Goal: Task Accomplishment & Management: Complete application form

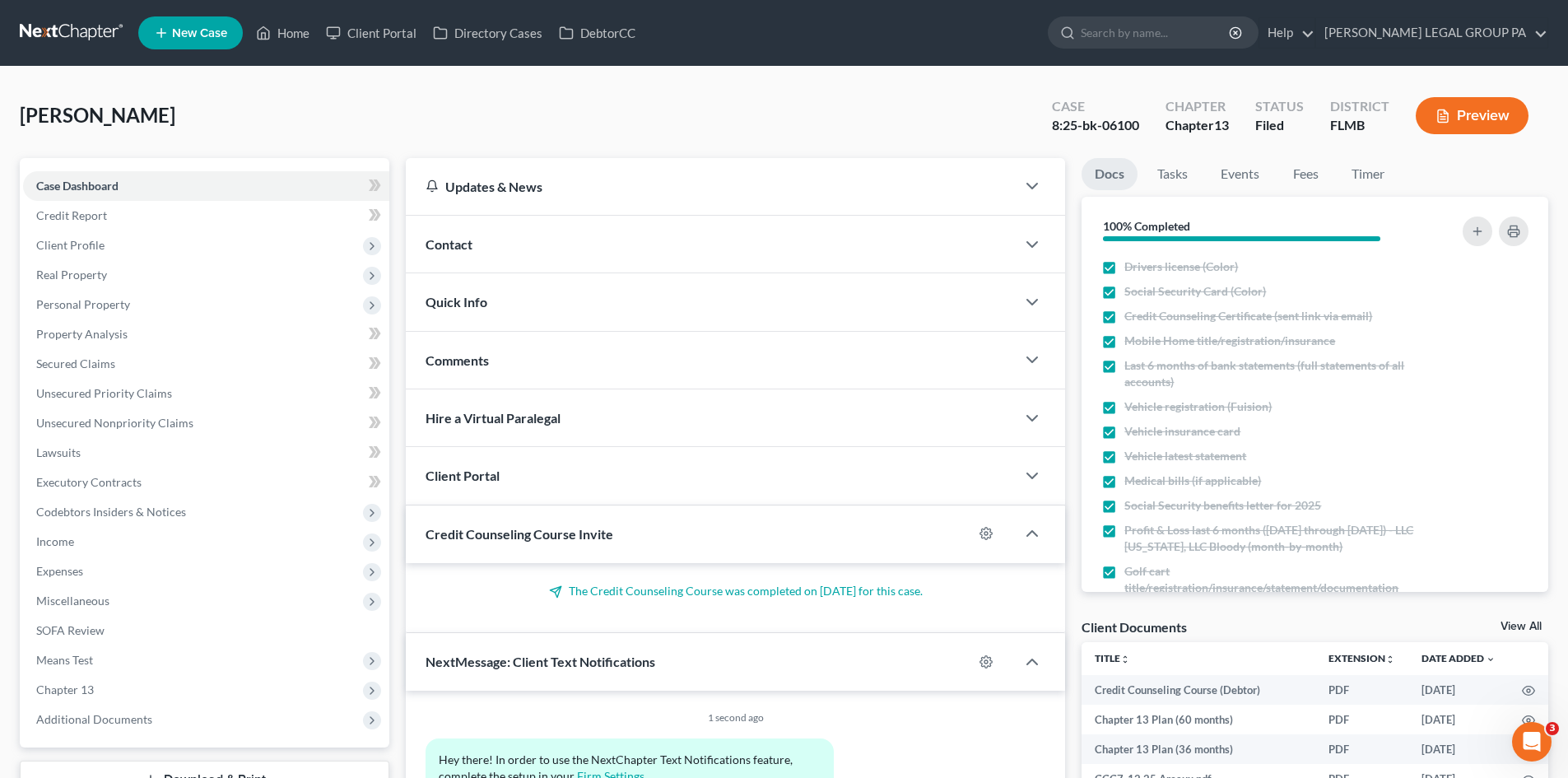
scroll to position [693, 0]
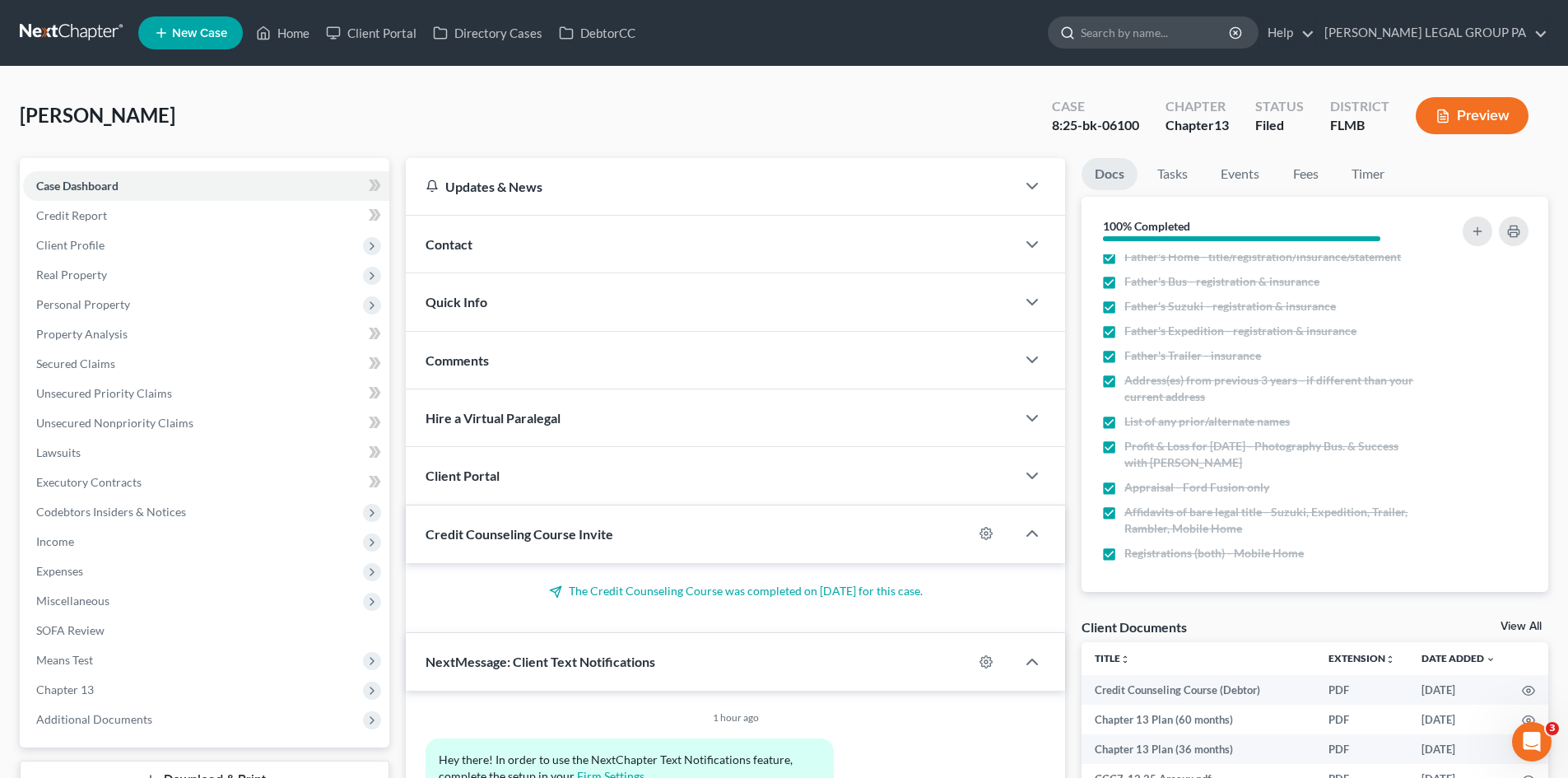
click at [1169, 25] on input "search" at bounding box center [1155, 33] width 150 height 30
type input "lambert"
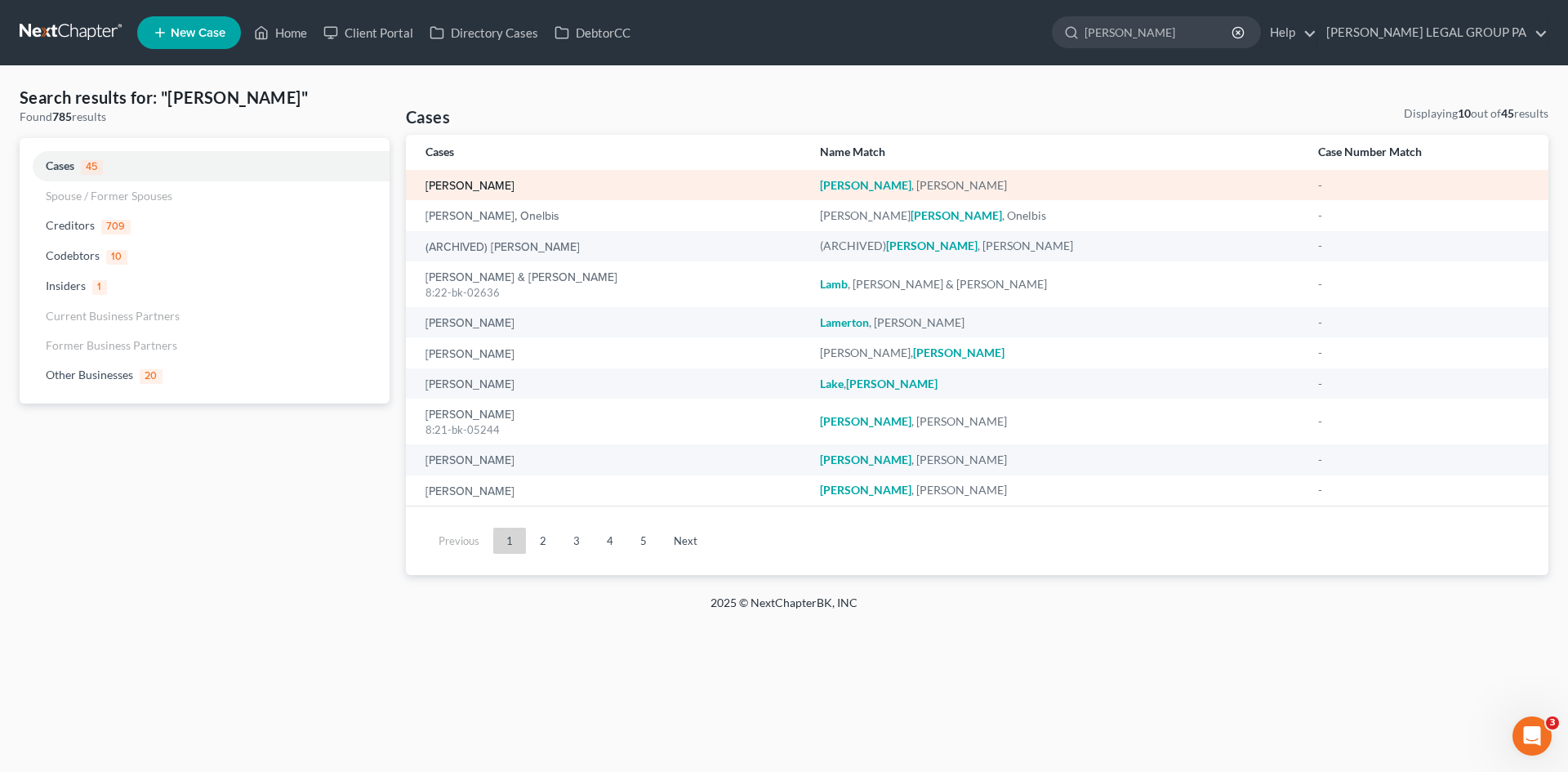
click at [470, 185] on link "[PERSON_NAME]" at bounding box center [470, 186] width 89 height 12
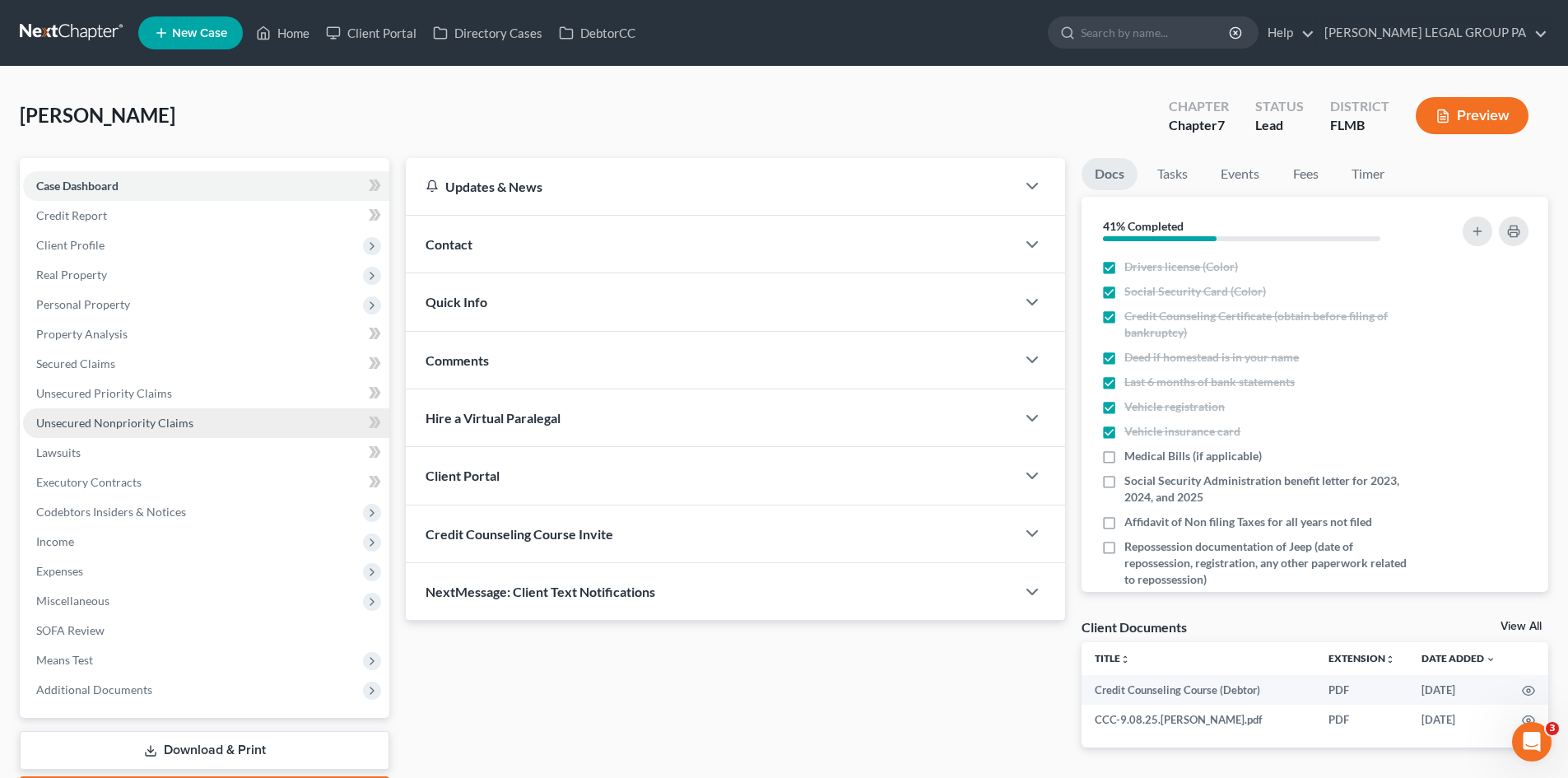
click at [143, 420] on span "Unsecured Nonpriority Claims" at bounding box center [114, 423] width 157 height 14
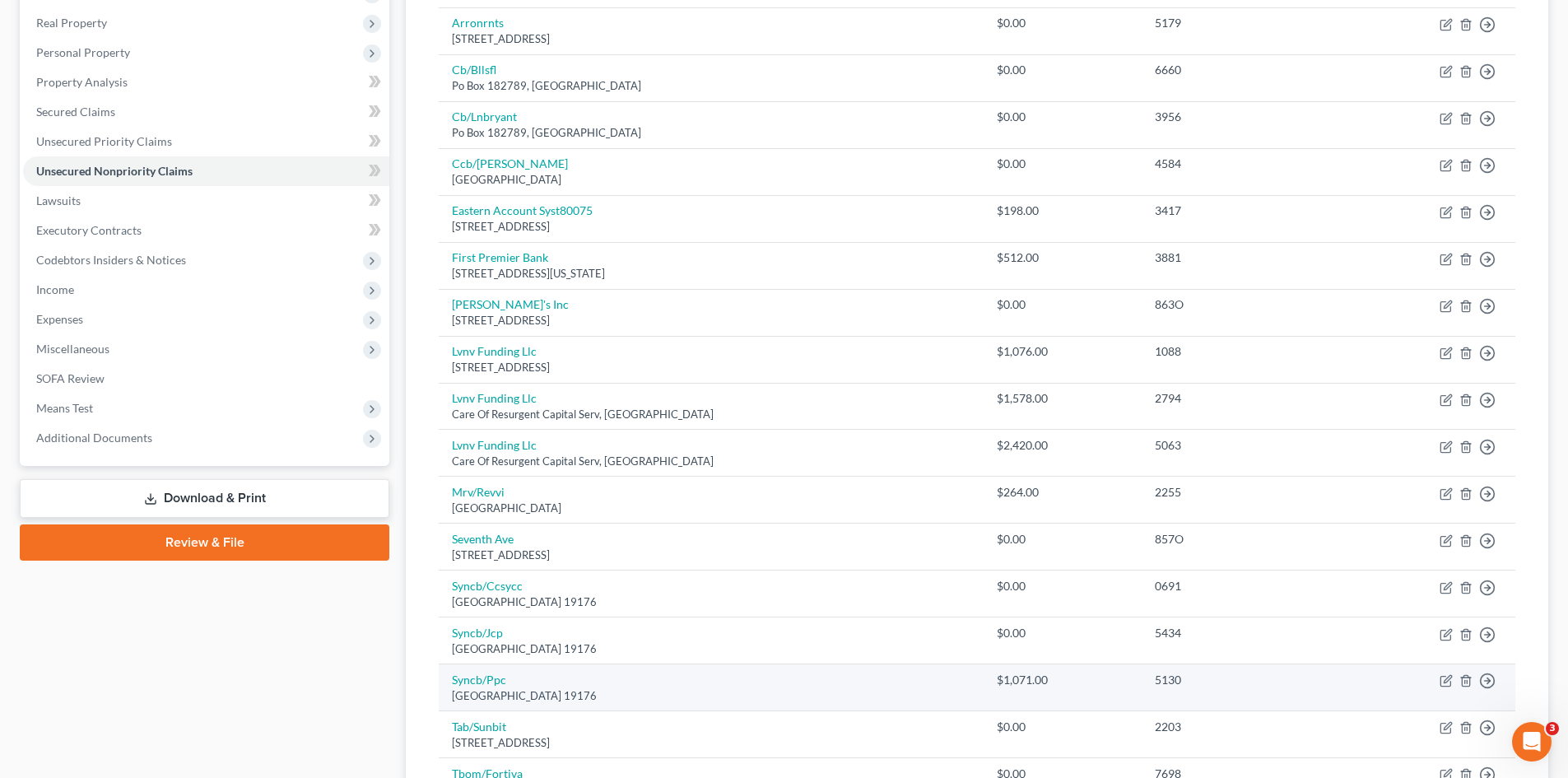
scroll to position [247, 0]
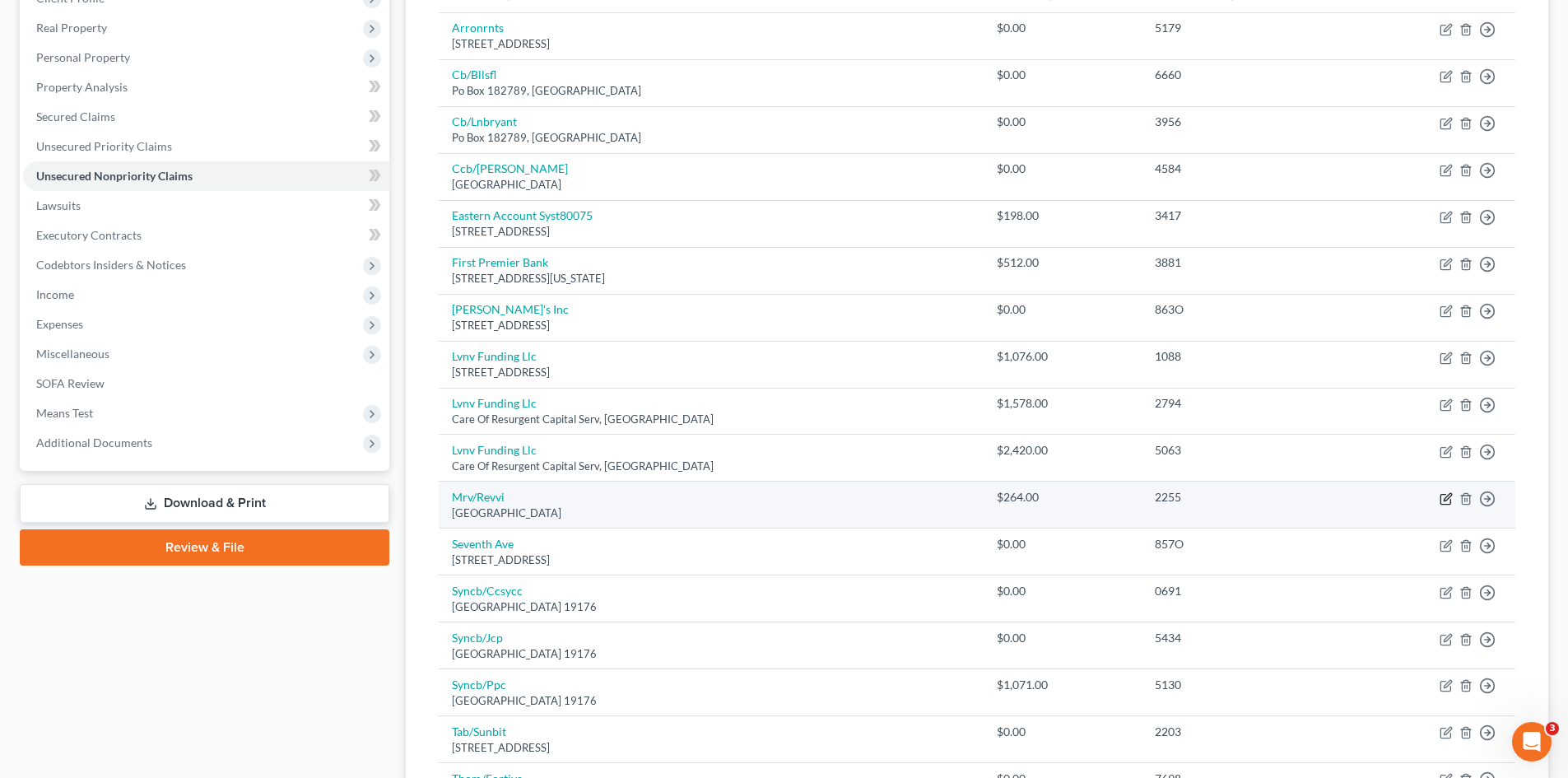
click at [1442, 500] on icon "button" at bounding box center [1446, 499] width 13 height 13
select select "43"
select select "2"
select select "0"
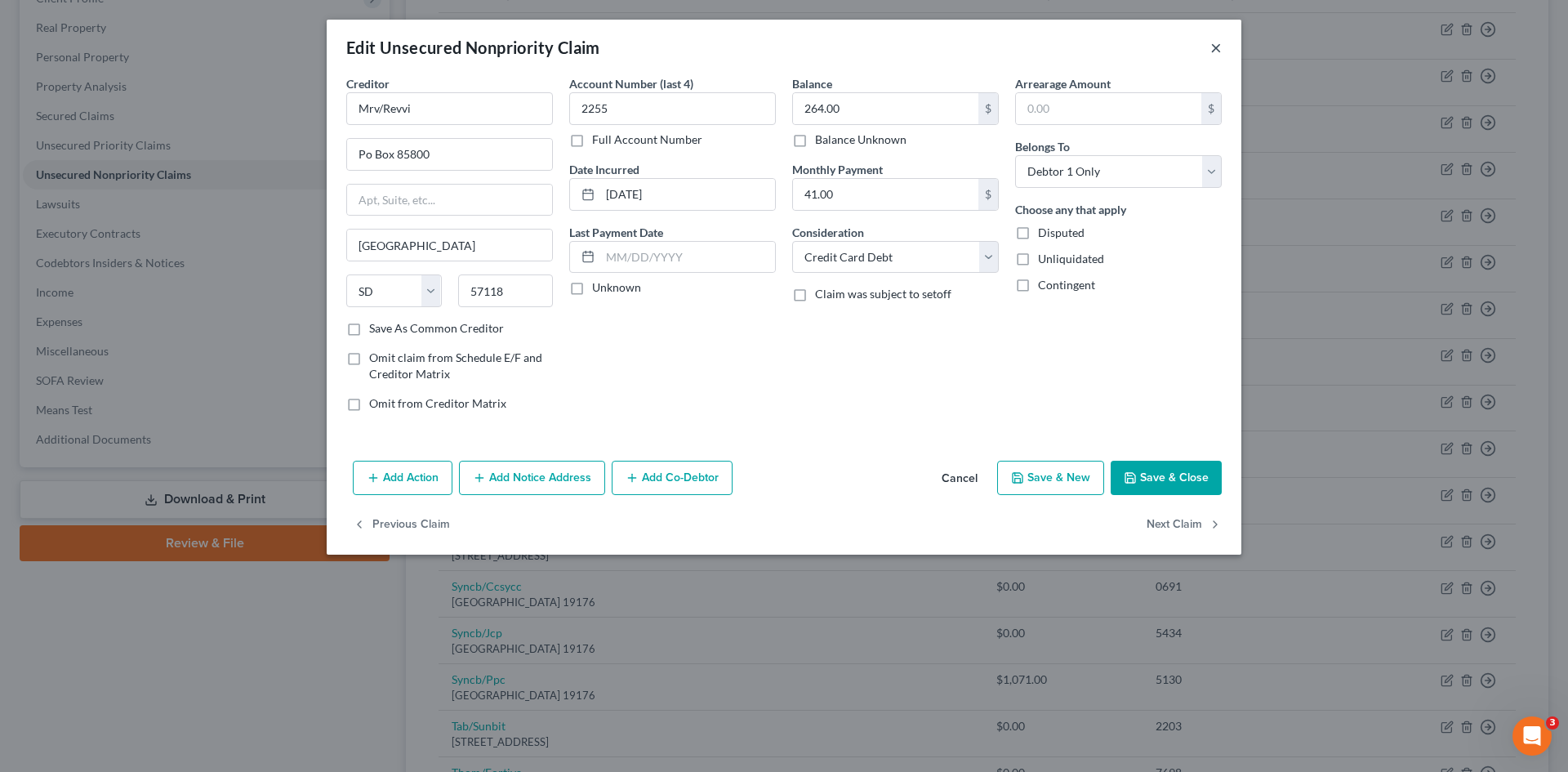
click at [1219, 41] on button "×" at bounding box center [1216, 48] width 12 height 20
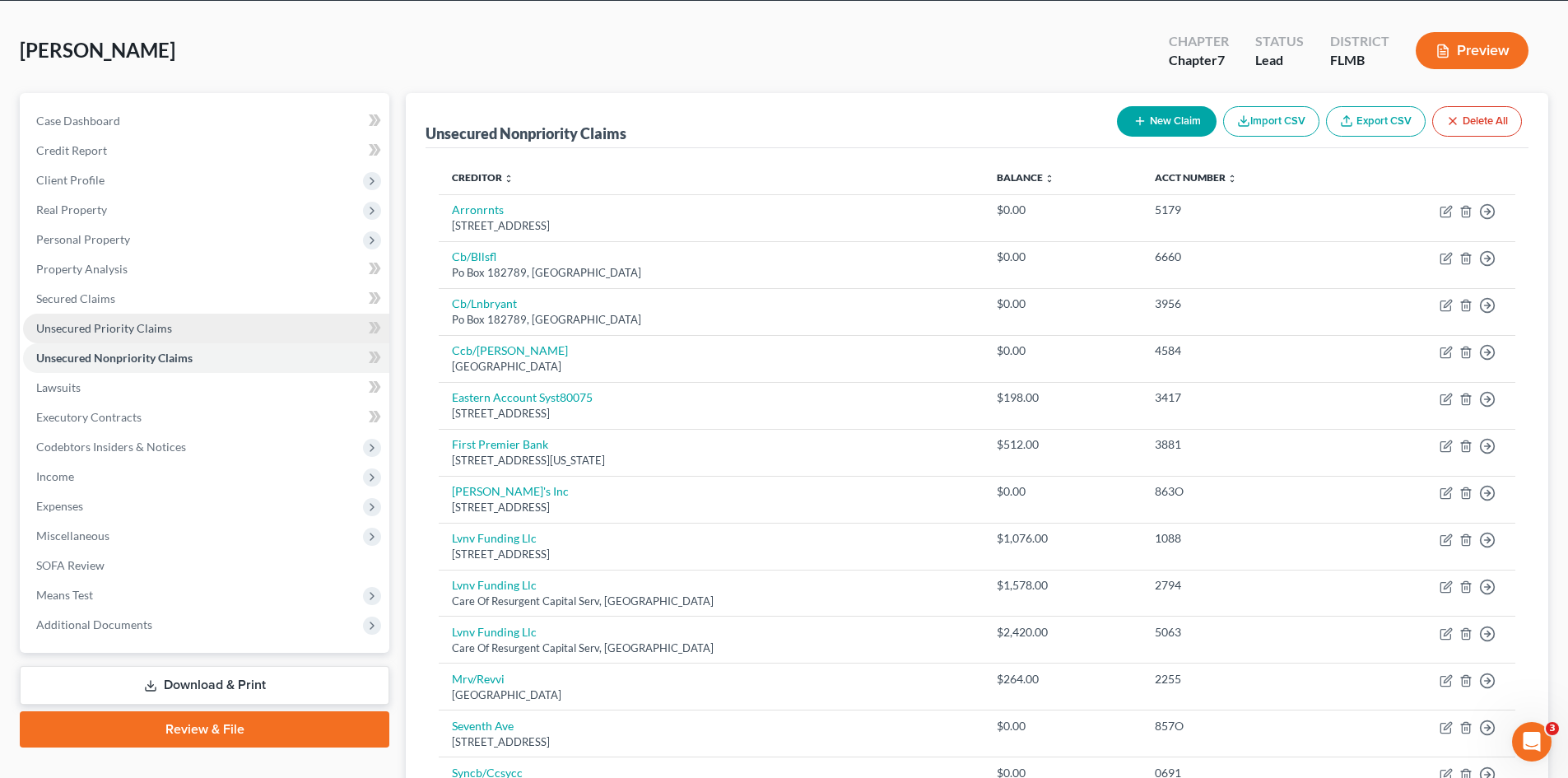
scroll to position [0, 0]
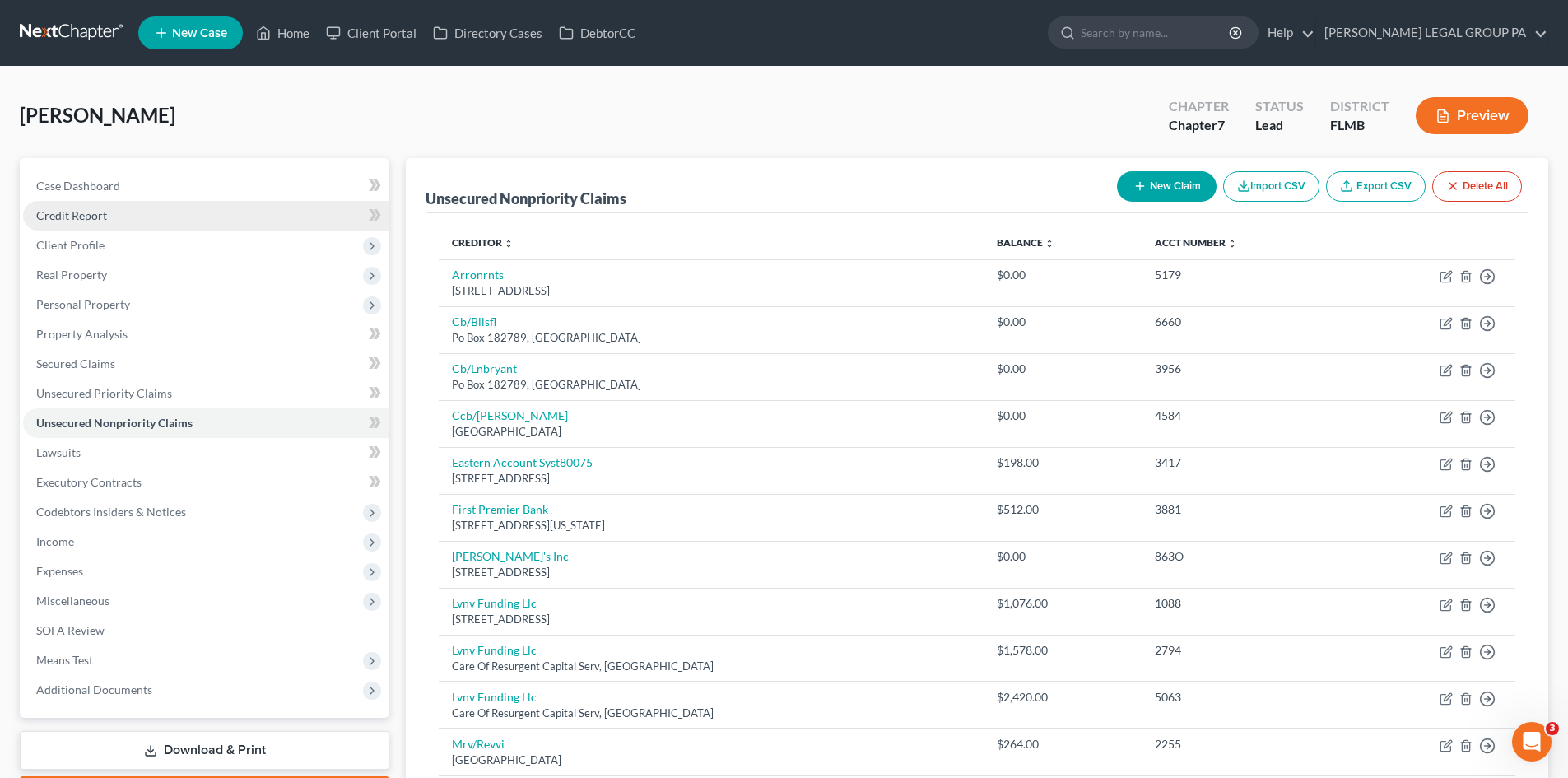
click at [113, 202] on link "Credit Report" at bounding box center [206, 215] width 366 height 29
click at [112, 181] on span "Case Dashboard" at bounding box center [78, 186] width 84 height 14
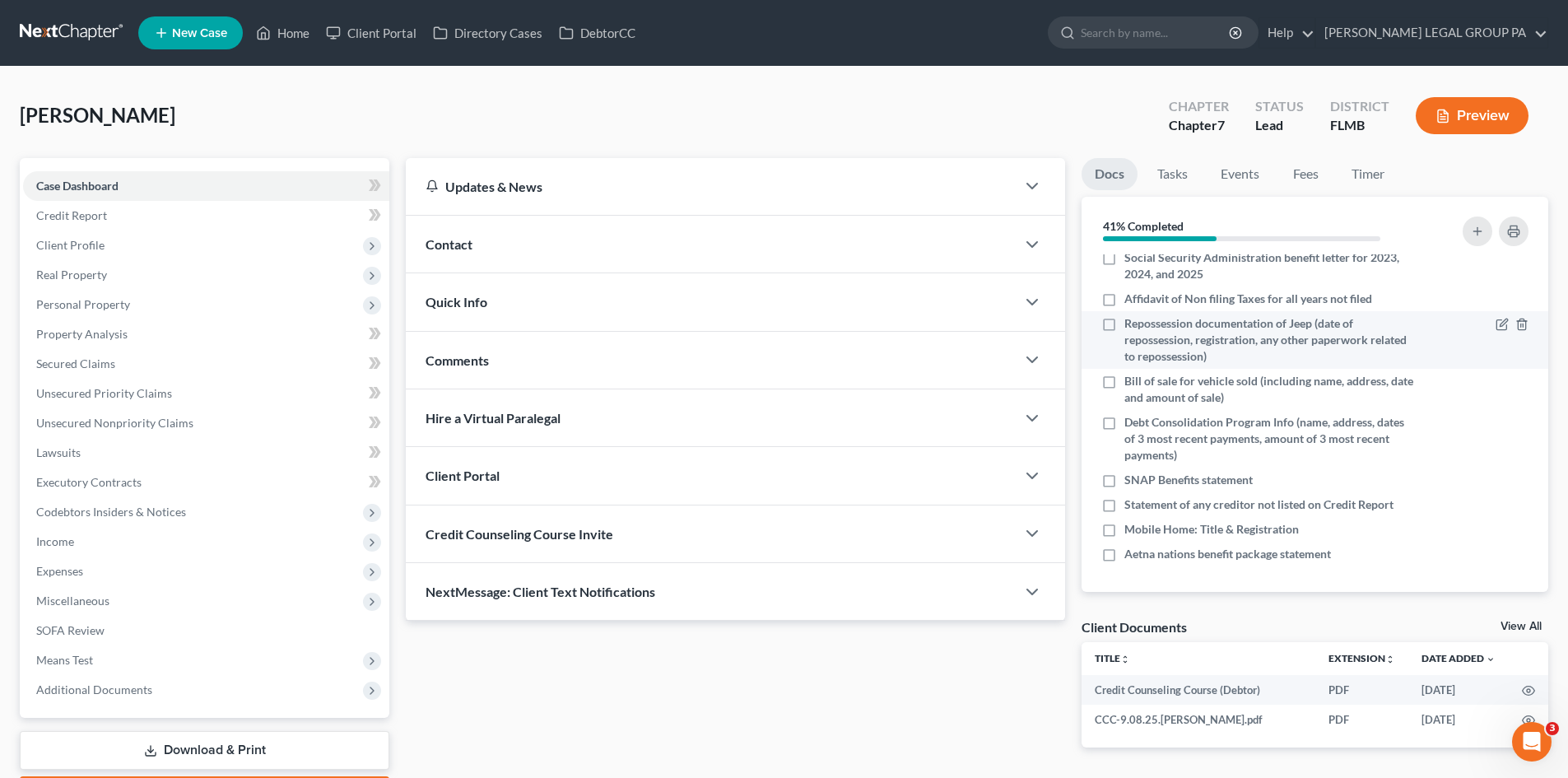
scroll to position [223, 0]
click at [1124, 299] on label "Affidavit of Non filing Taxes for all years not filed" at bounding box center [1248, 298] width 248 height 17
click at [1131, 299] on input "Affidavit of Non filing Taxes for all years not filed" at bounding box center [1136, 295] width 11 height 11
checkbox input "true"
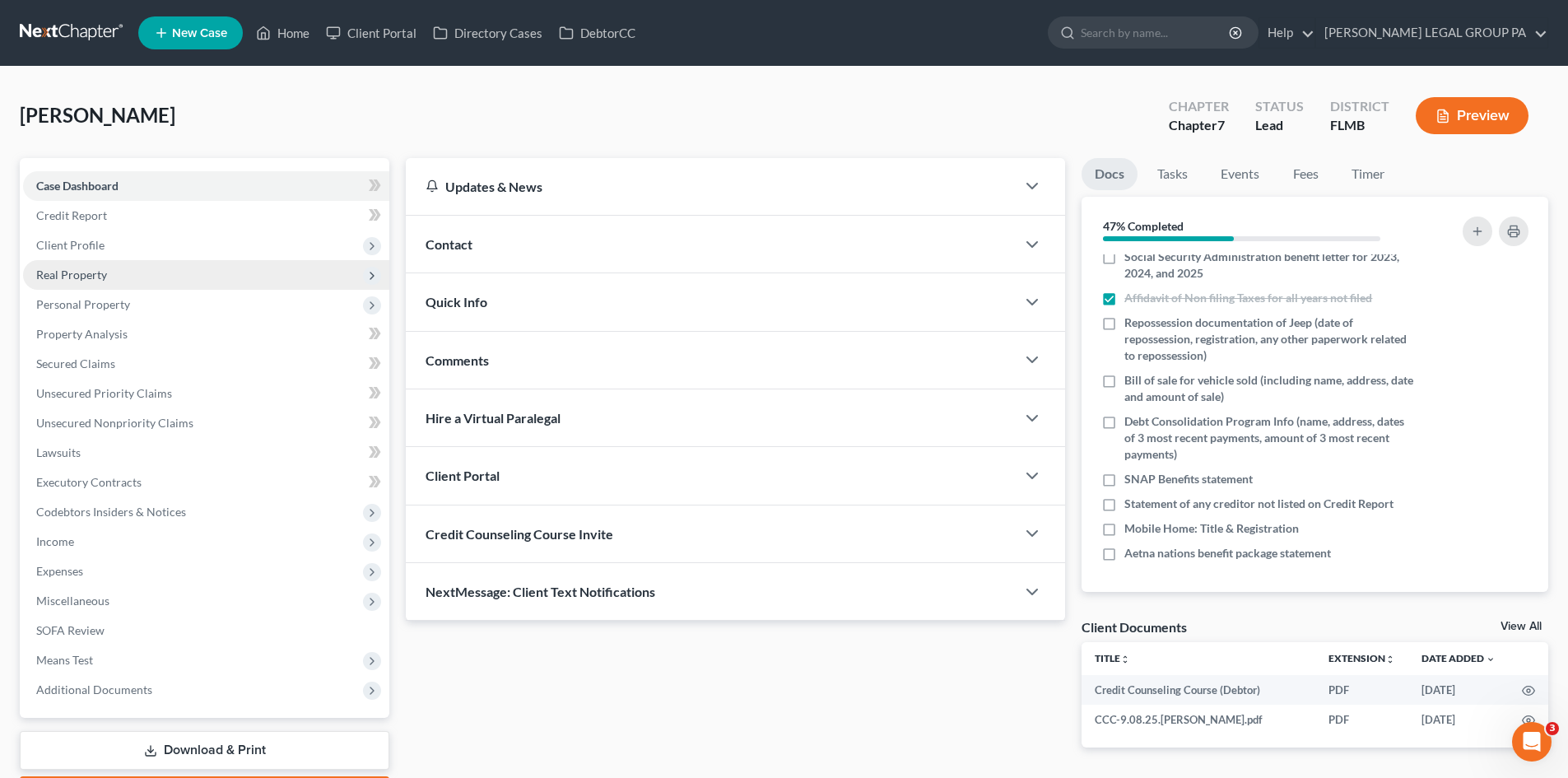
click at [62, 278] on span "Real Property" at bounding box center [71, 274] width 71 height 14
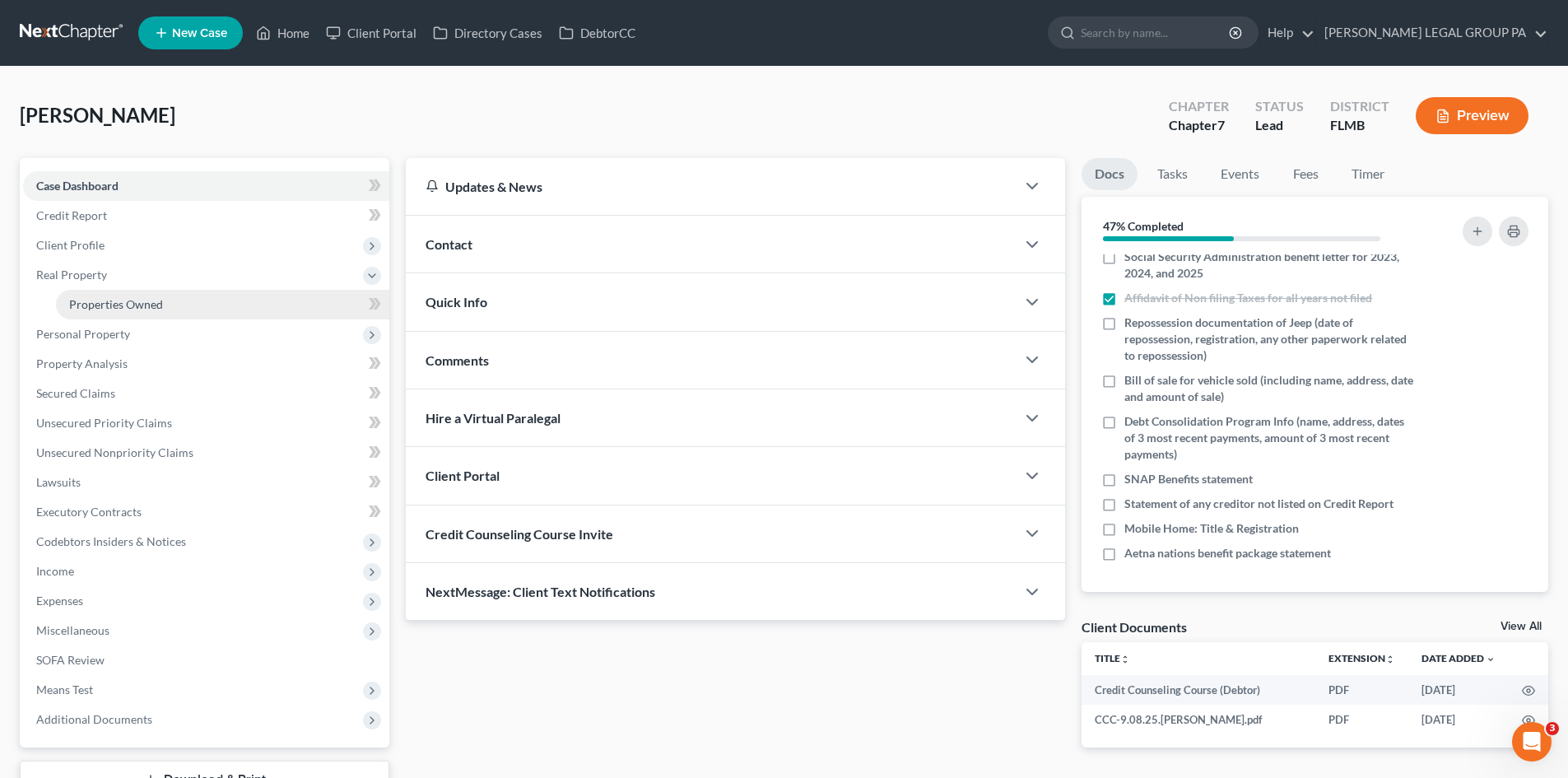
click at [87, 308] on span "Properties Owned" at bounding box center [116, 304] width 94 height 14
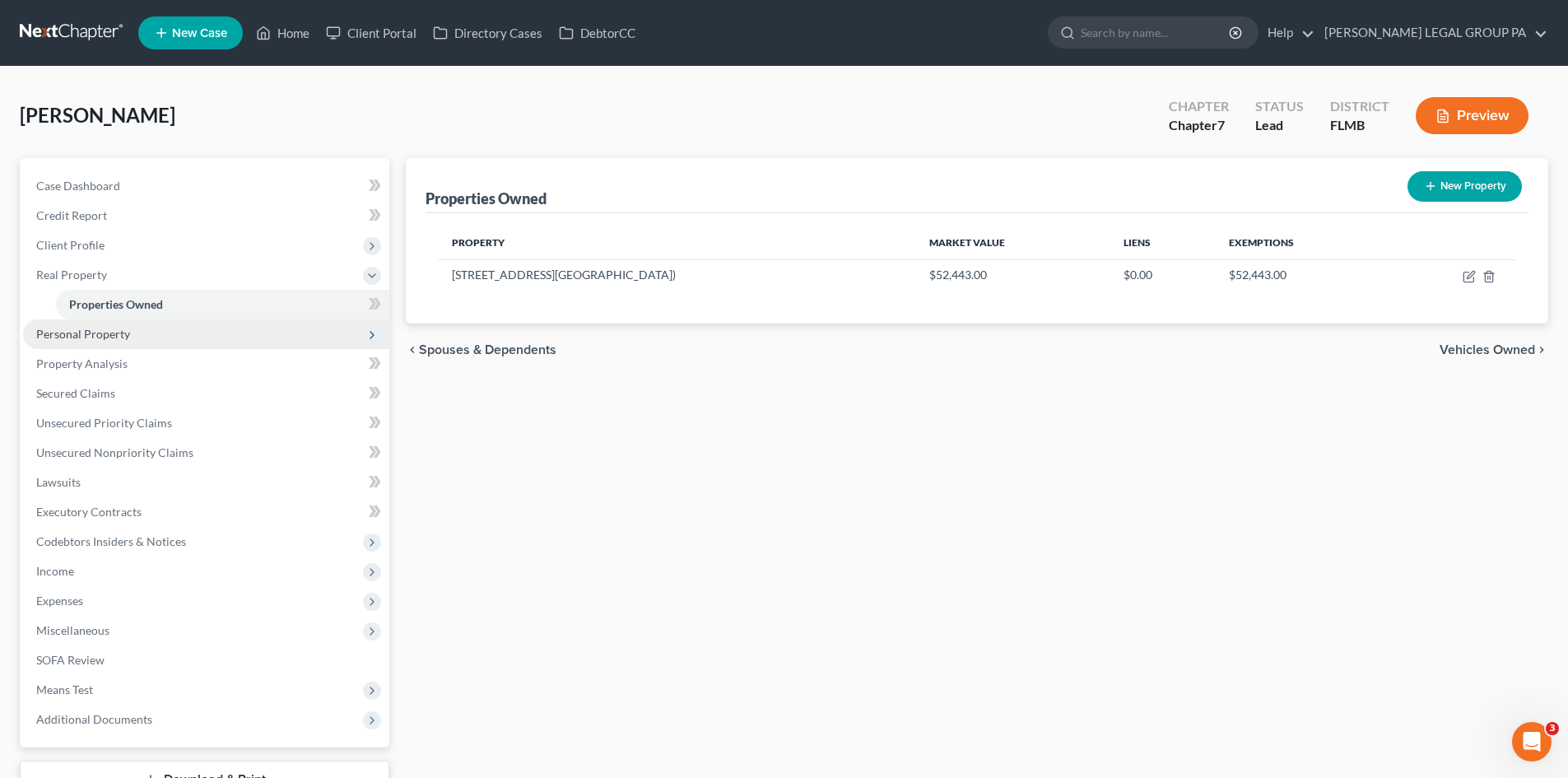
click at [101, 330] on span "Personal Property" at bounding box center [83, 334] width 94 height 14
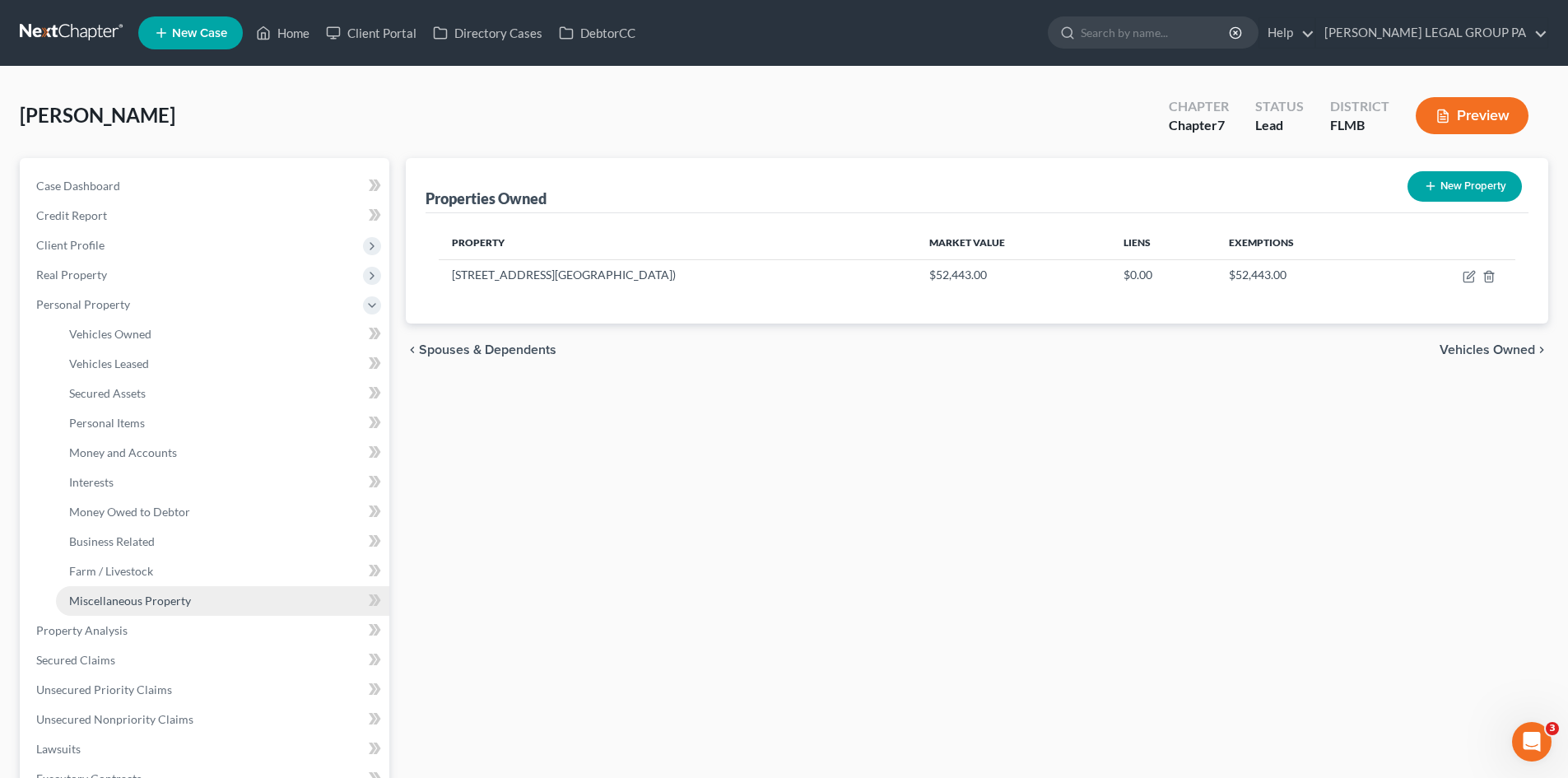
click at [184, 602] on span "Miscellaneous Property" at bounding box center [129, 600] width 122 height 14
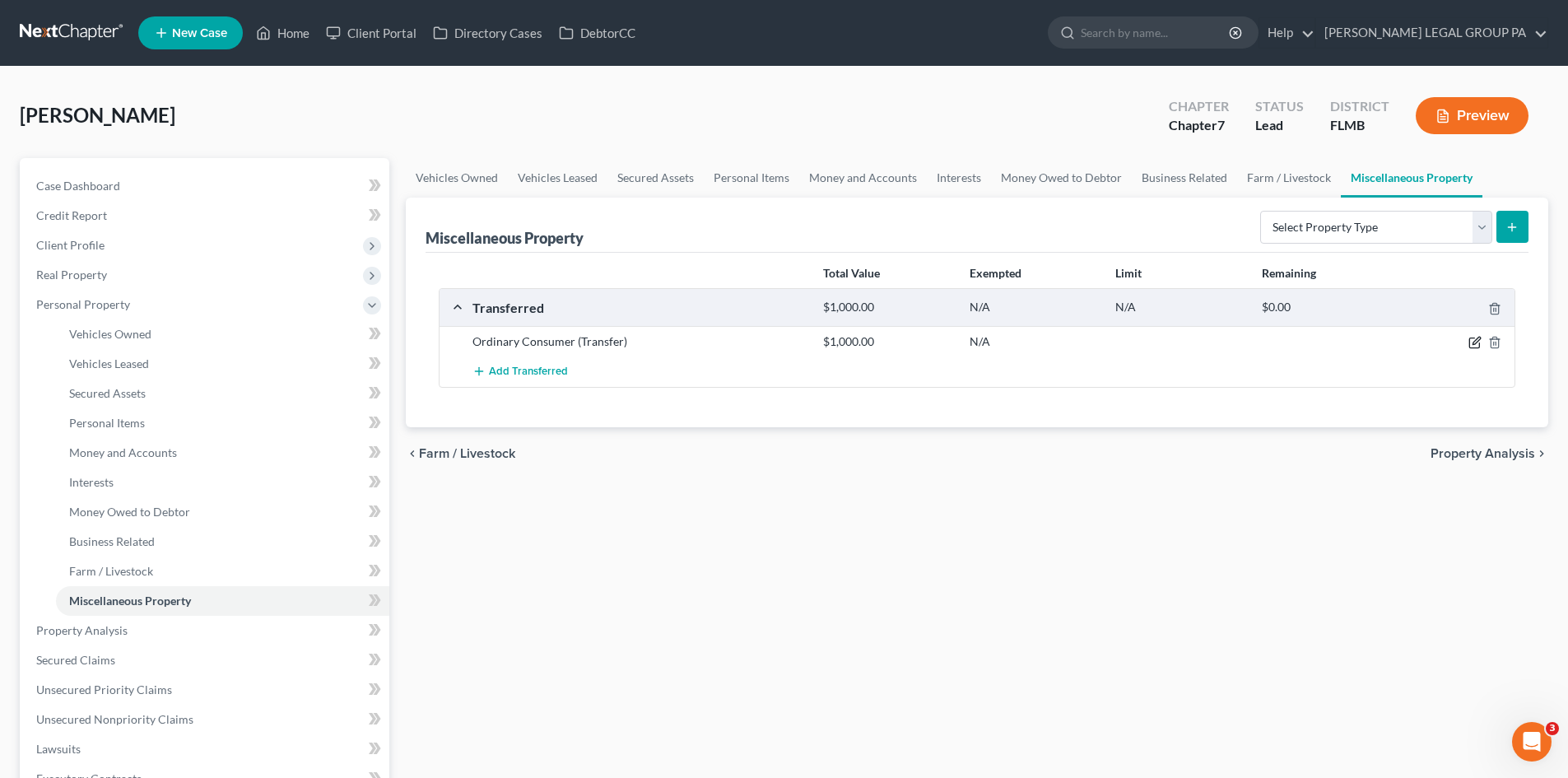
click at [1473, 343] on icon "button" at bounding box center [1476, 341] width 8 height 8
select select "Ordinary (within 2 years)"
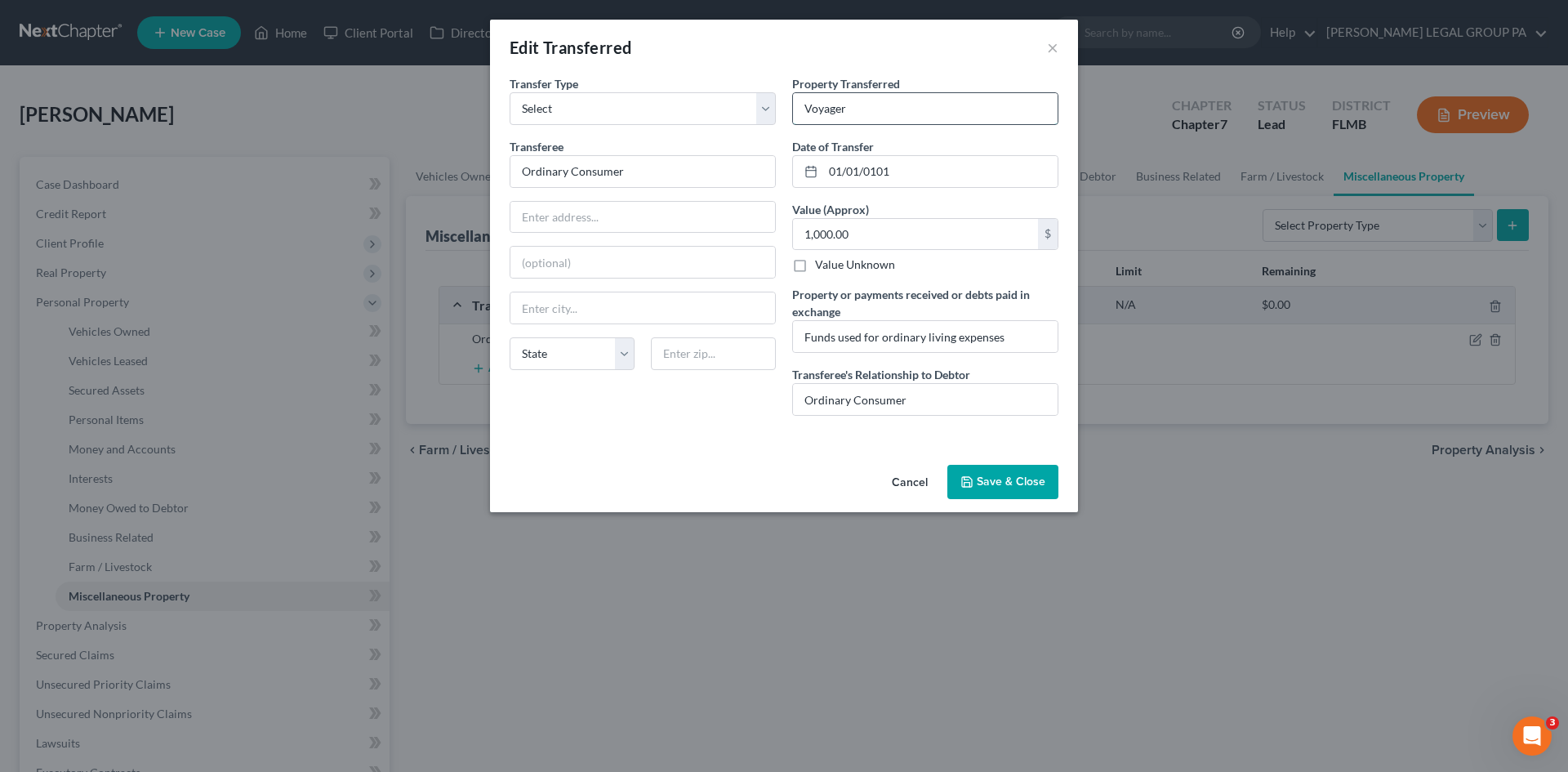
click at [829, 115] on input "Voyager" at bounding box center [925, 108] width 264 height 31
click at [829, 114] on input "Voyager" at bounding box center [925, 108] width 264 height 31
click at [800, 103] on input "Voyager" at bounding box center [925, 108] width 264 height 31
click at [798, 105] on input "Chrysler Voyager" at bounding box center [925, 108] width 264 height 31
type input "2009 Chrysler Voyager"
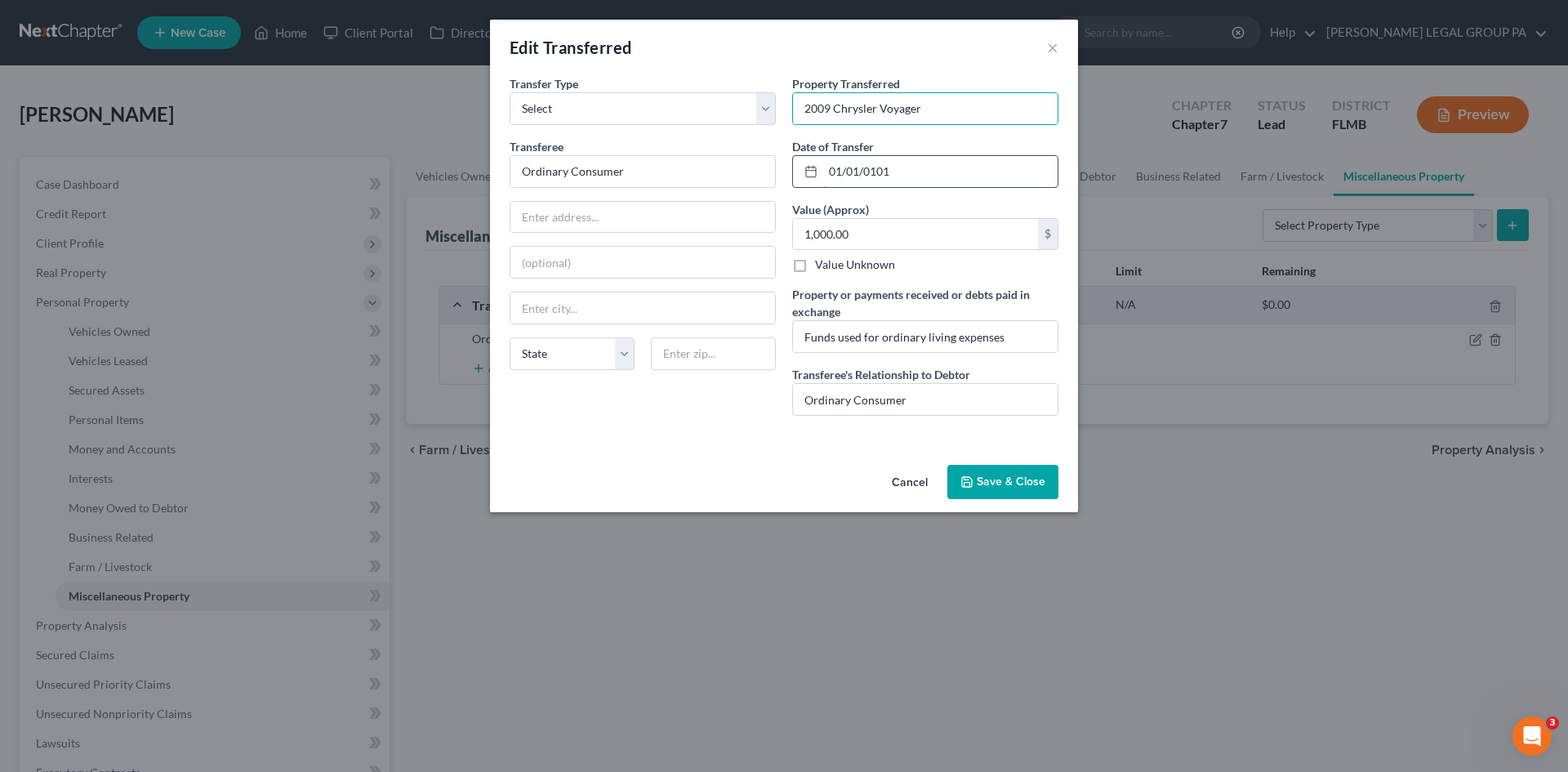
click at [930, 163] on input "01/01/0101" at bounding box center [940, 171] width 234 height 31
click at [944, 174] on input "01/01/0101" at bounding box center [940, 171] width 234 height 31
drag, startPoint x: 944, startPoint y: 174, endPoint x: 806, endPoint y: 178, distance: 138.1
click at [806, 178] on div "01/01/0101" at bounding box center [925, 171] width 266 height 33
click at [686, 101] on select "Select Ordinary (within 2 years) Within 10 Years" at bounding box center [642, 108] width 266 height 33
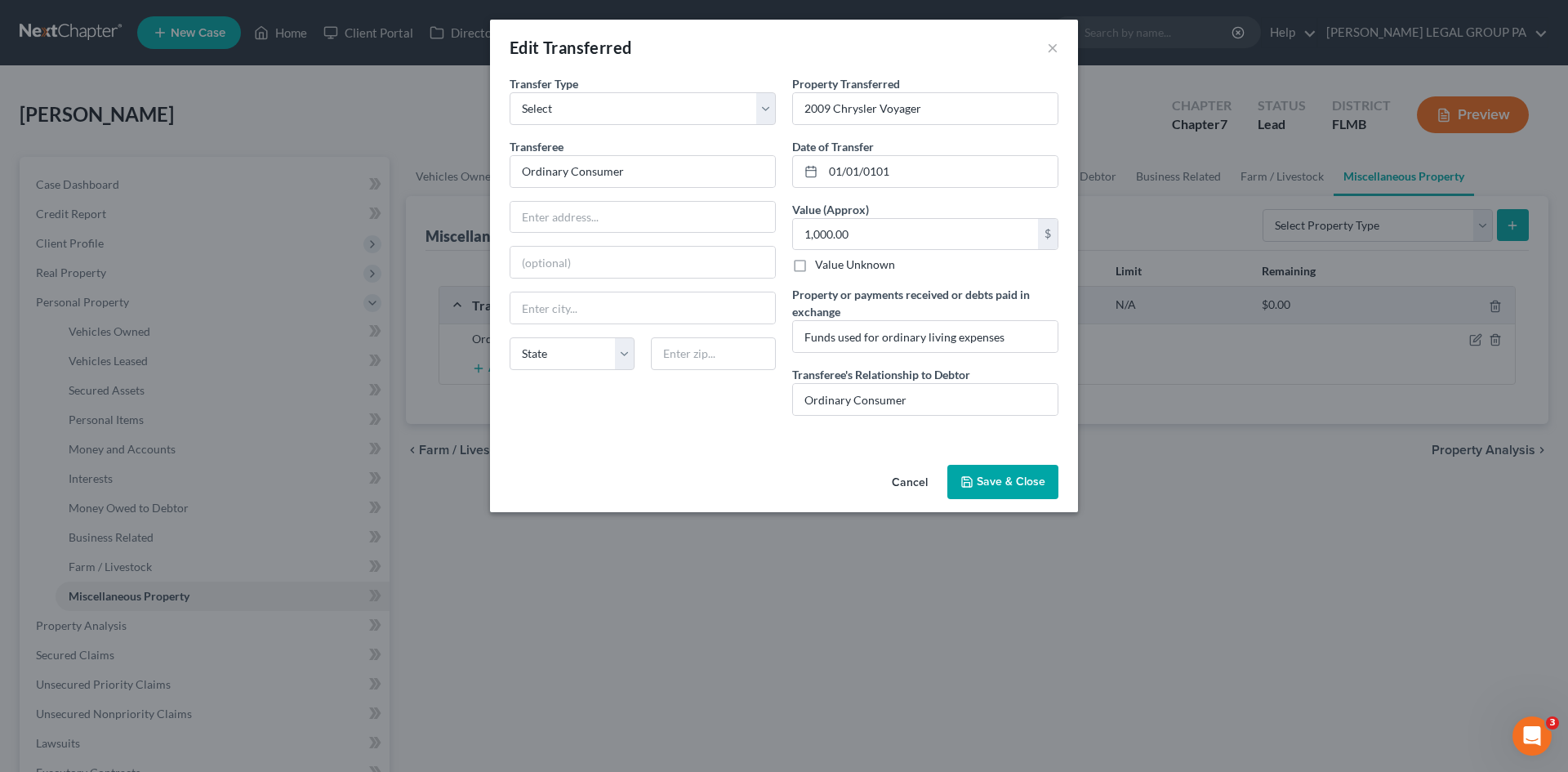
click at [696, 68] on div "Edit Transferred ×" at bounding box center [784, 48] width 588 height 56
click at [1055, 44] on button "×" at bounding box center [1053, 48] width 12 height 20
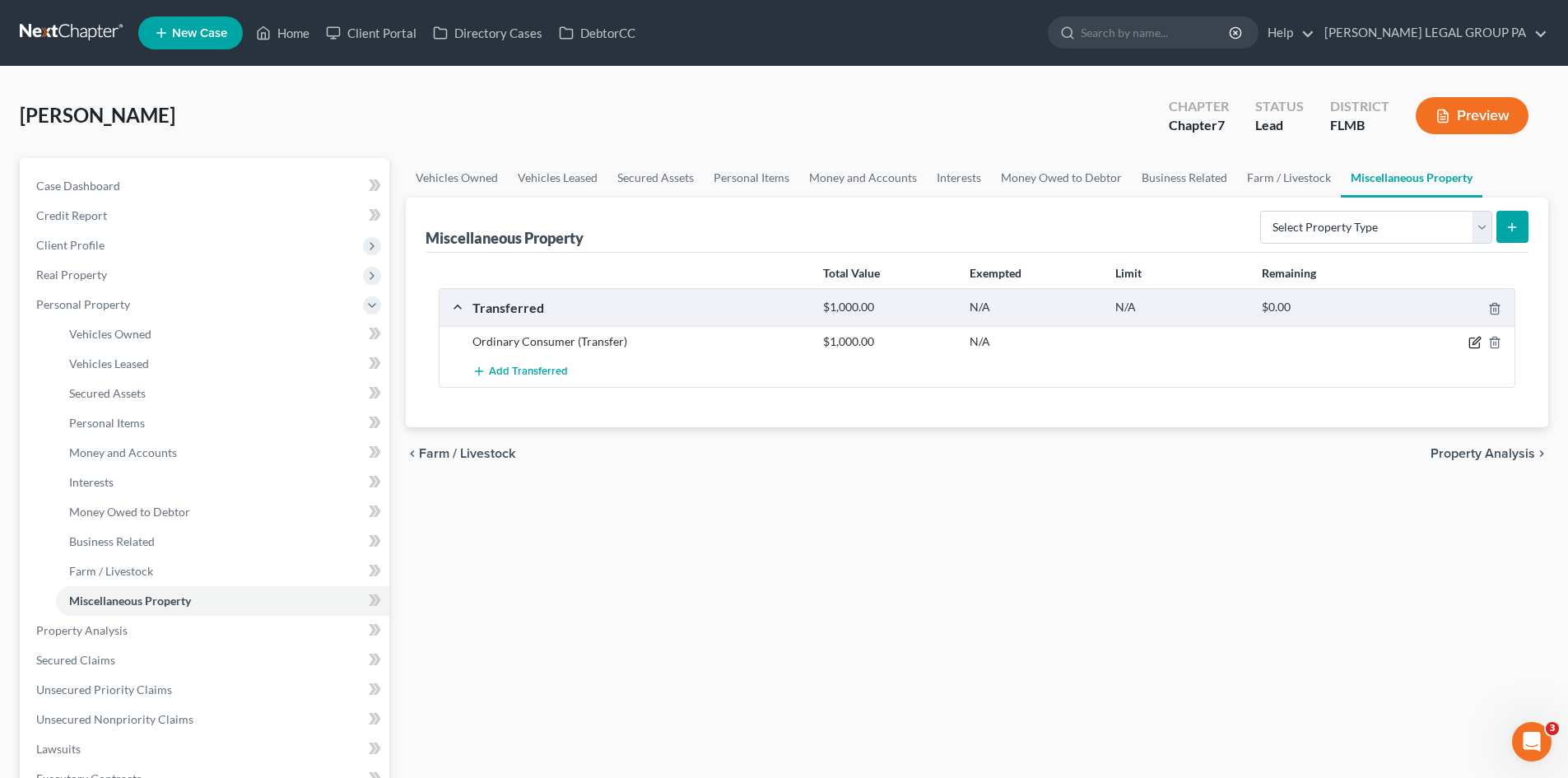
click at [1477, 341] on icon "button" at bounding box center [1476, 341] width 8 height 8
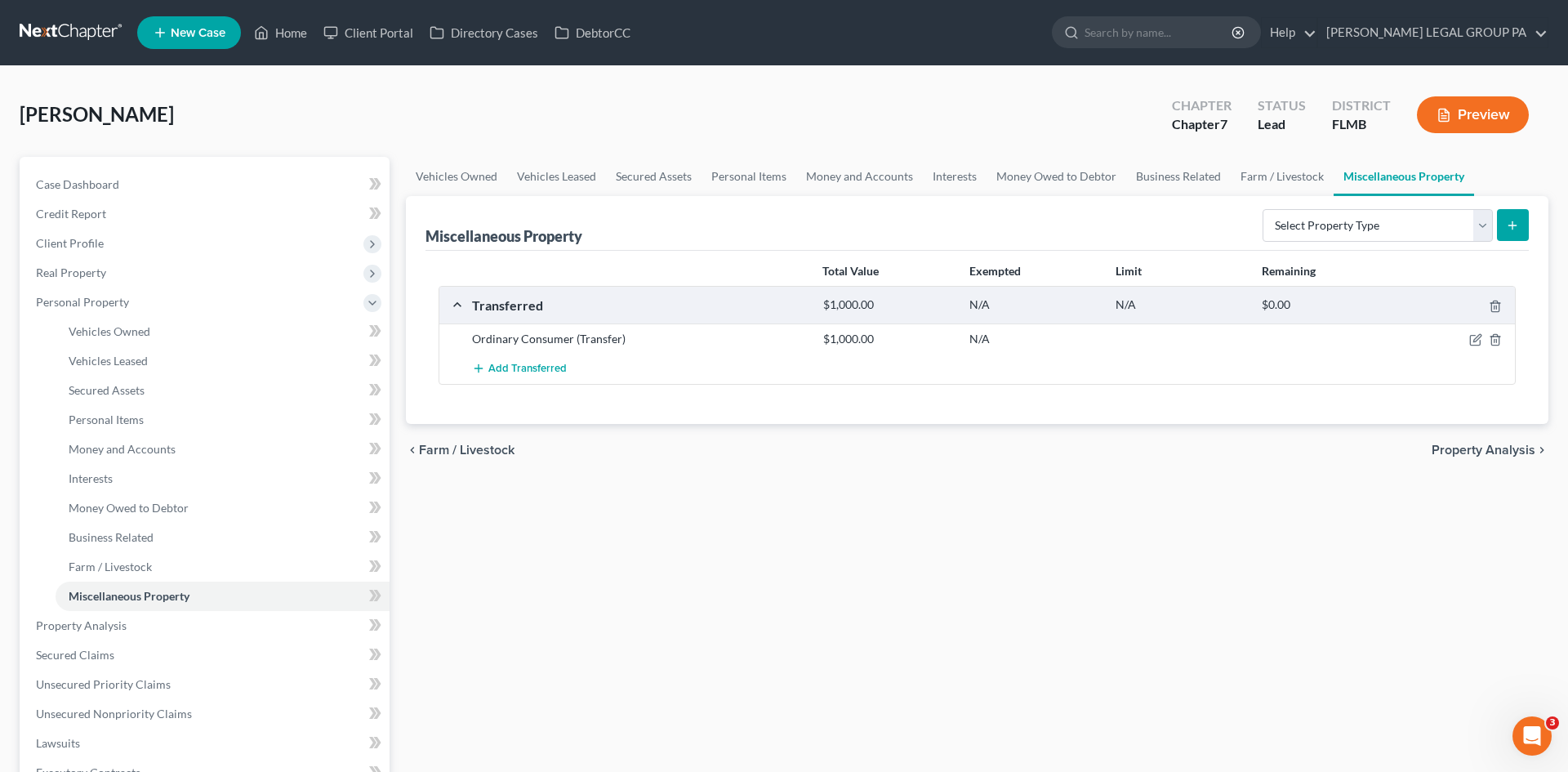
select select "Ordinary (within 2 years)"
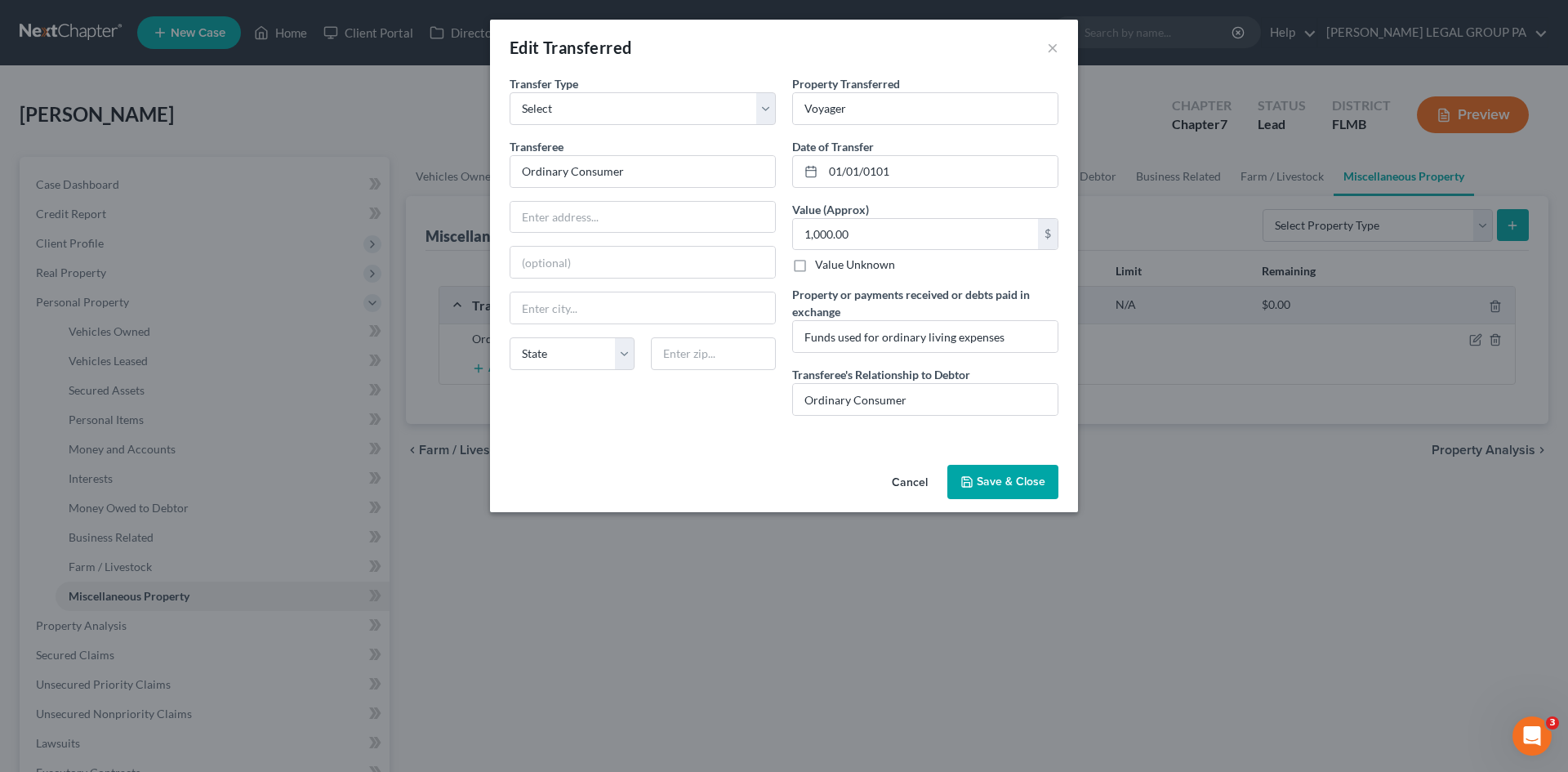
click at [918, 487] on button "Cancel" at bounding box center [910, 482] width 62 height 33
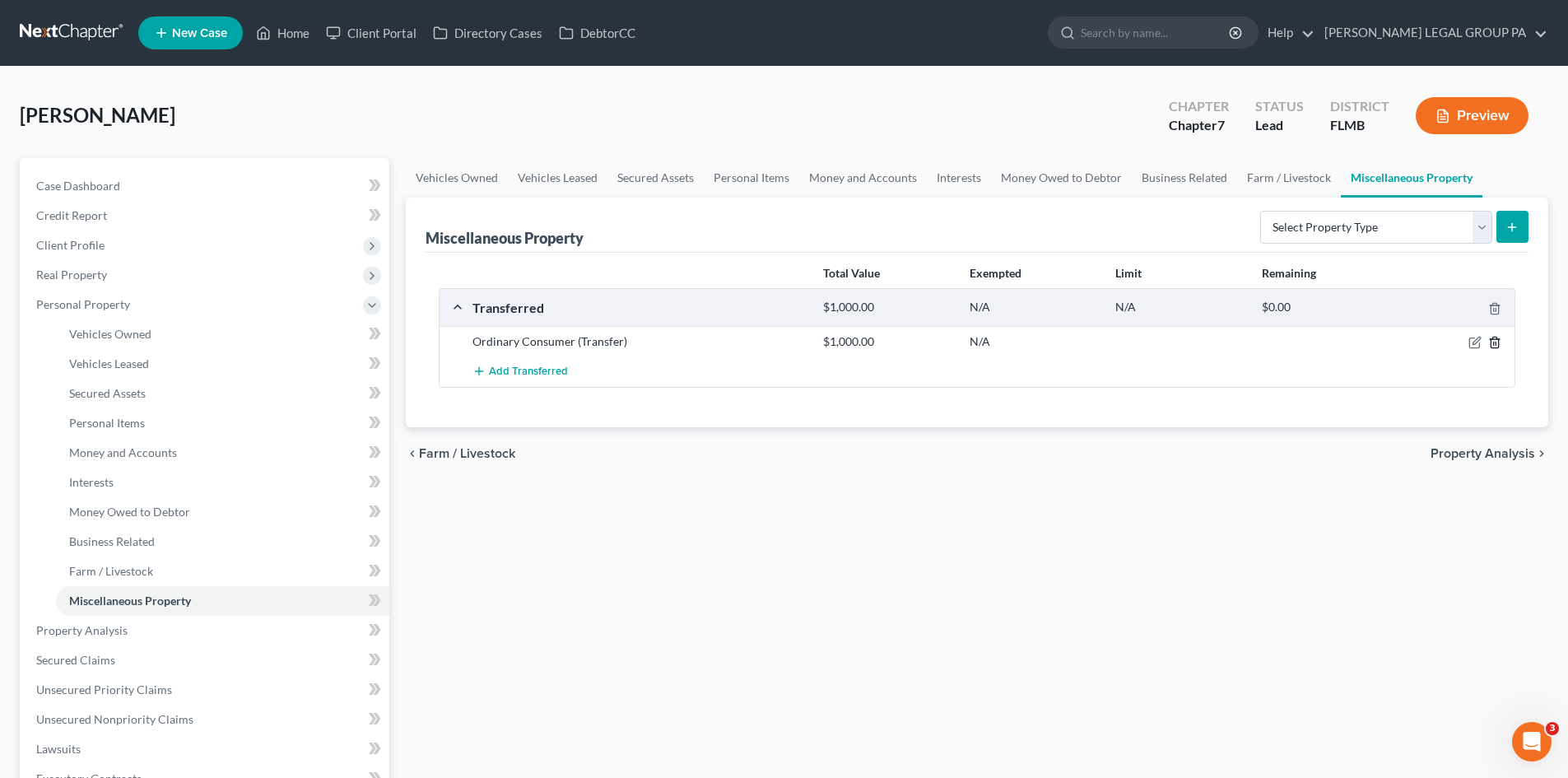
click at [1490, 337] on icon "button" at bounding box center [1495, 343] width 13 height 13
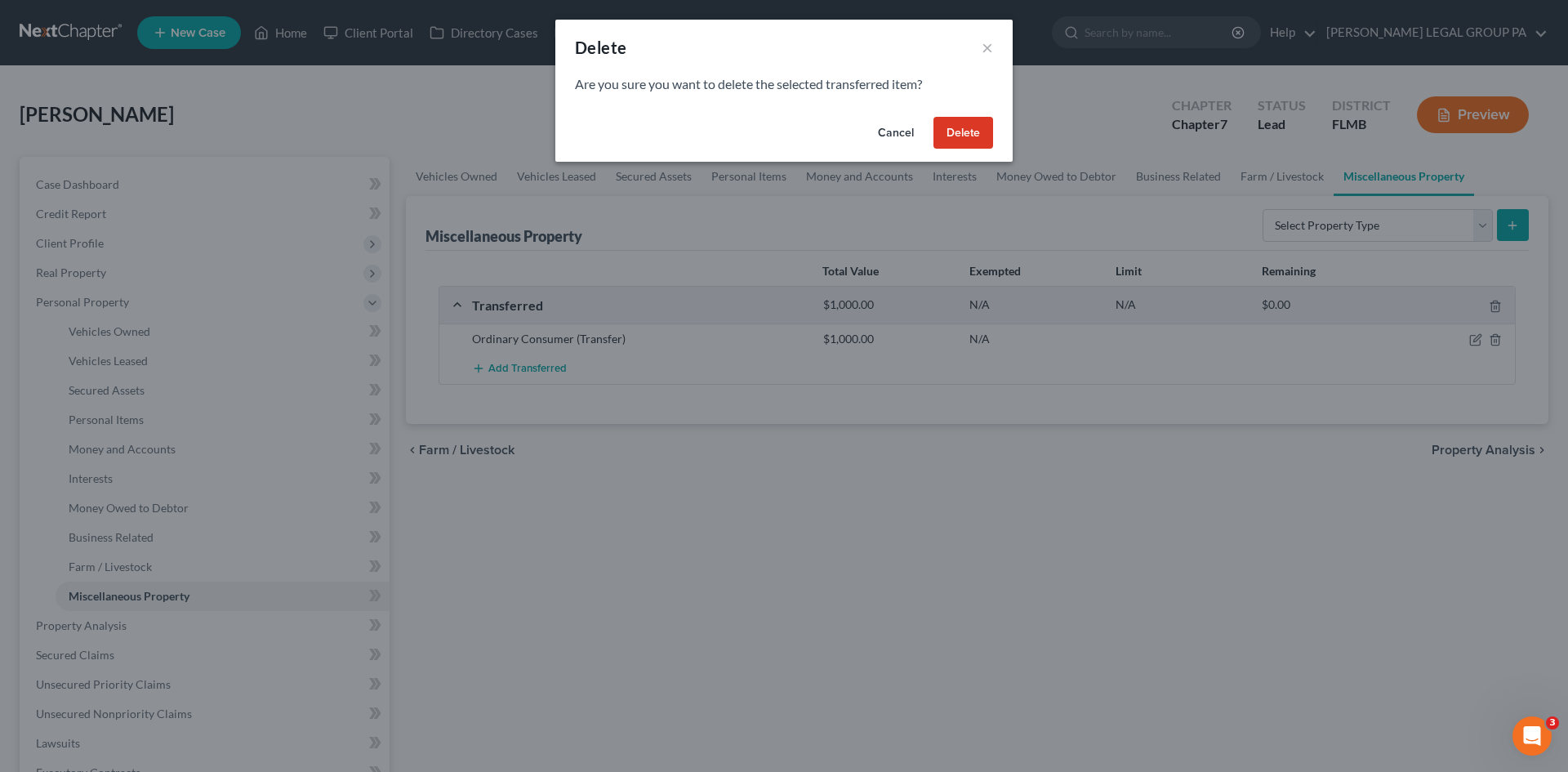
click at [973, 138] on button "Delete" at bounding box center [962, 133] width 59 height 33
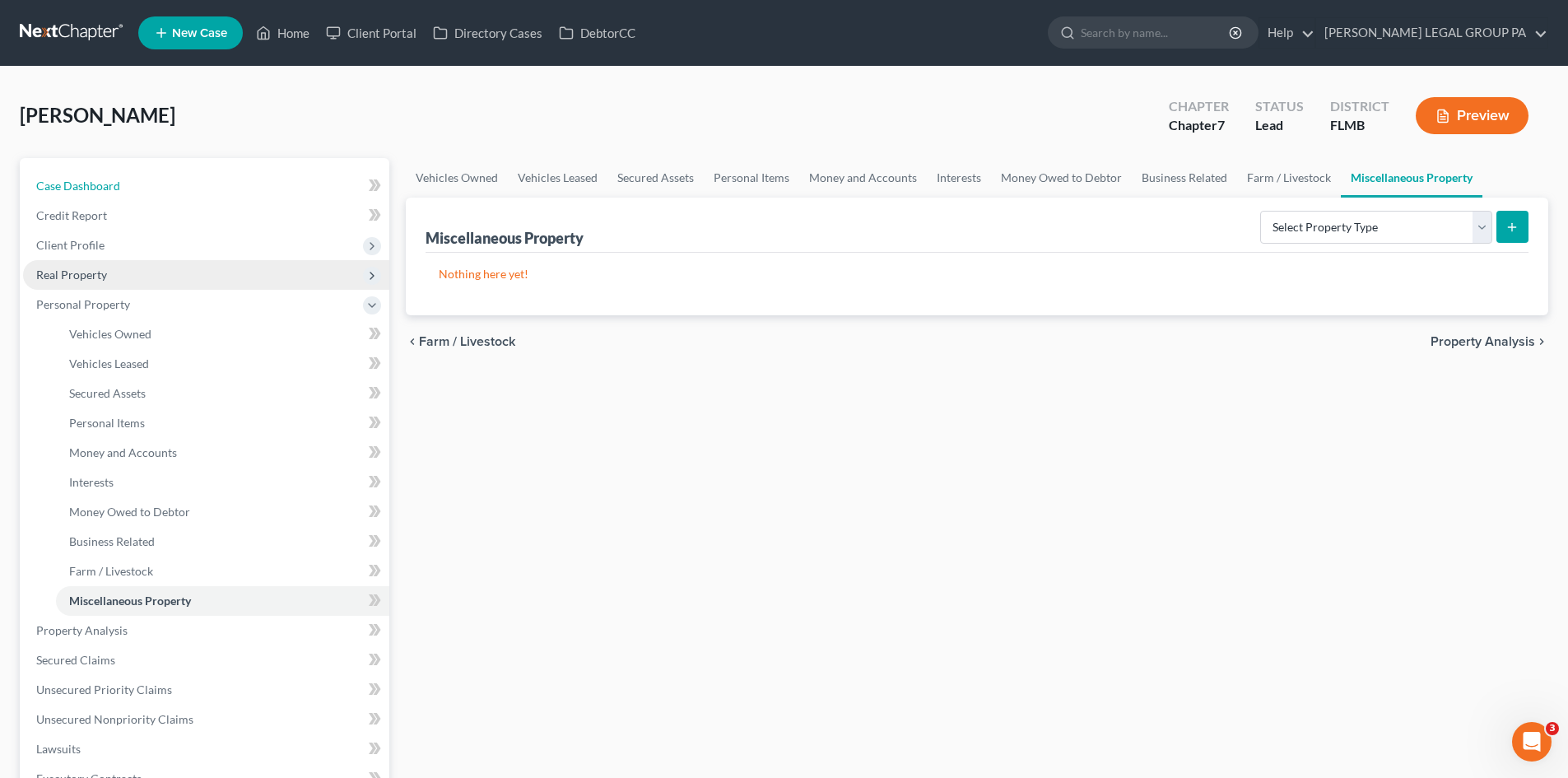
drag, startPoint x: 79, startPoint y: 187, endPoint x: 389, endPoint y: 271, distance: 321.2
click at [79, 187] on span "Case Dashboard" at bounding box center [78, 186] width 84 height 14
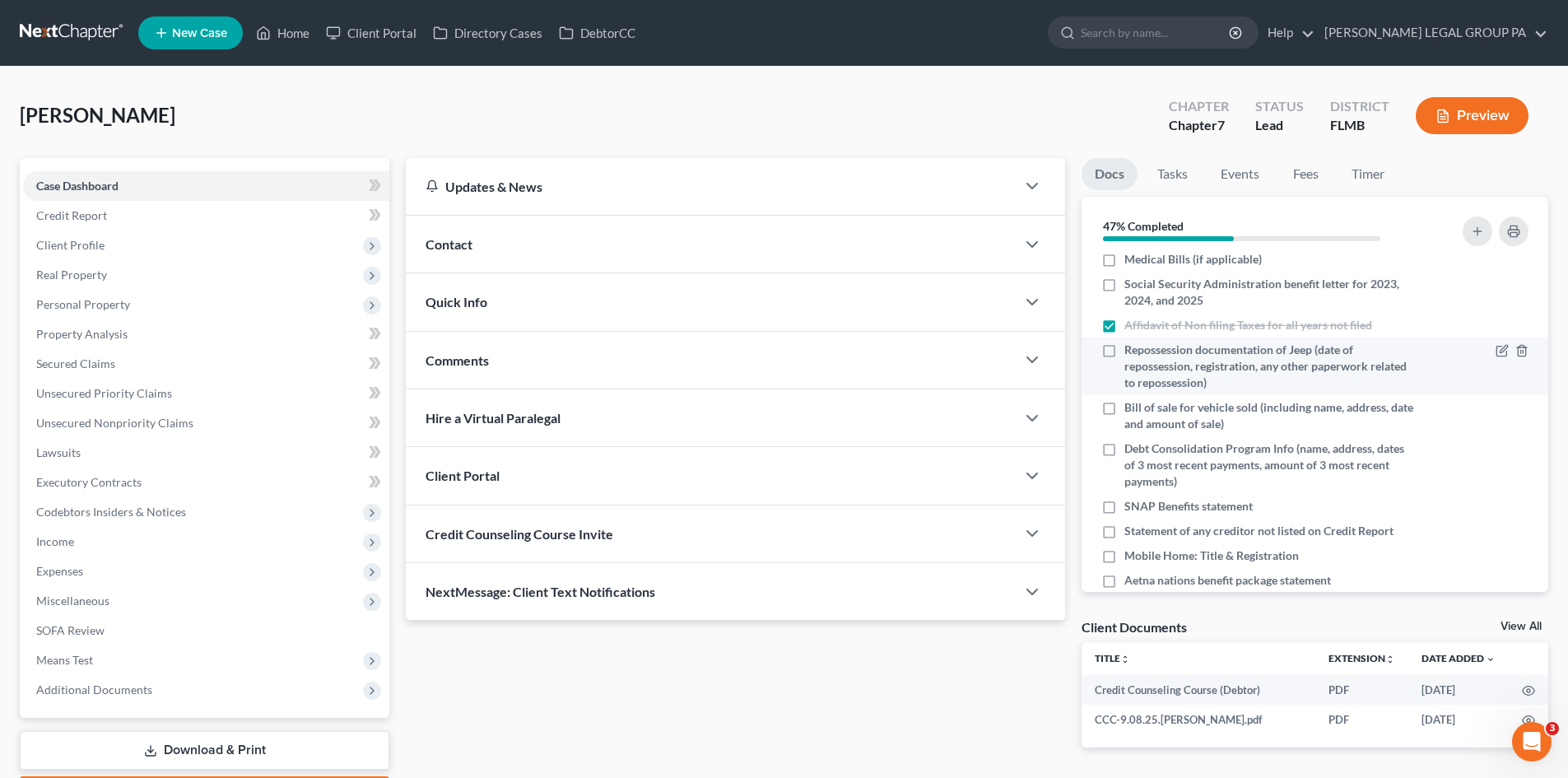
scroll to position [223, 0]
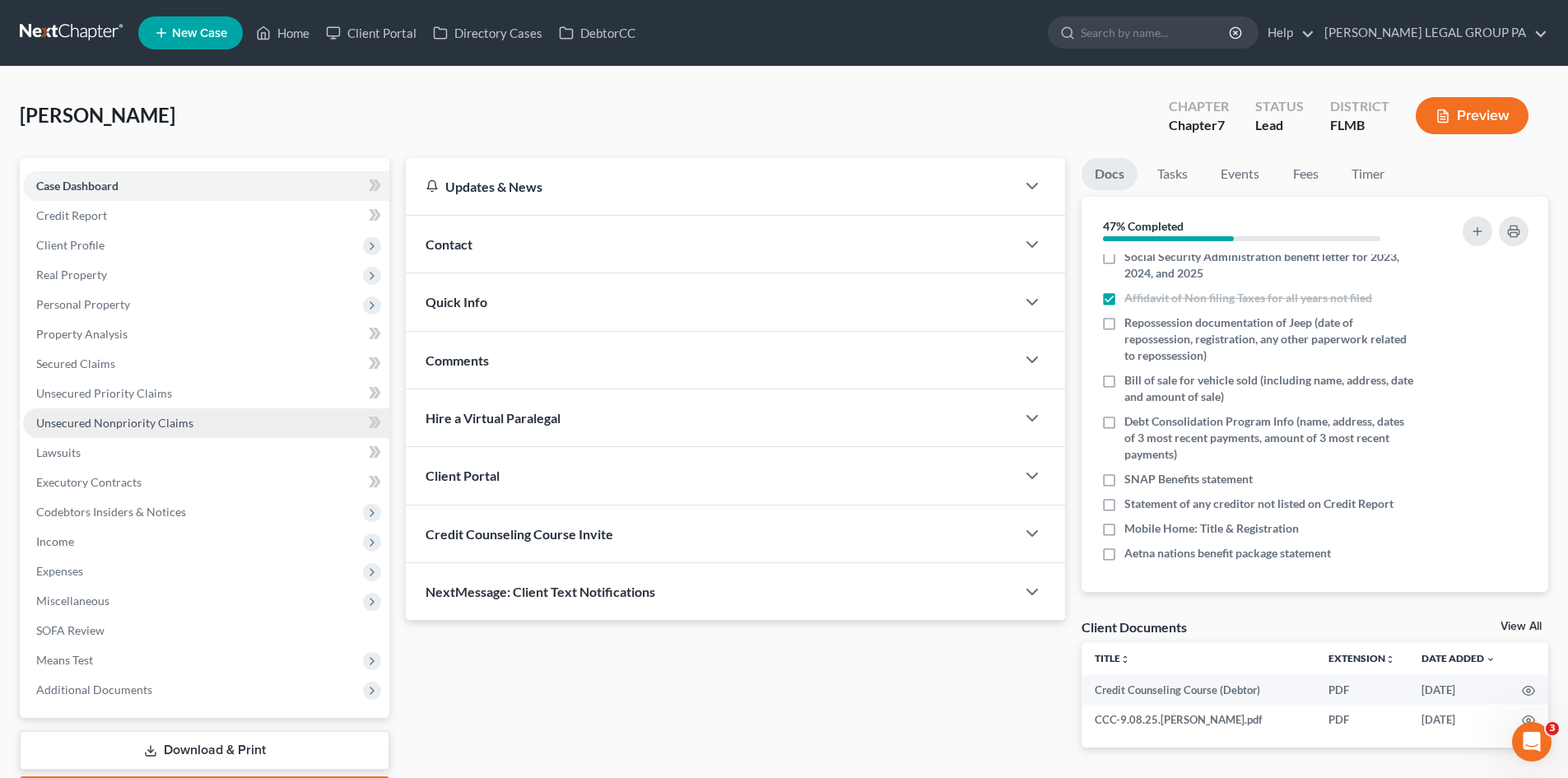
click at [126, 416] on span "Unsecured Nonpriority Claims" at bounding box center [114, 423] width 157 height 14
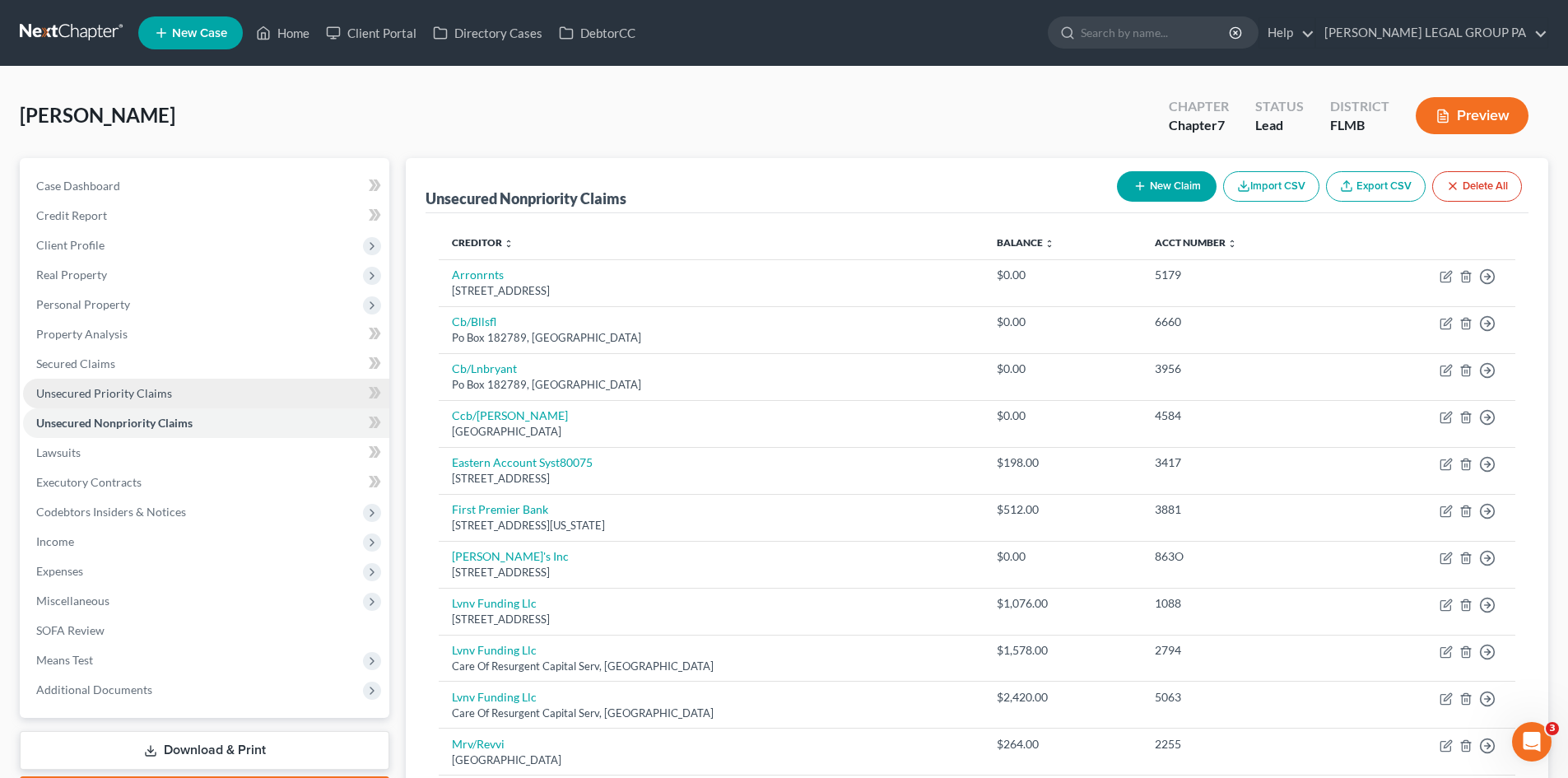
click at [140, 398] on span "Unsecured Priority Claims" at bounding box center [104, 392] width 136 height 14
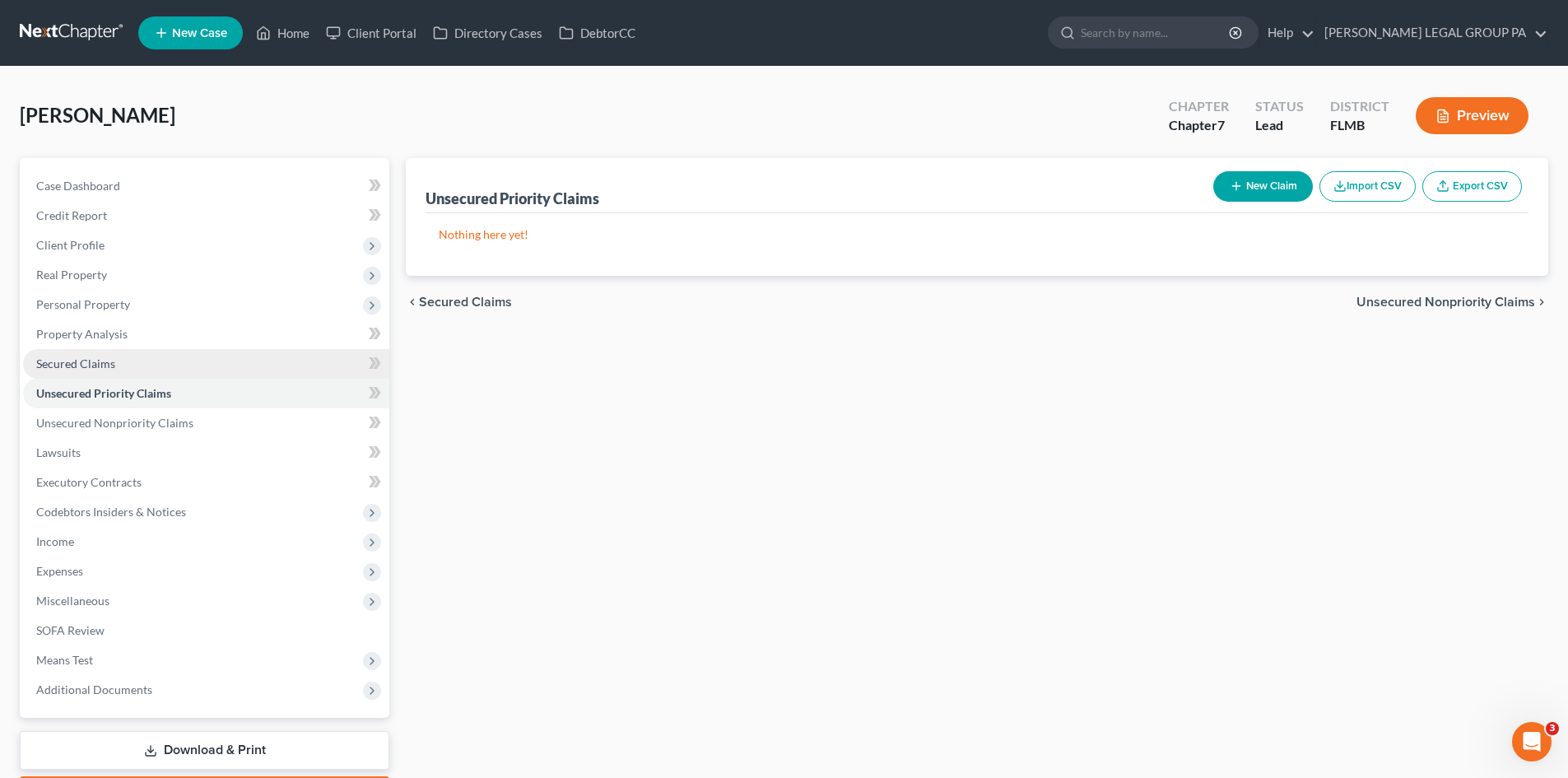
click at [136, 363] on link "Secured Claims" at bounding box center [206, 363] width 366 height 29
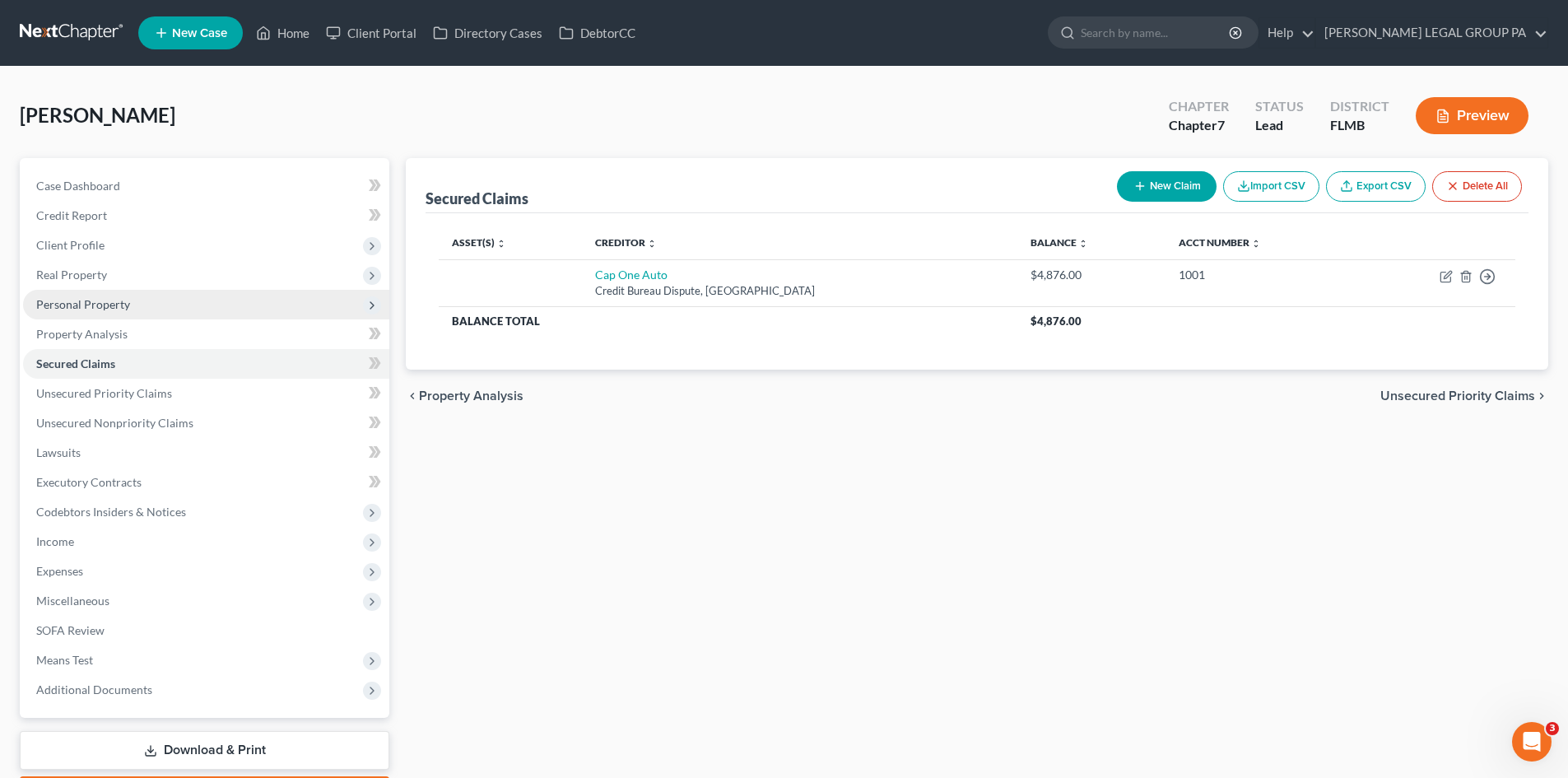
click at [138, 296] on span "Personal Property" at bounding box center [206, 304] width 366 height 29
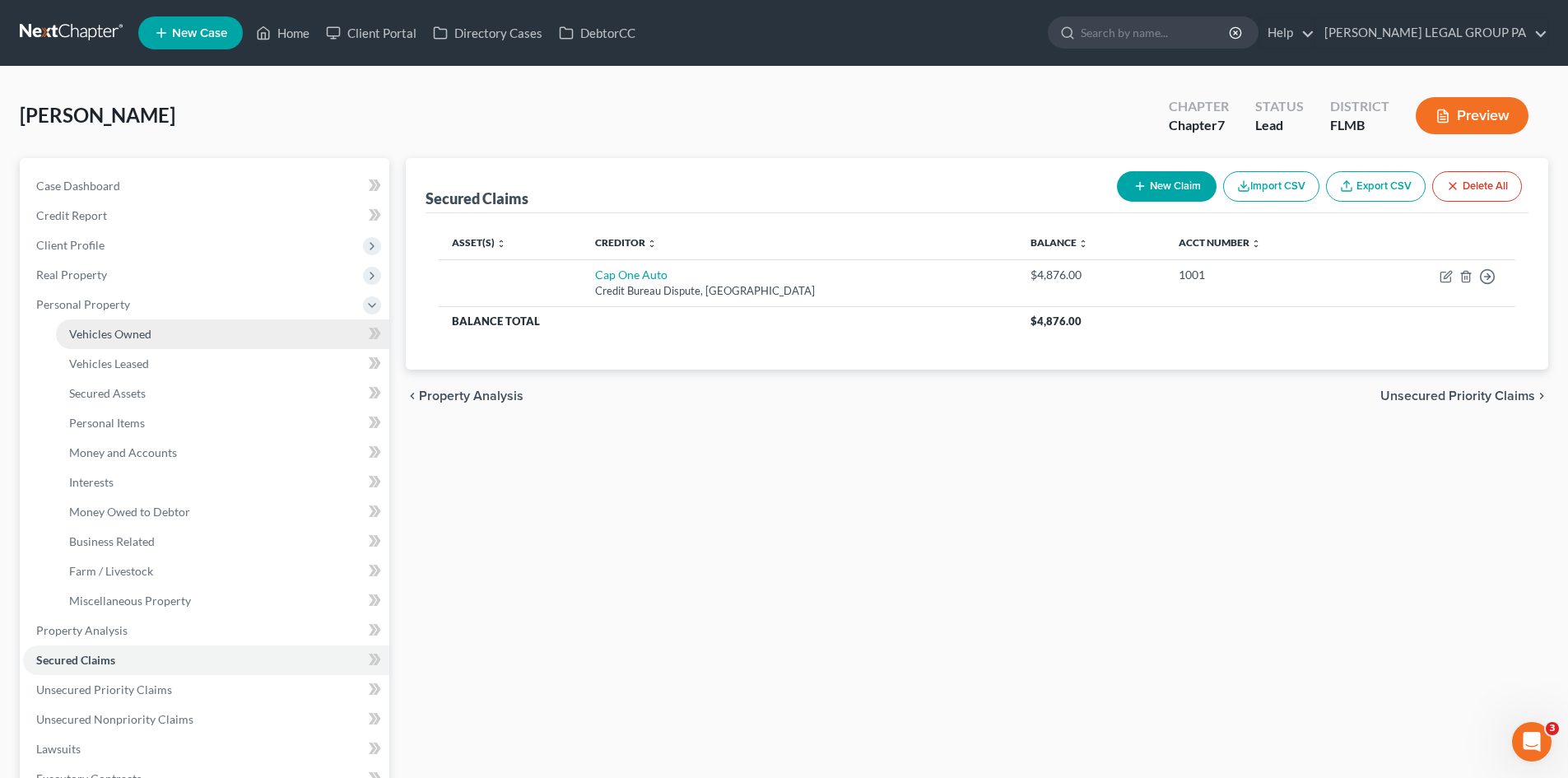
click at [140, 323] on link "Vehicles Owned" at bounding box center [223, 334] width 334 height 29
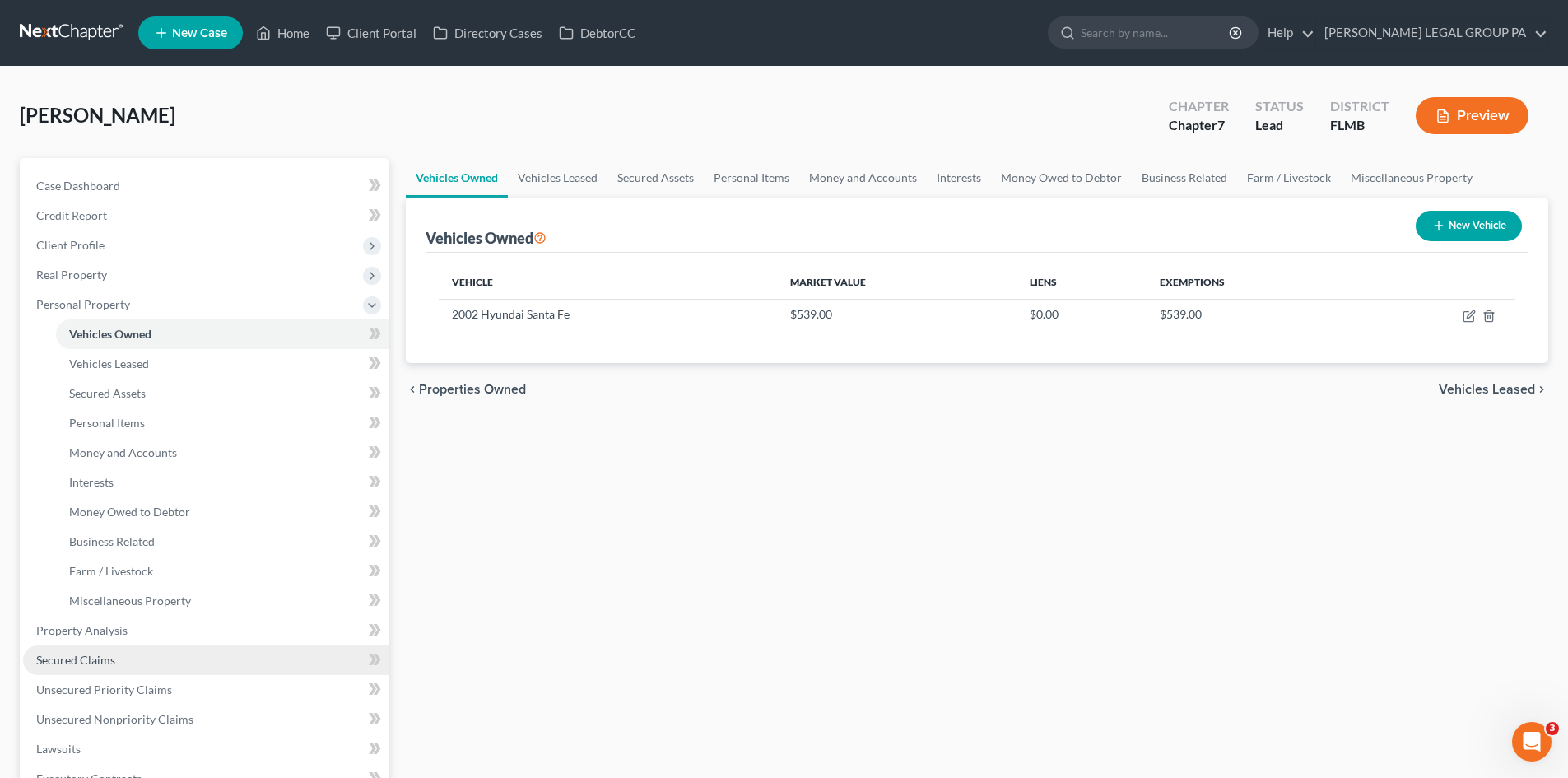
click at [181, 670] on link "Secured Claims" at bounding box center [206, 660] width 366 height 29
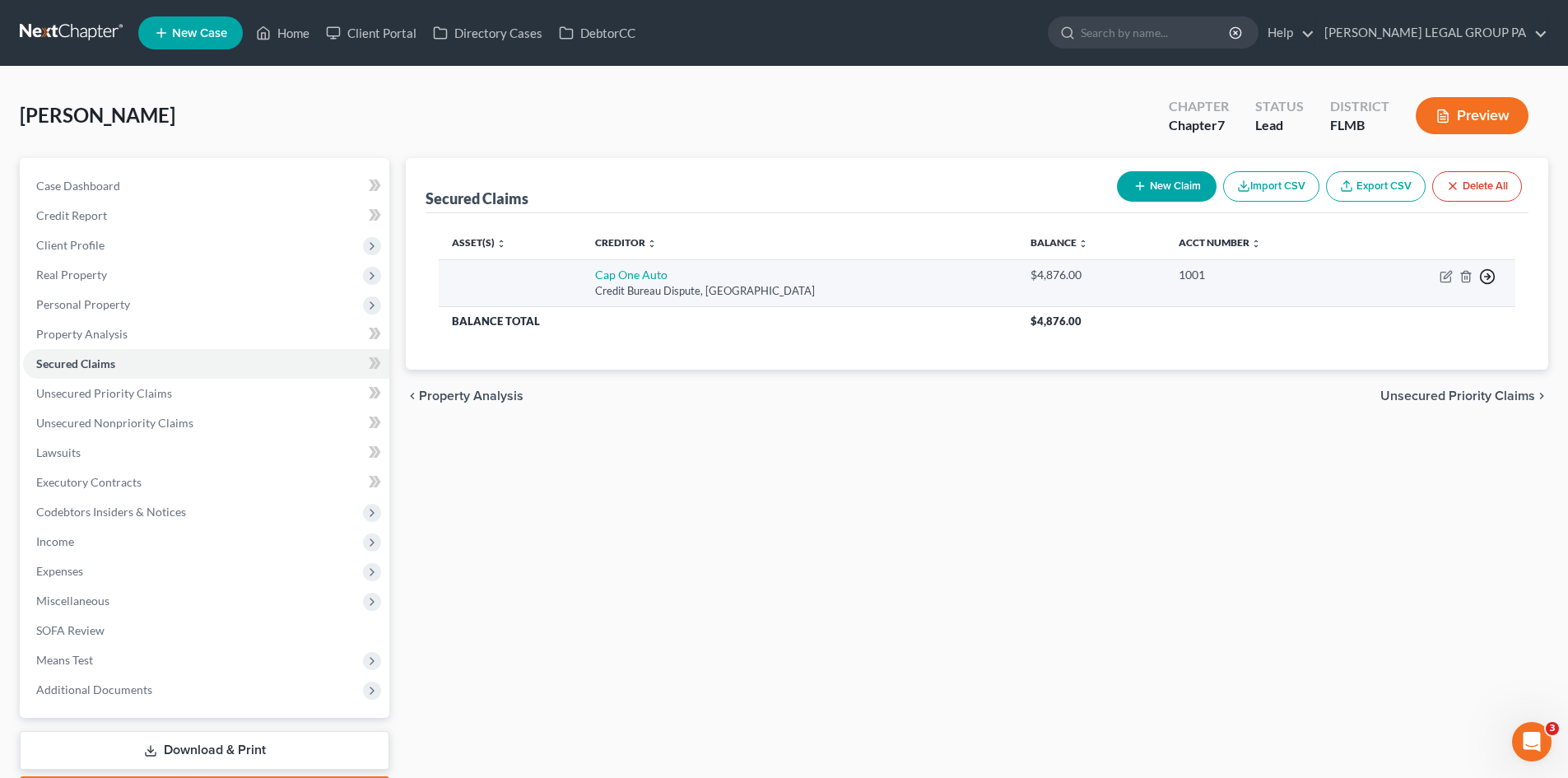
click at [1492, 281] on circle "button" at bounding box center [1487, 276] width 14 height 14
click at [1420, 313] on link "Move to F" at bounding box center [1412, 315] width 138 height 28
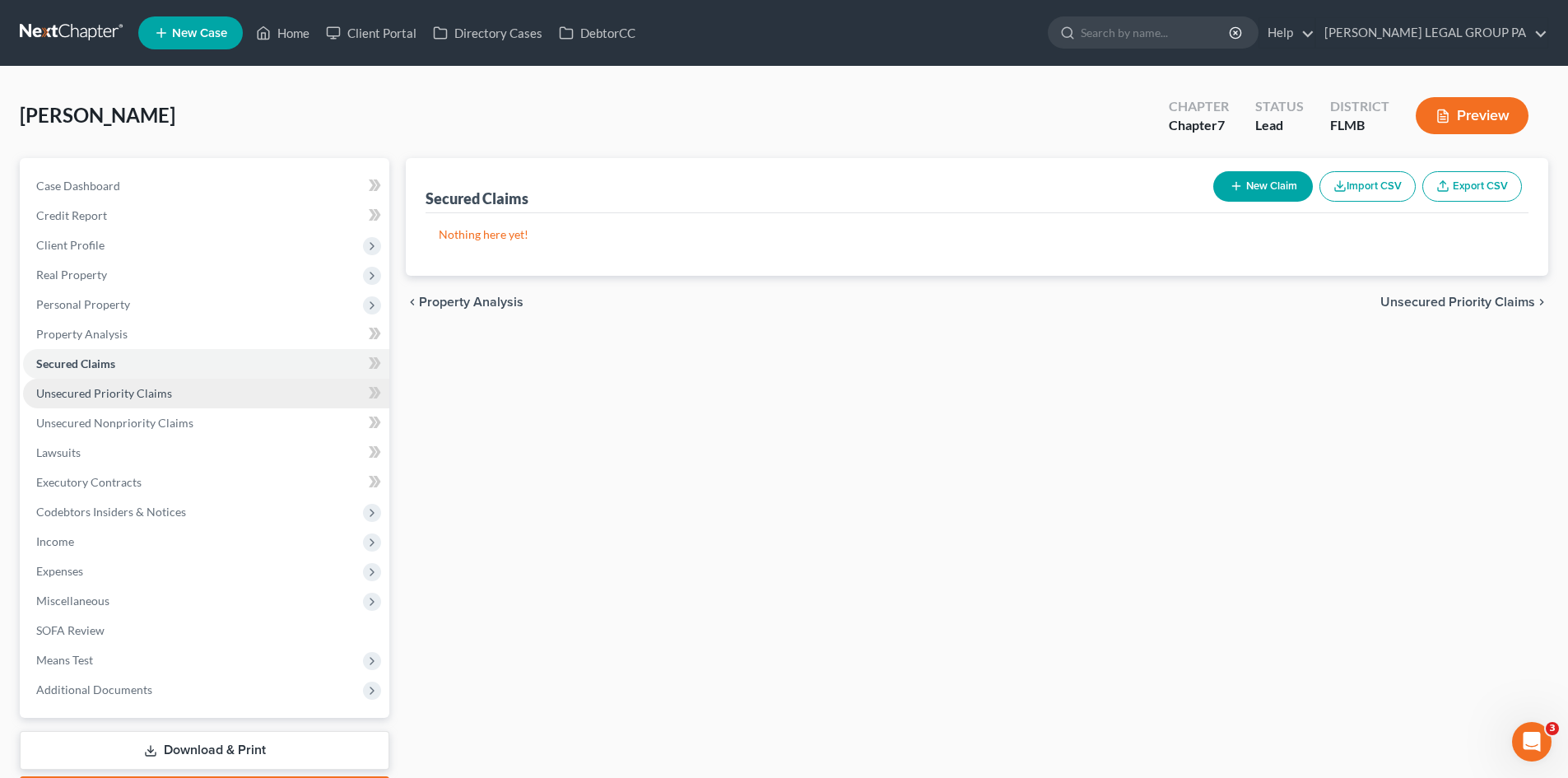
click at [124, 389] on span "Unsecured Priority Claims" at bounding box center [104, 392] width 136 height 14
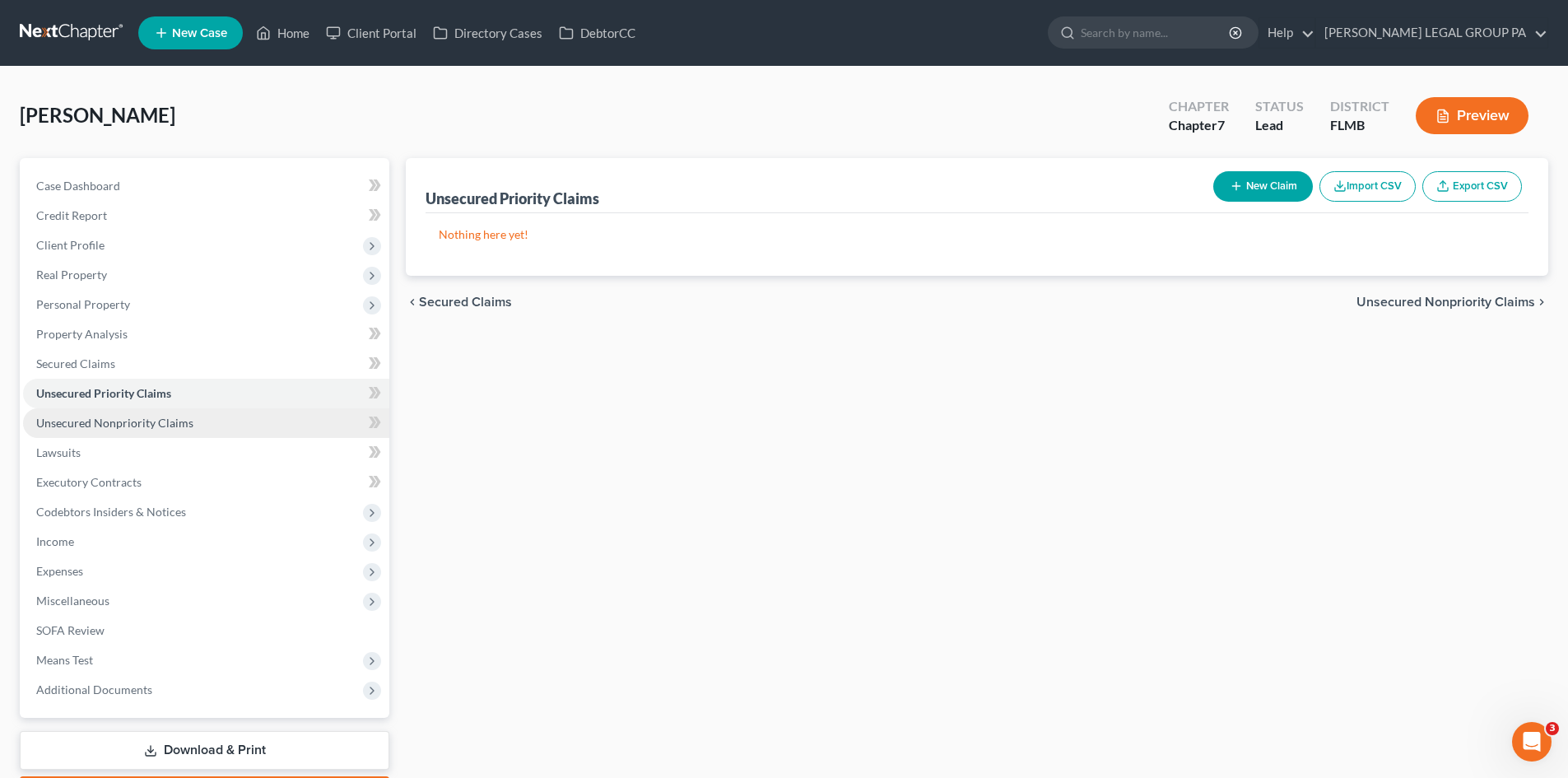
click at [140, 424] on span "Unsecured Nonpriority Claims" at bounding box center [114, 423] width 157 height 14
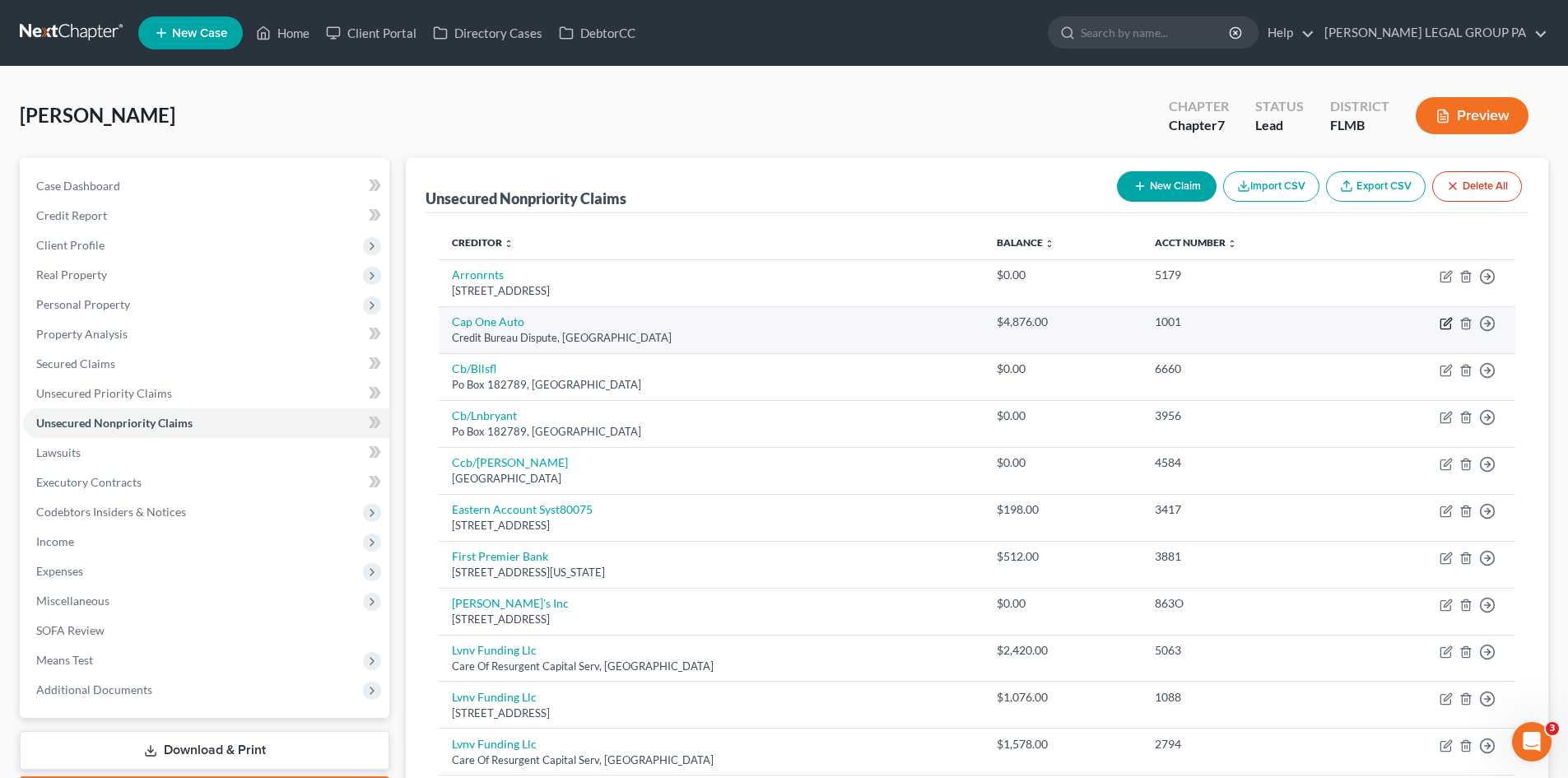
click at [1448, 326] on icon "button" at bounding box center [1446, 323] width 13 height 13
select select "45"
select select "0"
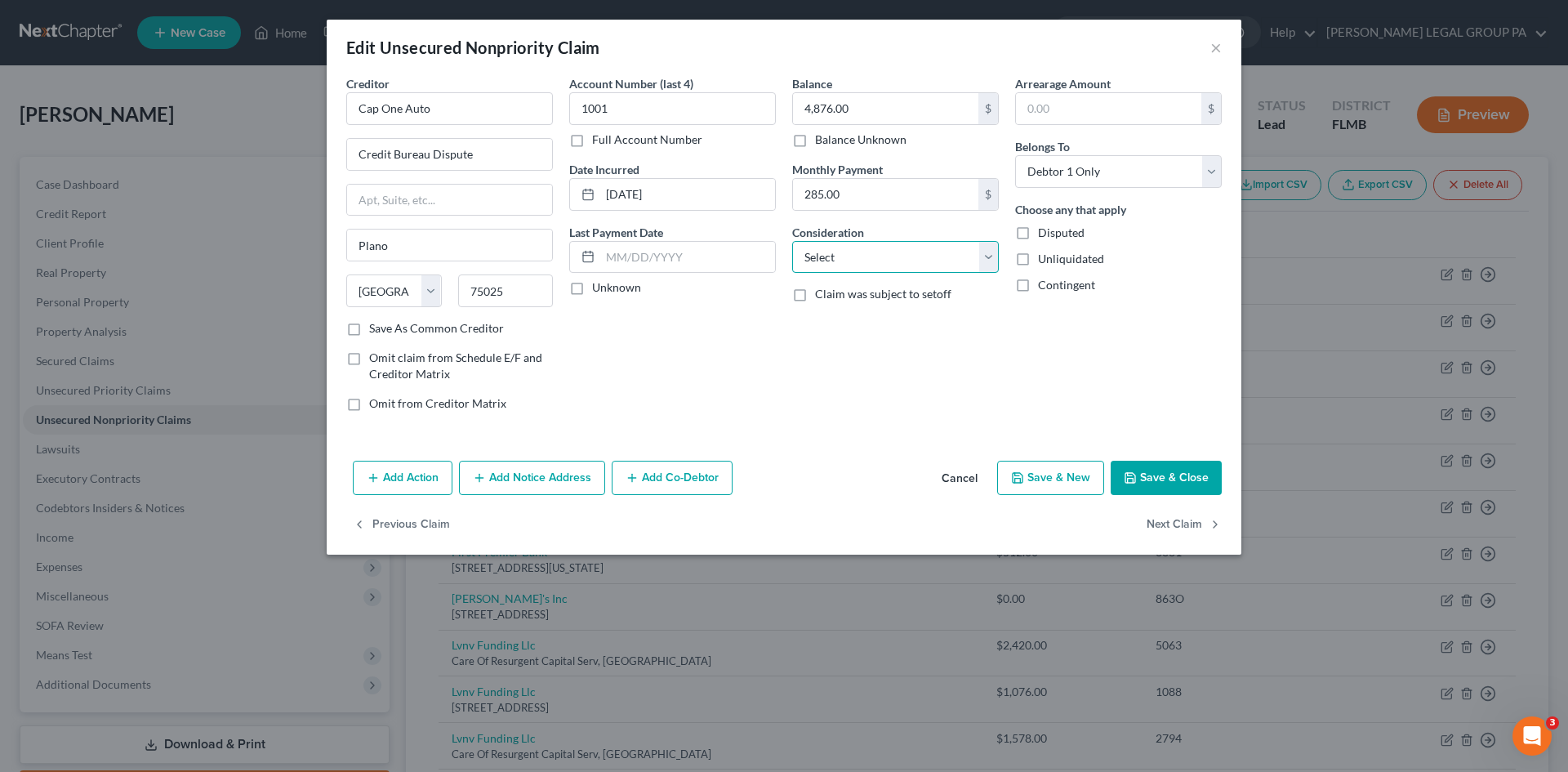
click at [944, 248] on select "Select Cable / Satellite Services Collection Agency Credit Card Debt Debt Couns…" at bounding box center [896, 257] width 207 height 33
click at [732, 330] on div "Account Number (last 4) 1001 Full Account Number Date Incurred 10-21-2020 Last …" at bounding box center [672, 249] width 223 height 349
click at [844, 258] on select "Select Cable / Satellite Services Collection Agency Credit Card Debt Debt Couns…" at bounding box center [896, 257] width 207 height 33
select select "14"
click at [792, 241] on select "Select Cable / Satellite Services Collection Agency Credit Card Debt Debt Couns…" at bounding box center [896, 257] width 207 height 33
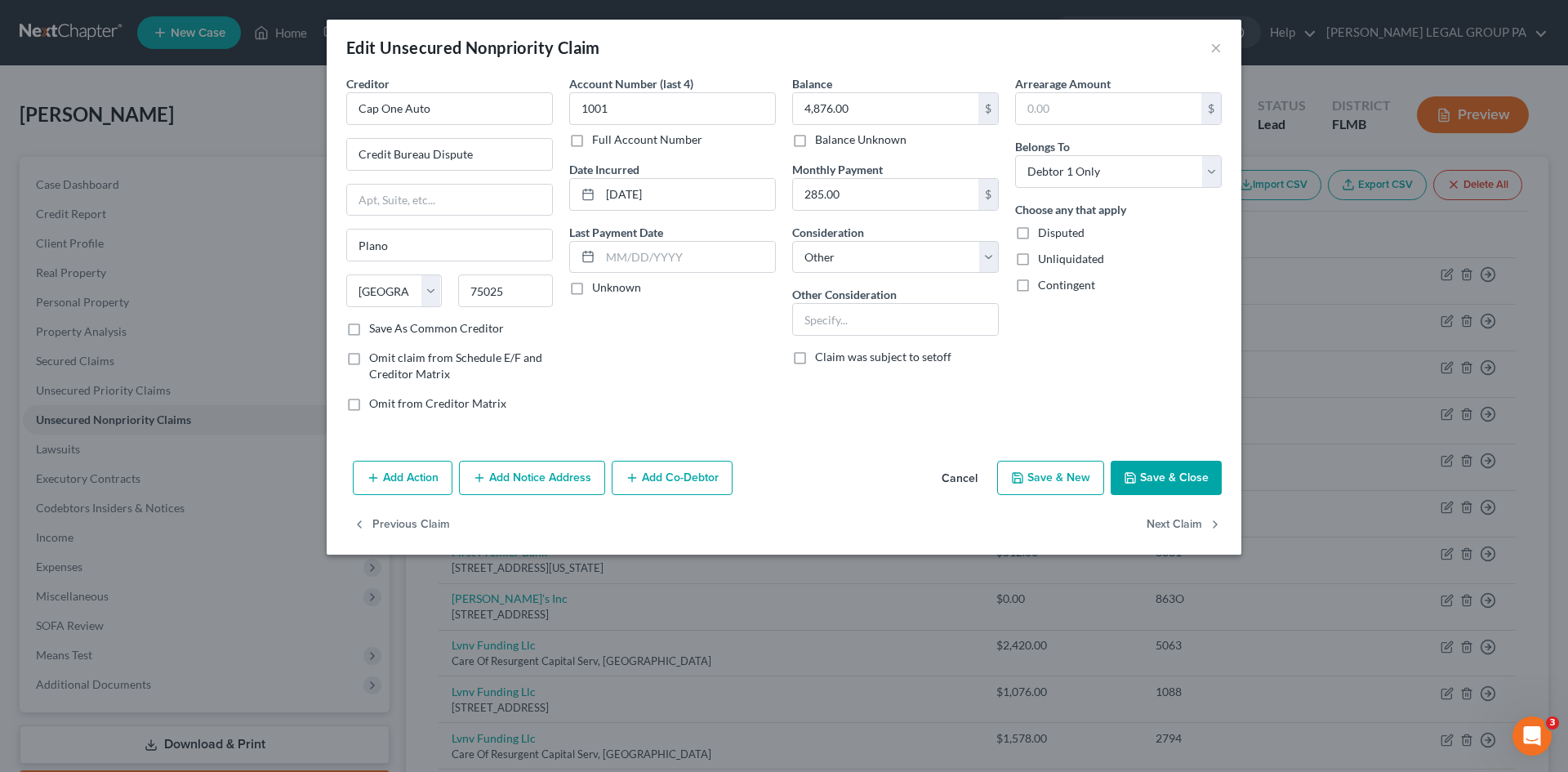
click at [405, 484] on button "Add Action" at bounding box center [402, 477] width 99 height 34
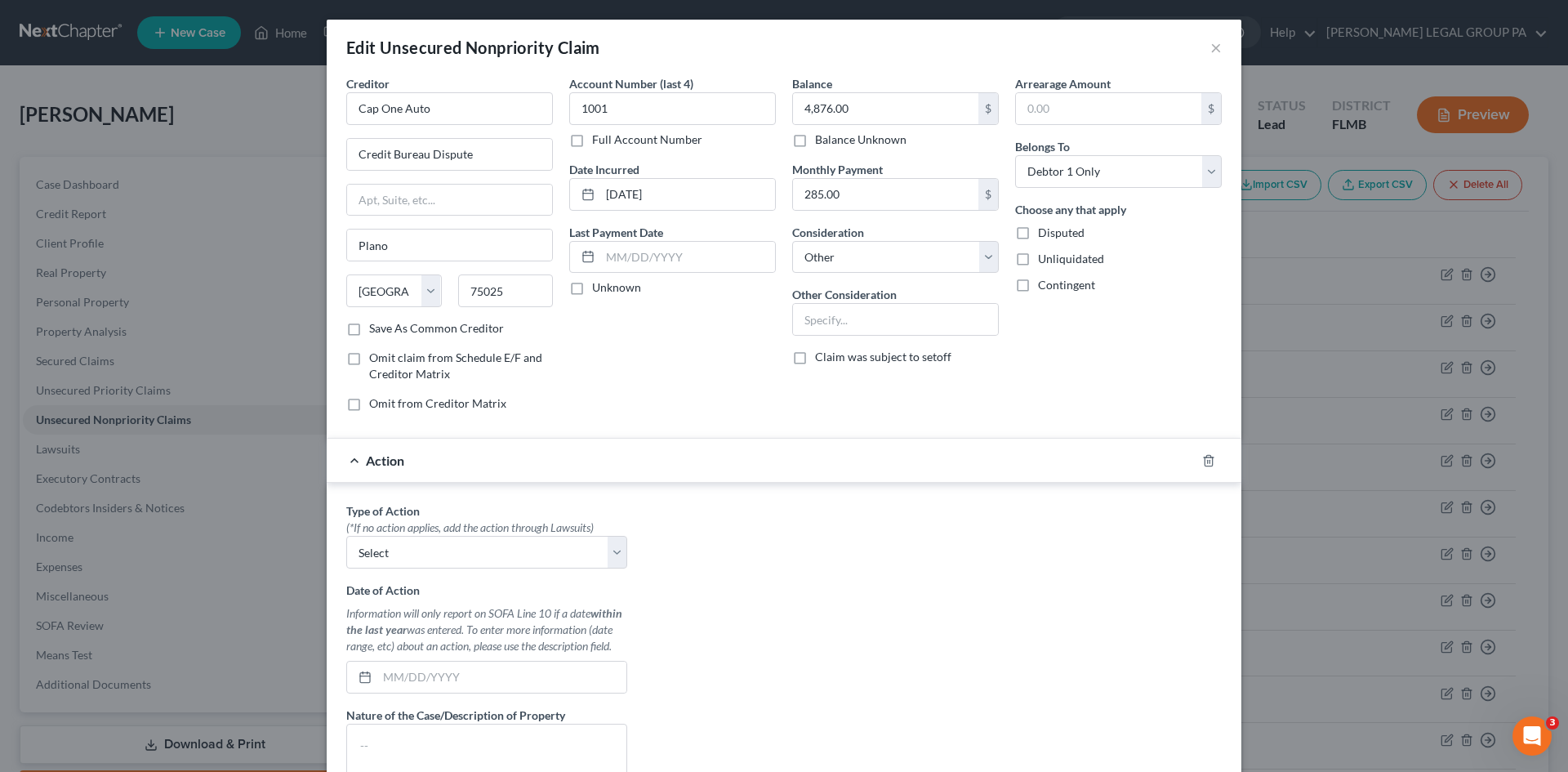
scroll to position [82, 0]
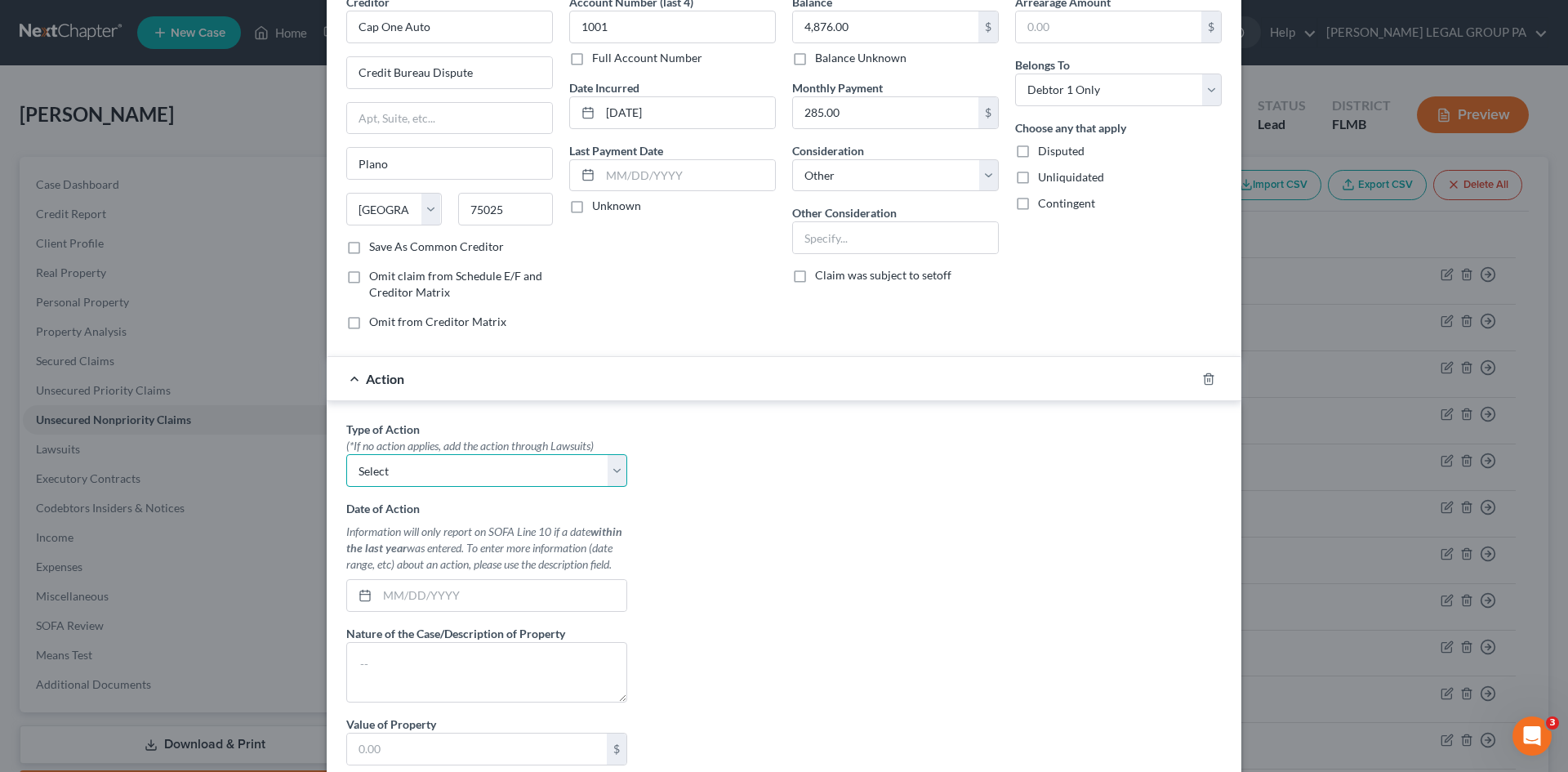
click at [460, 478] on select "Select Repossession Garnishment Foreclosure Personal Injury Attached, Seized, O…" at bounding box center [486, 470] width 281 height 33
drag, startPoint x: 460, startPoint y: 473, endPoint x: 457, endPoint y: 485, distance: 12.4
click at [460, 473] on select "Select Repossession Garnishment Foreclosure Personal Injury Attached, Seized, O…" at bounding box center [486, 470] width 281 height 33
select select "0"
click at [346, 454] on select "Select Repossession Garnishment Foreclosure Personal Injury Attached, Seized, O…" at bounding box center [486, 470] width 281 height 33
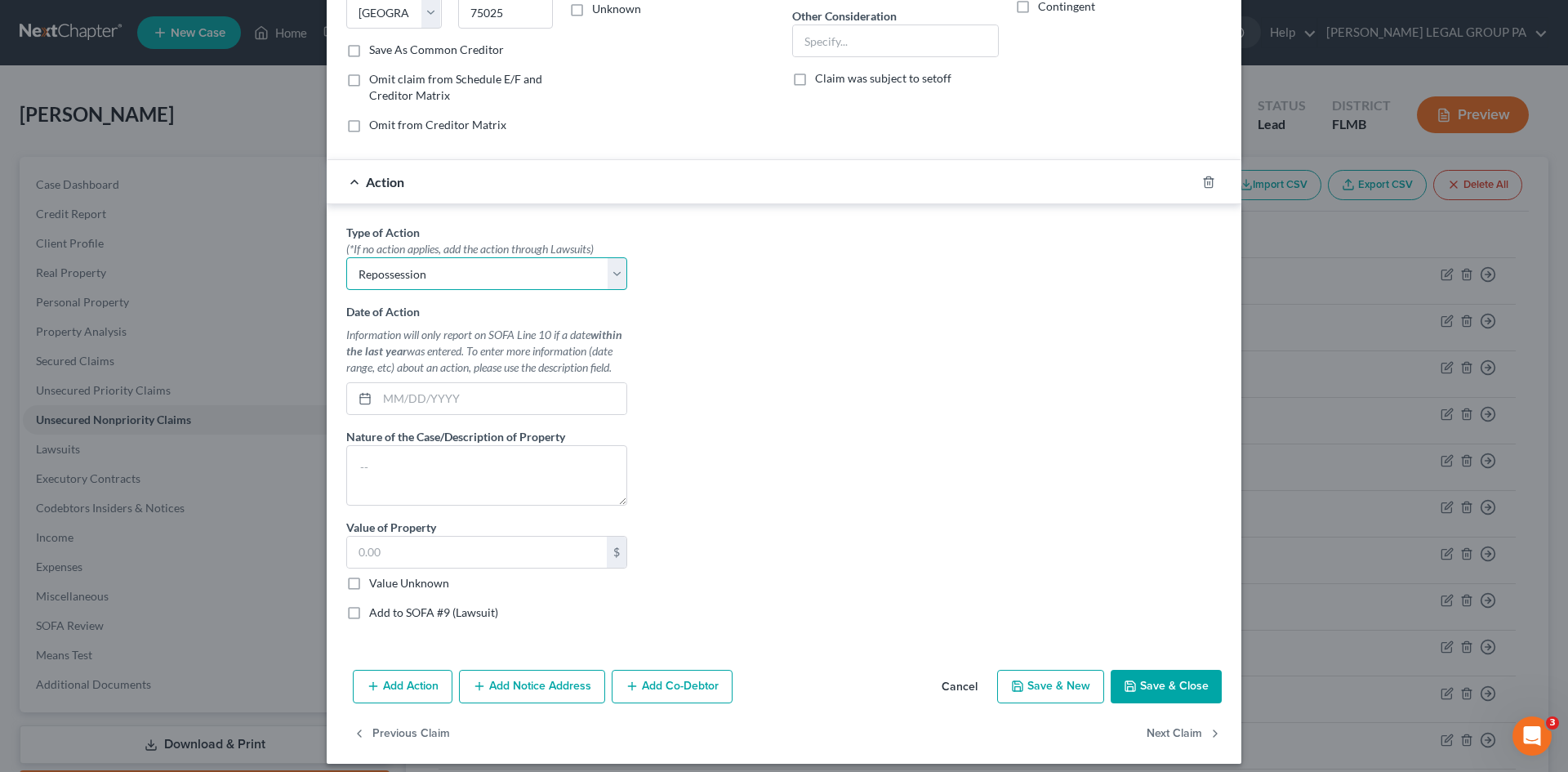
scroll to position [290, 0]
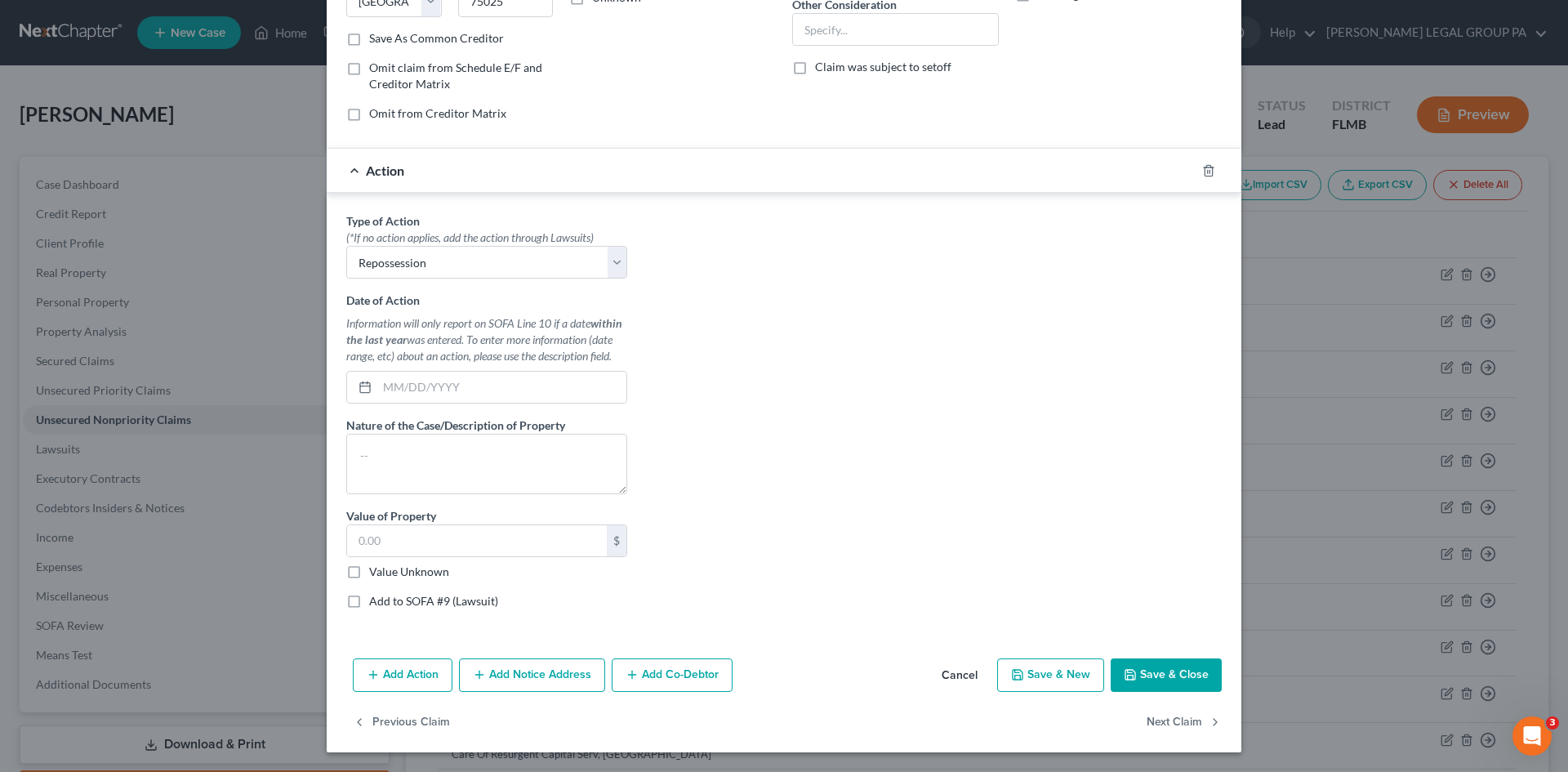
click at [1163, 676] on button "Save & Close" at bounding box center [1166, 674] width 111 height 34
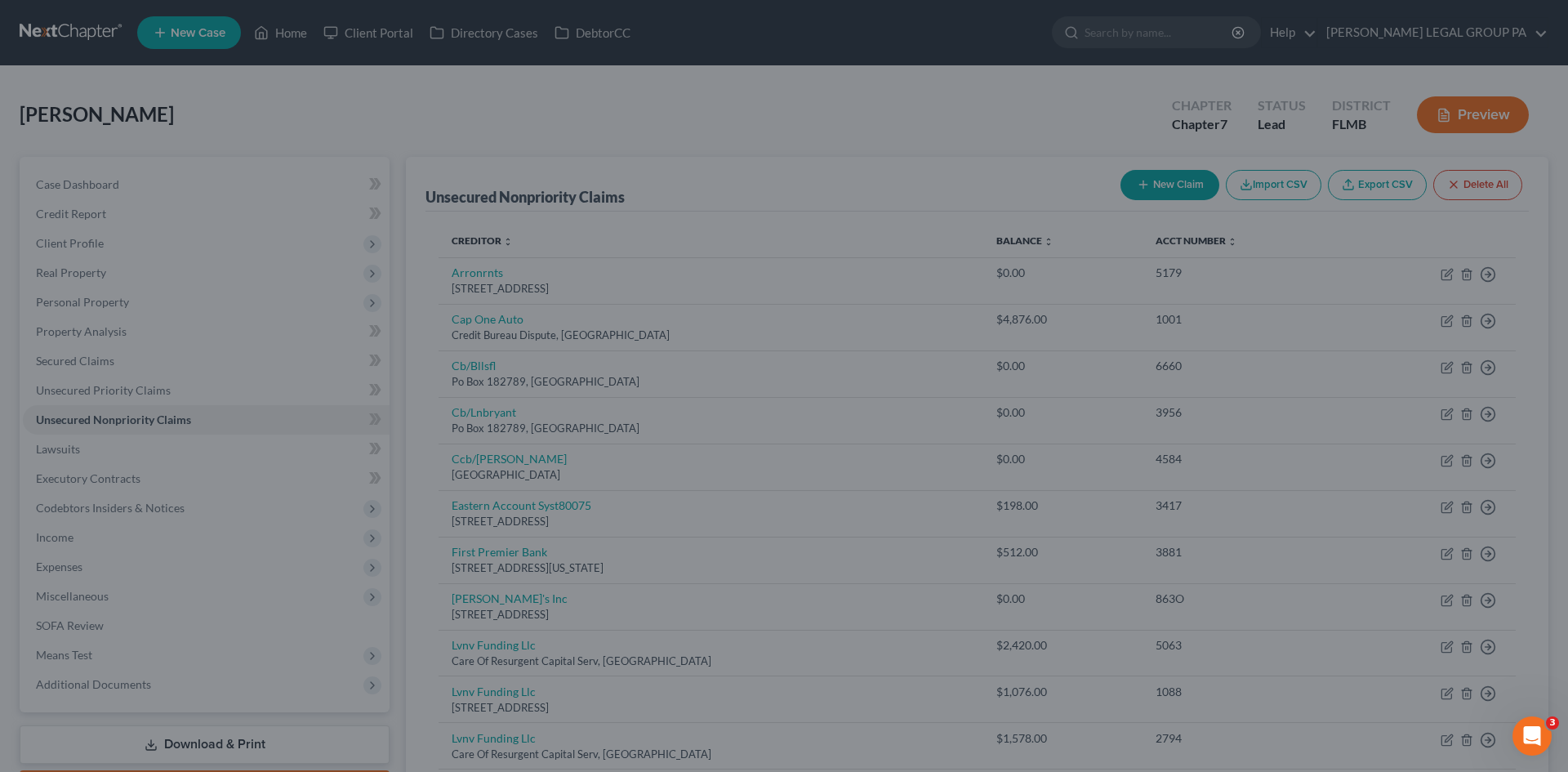
type input "0"
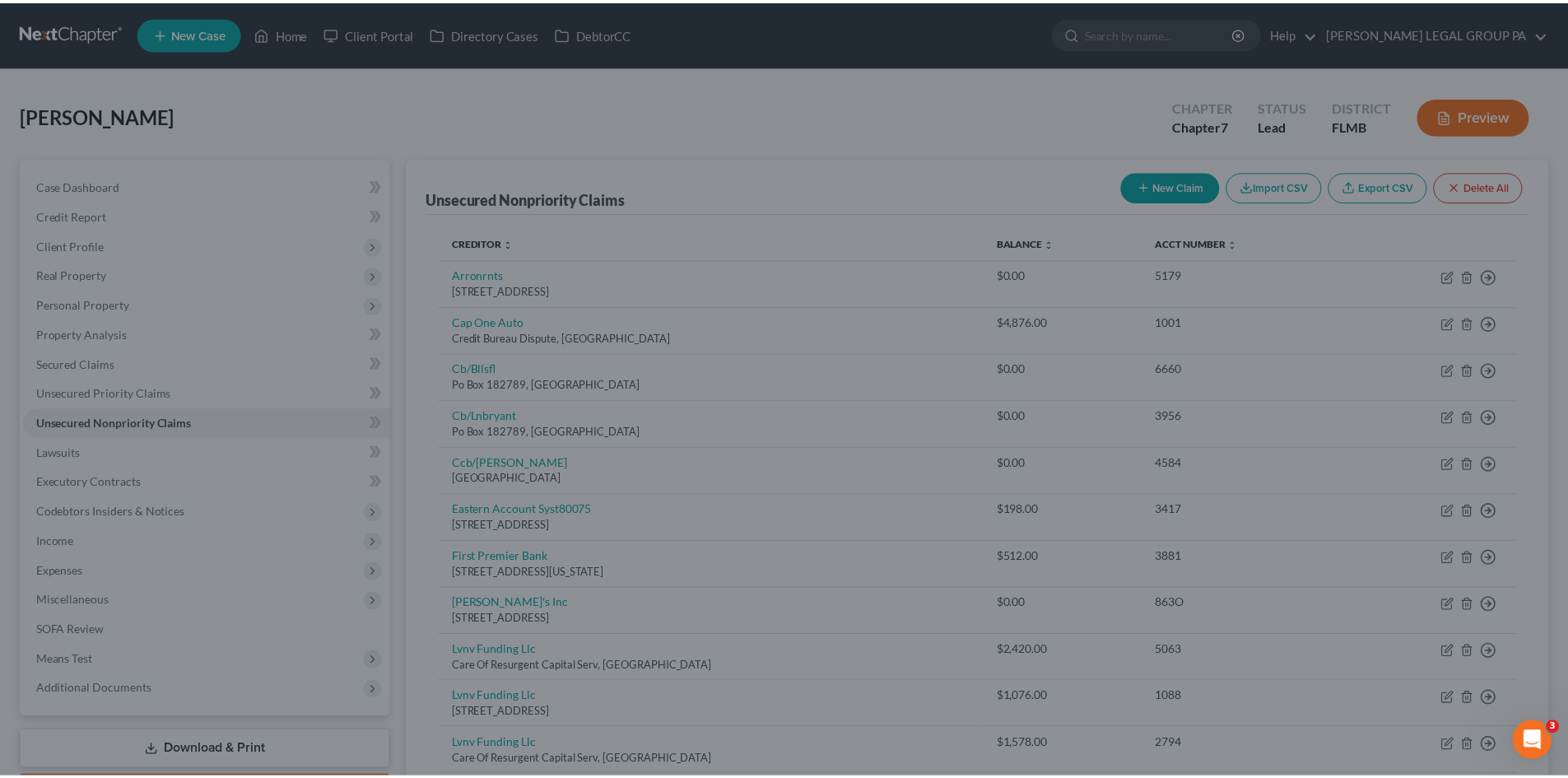
scroll to position [0, 0]
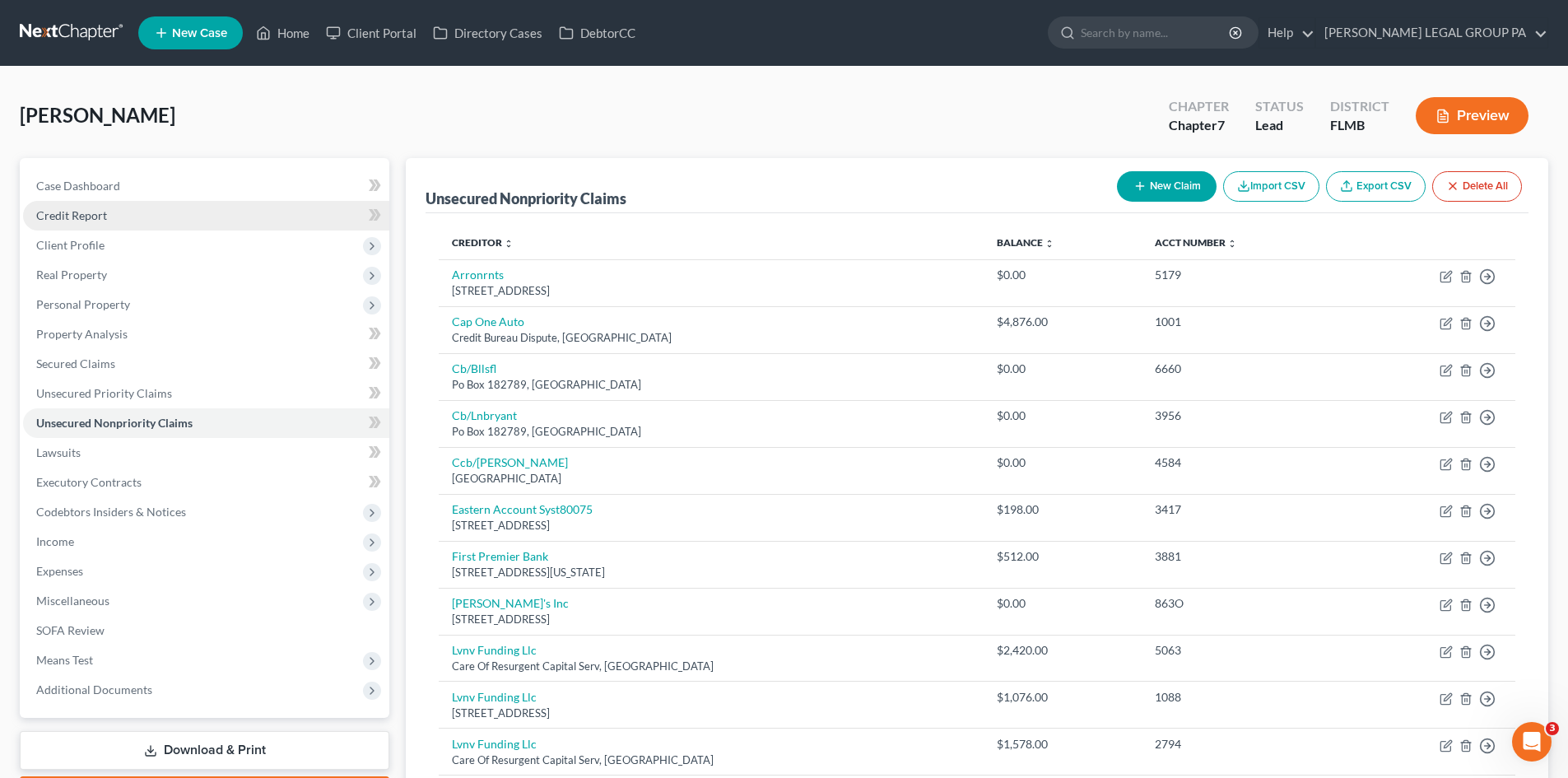
click at [127, 204] on link "Credit Report" at bounding box center [206, 215] width 366 height 29
click at [133, 187] on link "Case Dashboard" at bounding box center [206, 186] width 366 height 29
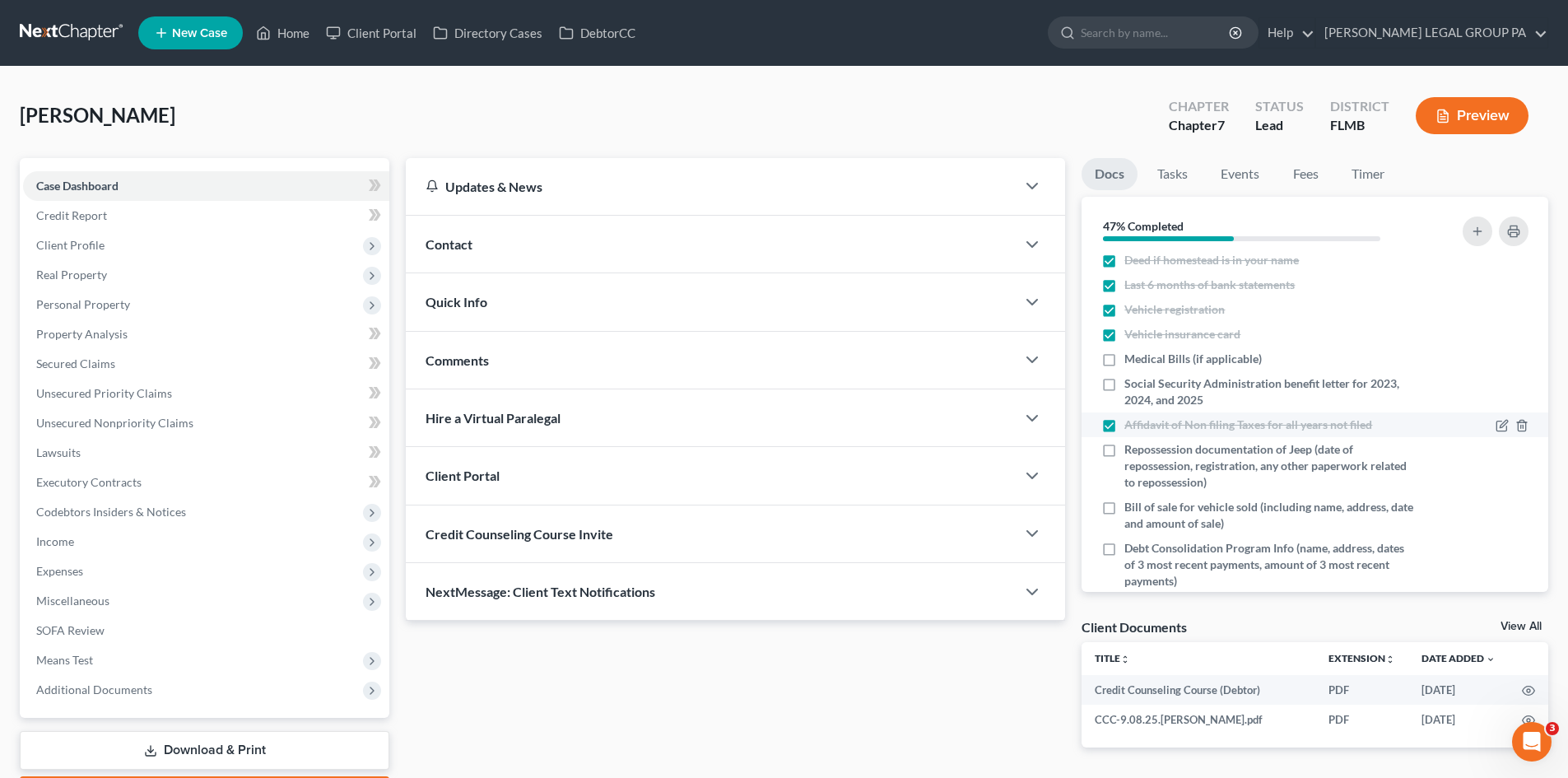
scroll to position [223, 0]
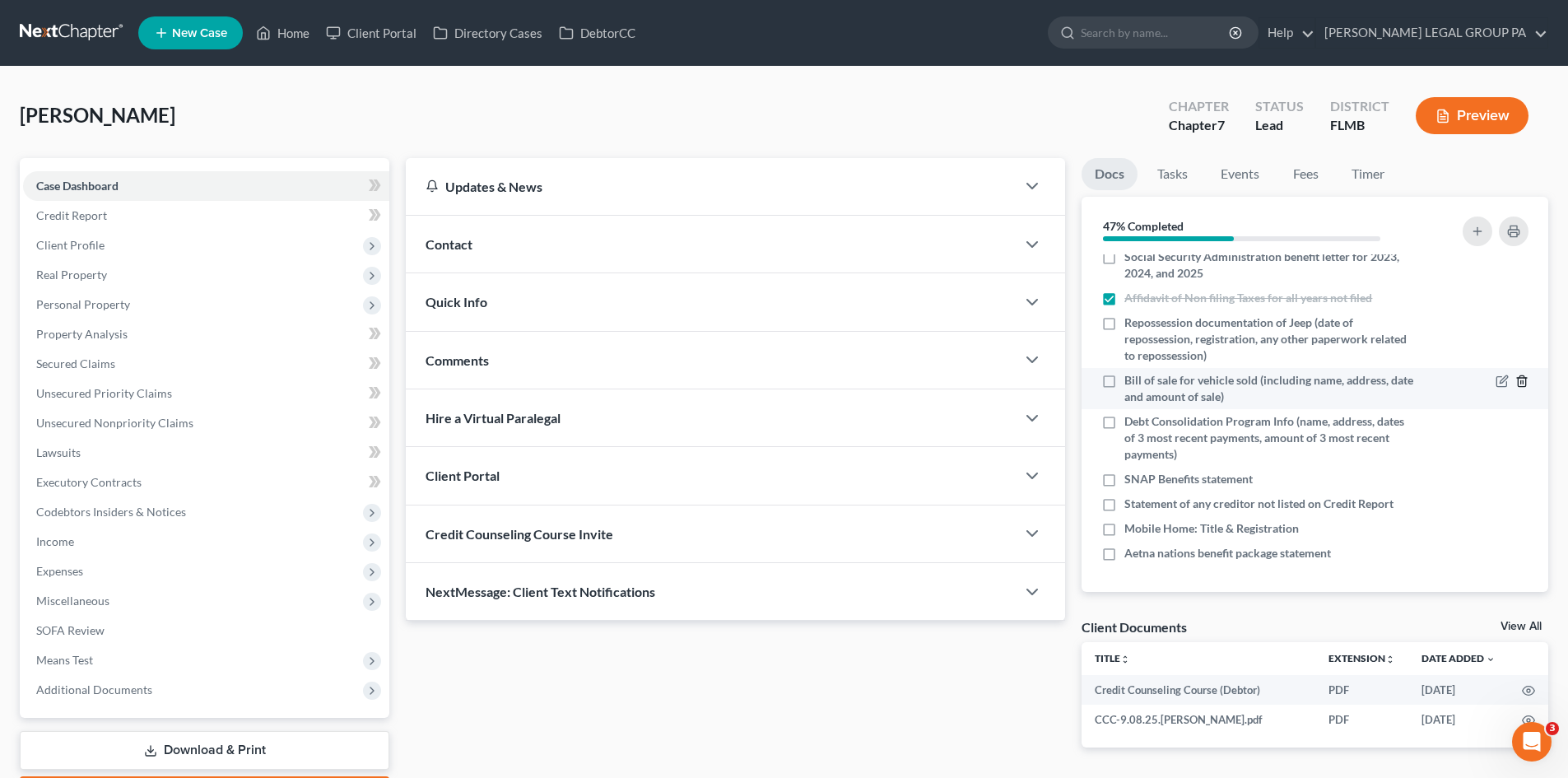
click at [1521, 383] on line "button" at bounding box center [1521, 382] width 0 height 3
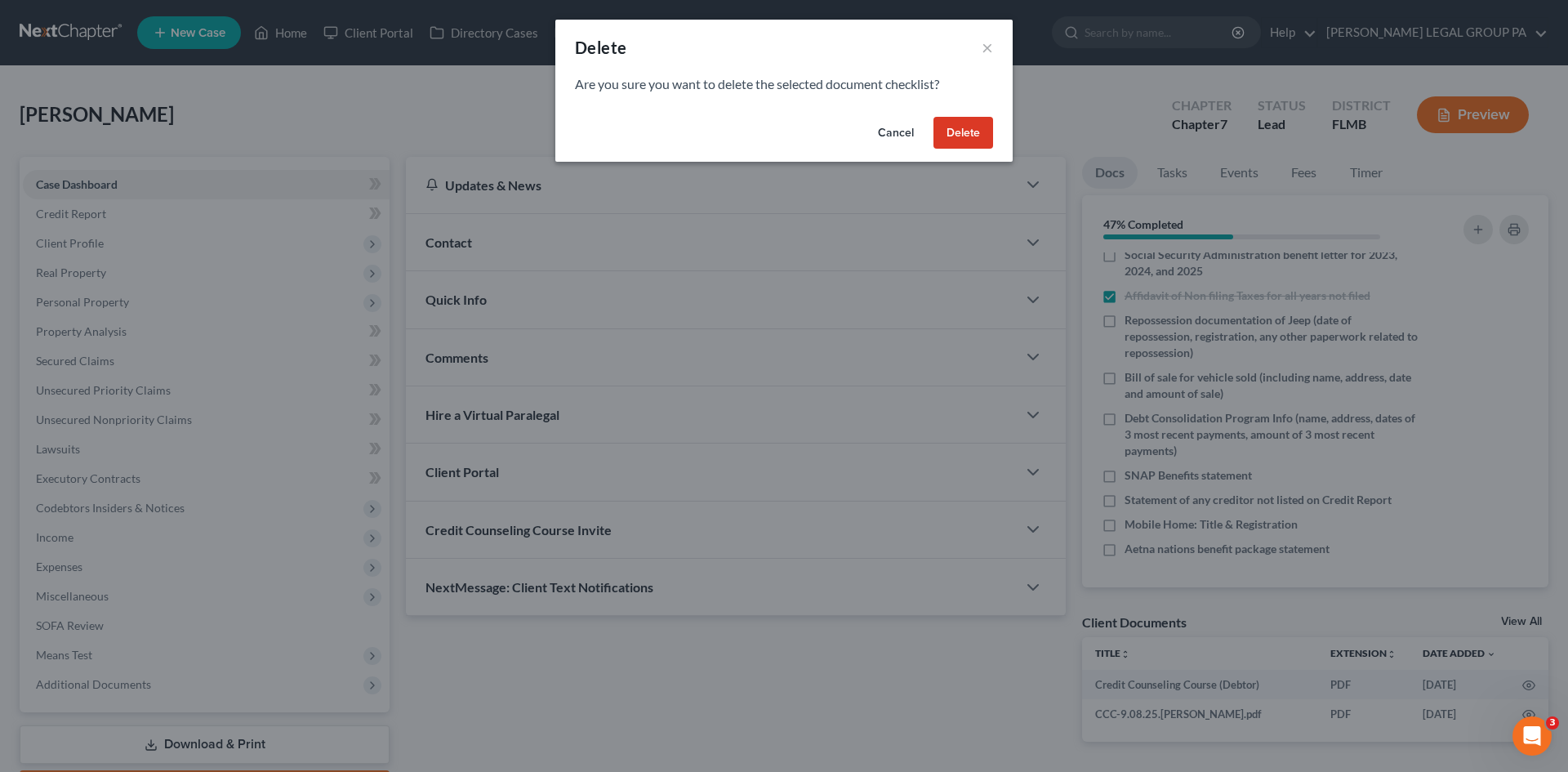
click at [969, 113] on div "Cancel Delete" at bounding box center [784, 136] width 457 height 53
click at [970, 127] on button "Delete" at bounding box center [962, 133] width 59 height 33
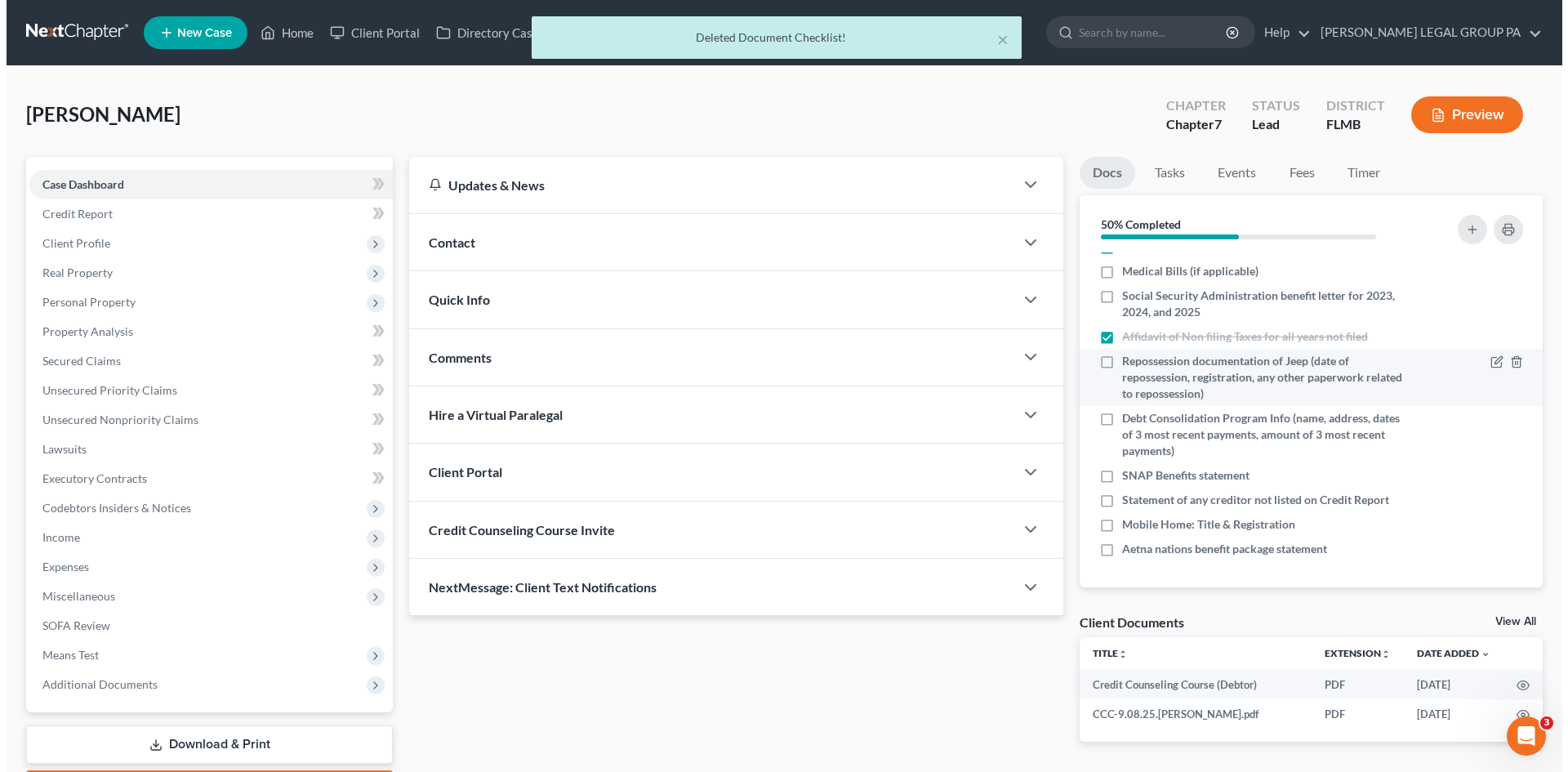
scroll to position [181, 0]
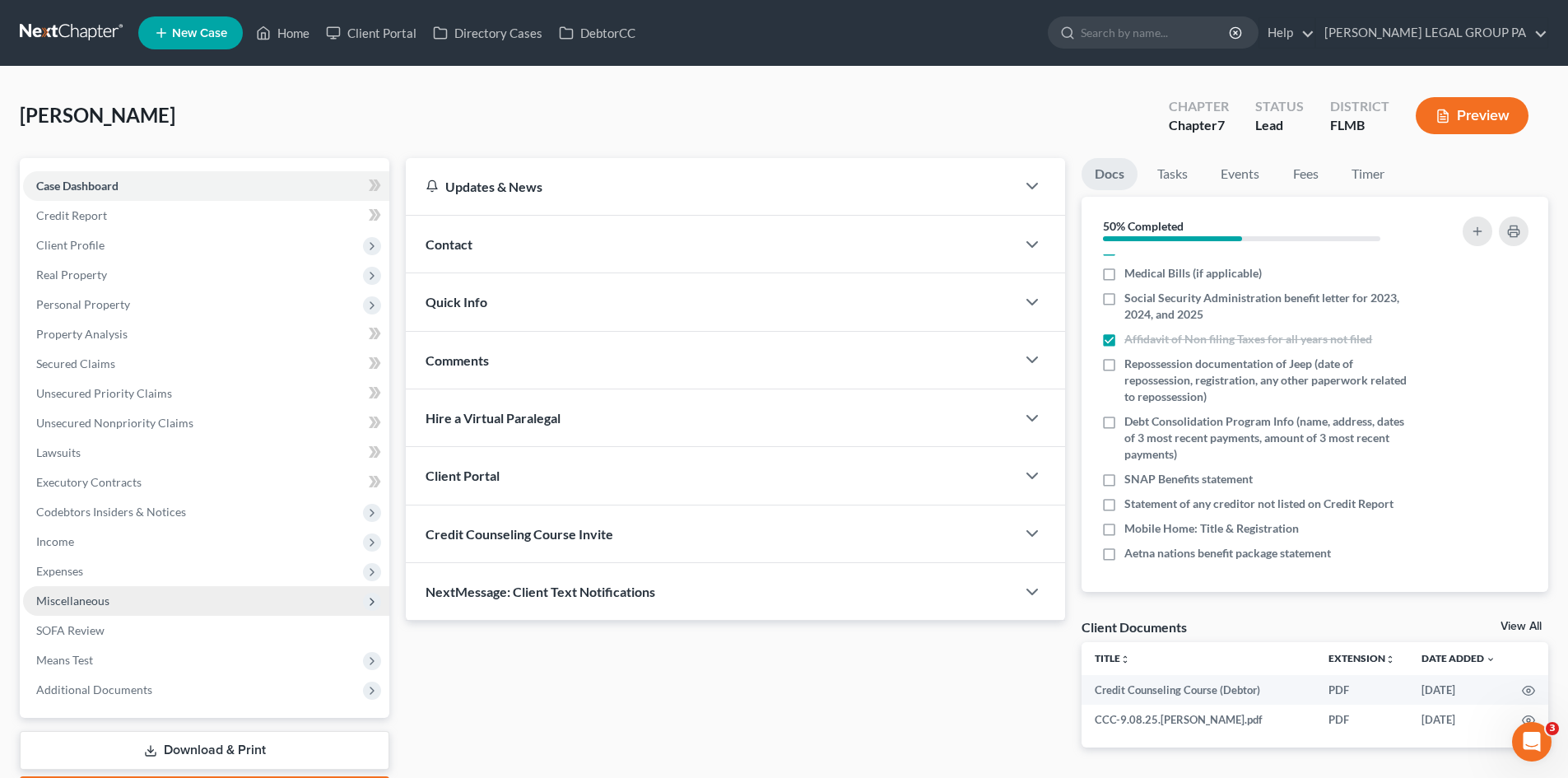
click at [158, 601] on span "Miscellaneous" at bounding box center [206, 600] width 366 height 29
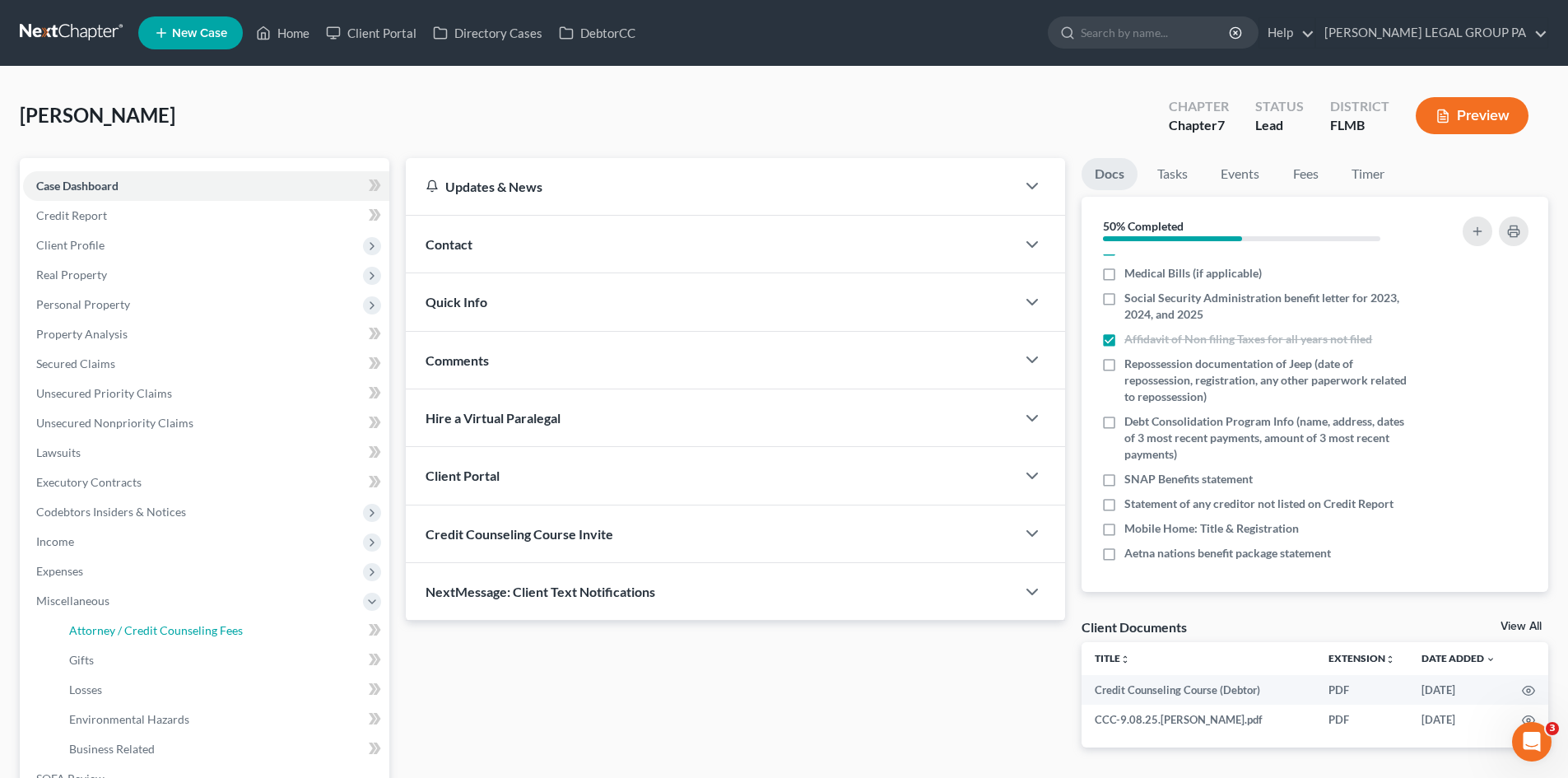
drag, startPoint x: 159, startPoint y: 630, endPoint x: 959, endPoint y: 382, distance: 837.6
click at [159, 630] on span "Attorney / Credit Counseling Fees" at bounding box center [155, 629] width 174 height 14
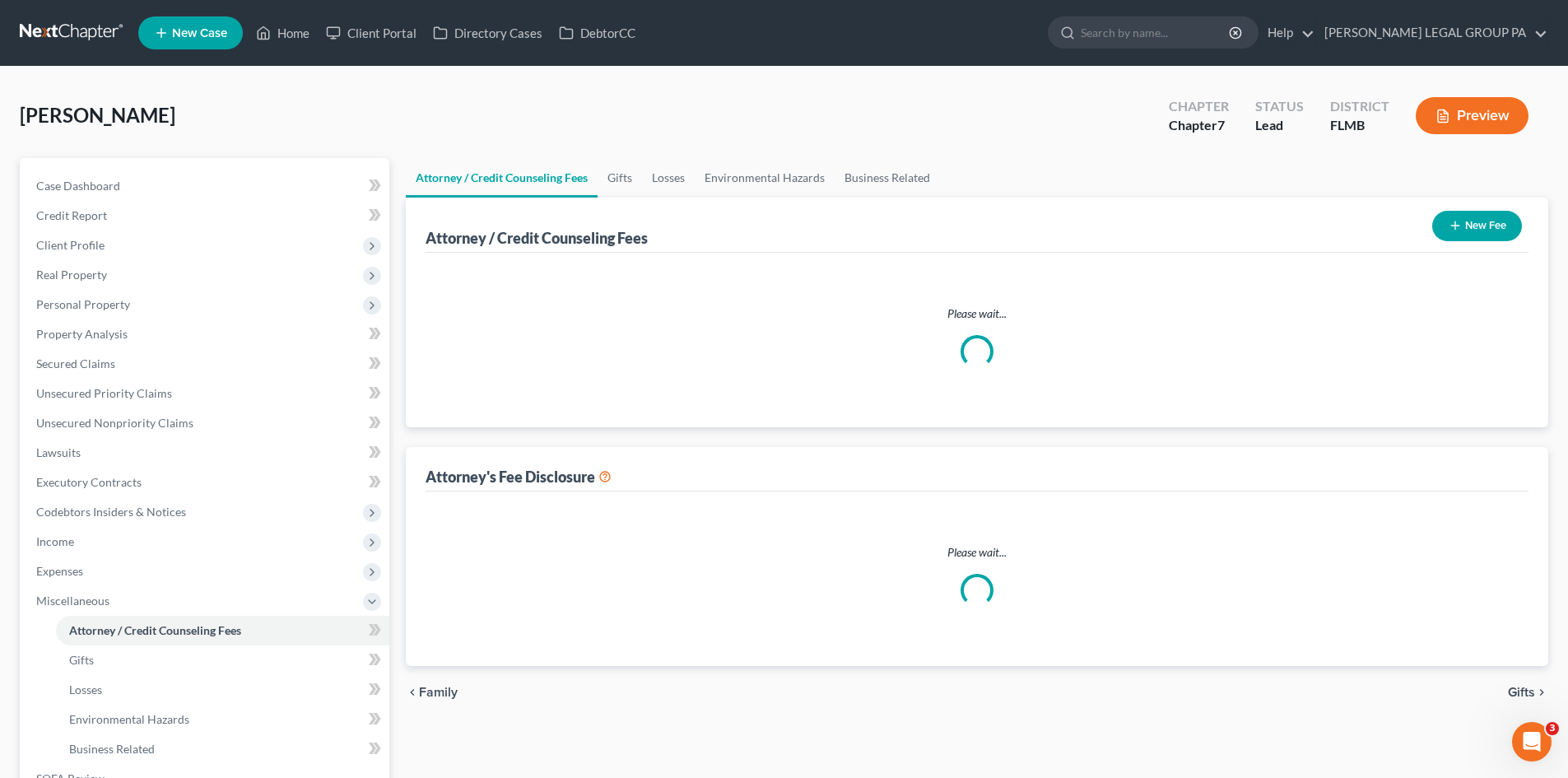
select select "0"
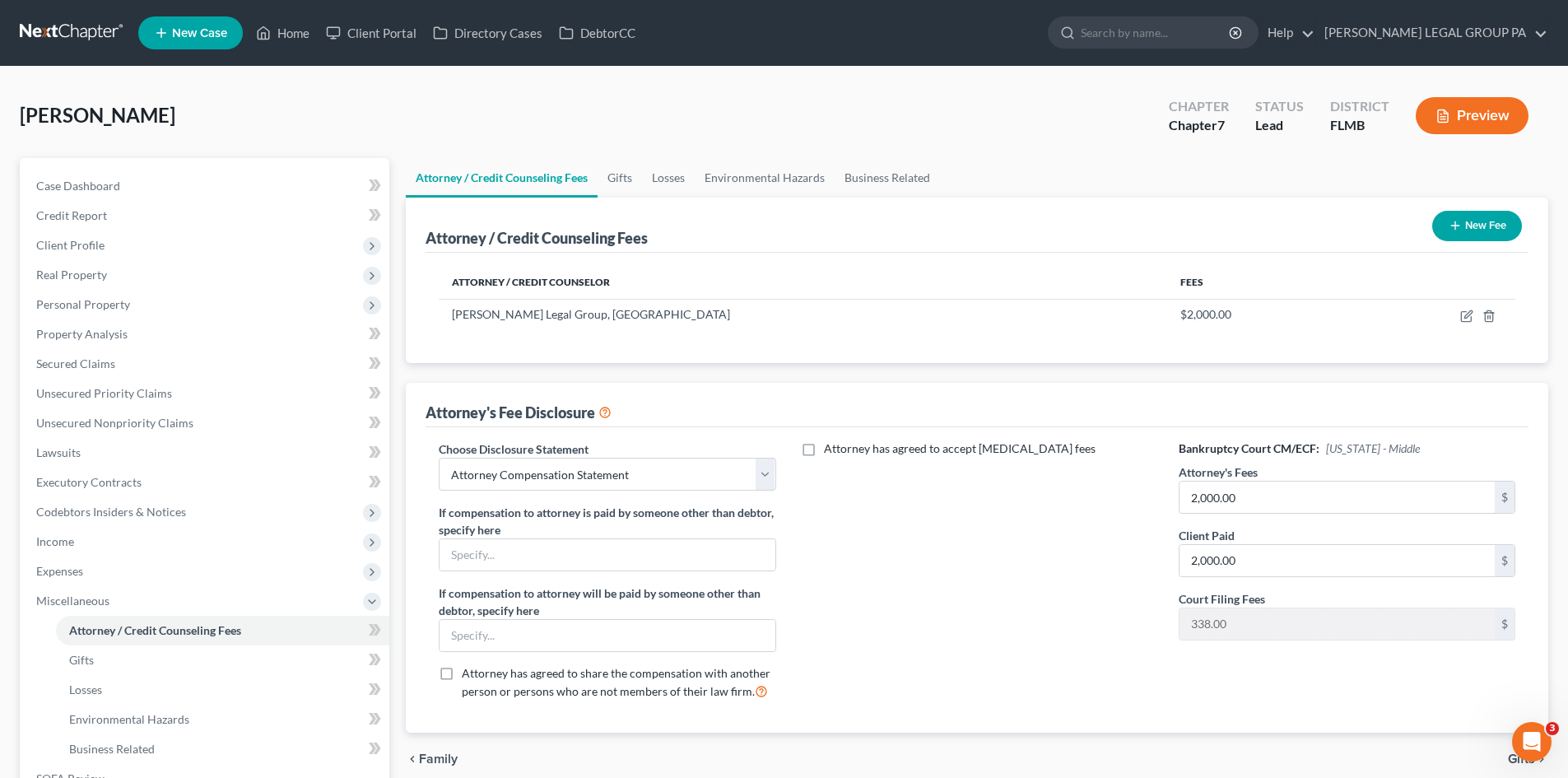
click at [1467, 226] on button "New Fee" at bounding box center [1476, 226] width 90 height 30
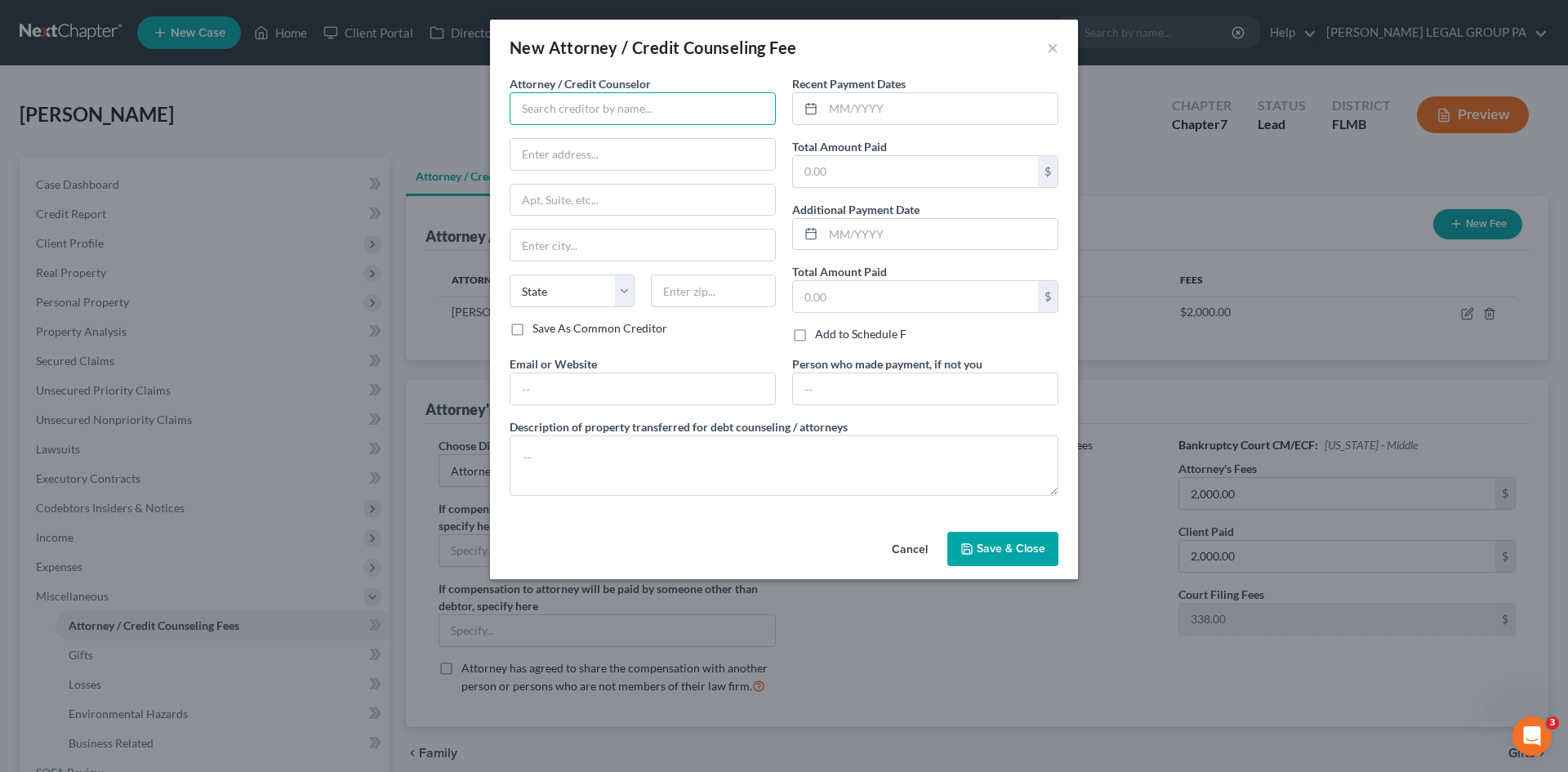
click at [633, 114] on input "text" at bounding box center [642, 108] width 266 height 33
type input "Americor"
click at [637, 153] on input "text" at bounding box center [642, 154] width 264 height 31
type input "18200 Carman Ave"
click at [711, 298] on input "text" at bounding box center [714, 290] width 125 height 33
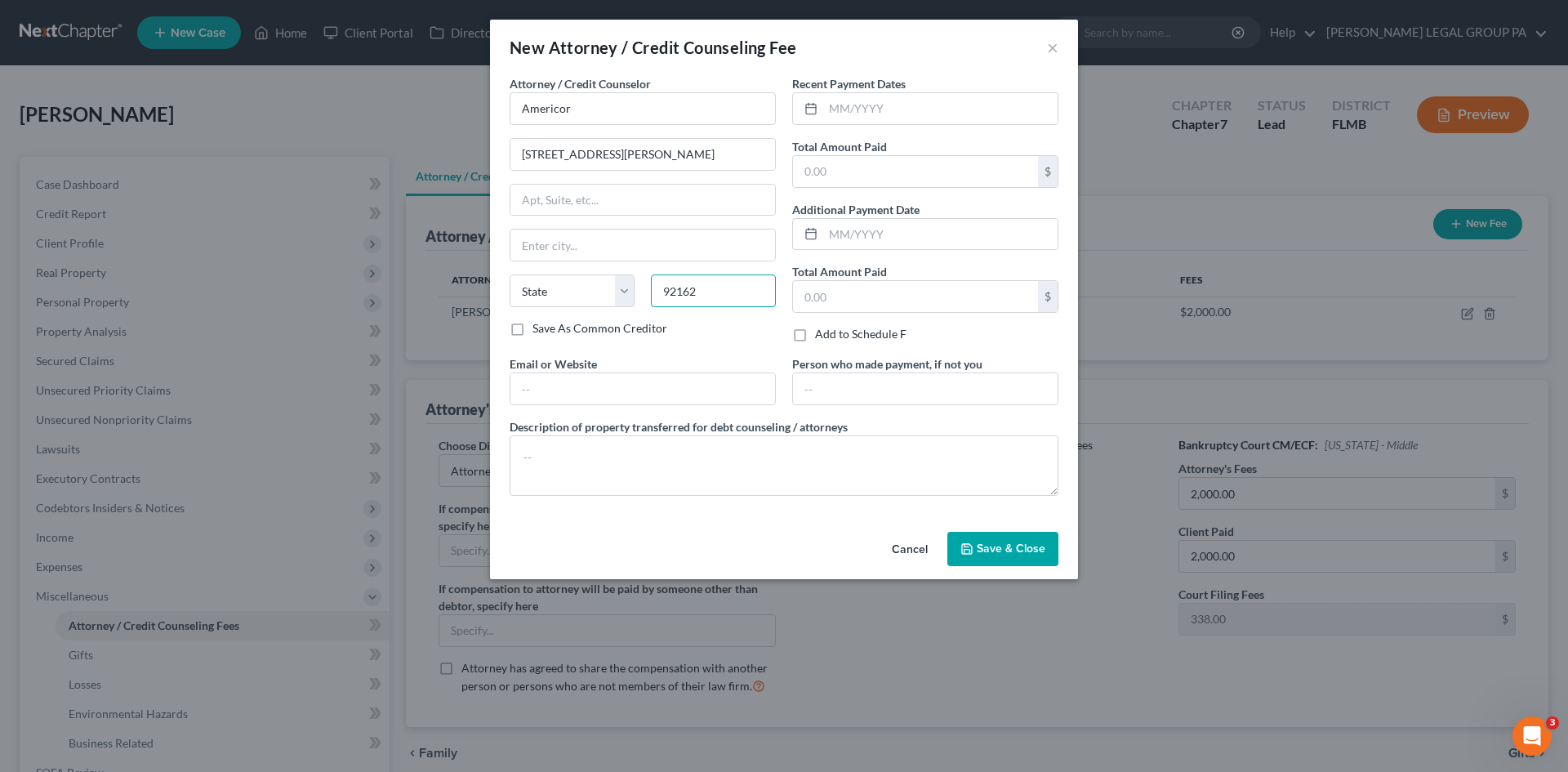
type input "92162"
click at [733, 347] on div "Attorney / Credit Counselor * Americor 18200 Carman Ave State AL AK AR AZ CA CO…" at bounding box center [642, 215] width 283 height 280
type input "San Diego"
select select "4"
click at [850, 106] on input "text" at bounding box center [940, 108] width 234 height 31
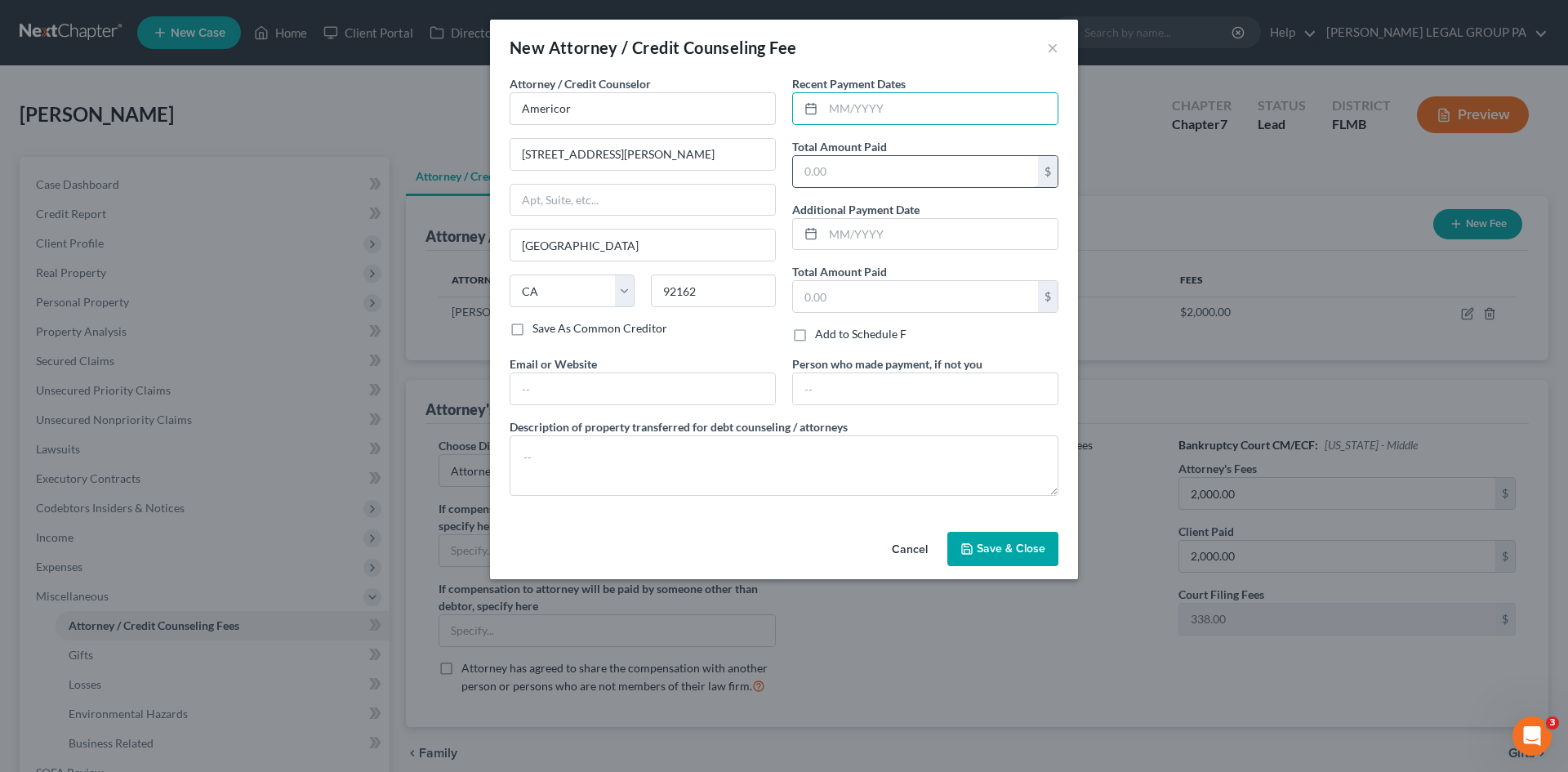
click at [810, 172] on input "text" at bounding box center [916, 171] width 245 height 31
click at [905, 64] on div "New Attorney / Credit Counseling Fee ×" at bounding box center [784, 48] width 588 height 56
click at [1000, 544] on span "Save & Close" at bounding box center [1011, 548] width 68 height 14
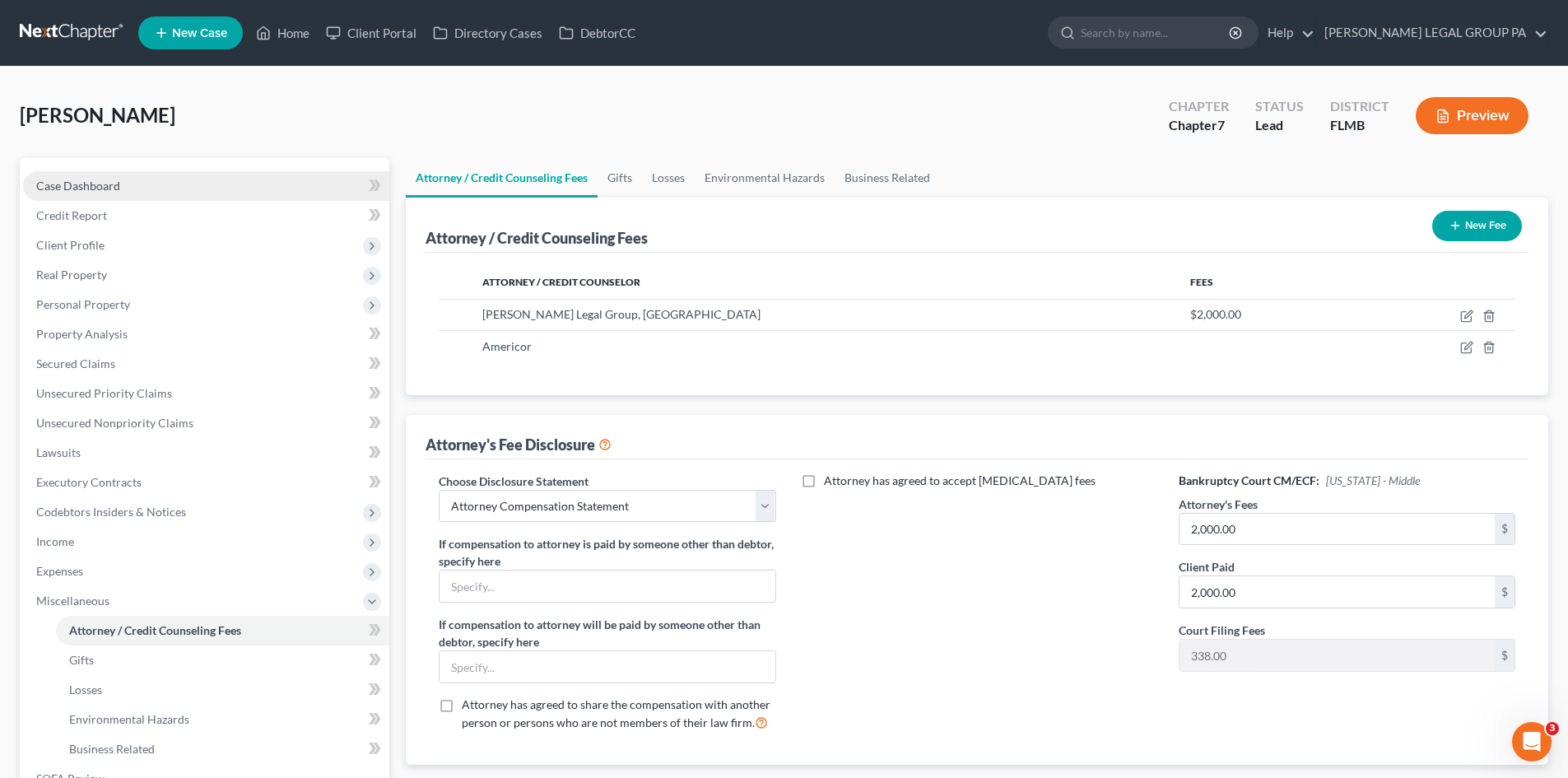
click at [108, 187] on span "Case Dashboard" at bounding box center [78, 186] width 84 height 14
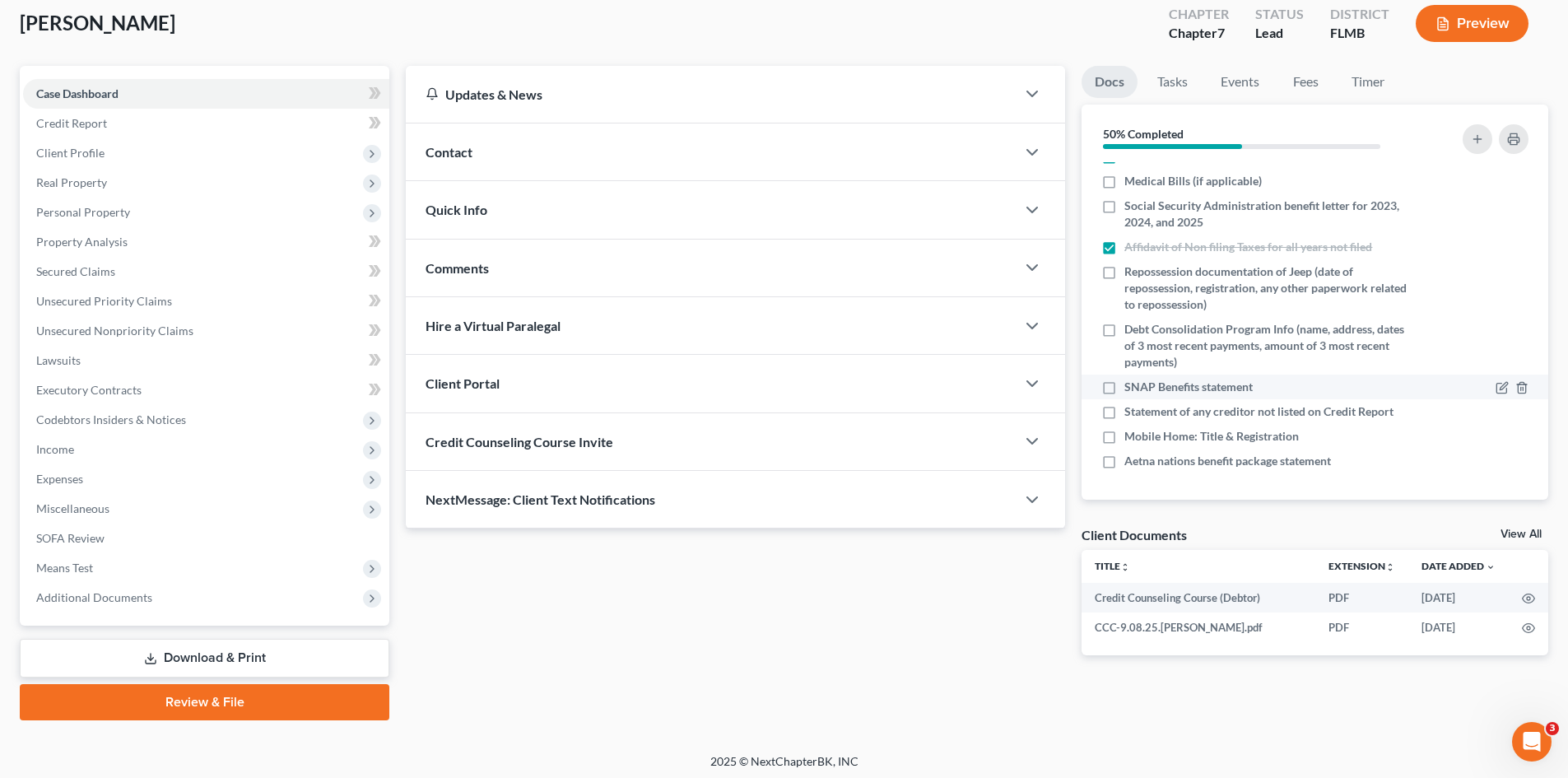
scroll to position [97, 0]
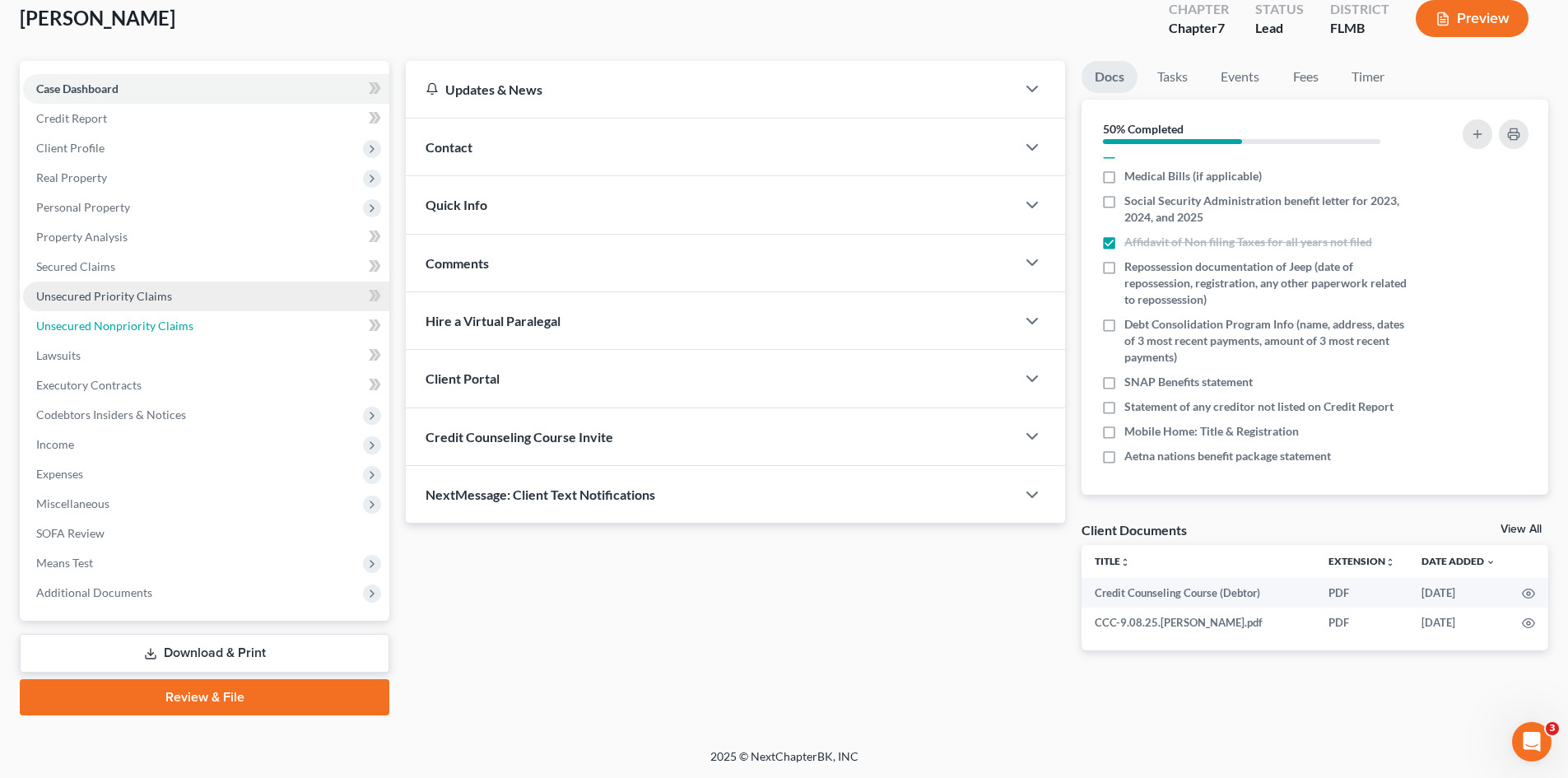
drag, startPoint x: 160, startPoint y: 333, endPoint x: 309, endPoint y: 306, distance: 151.4
click at [160, 333] on link "Unsecured Nonpriority Claims" at bounding box center [206, 325] width 366 height 29
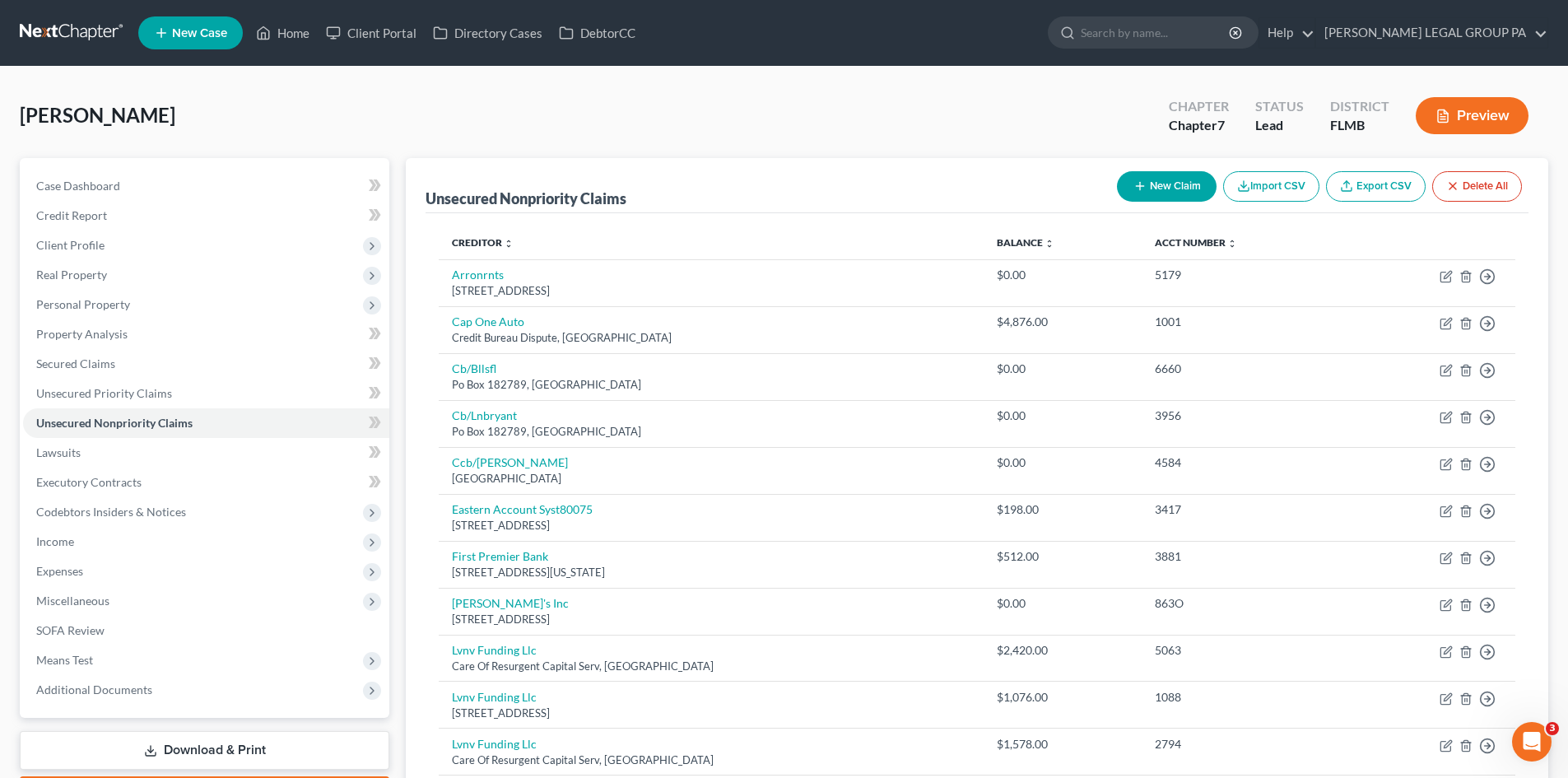
click at [1191, 186] on button "New Claim" at bounding box center [1166, 187] width 100 height 30
select select "0"
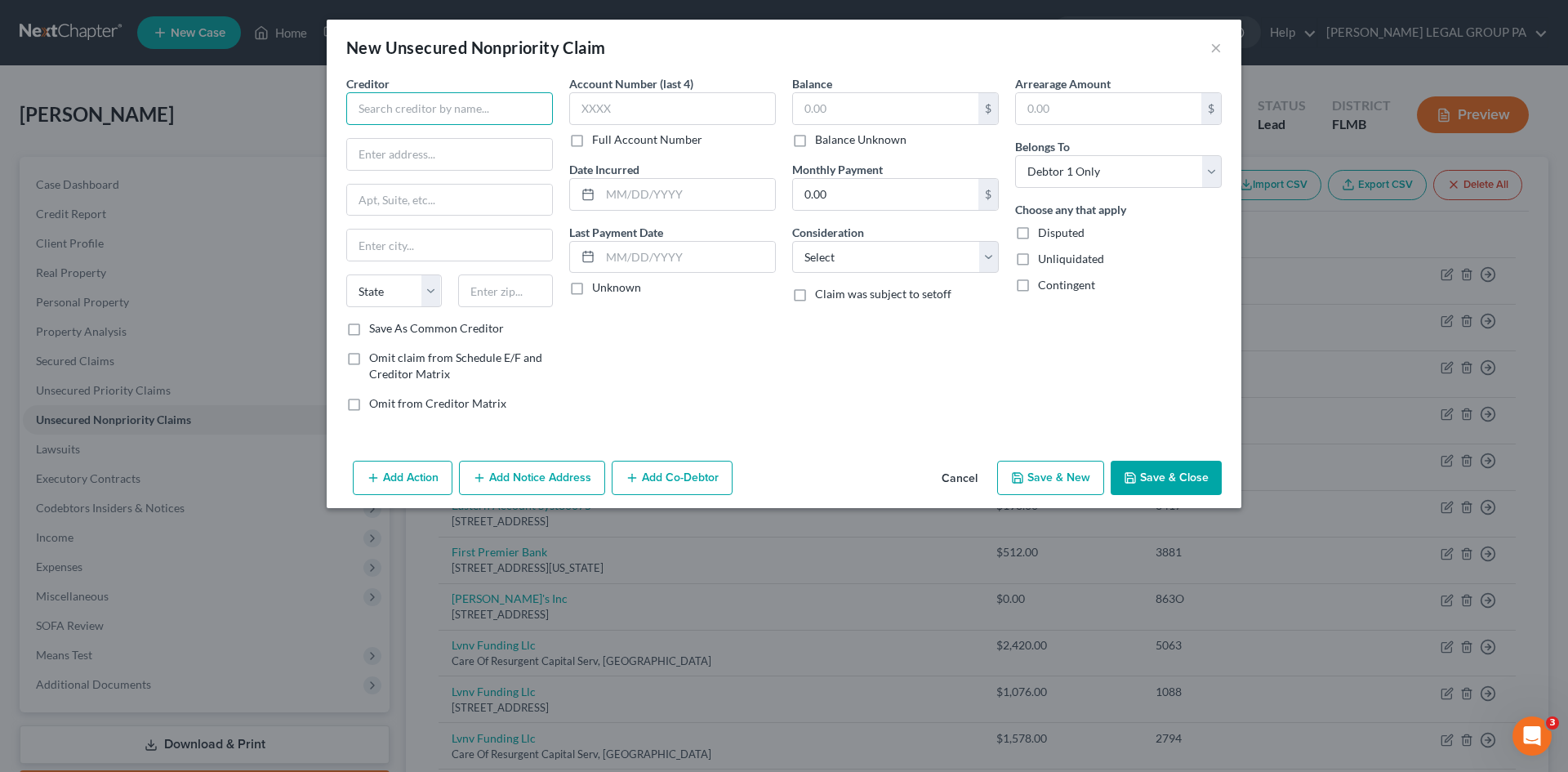
click at [505, 108] on input "text" at bounding box center [450, 108] width 207 height 33
type input "Americor"
click at [1219, 42] on button "×" at bounding box center [1216, 48] width 12 height 20
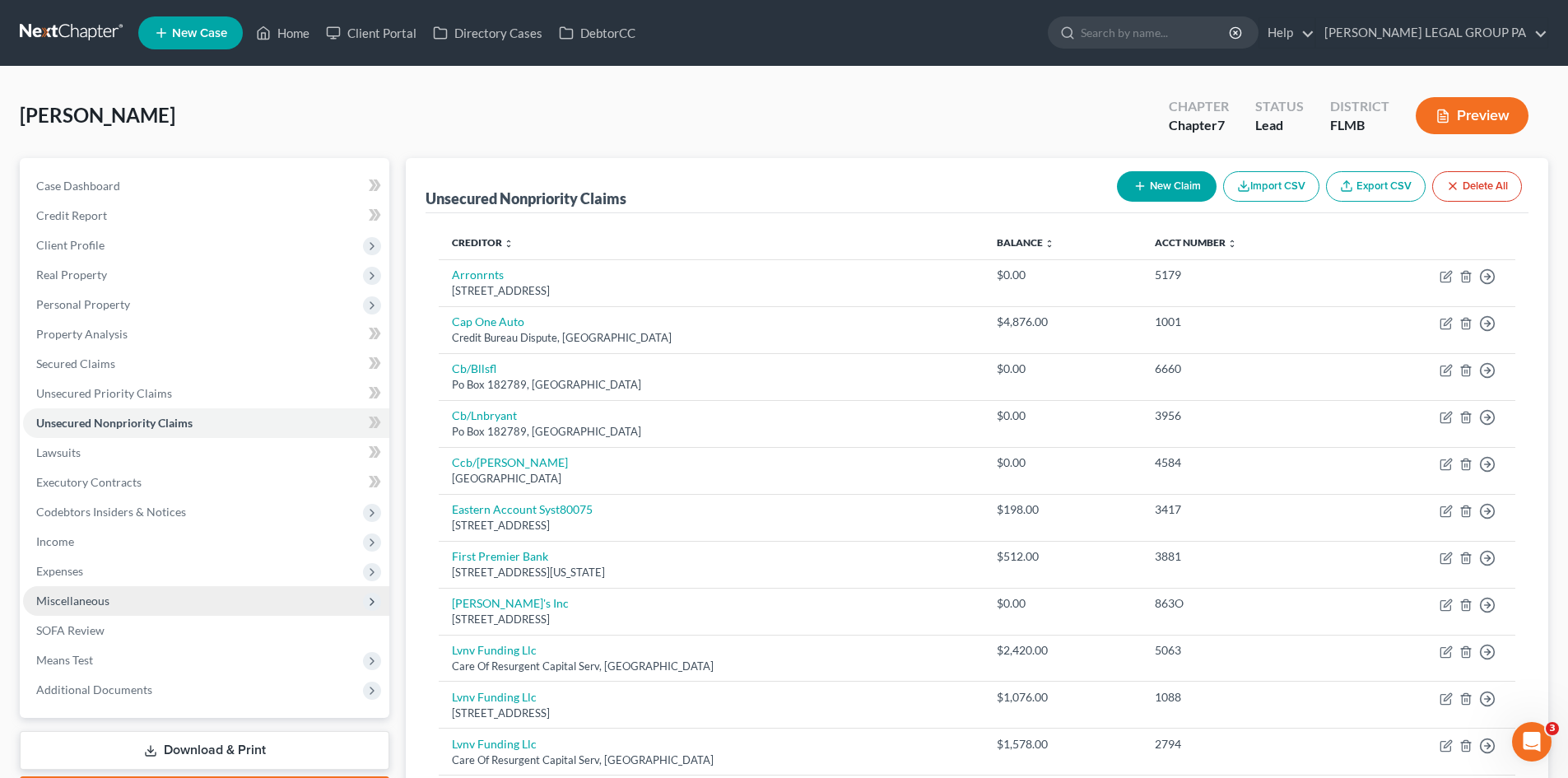
click at [133, 610] on span "Miscellaneous" at bounding box center [206, 600] width 366 height 29
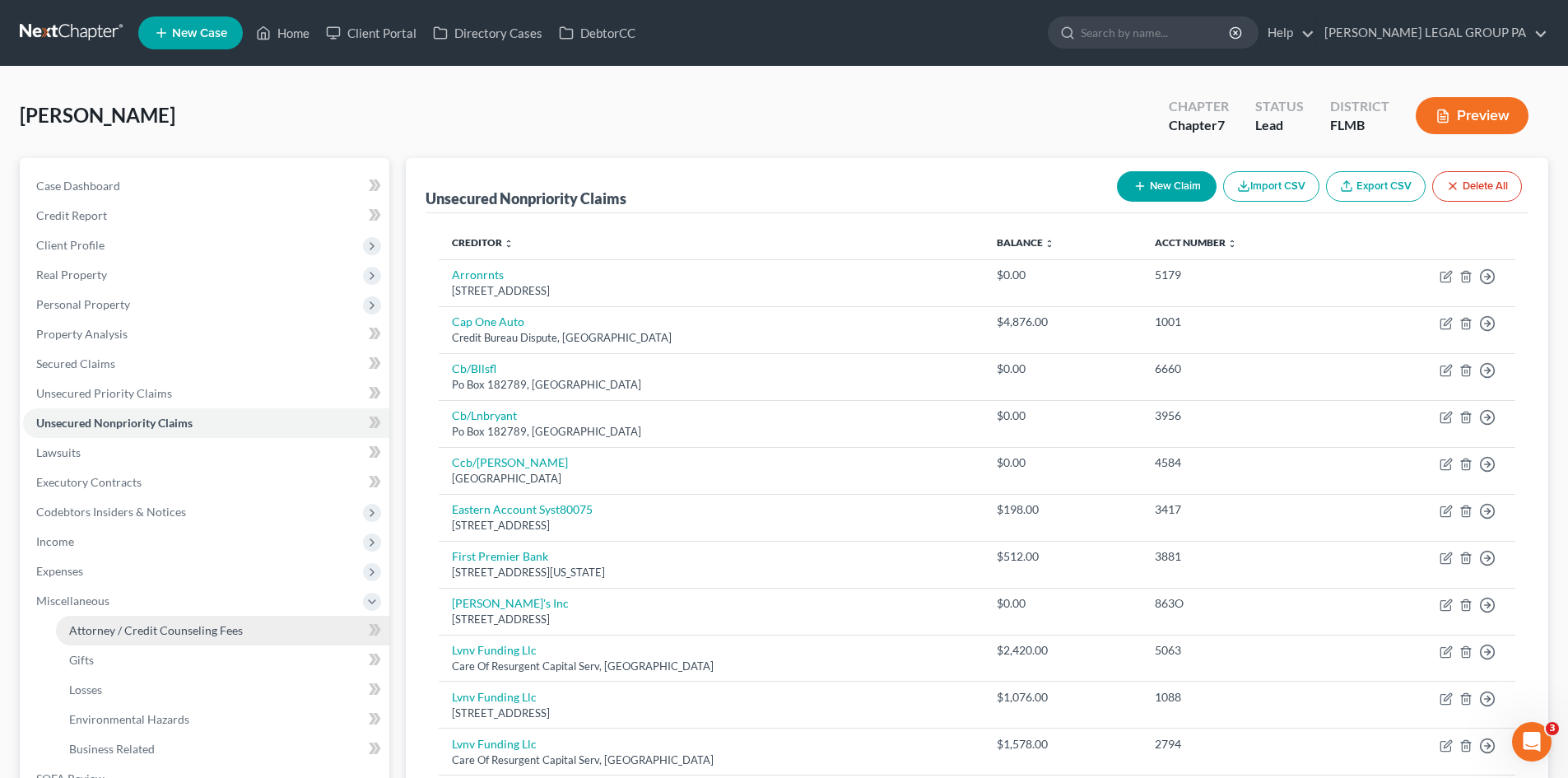
click at [144, 623] on span "Attorney / Credit Counseling Fees" at bounding box center [155, 629] width 174 height 14
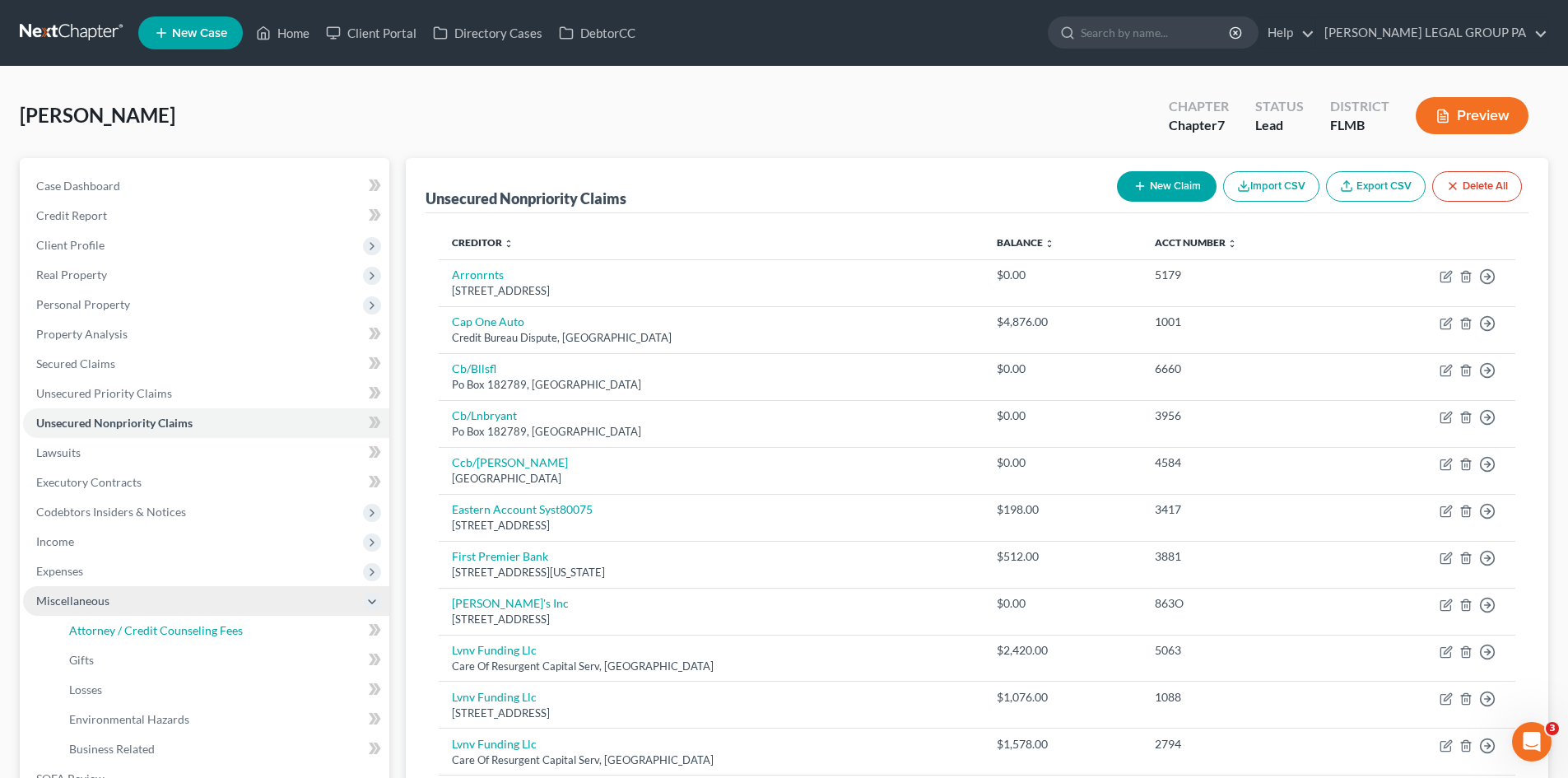
select select "0"
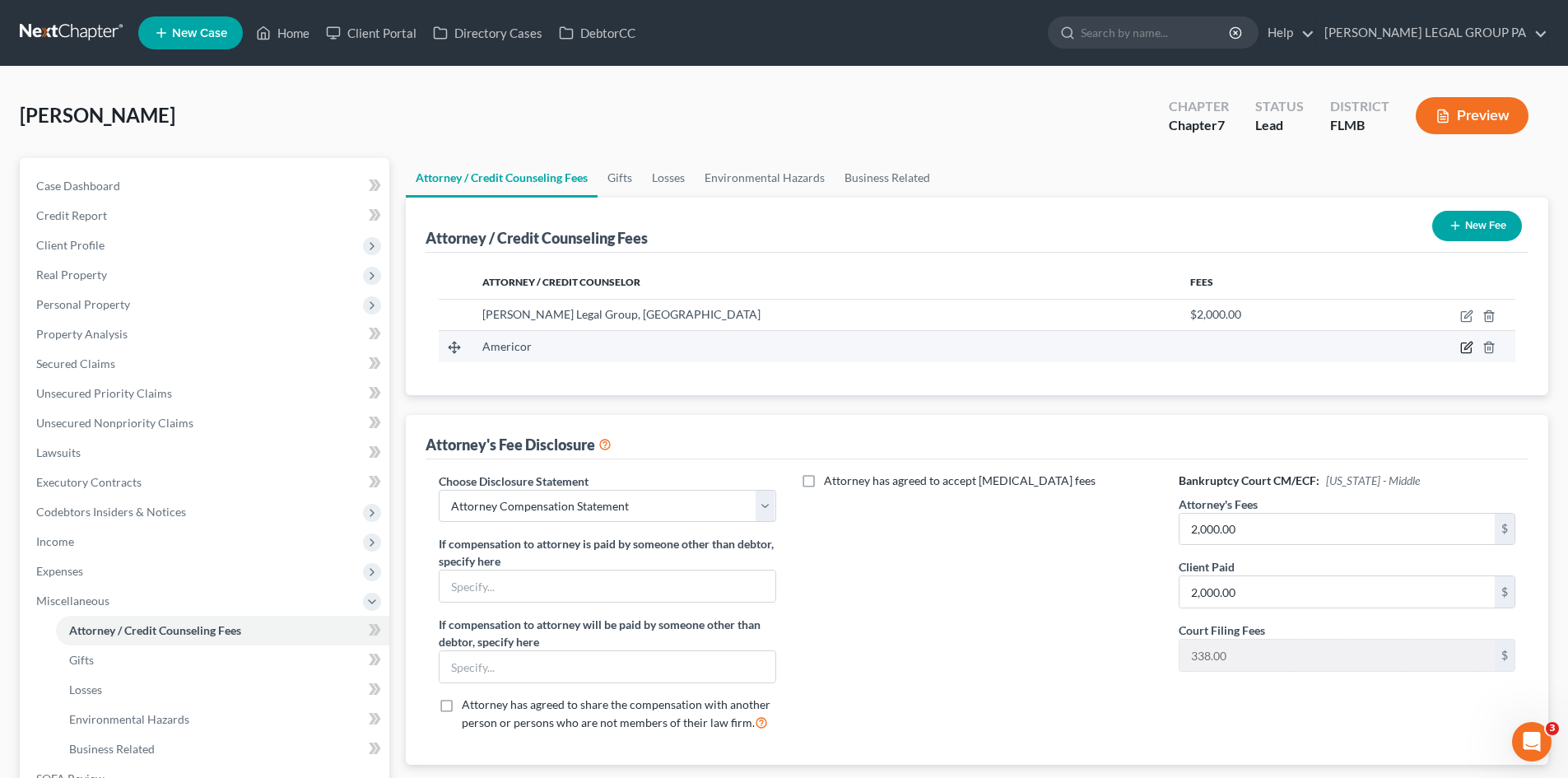
click at [1466, 351] on icon "button" at bounding box center [1466, 347] width 13 height 13
select select "4"
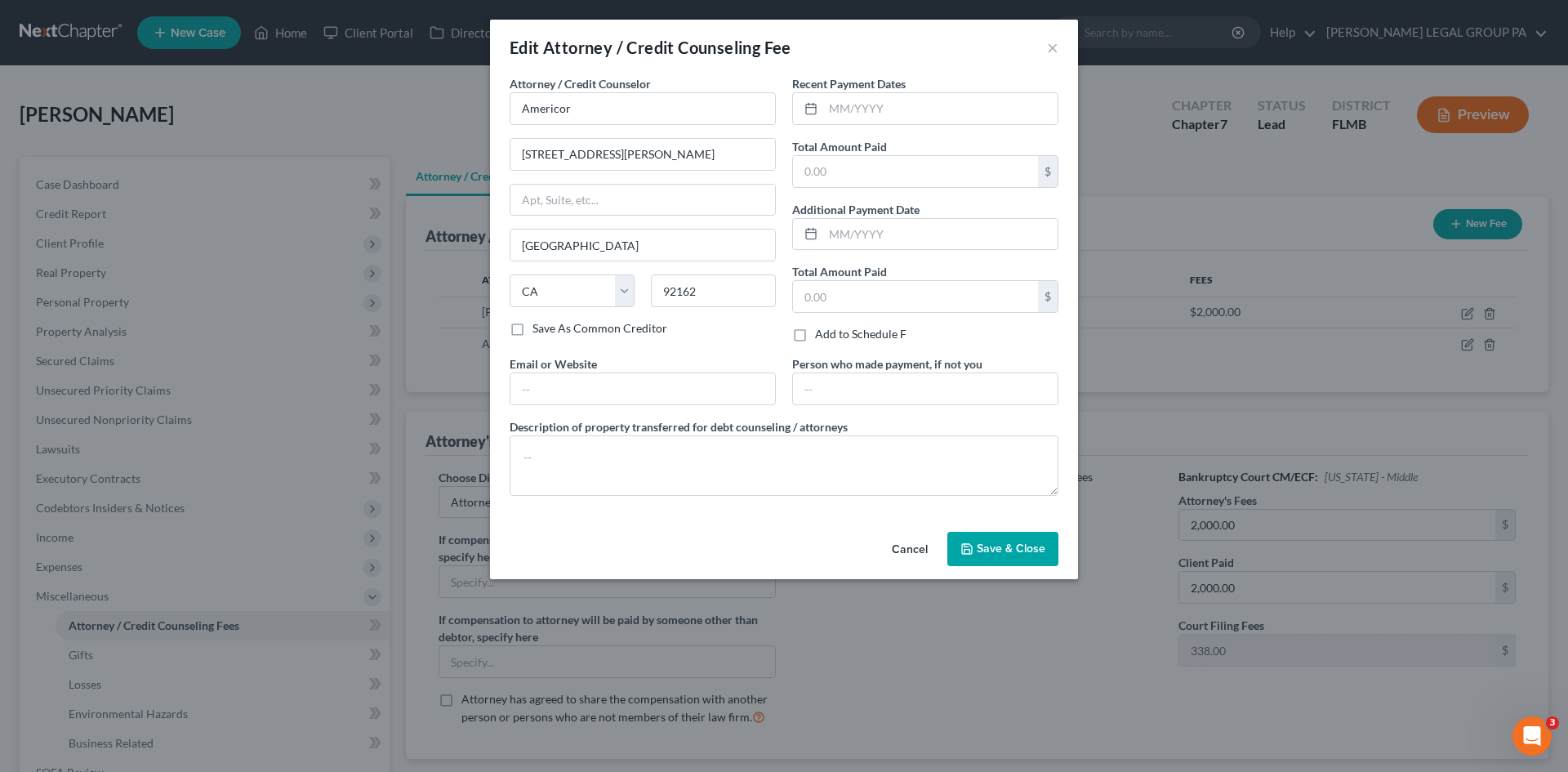
click at [533, 332] on label "Save As Common Creditor" at bounding box center [601, 328] width 135 height 17
click at [539, 331] on input "Save As Common Creditor" at bounding box center [544, 325] width 11 height 11
checkbox input "true"
drag, startPoint x: 1028, startPoint y: 554, endPoint x: 818, endPoint y: 552, distance: 210.0
click at [1028, 554] on span "Save & Close" at bounding box center [1011, 548] width 68 height 14
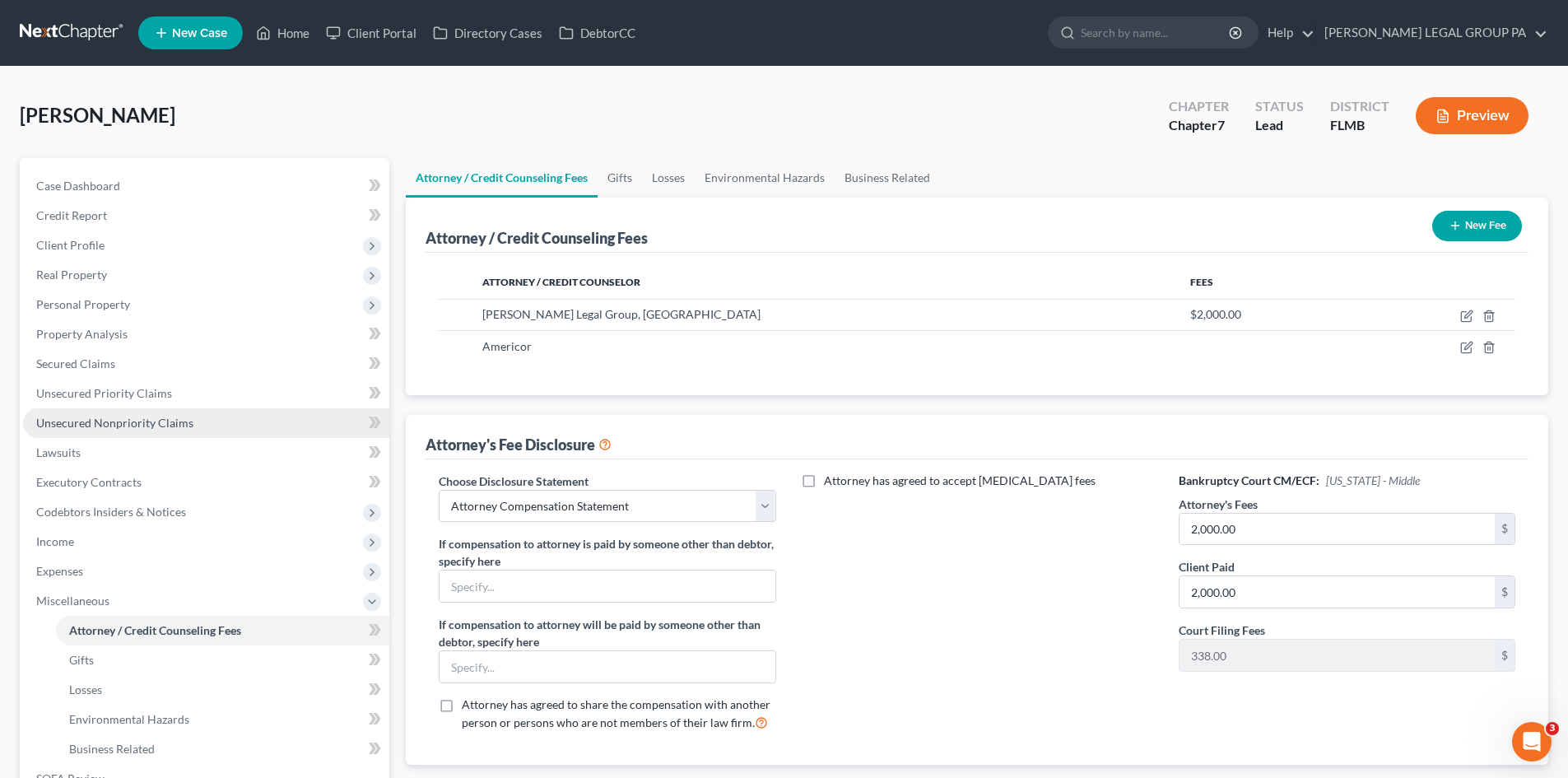
click at [94, 416] on span "Unsecured Nonpriority Claims" at bounding box center [114, 423] width 157 height 14
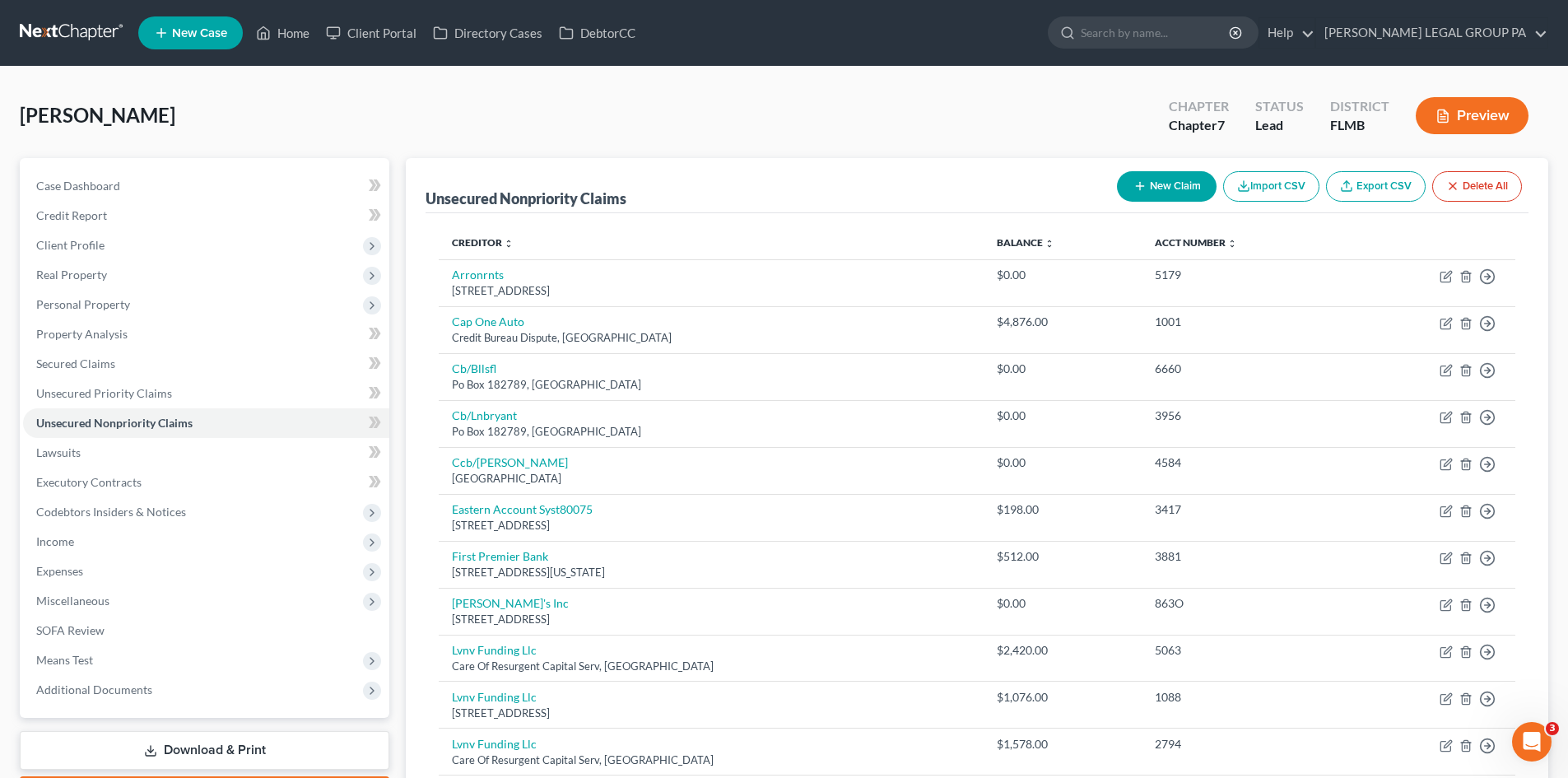
click at [1199, 181] on button "New Claim" at bounding box center [1166, 187] width 100 height 30
select select "0"
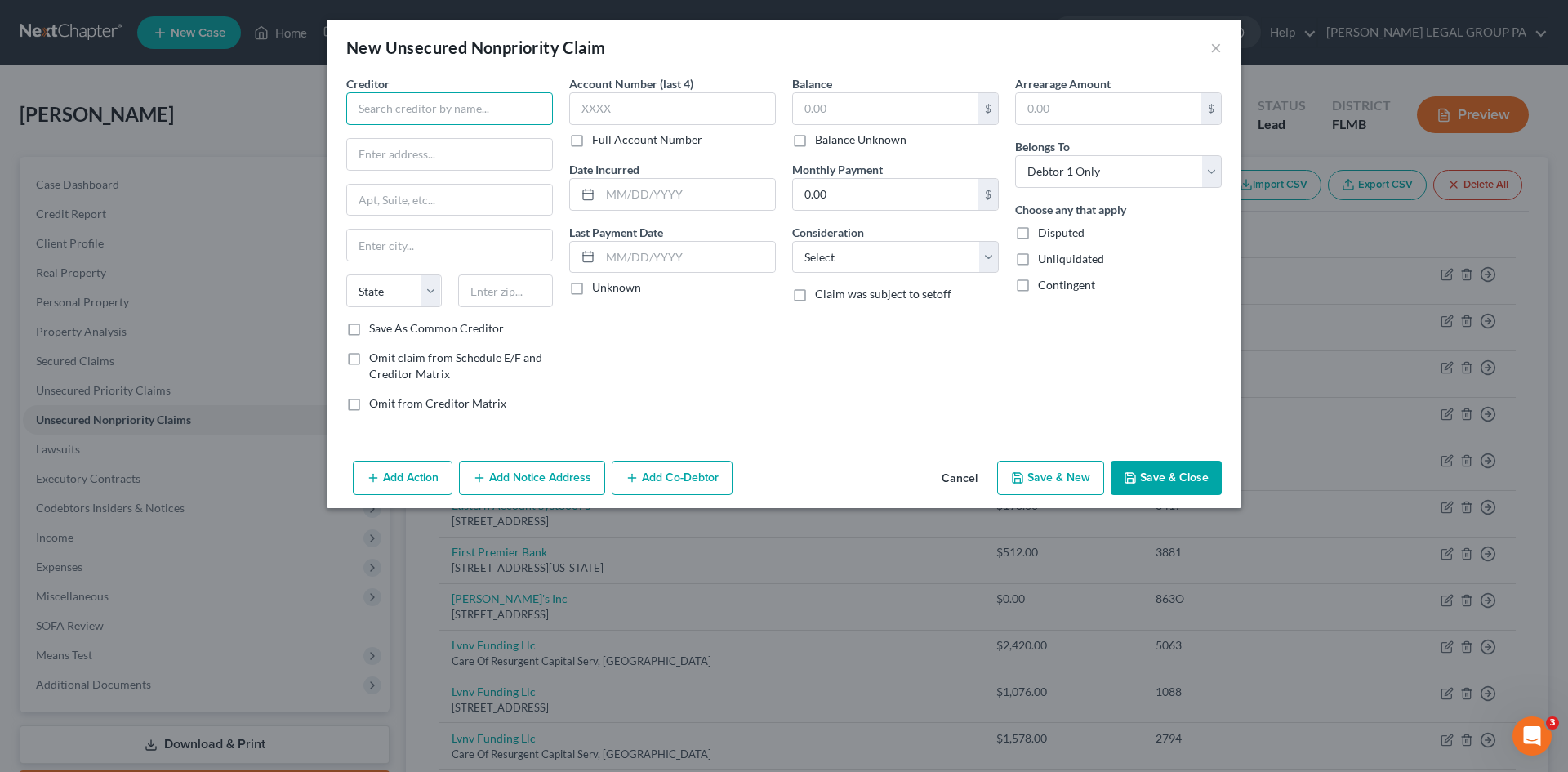
click at [500, 121] on input "text" at bounding box center [450, 108] width 207 height 33
type input "Americor"
click at [436, 144] on div "Americor 18200 Carman Ave, San Diego, CA 92162" at bounding box center [444, 144] width 196 height 38
type input "18200 Carman Ave"
type input "San Diego"
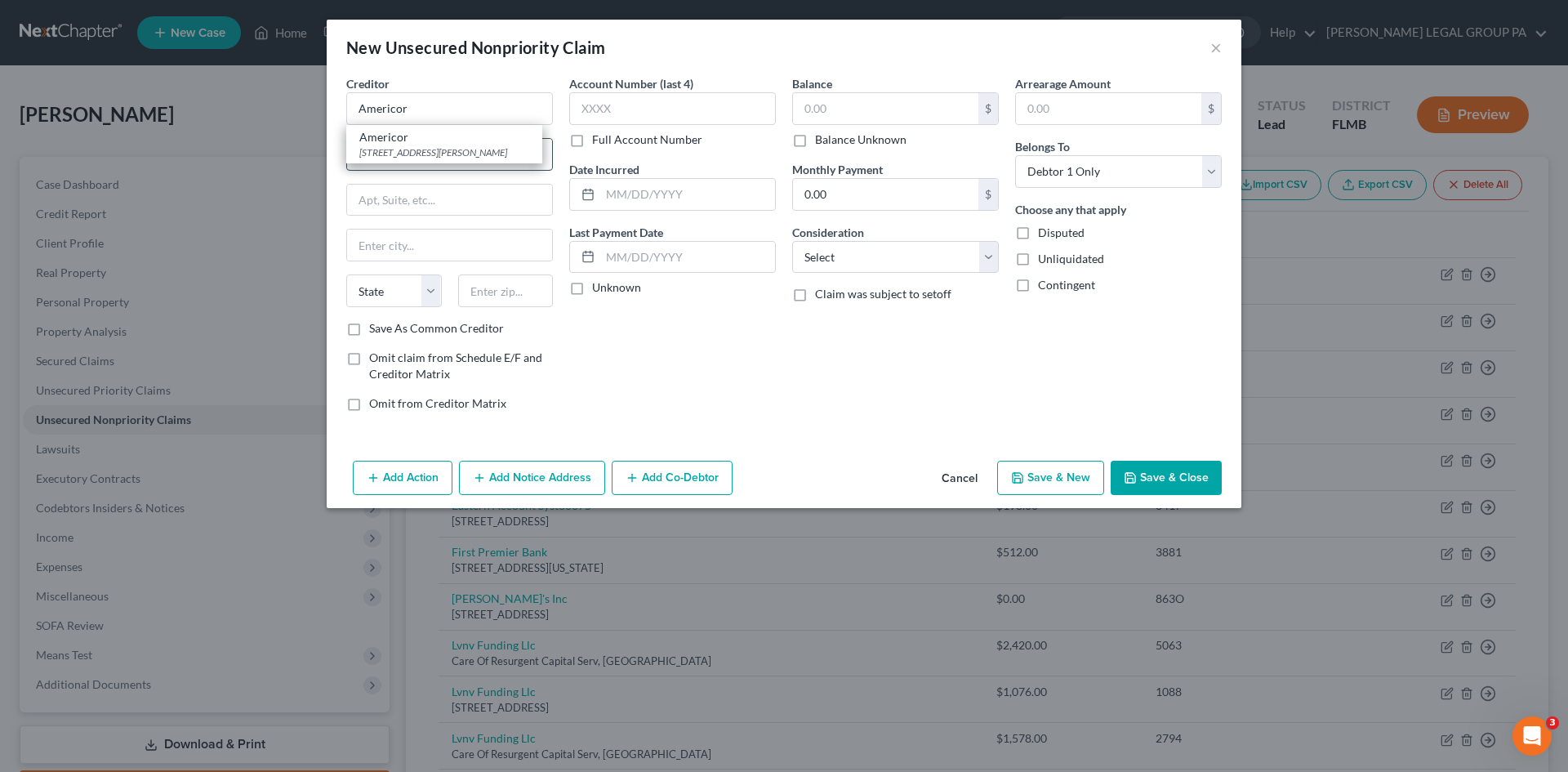
select select "4"
type input "92162"
click at [937, 254] on select "Select Cable / Satellite Services Collection Agency Credit Card Debt Debt Couns…" at bounding box center [896, 257] width 207 height 33
select select "3"
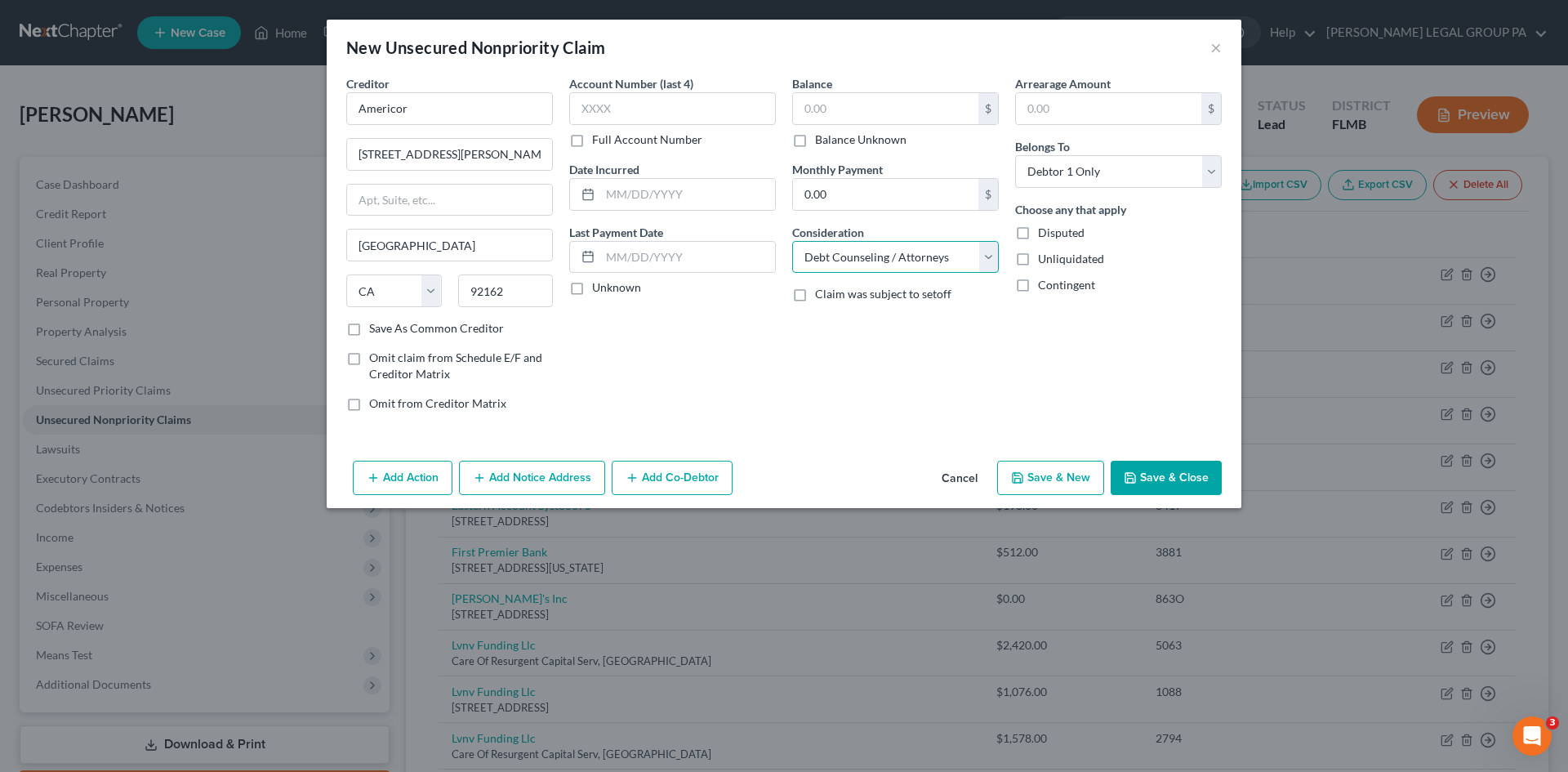
click at [792, 241] on select "Select Cable / Satellite Services Collection Agency Credit Card Debt Debt Couns…" at bounding box center [896, 257] width 207 height 33
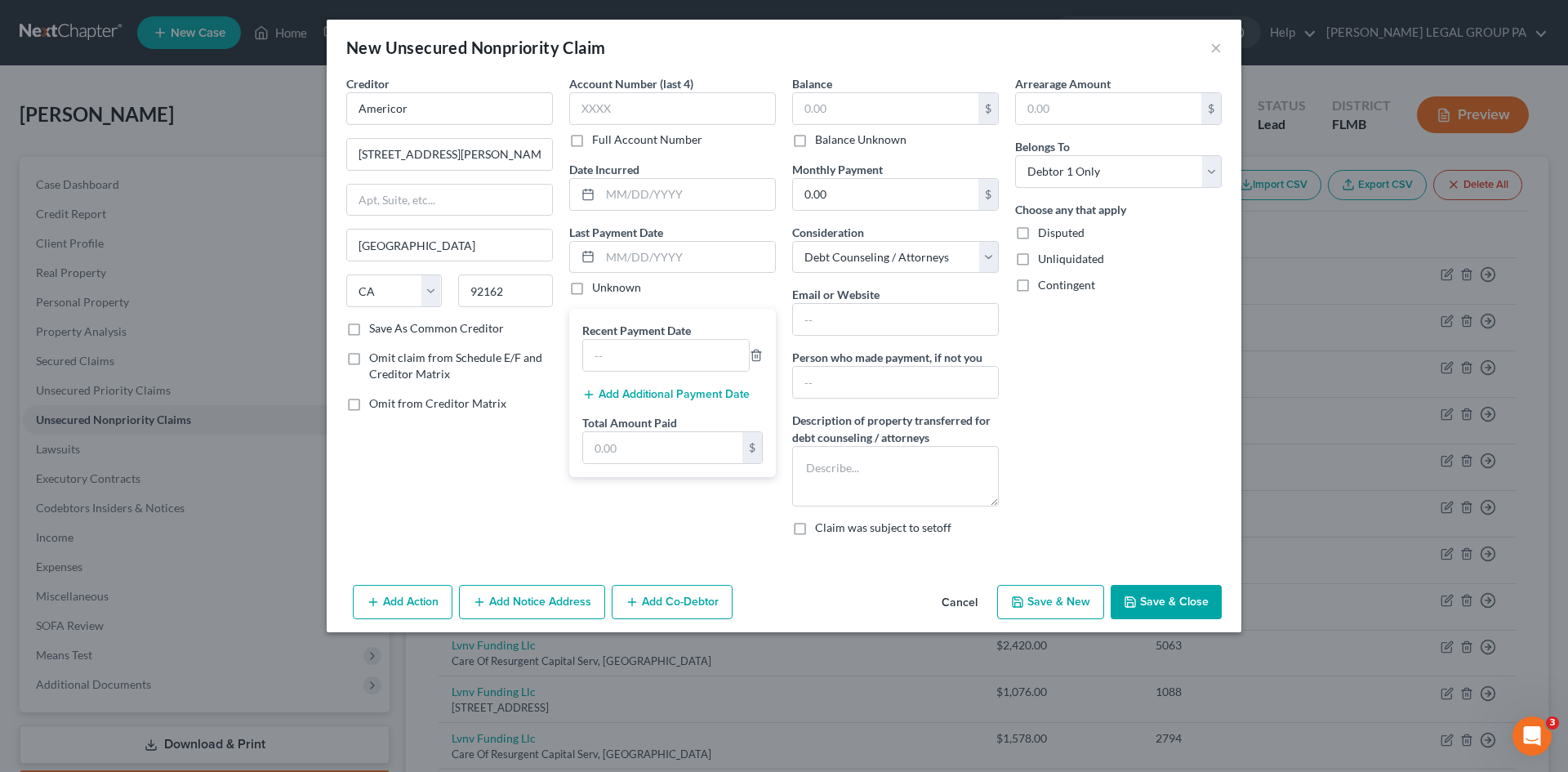
click at [1199, 599] on button "Save & Close" at bounding box center [1166, 601] width 111 height 34
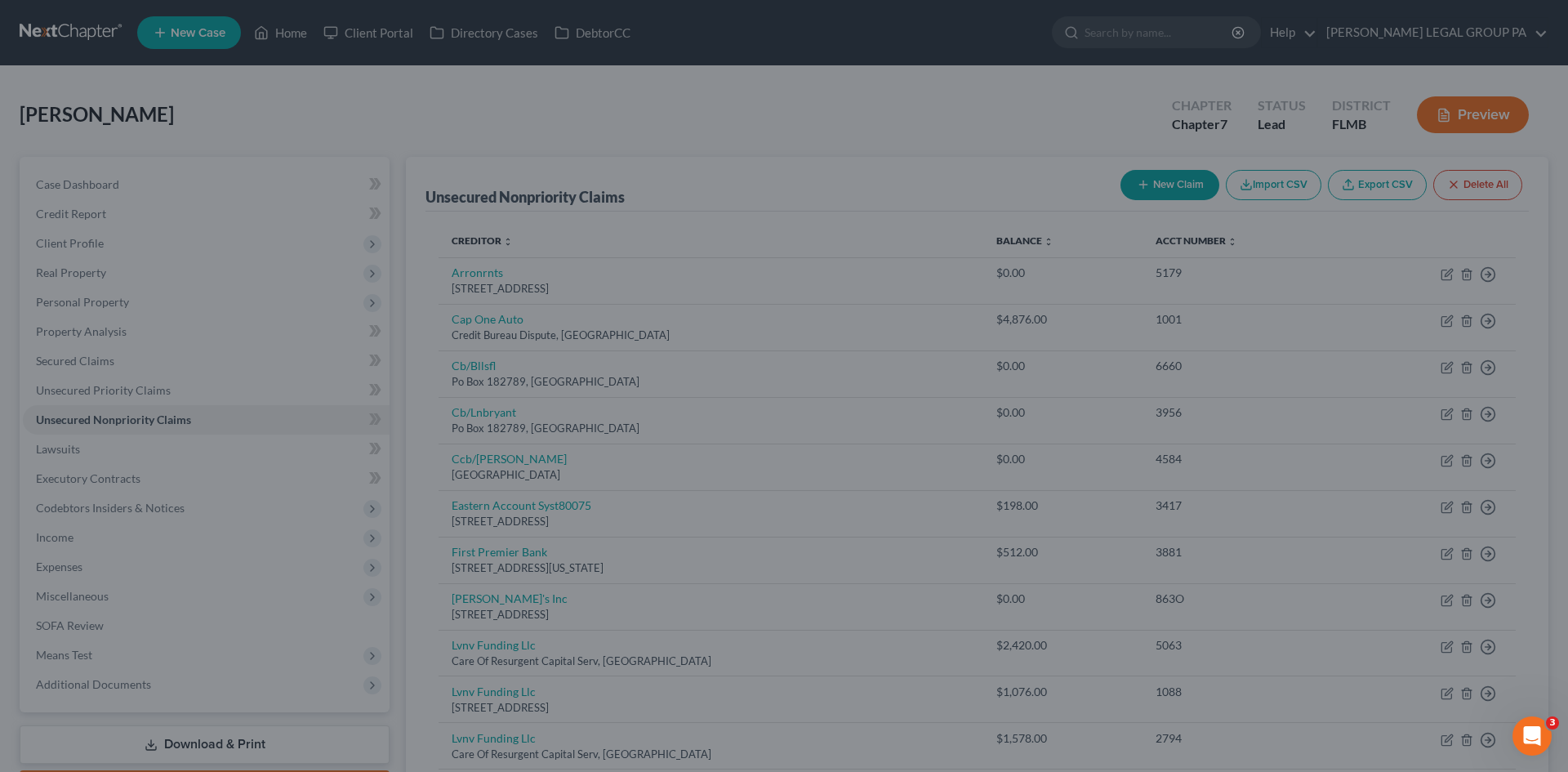
type input "0.00"
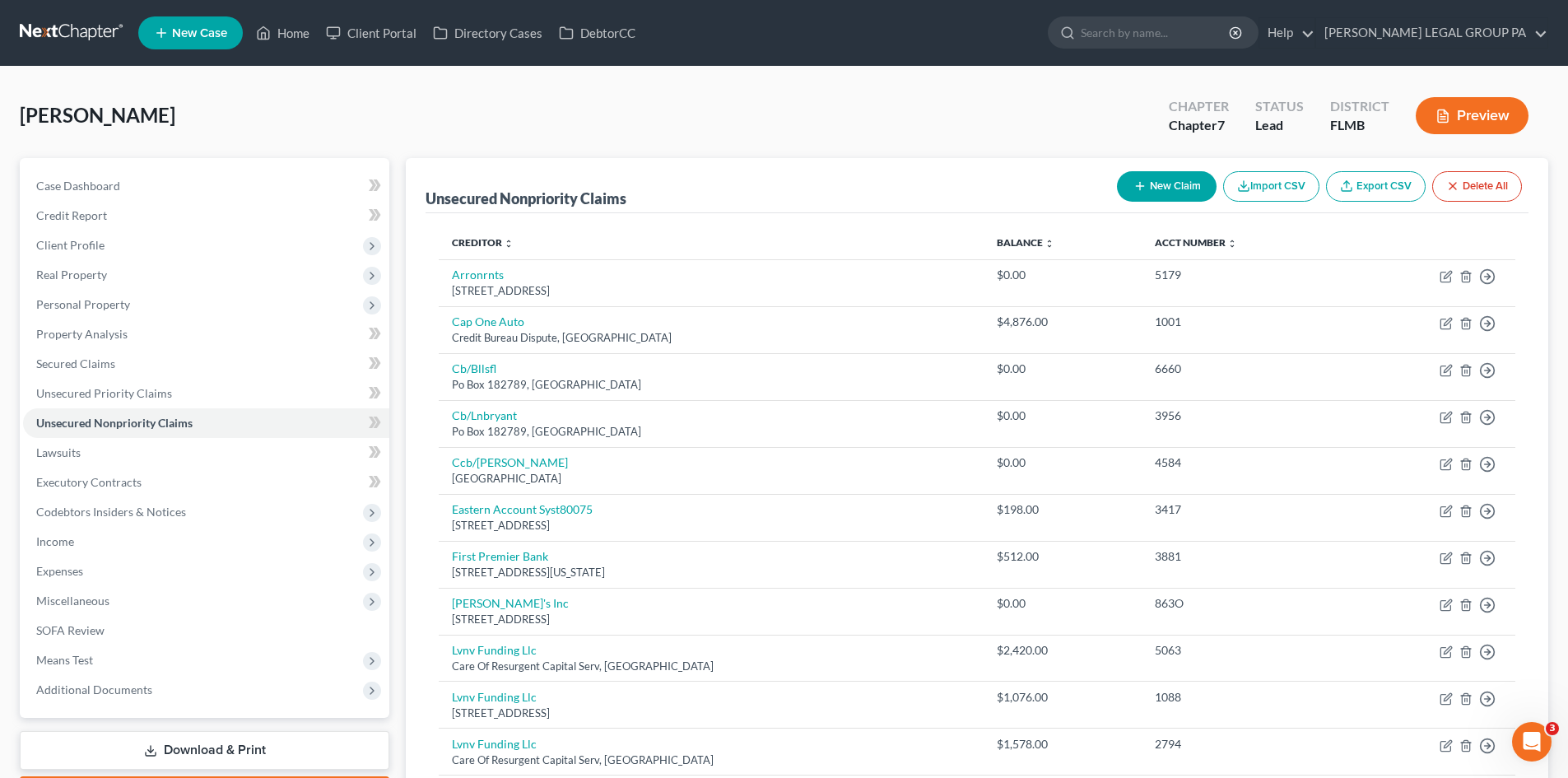
drag, startPoint x: 550, startPoint y: 105, endPoint x: 728, endPoint y: 103, distance: 178.0
click at [551, 105] on div "Lambert, Cynthia Upgraded Chapter Chapter 7 Status Lead District FLMB Preview" at bounding box center [784, 122] width 1529 height 71
click at [155, 177] on link "Case Dashboard" at bounding box center [206, 186] width 366 height 29
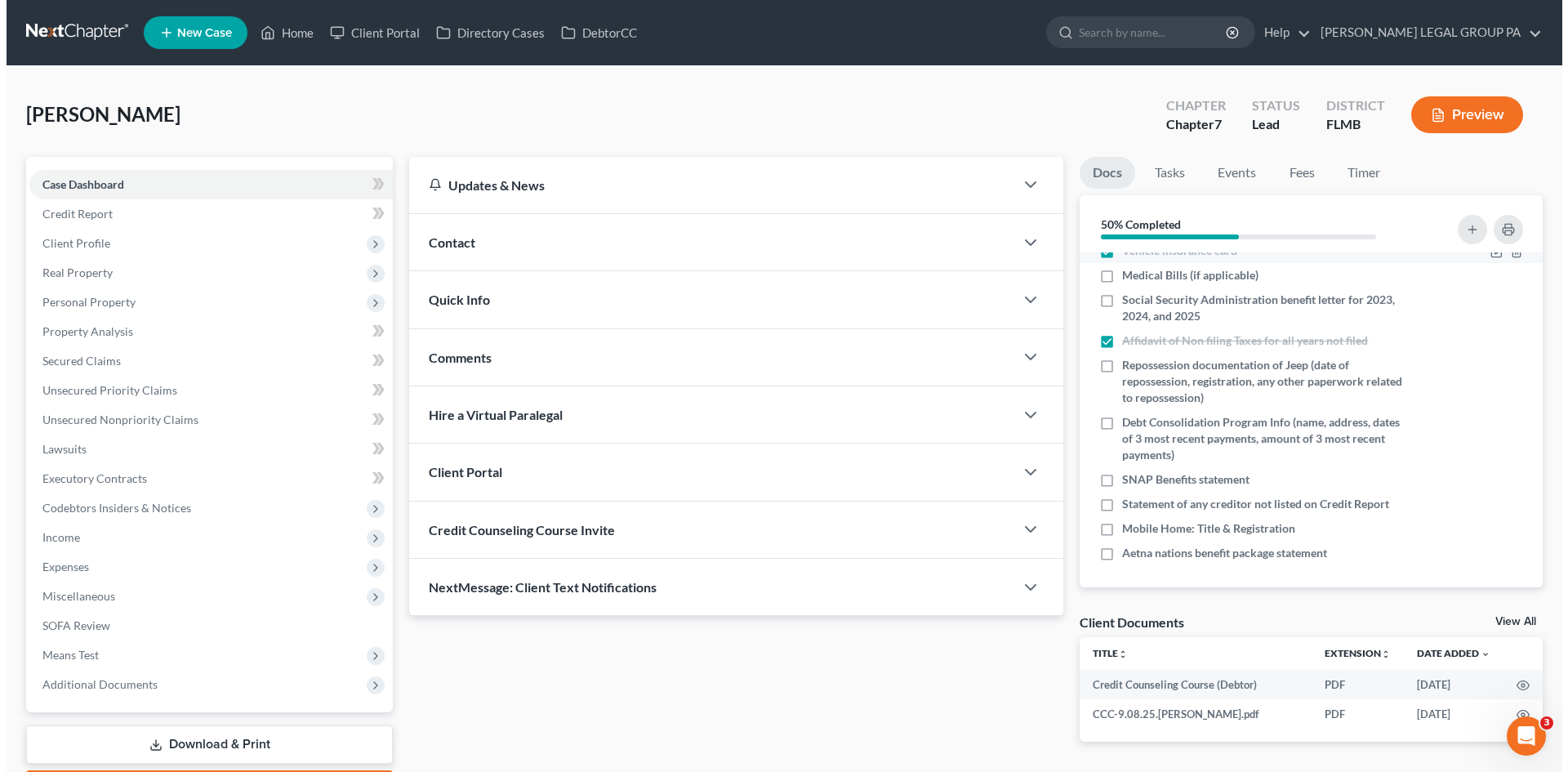
scroll to position [181, 0]
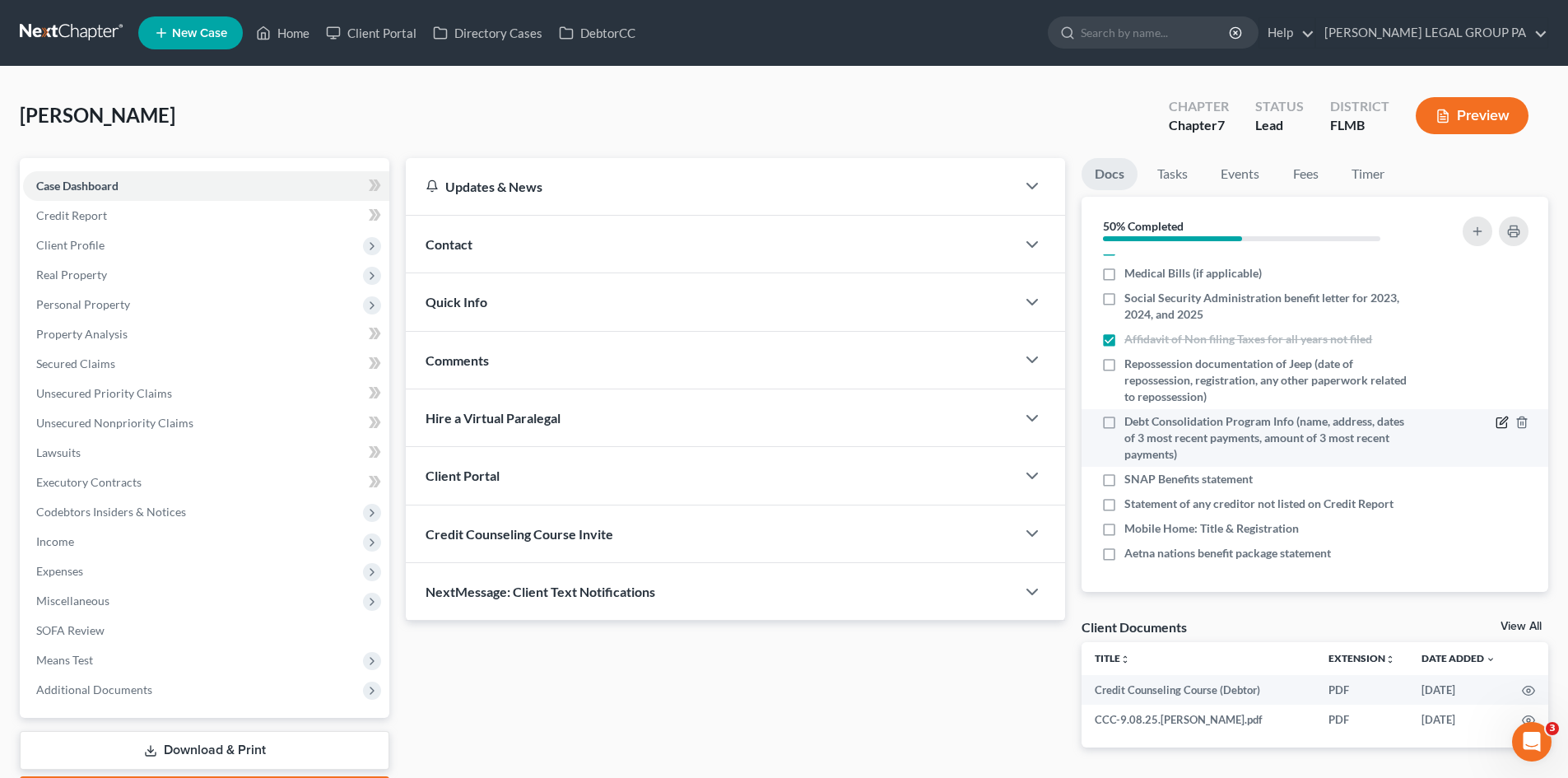
click at [1499, 423] on icon "button" at bounding box center [1502, 421] width 8 height 8
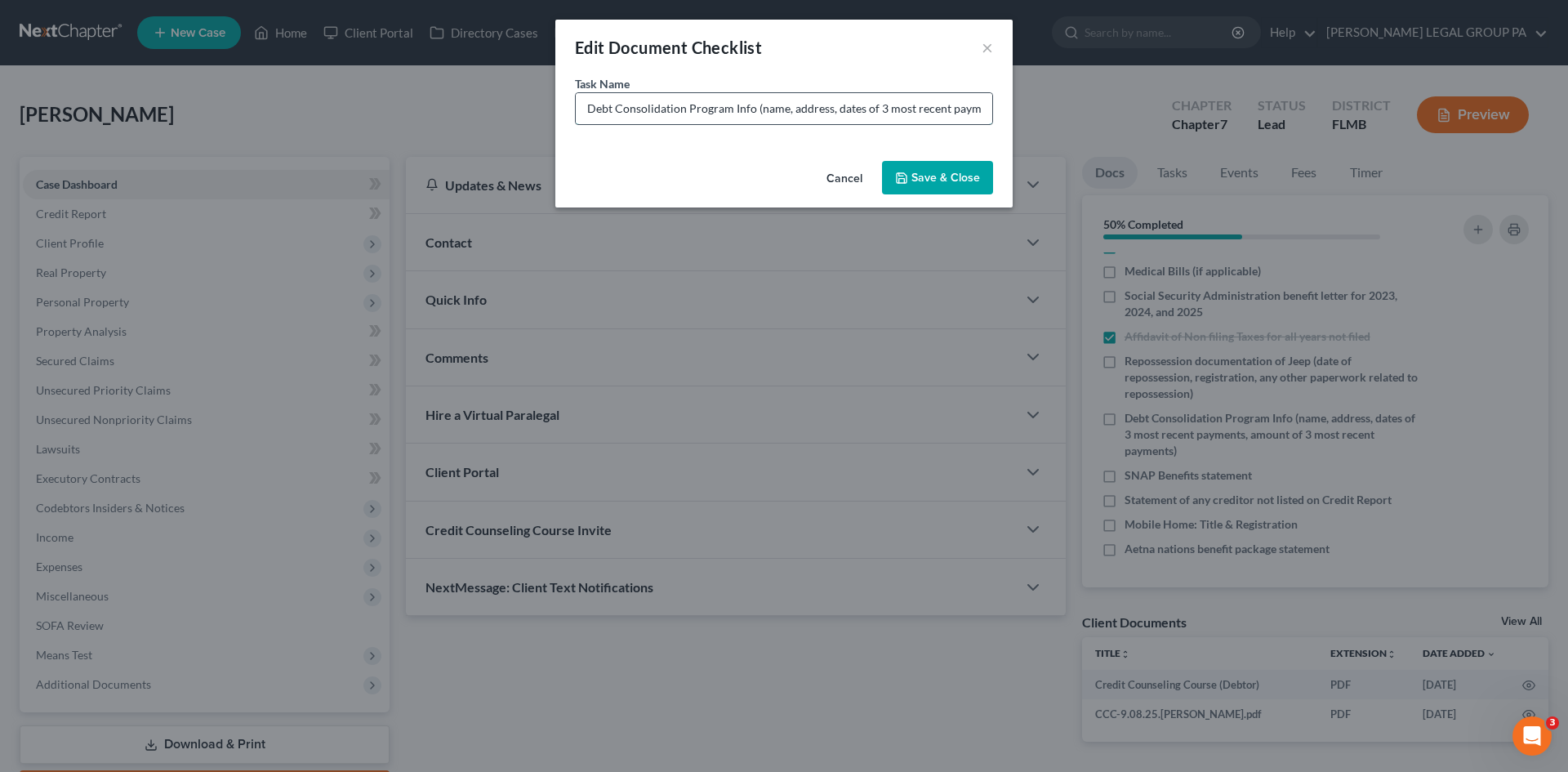
drag, startPoint x: 758, startPoint y: 108, endPoint x: 832, endPoint y: 108, distance: 74.0
click at [832, 108] on input "Debt Consolidation Program Info (name, address, dates of 3 most recent payments…" at bounding box center [784, 108] width 417 height 31
type input "Debt Consolidation Program Info (dates of 3 most recent payments, amount of 3 m…"
click at [919, 171] on button "Save & Close" at bounding box center [937, 178] width 111 height 34
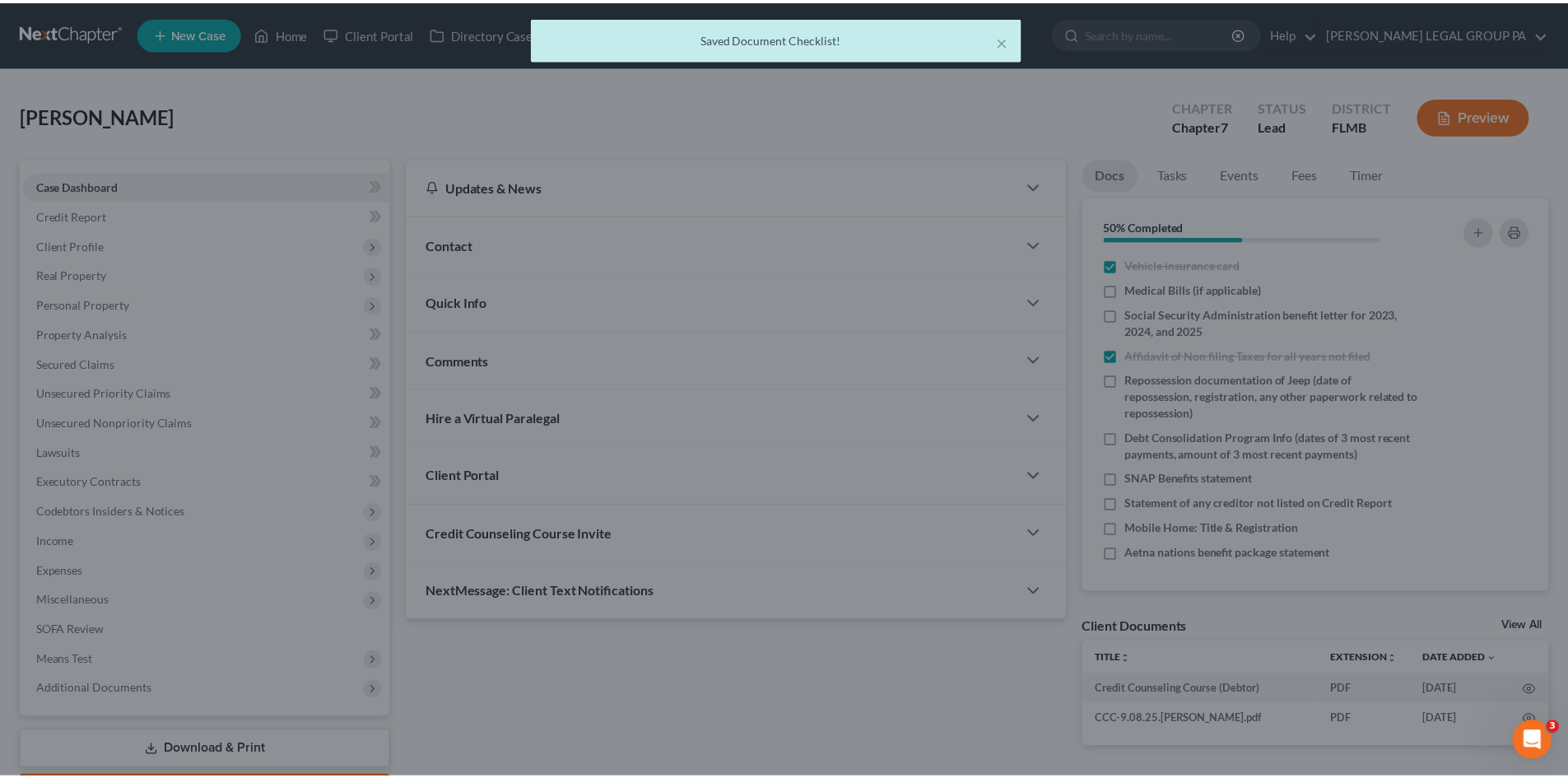
scroll to position [166, 0]
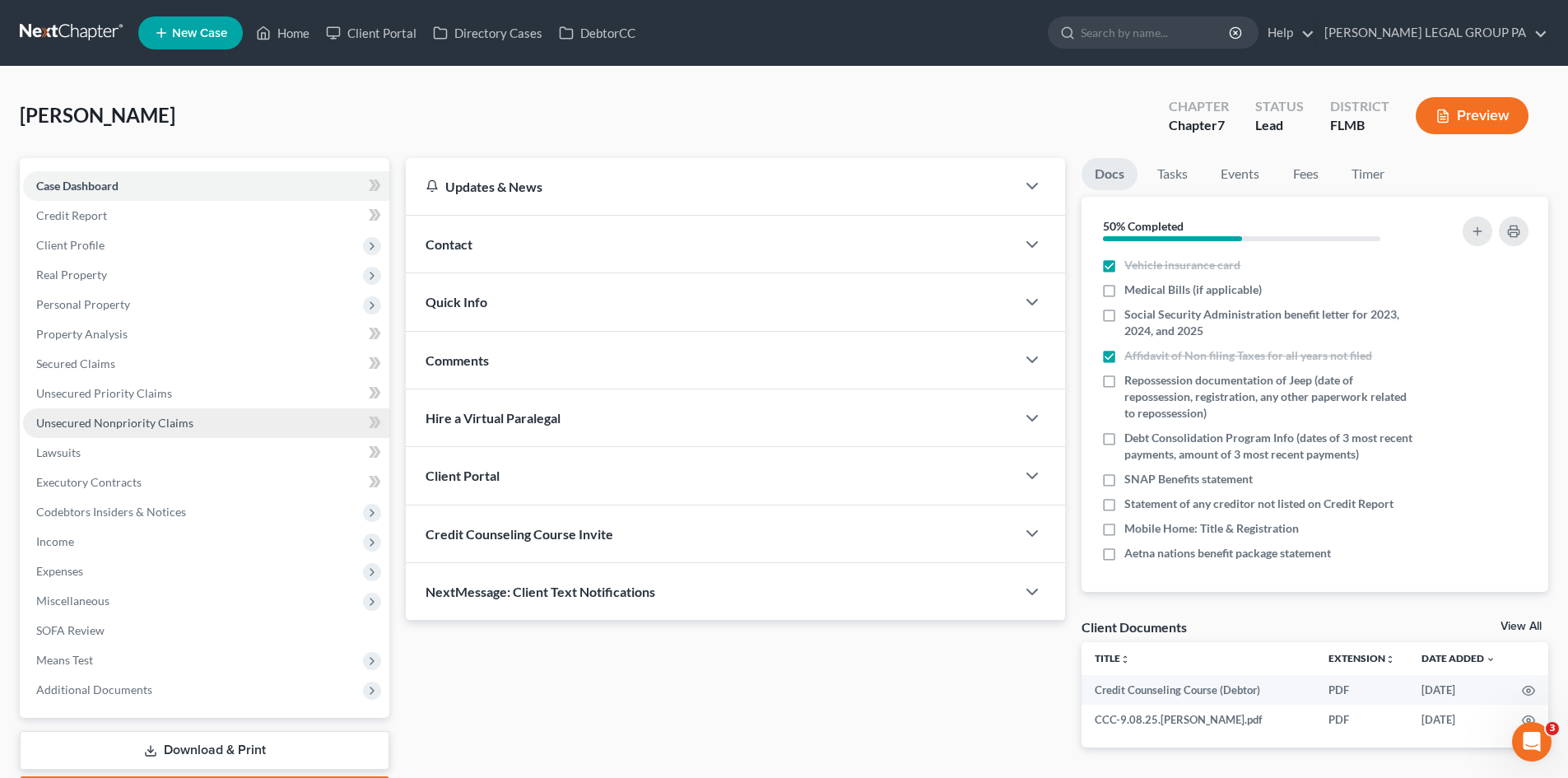
click at [103, 420] on span "Unsecured Nonpriority Claims" at bounding box center [114, 423] width 157 height 14
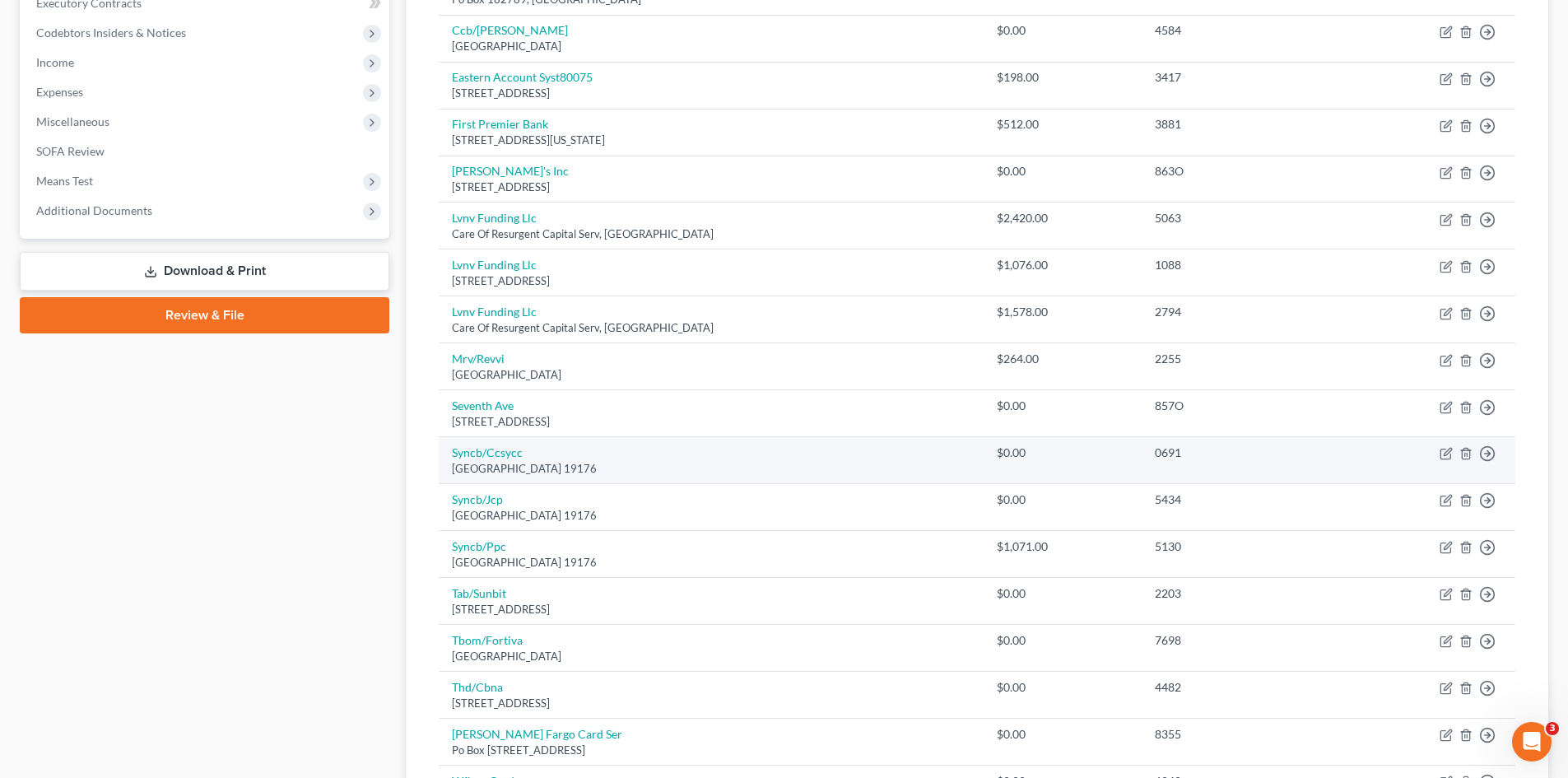
scroll to position [494, 0]
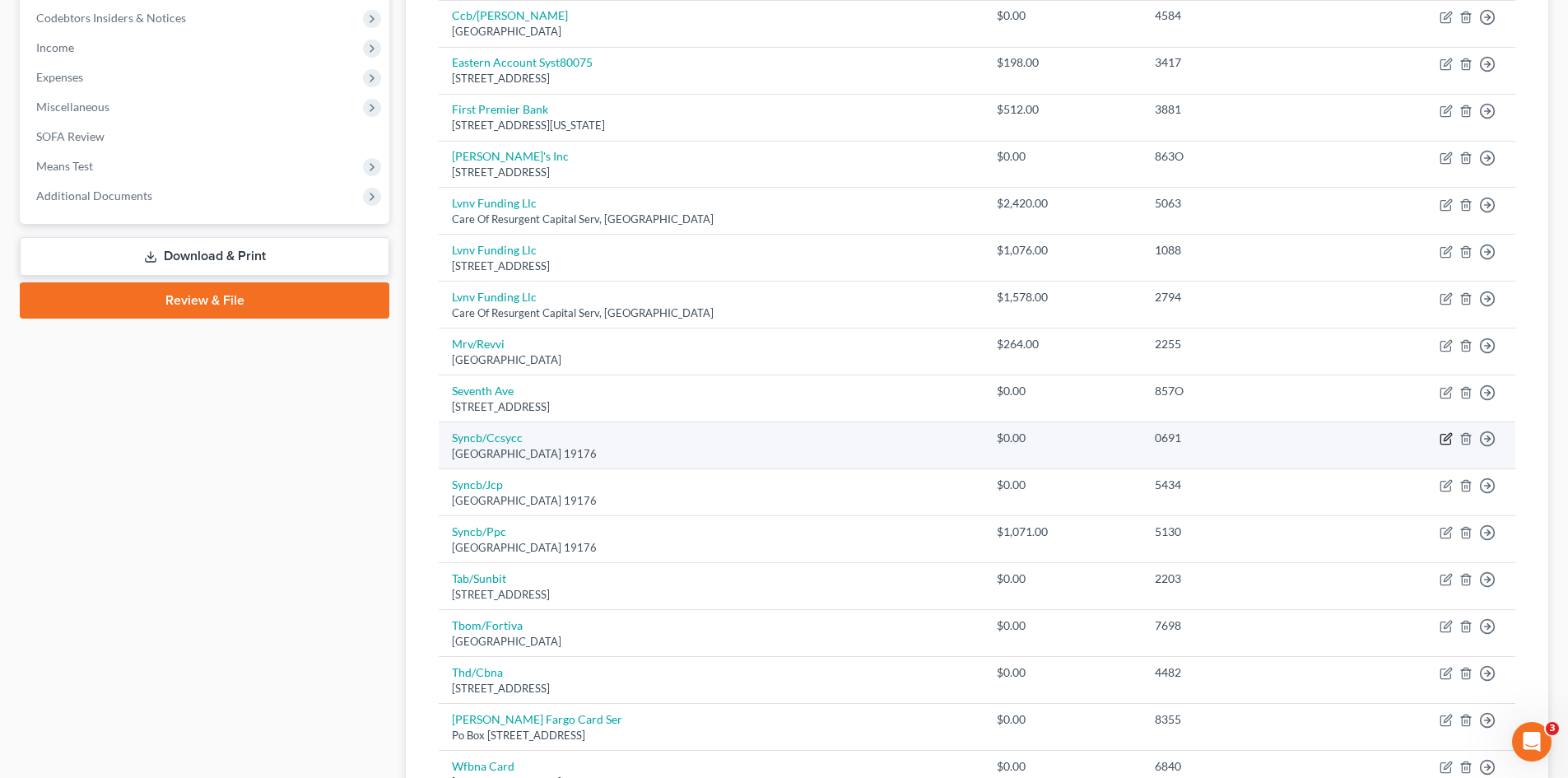
click at [1444, 439] on icon "button" at bounding box center [1446, 439] width 13 height 13
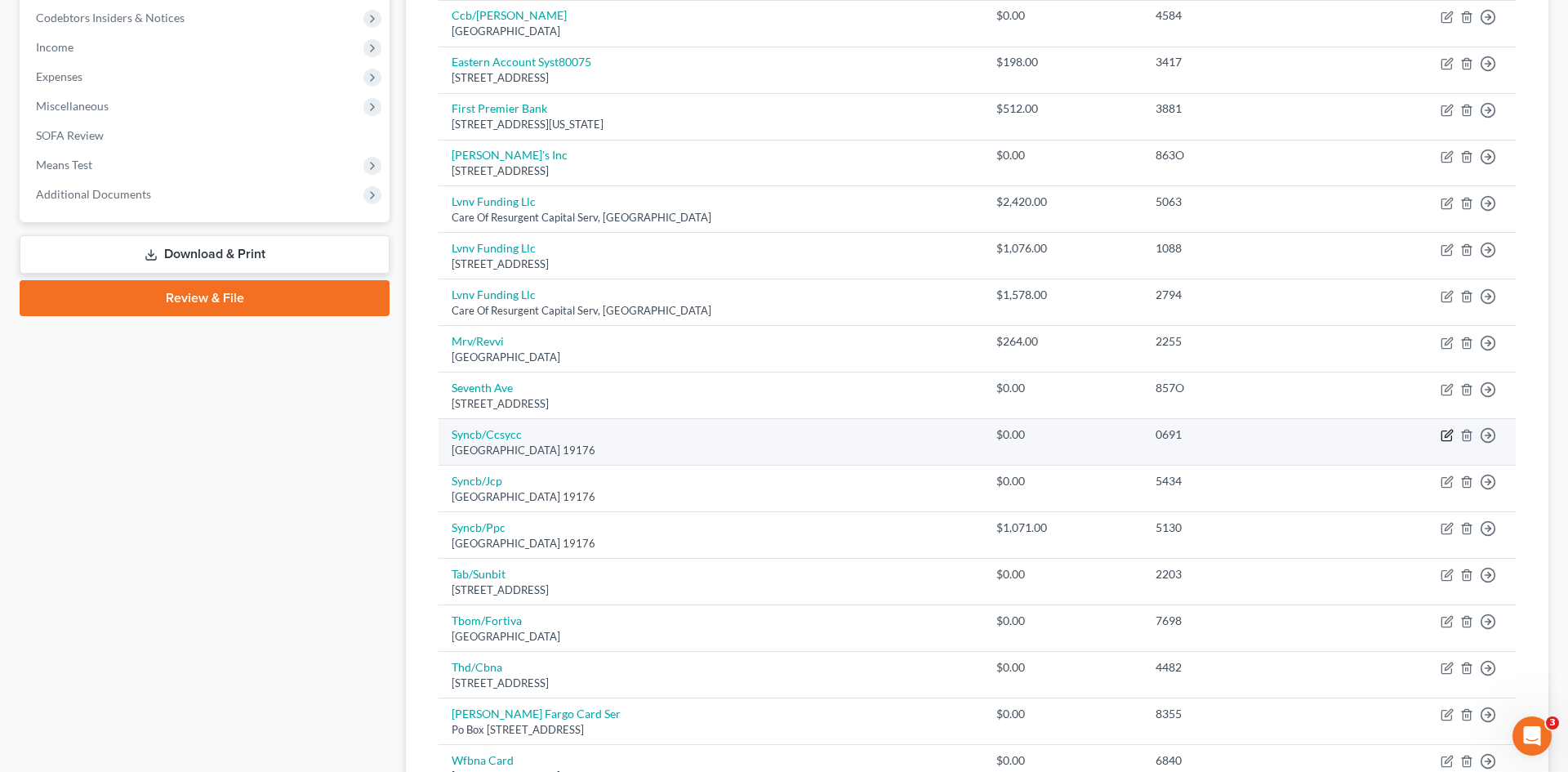
select select "39"
select select "2"
select select "0"
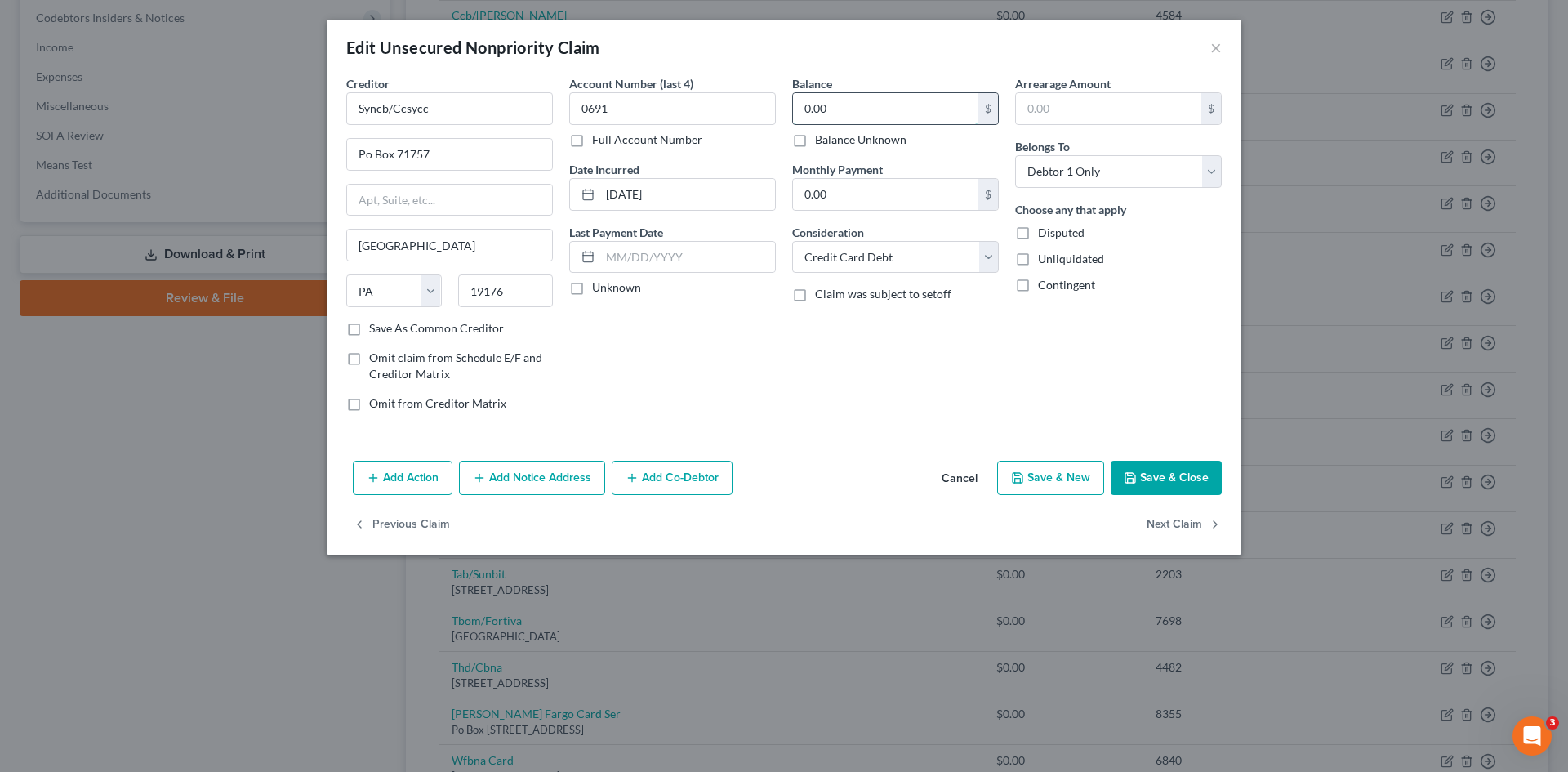
click at [873, 100] on input "0.00" at bounding box center [886, 108] width 185 height 31
type input "1,210.12"
click at [1173, 484] on button "Save & Close" at bounding box center [1166, 477] width 111 height 34
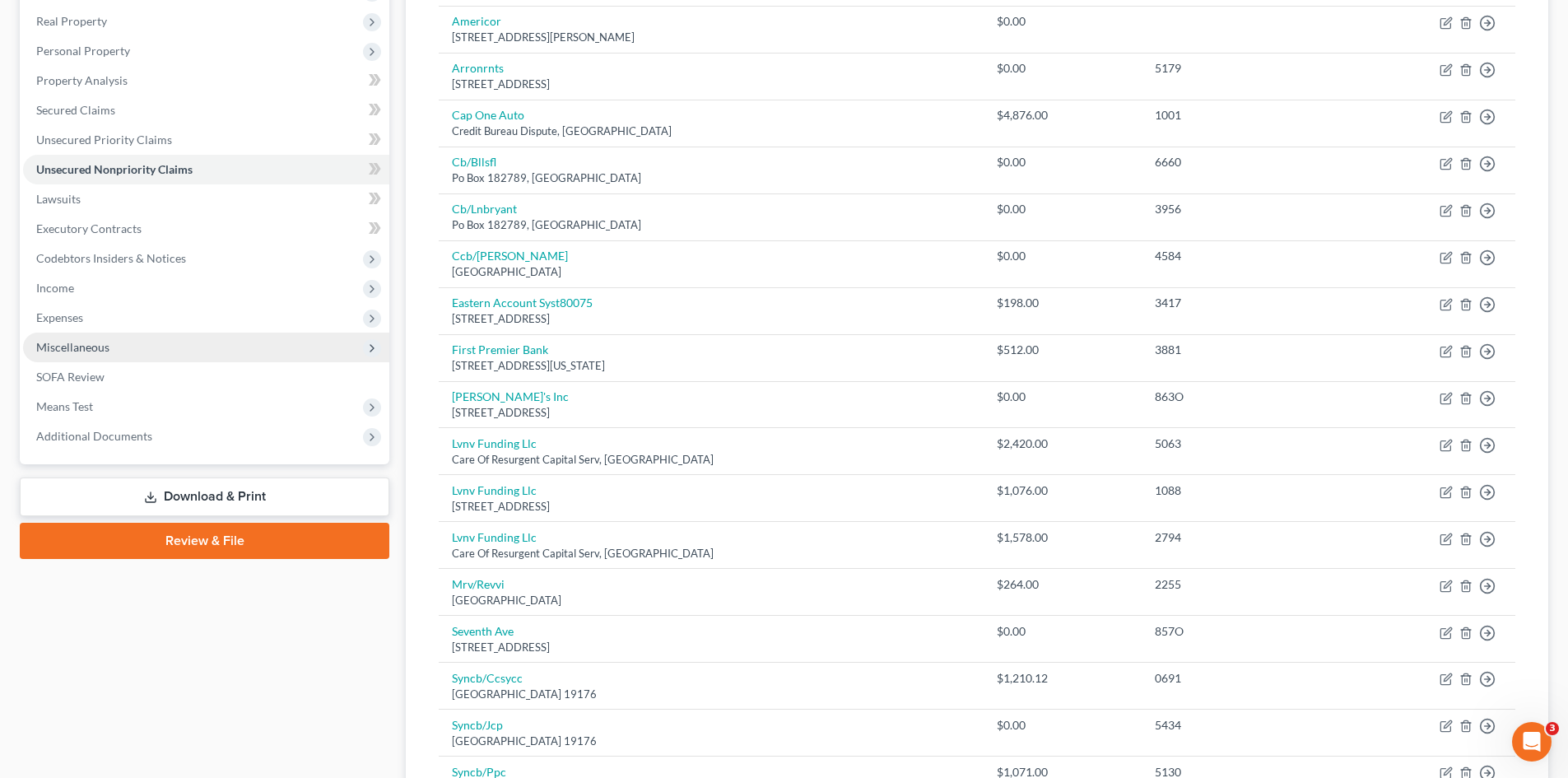
scroll to position [247, 0]
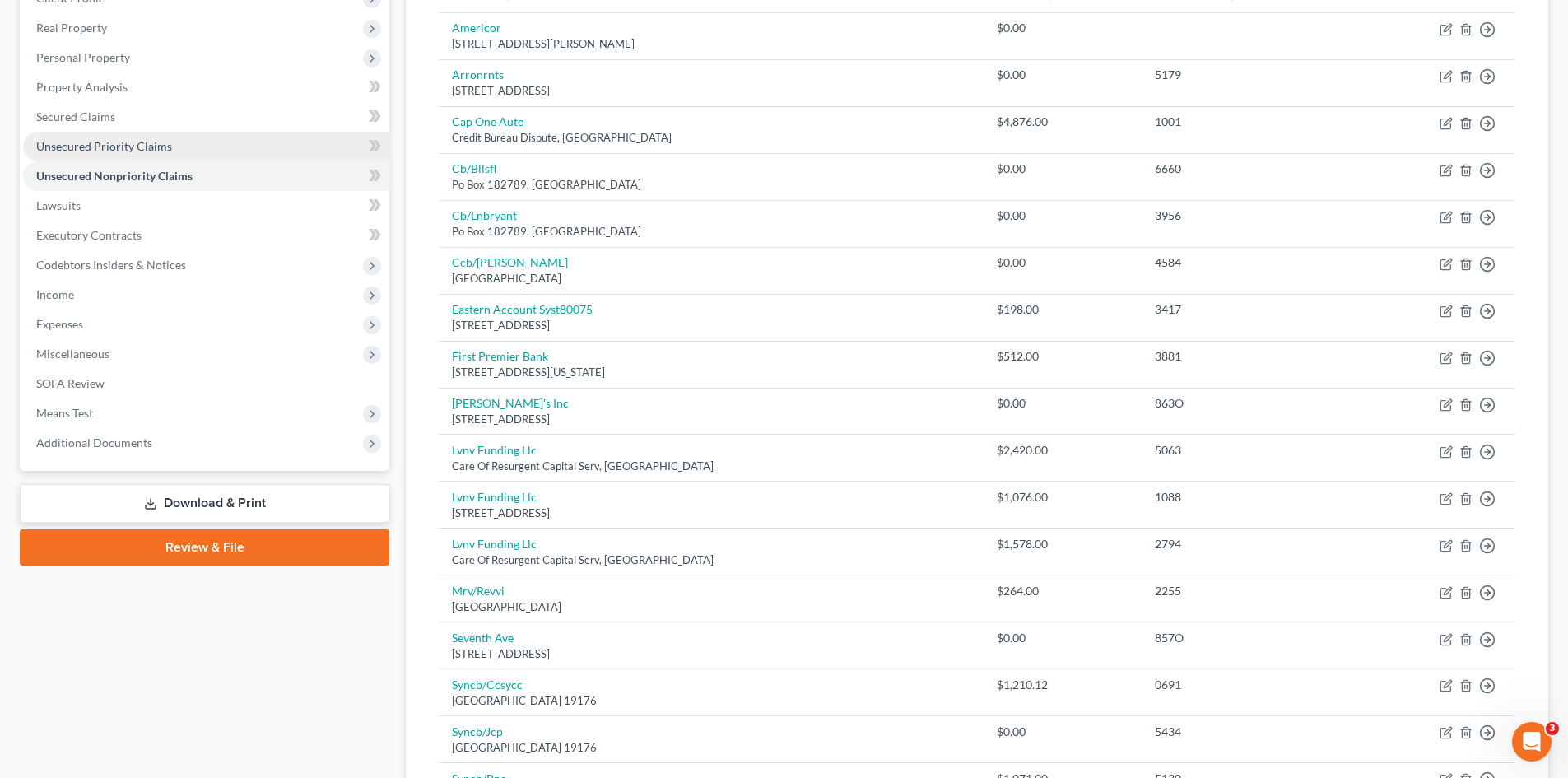
click at [79, 145] on span "Unsecured Priority Claims" at bounding box center [104, 146] width 136 height 14
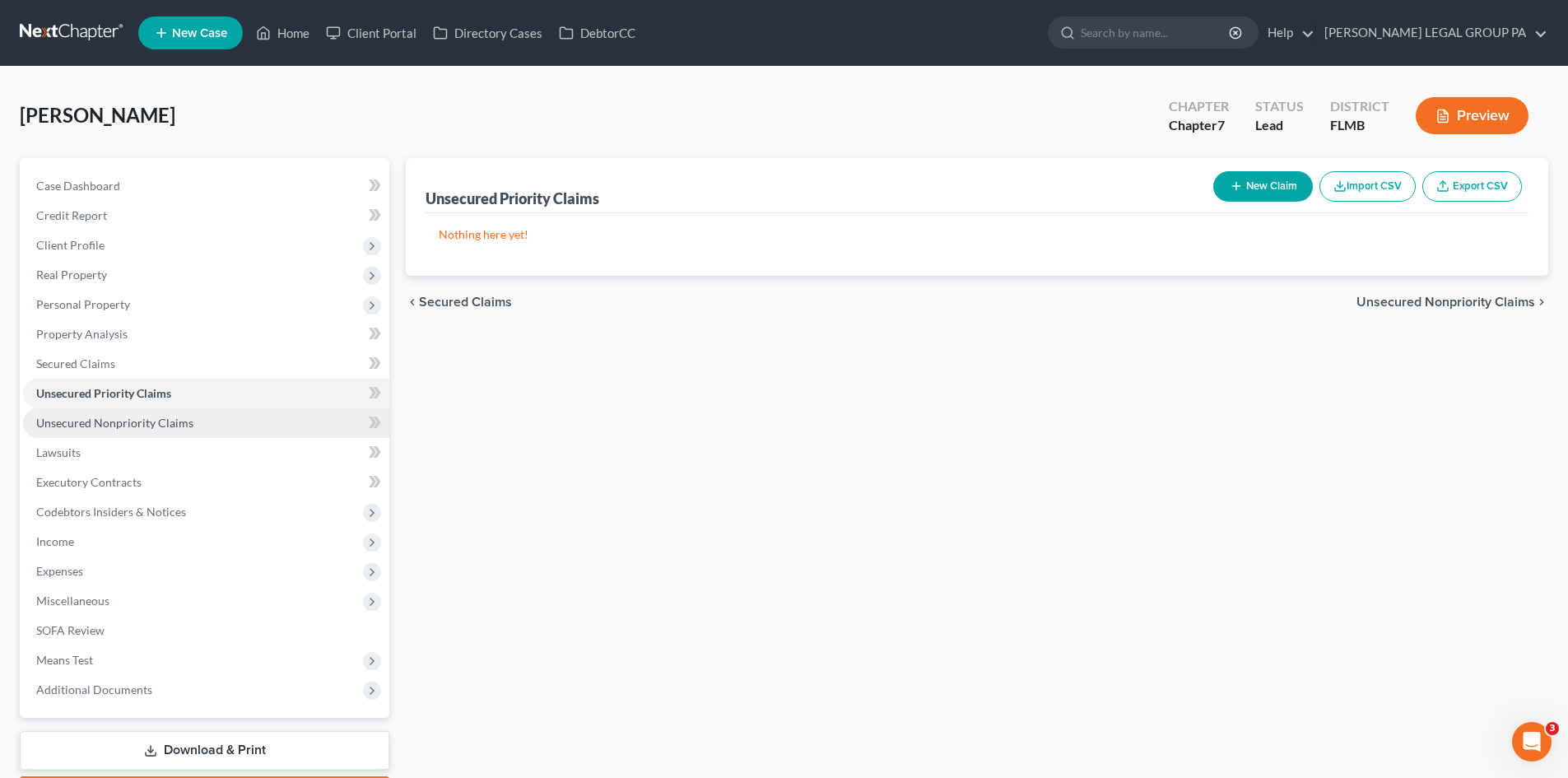
click at [158, 418] on span "Unsecured Nonpriority Claims" at bounding box center [114, 423] width 157 height 14
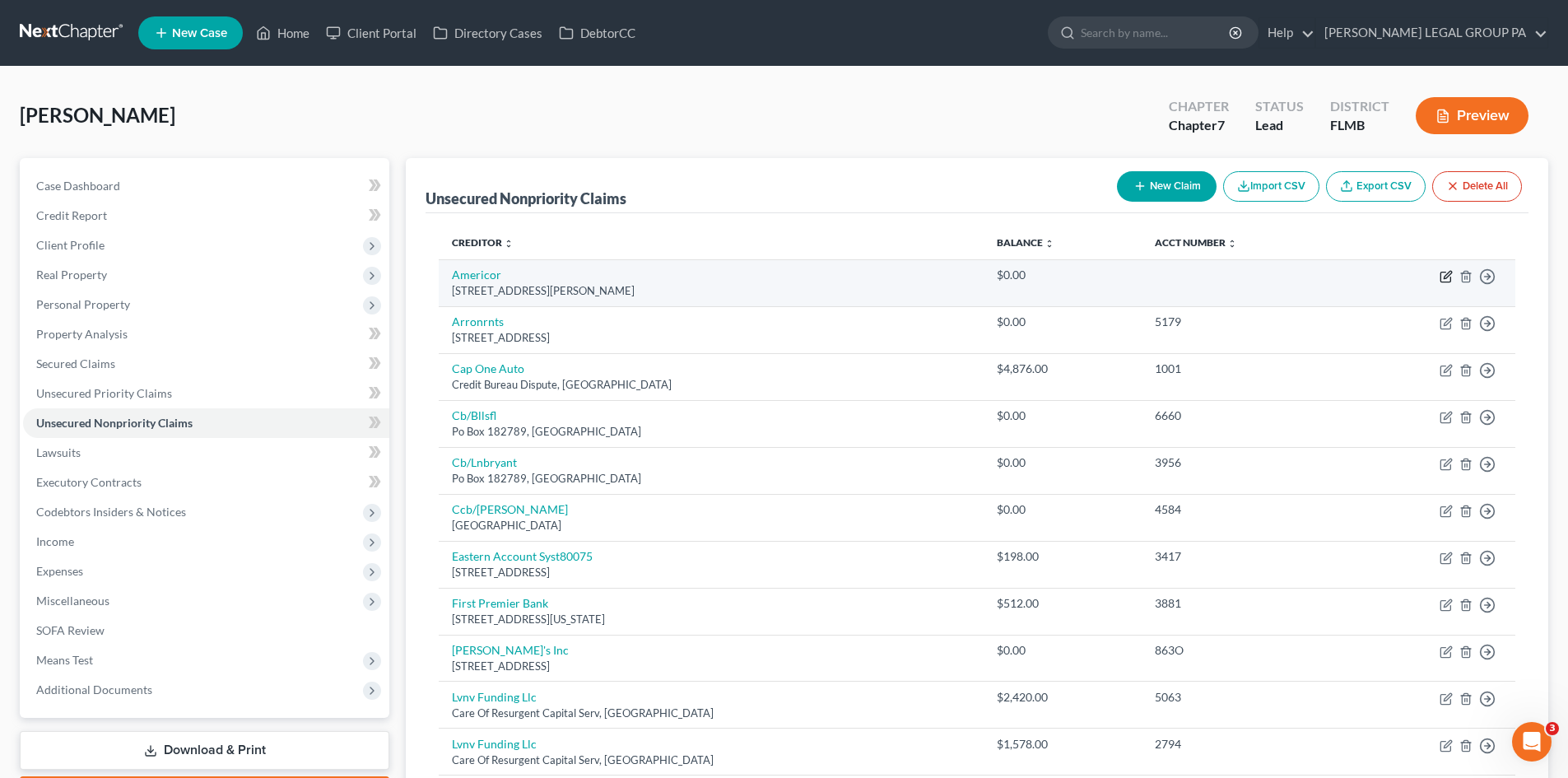
click at [1449, 277] on icon "button" at bounding box center [1446, 276] width 13 height 13
select select "4"
select select "3"
select select "0"
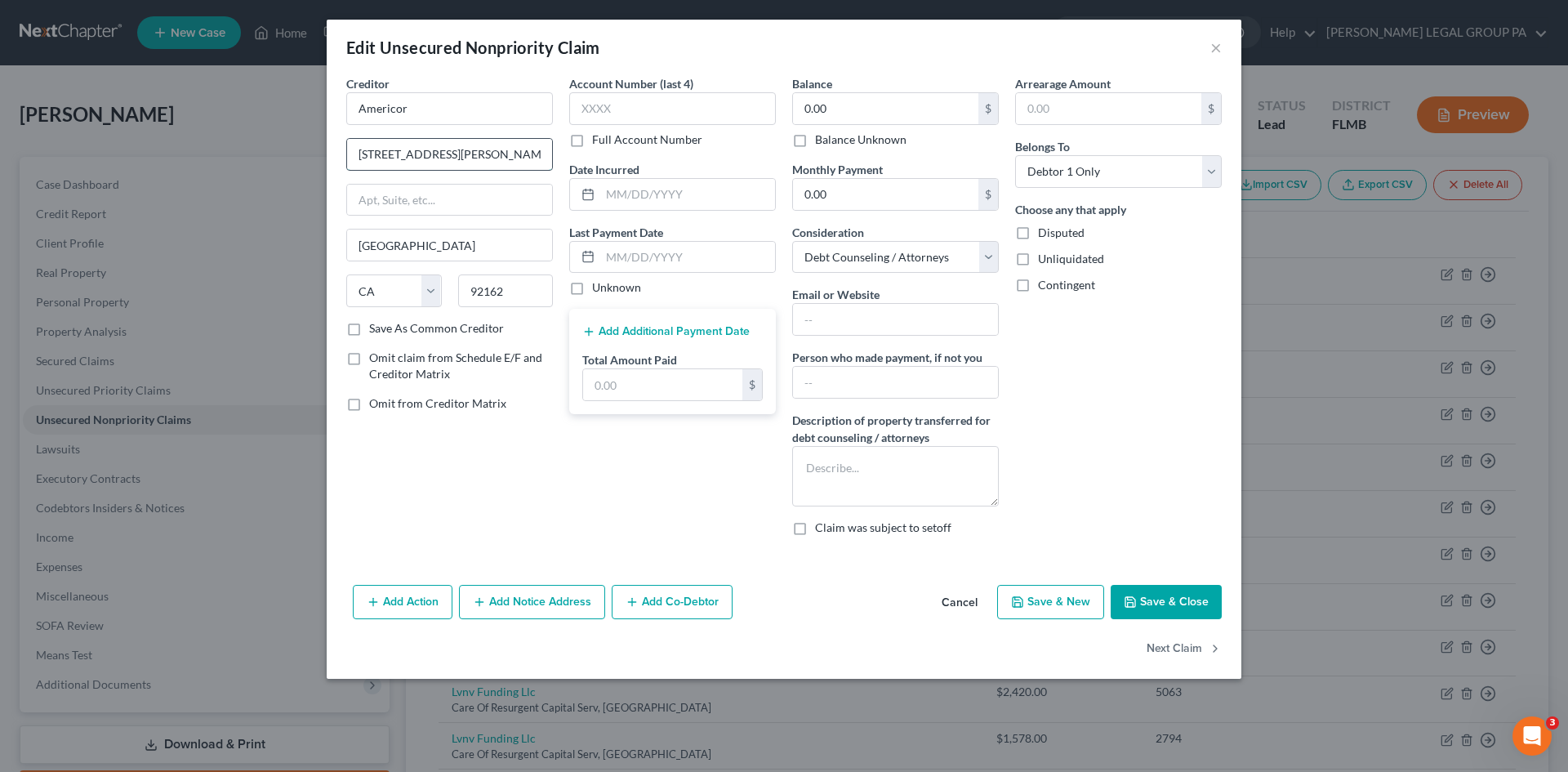
click at [500, 162] on input "18200 Carman Ave" at bounding box center [450, 154] width 205 height 31
drag, startPoint x: 483, startPoint y: 156, endPoint x: 393, endPoint y: 155, distance: 90.0
click at [393, 155] on input "18200 Carman Ave" at bounding box center [450, 154] width 205 height 31
type input "18200 Von Karman Ave"
click at [531, 207] on input "text" at bounding box center [450, 199] width 205 height 31
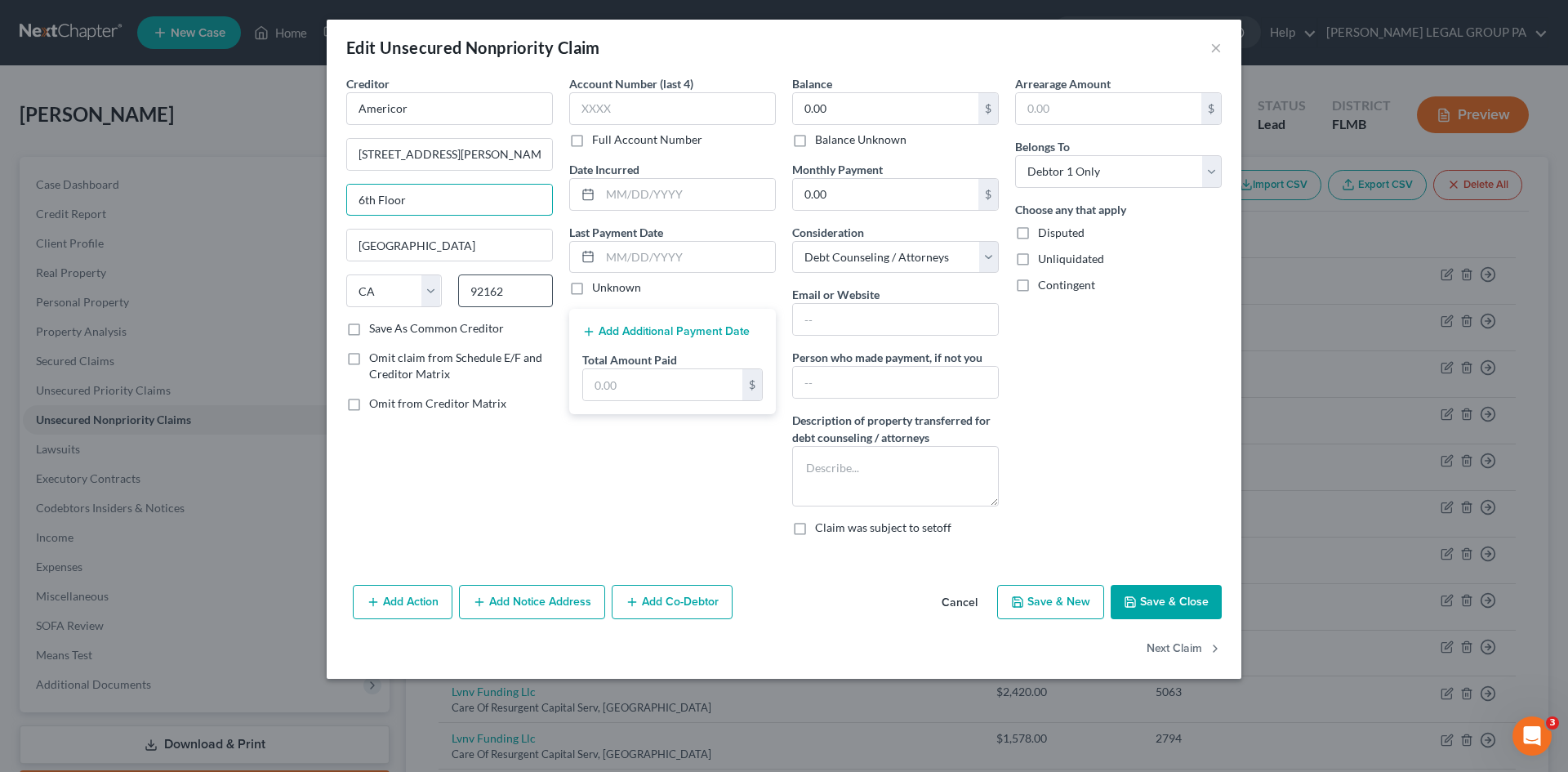
type input "6th Floor"
click at [533, 278] on input "92162" at bounding box center [505, 290] width 96 height 33
type input "92612"
type input "Irvine"
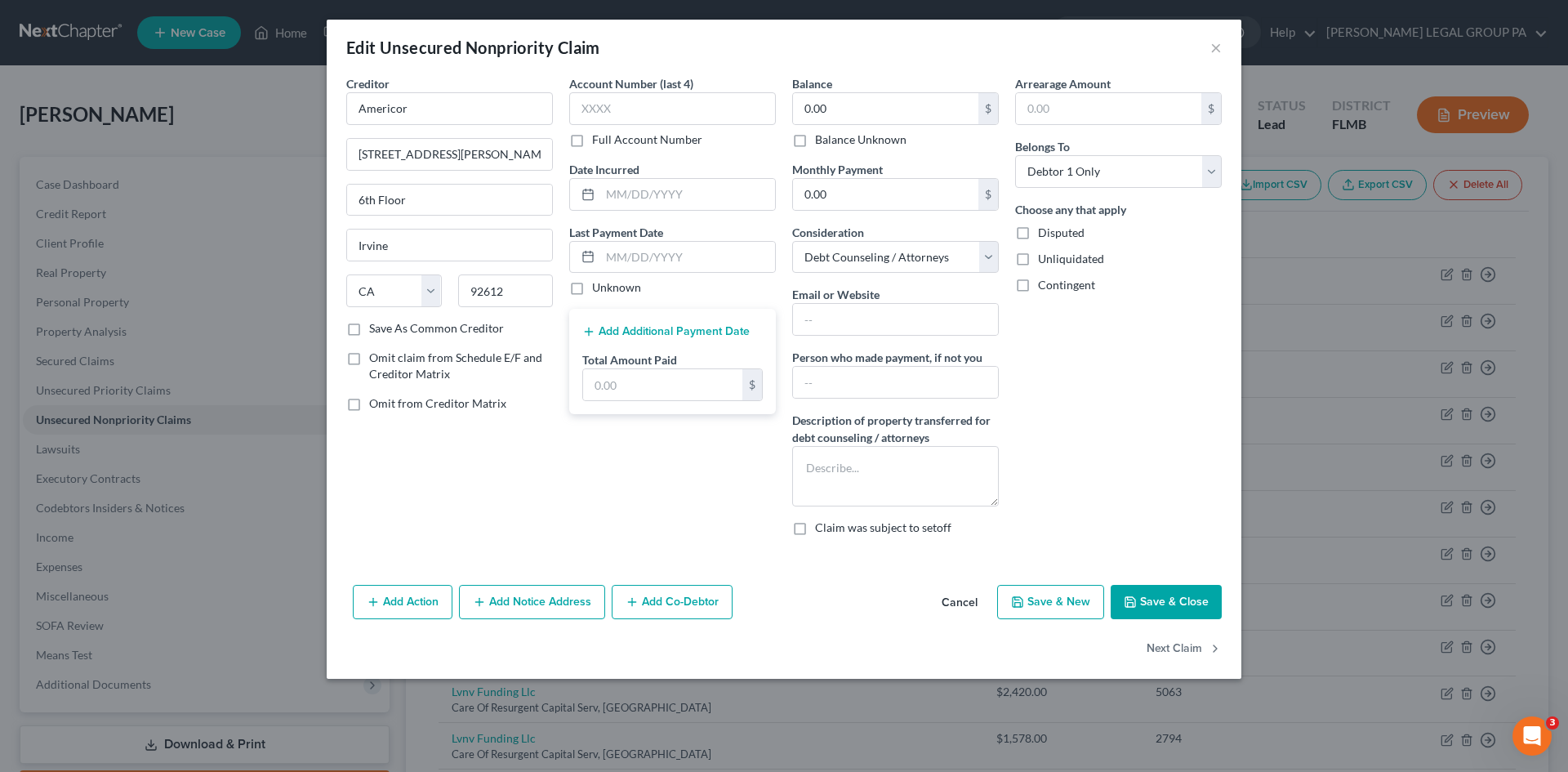
click at [585, 564] on div "Creditor * Americor 18200 Von Karman Ave 6th Floor Irvine State AL AK AR AZ CA …" at bounding box center [784, 326] width 915 height 503
click at [862, 328] on input "text" at bounding box center [896, 318] width 205 height 31
paste input "https://apply.americor.com/quote/?vid=49&src=google&cid=15214919194&adid=767386…"
type input "https://apply.americor.com/quote/?vid=49&src=google&cid=15214919194&adid=767386…"
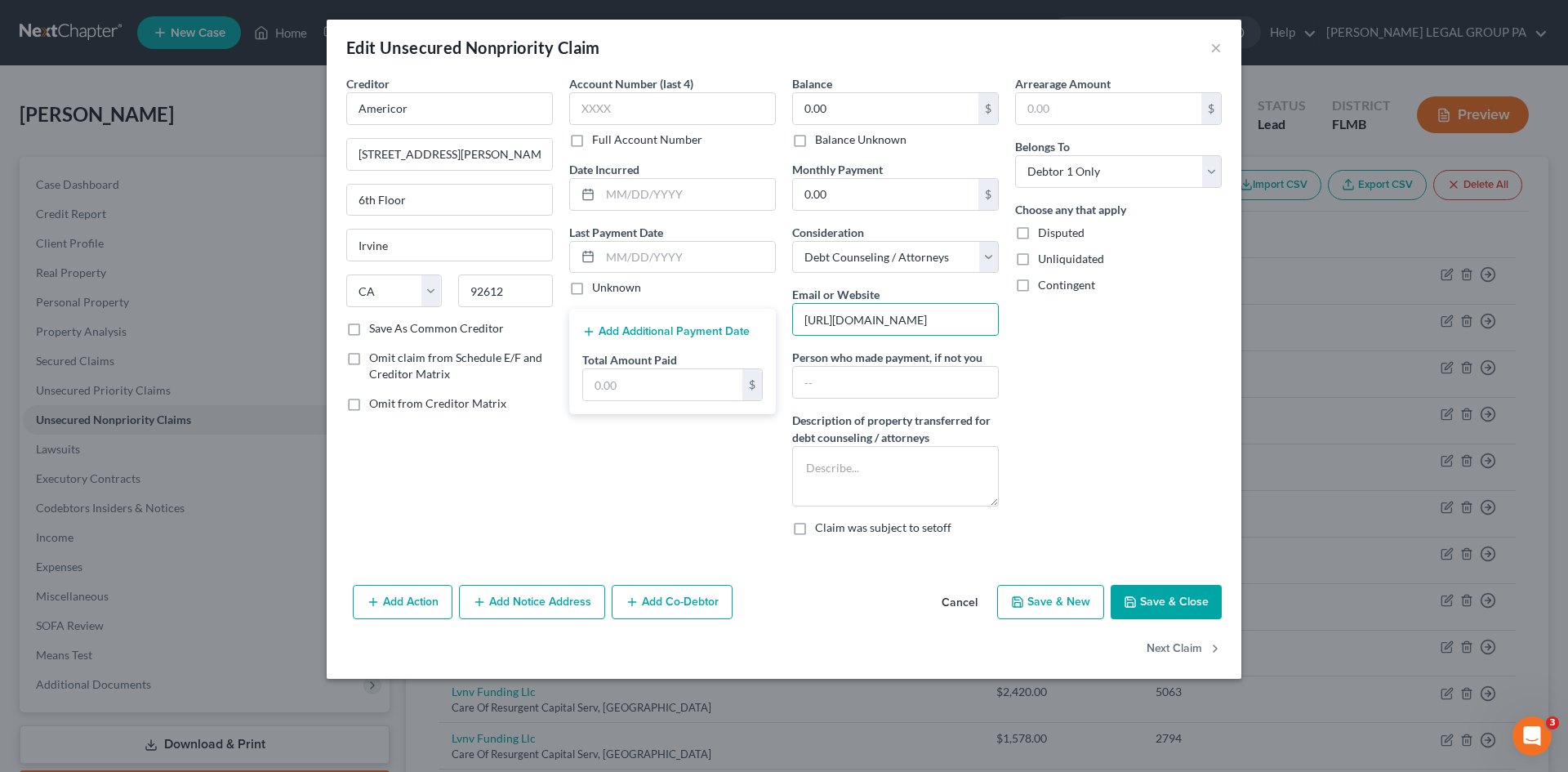
click at [1155, 610] on button "Save & Close" at bounding box center [1166, 601] width 111 height 34
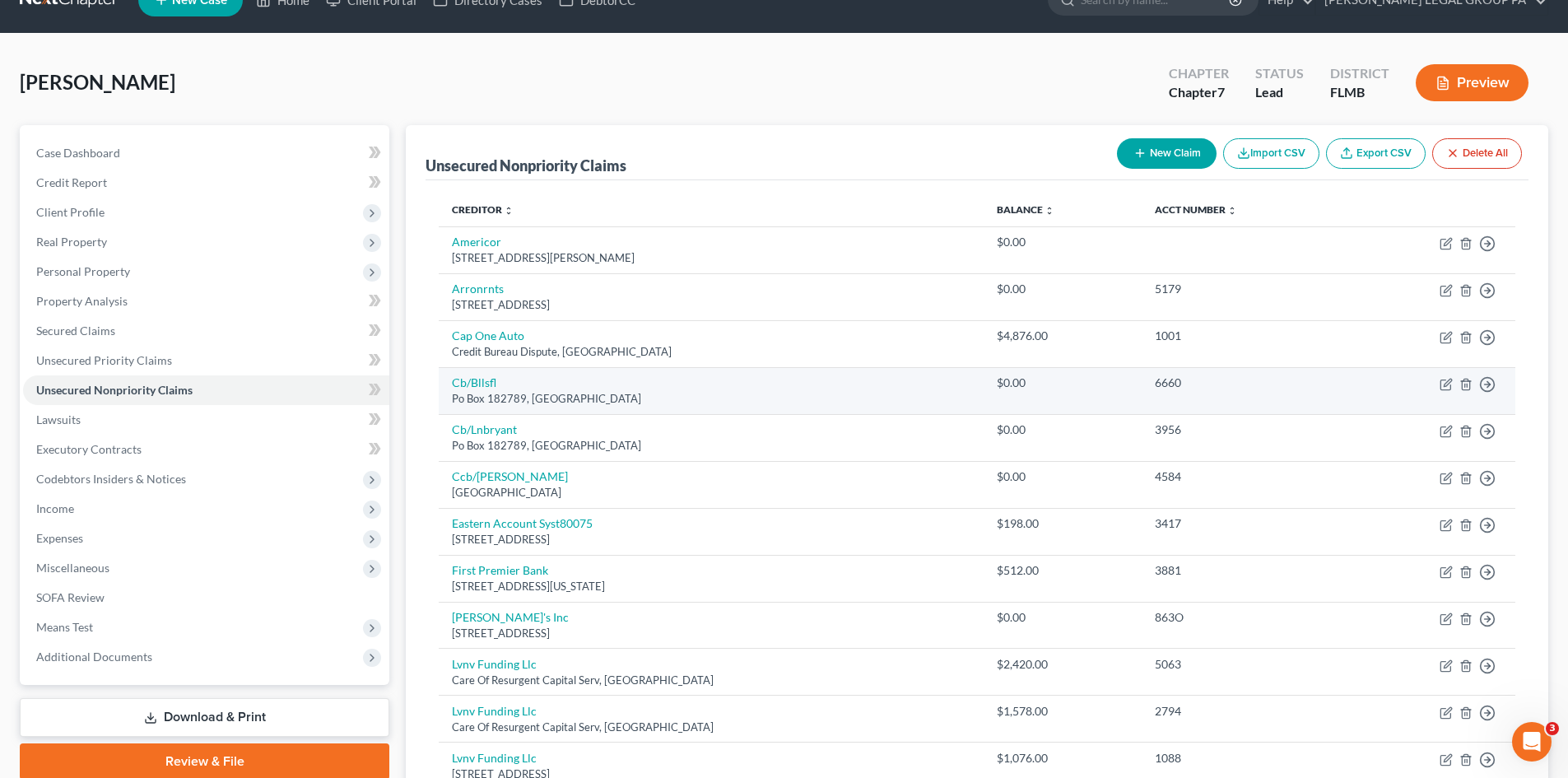
scroll to position [0, 0]
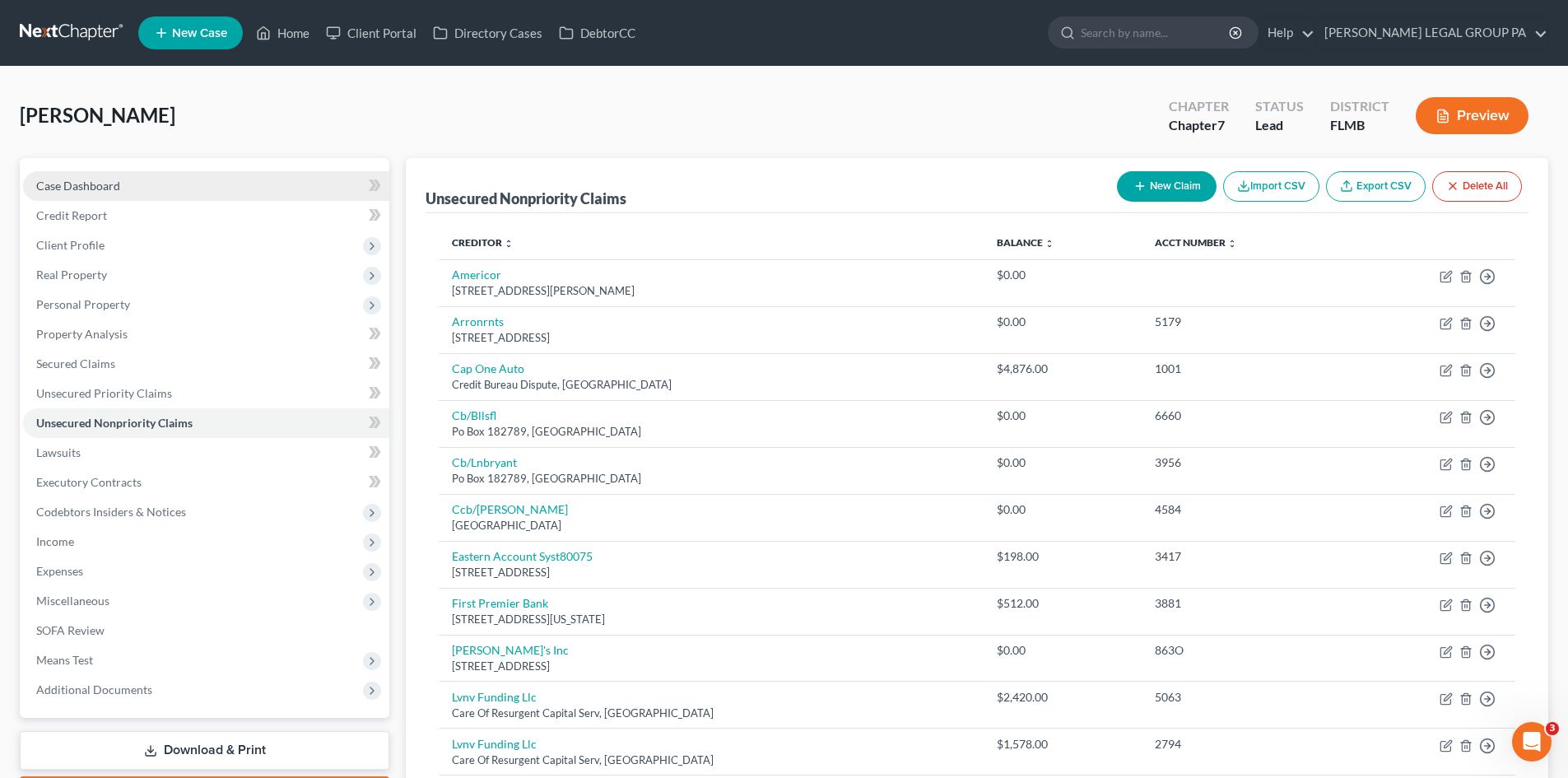
click at [140, 178] on link "Case Dashboard" at bounding box center [206, 186] width 366 height 29
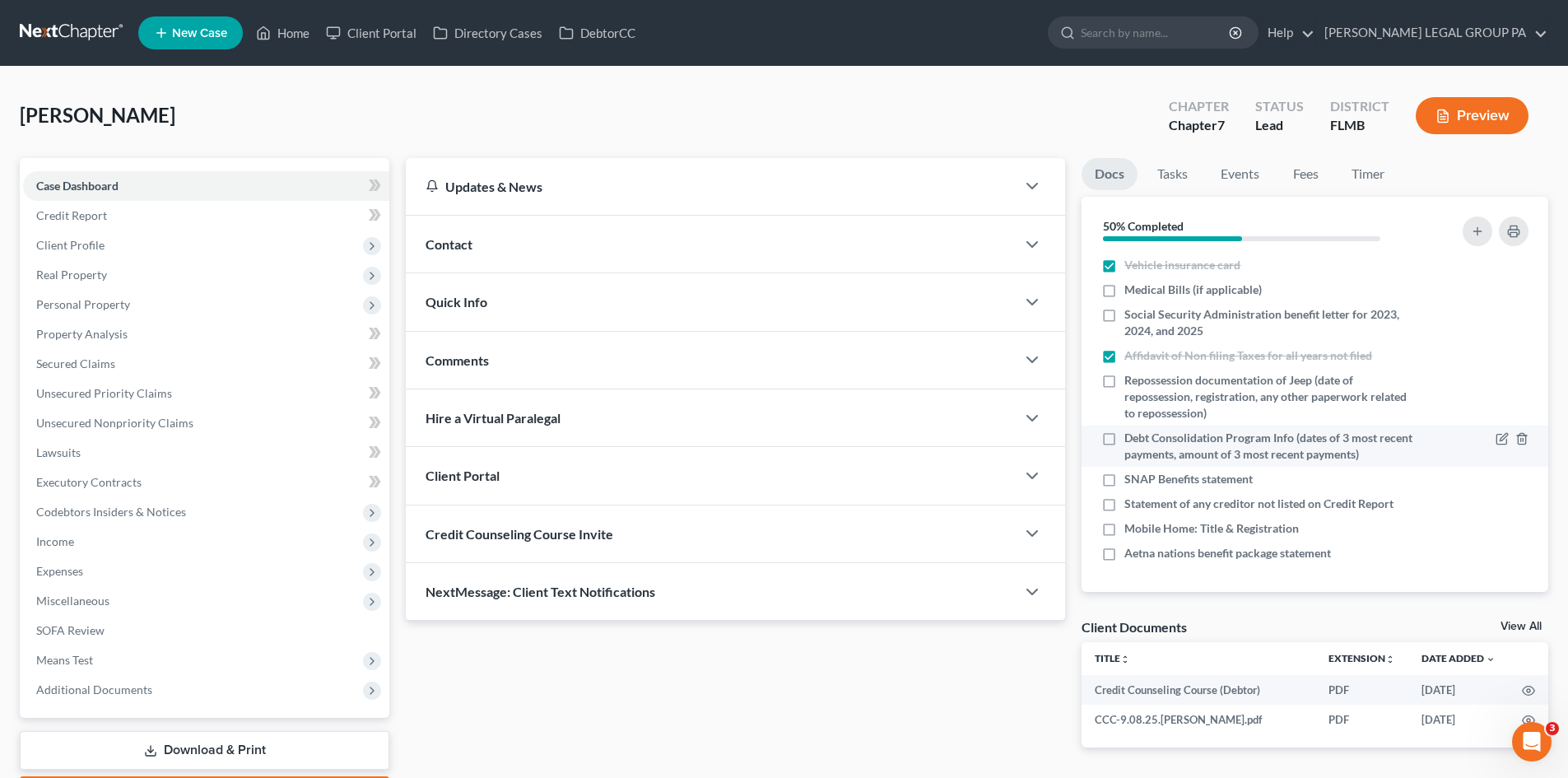
scroll to position [82, 0]
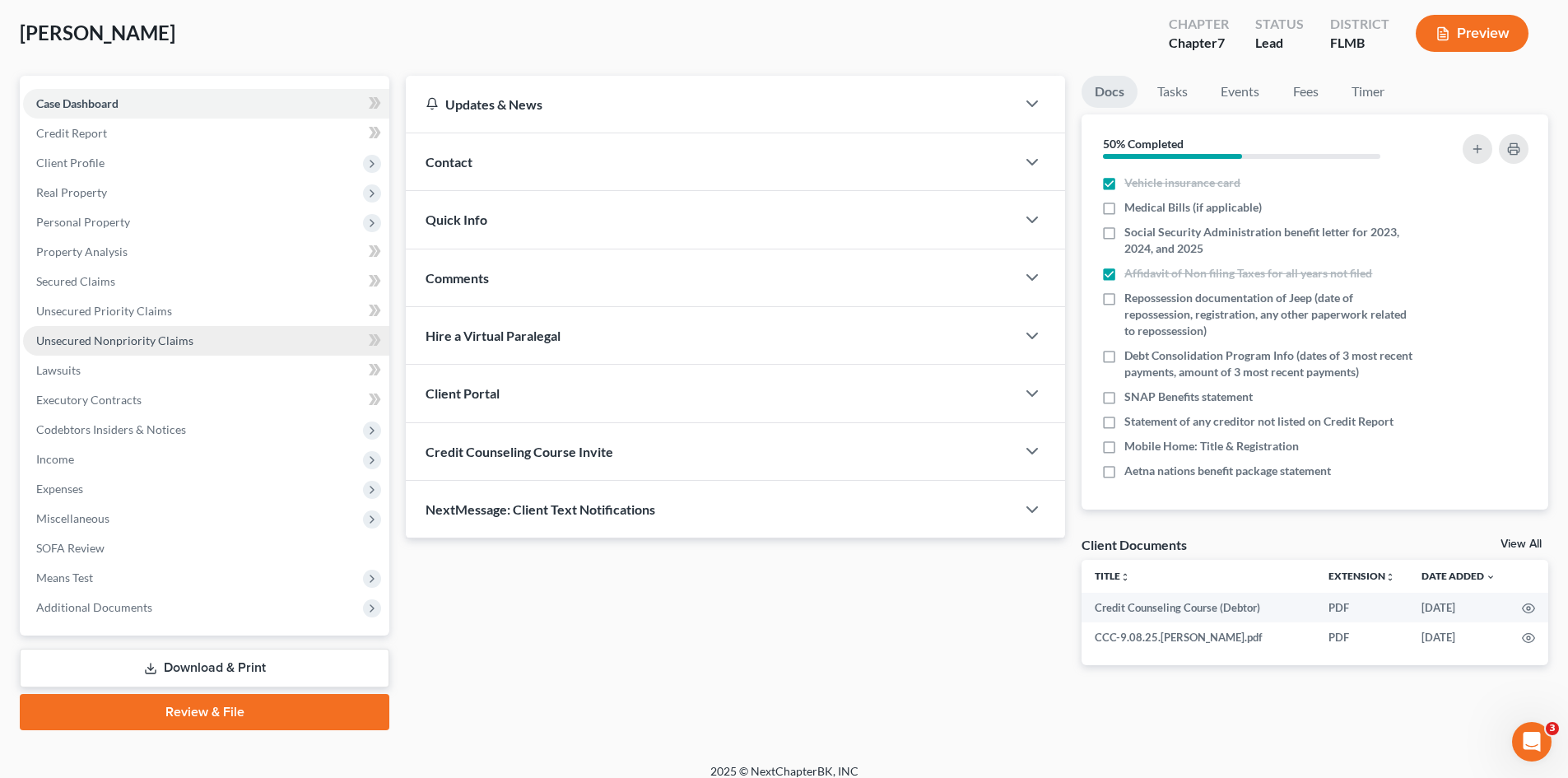
click at [218, 339] on link "Unsecured Nonpriority Claims" at bounding box center [206, 340] width 366 height 29
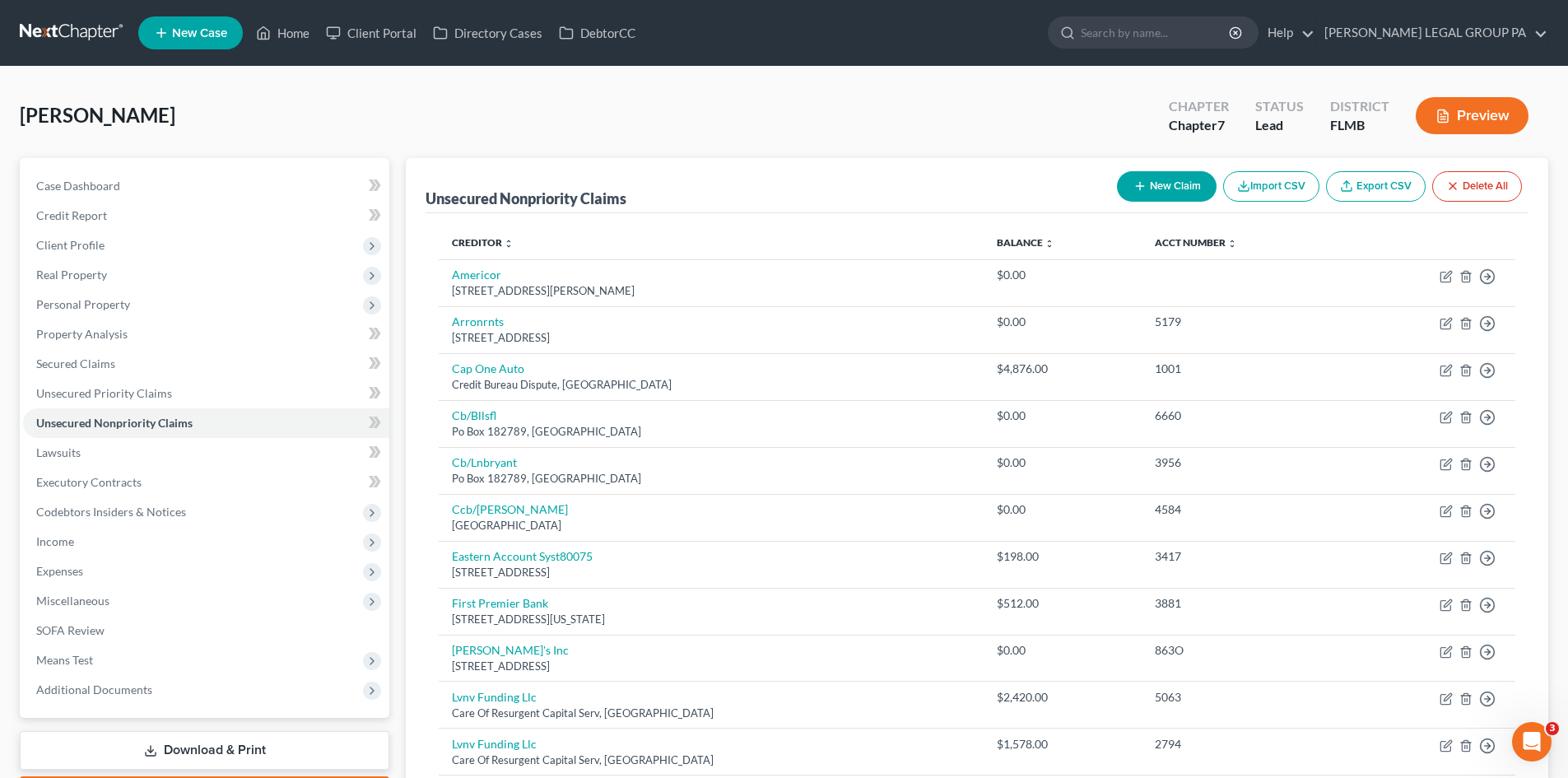
click at [1187, 187] on button "New Claim" at bounding box center [1166, 187] width 100 height 30
select select "0"
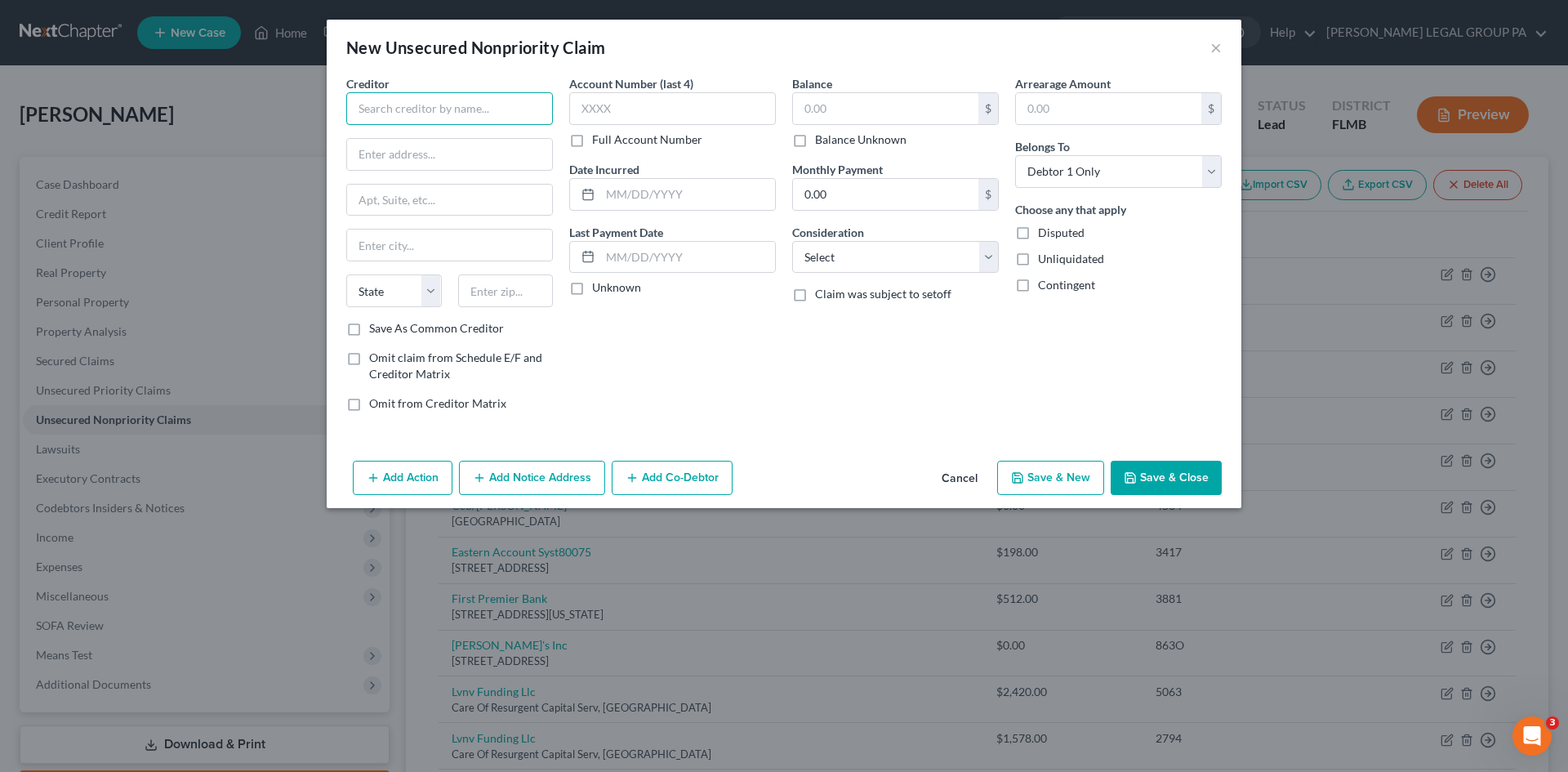
click at [446, 100] on input "text" at bounding box center [450, 108] width 207 height 33
click at [1219, 46] on button "×" at bounding box center [1216, 48] width 12 height 20
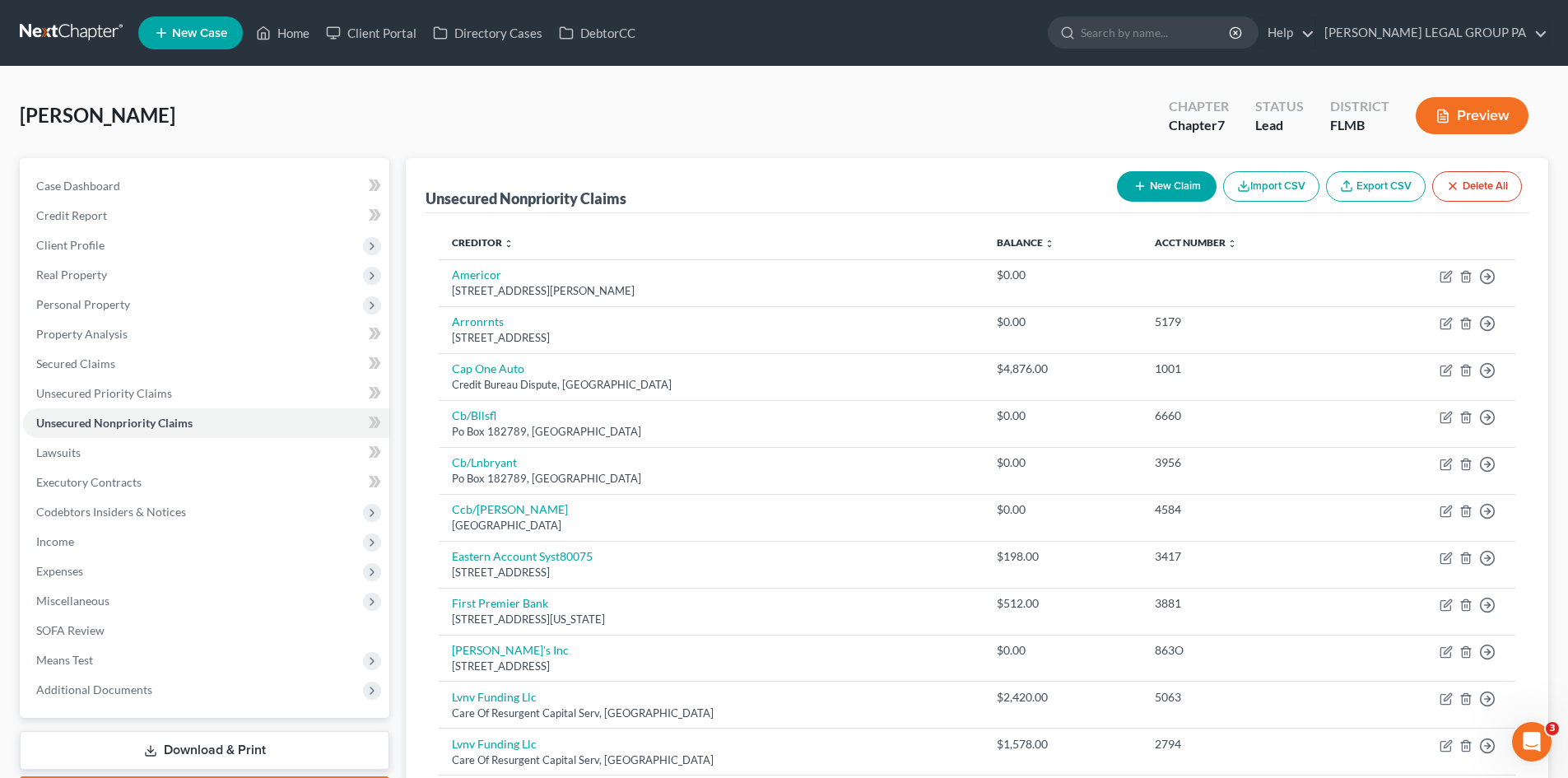
click at [1170, 183] on button "New Claim" at bounding box center [1166, 187] width 100 height 30
select select "0"
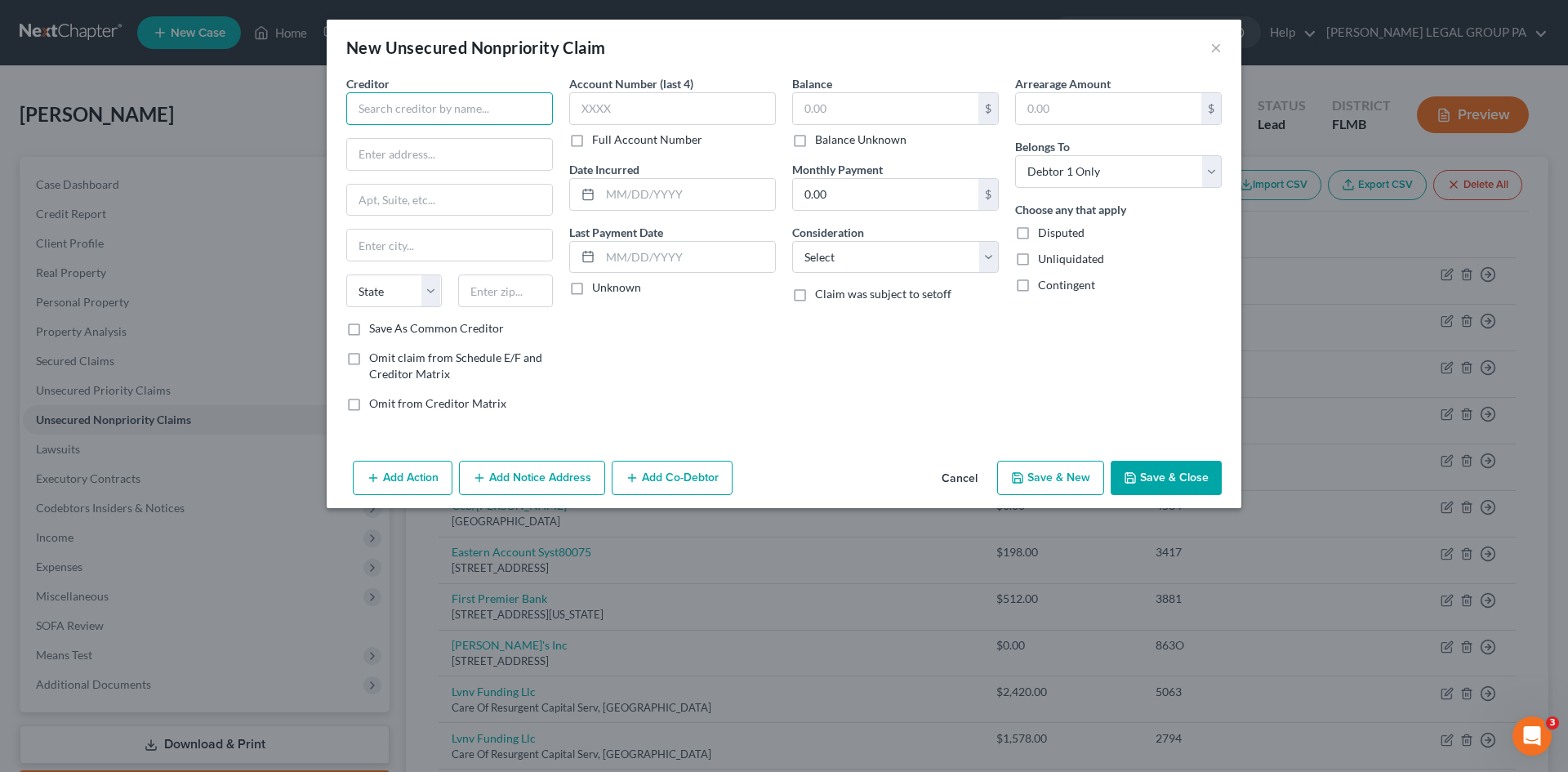
click at [484, 95] on input "text" at bounding box center [450, 108] width 207 height 33
click at [463, 181] on div "TBOM/Milestone" at bounding box center [445, 176] width 170 height 17
type input "TBOM/Milestone"
type input "PO Box 4499"
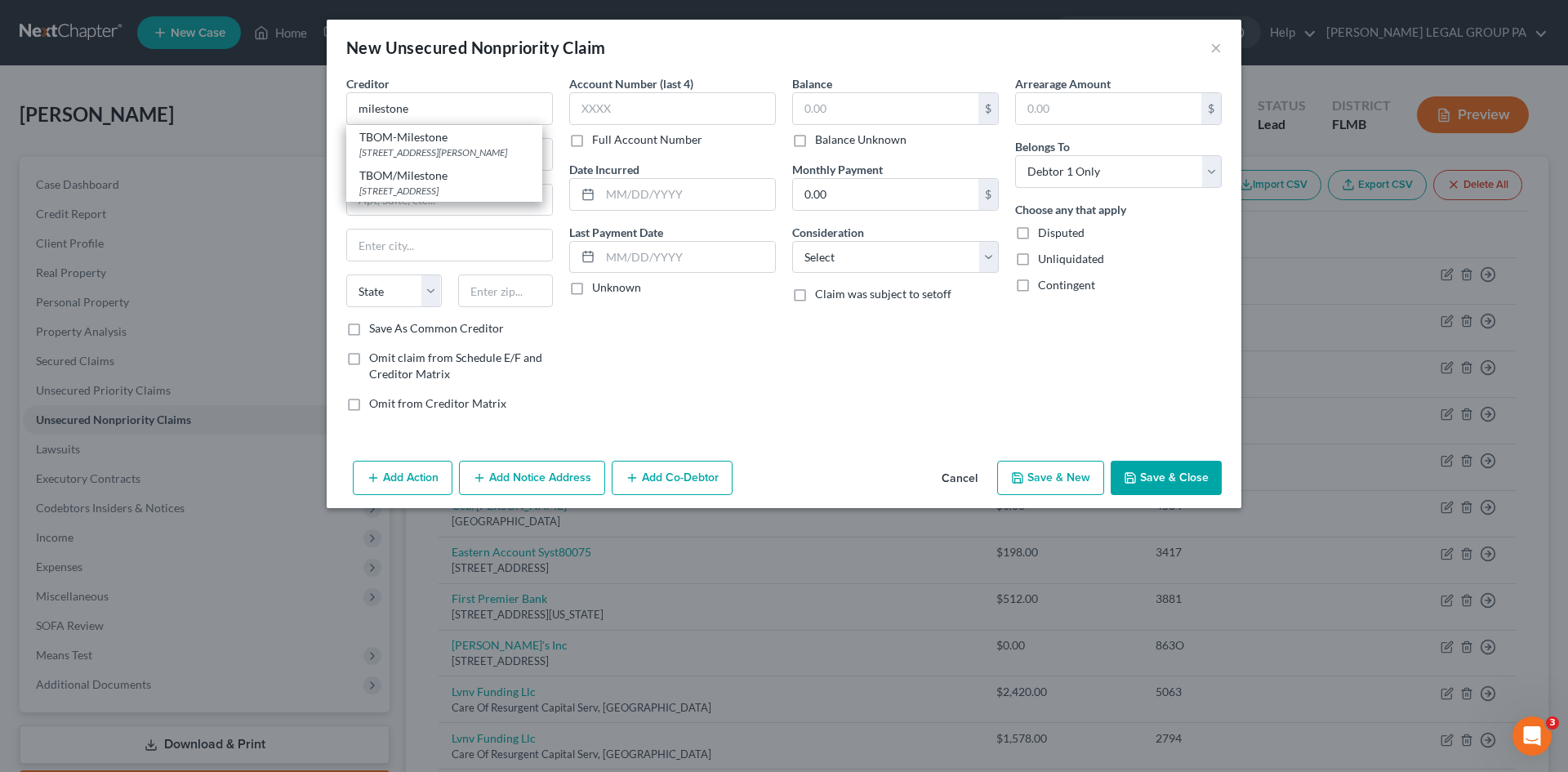
type input "Beaverton"
select select "38"
type input "97076"
click at [620, 117] on input "text" at bounding box center [673, 108] width 207 height 33
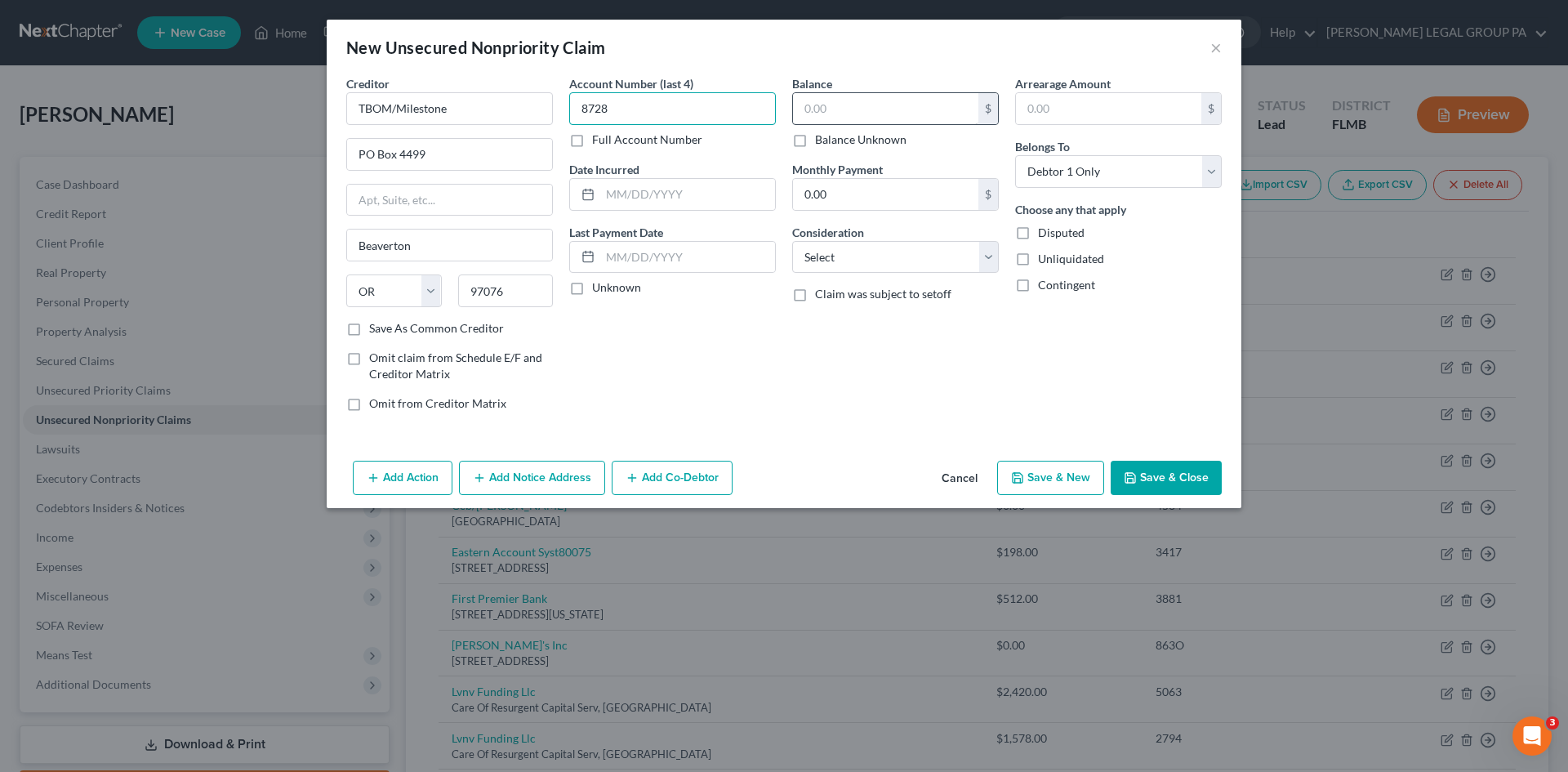
type input "8728"
click at [878, 99] on input "text" at bounding box center [886, 108] width 185 height 31
type input "1,371.92"
drag, startPoint x: 905, startPoint y: 379, endPoint x: 889, endPoint y: 278, distance: 102.3
click at [902, 375] on div "Balance 1,371.92 $ Balance Unknown Balance Undetermined 1,371.92 $ Balance Unkn…" at bounding box center [895, 249] width 223 height 349
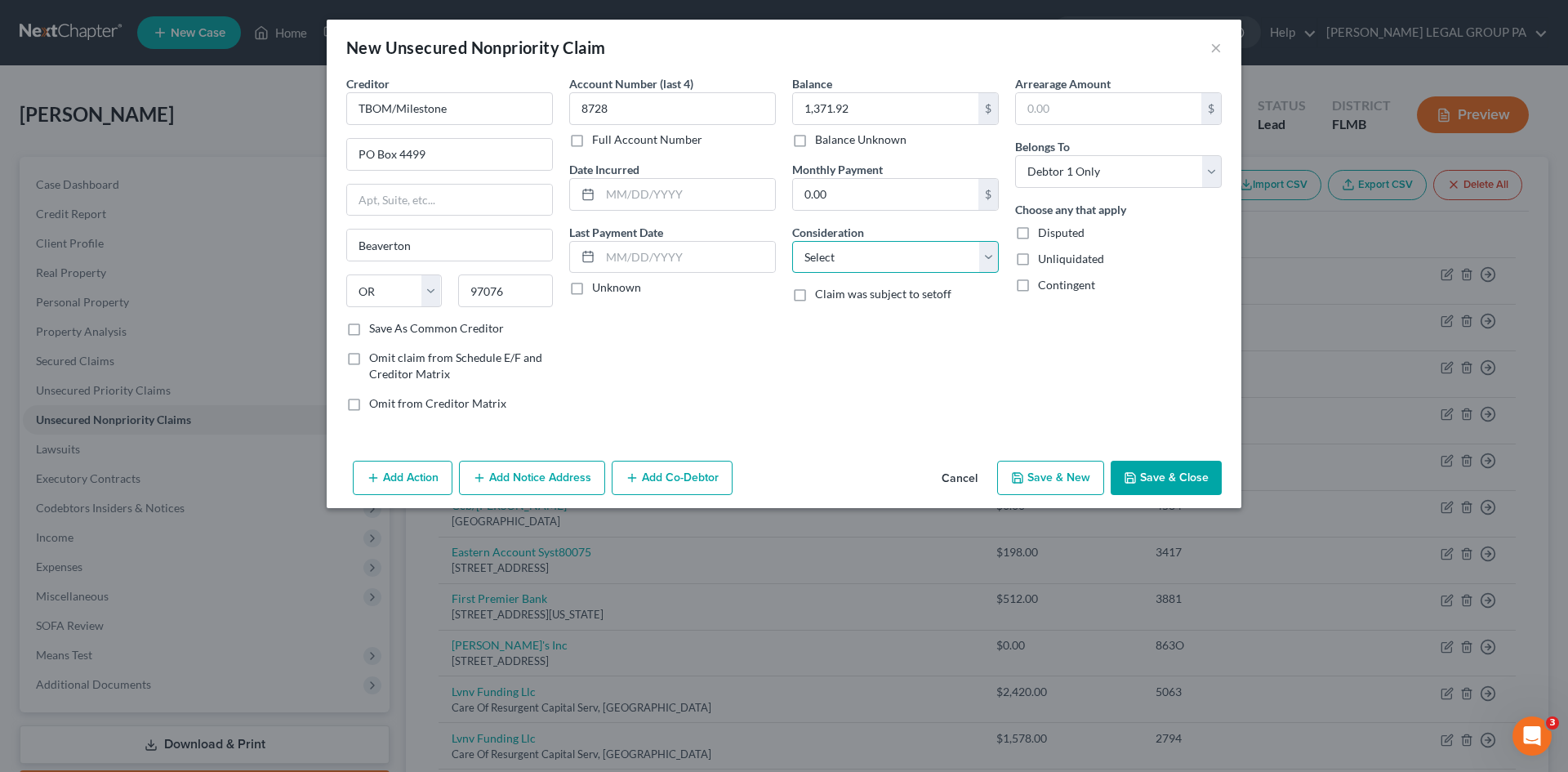
click at [893, 263] on select "Select Cable / Satellite Services Collection Agency Credit Card Debt Debt Couns…" at bounding box center [896, 257] width 207 height 33
select select "2"
click at [792, 241] on select "Select Cable / Satellite Services Collection Agency Credit Card Debt Debt Couns…" at bounding box center [896, 257] width 207 height 33
click at [1072, 359] on div "Arrearage Amount $ Belongs To * Select Debtor 1 Only Debtor 2 Only Debtor 1 And…" at bounding box center [1118, 249] width 223 height 349
click at [1184, 472] on button "Save & Close" at bounding box center [1166, 477] width 111 height 34
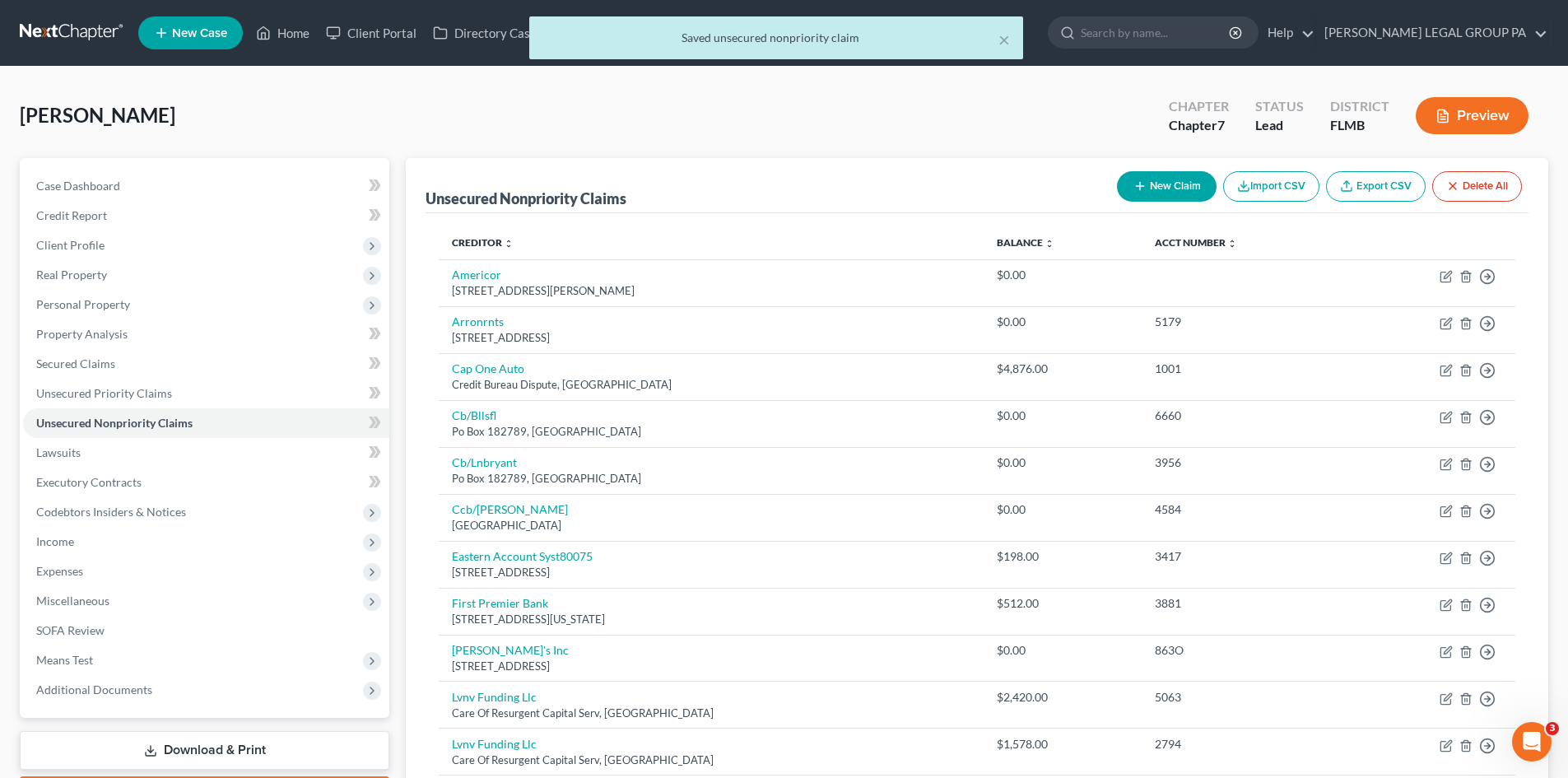
click at [1185, 191] on button "New Claim" at bounding box center [1166, 187] width 100 height 30
select select "0"
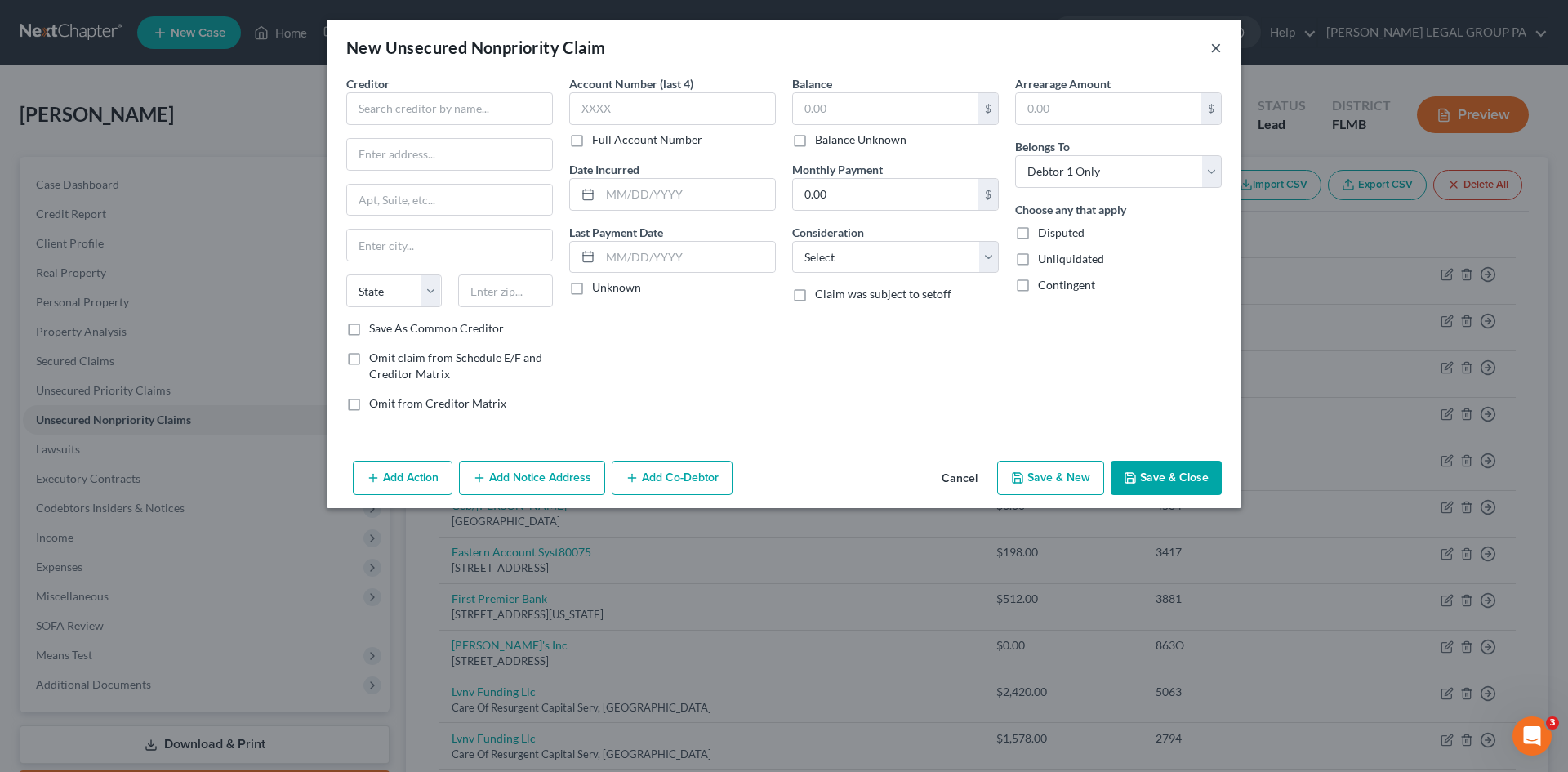
click at [1219, 47] on button "×" at bounding box center [1216, 48] width 12 height 20
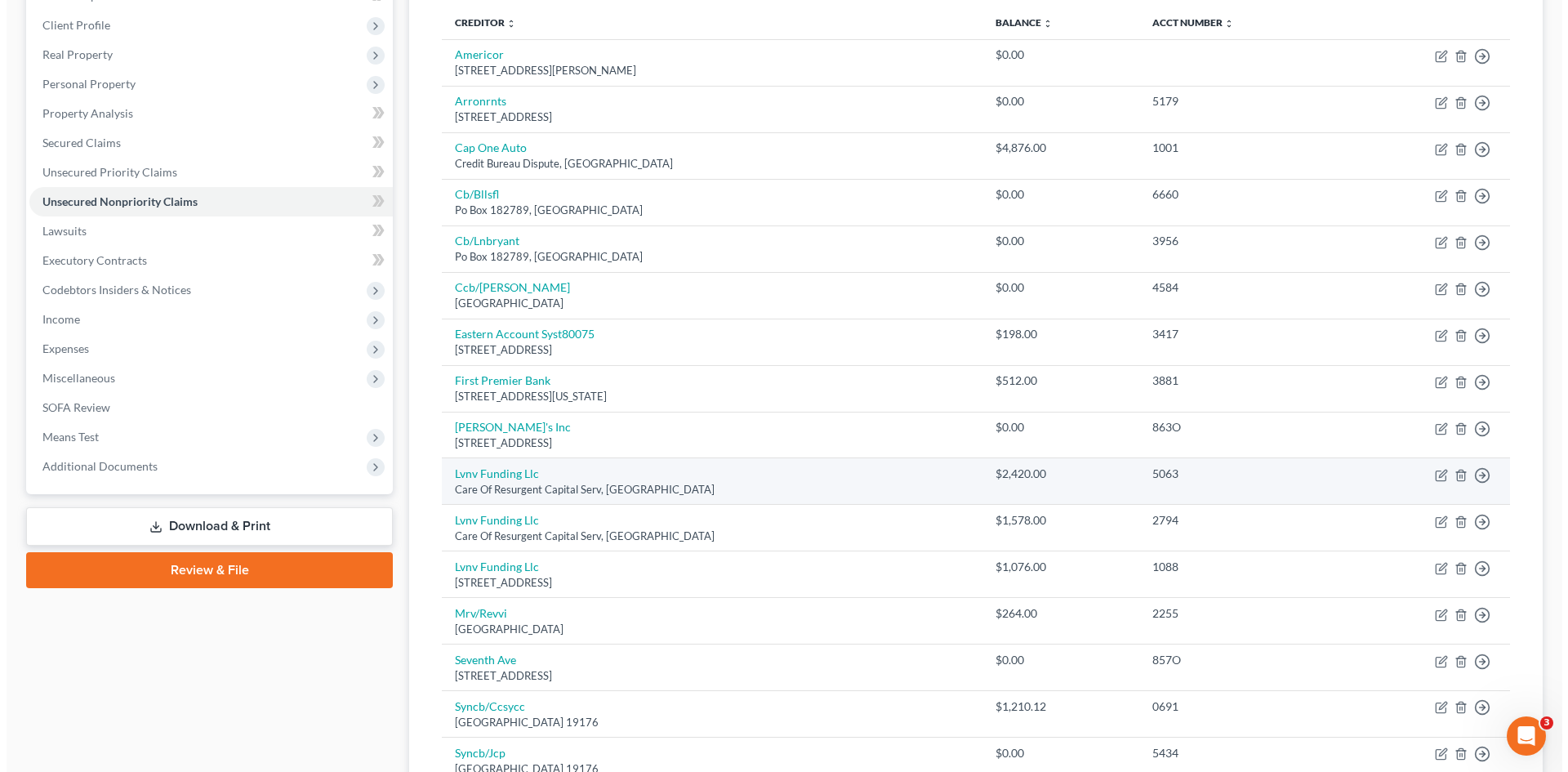
scroll to position [245, 0]
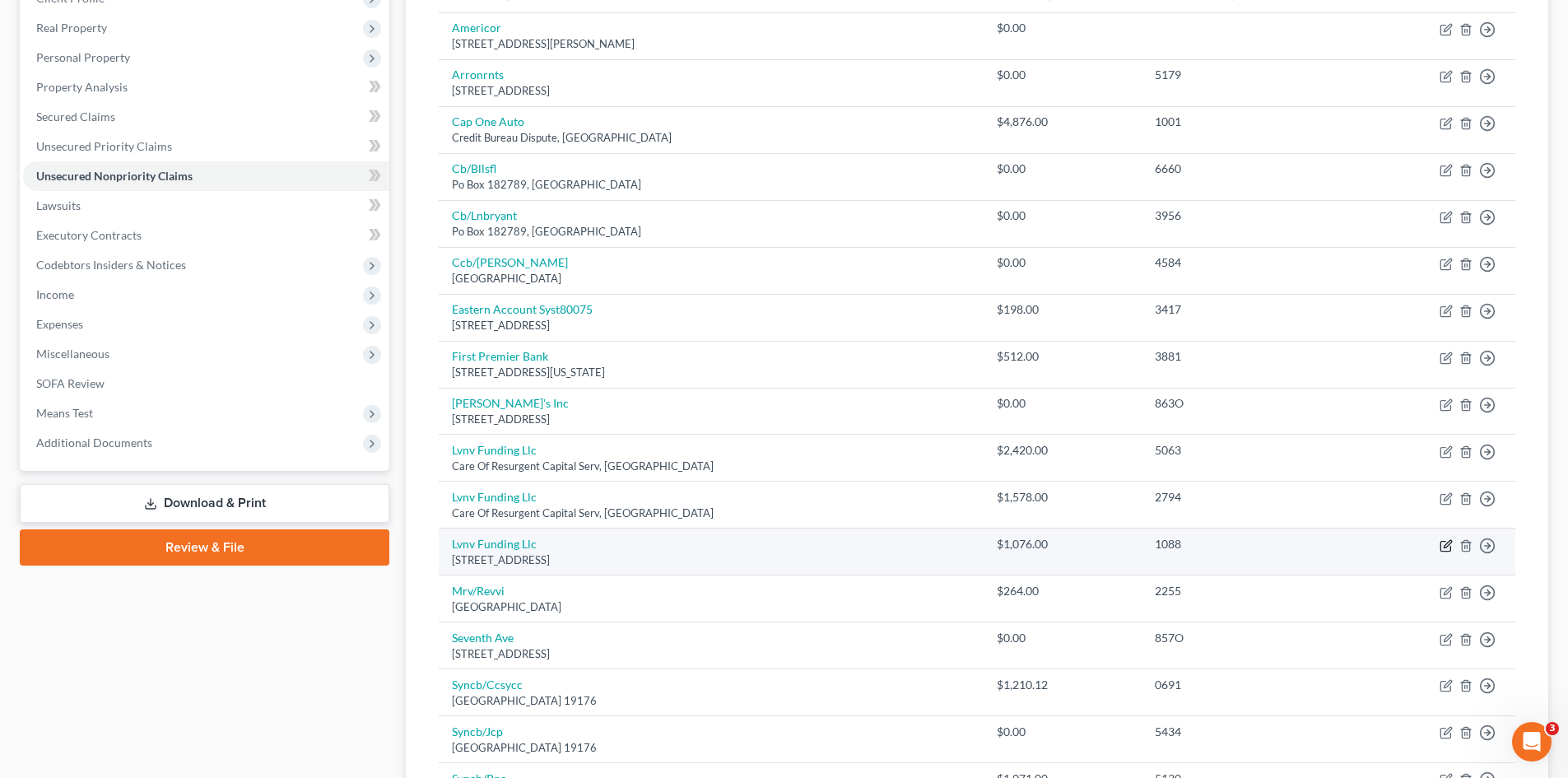
click at [1444, 543] on icon "button" at bounding box center [1446, 546] width 13 height 13
select select "42"
select select "0"
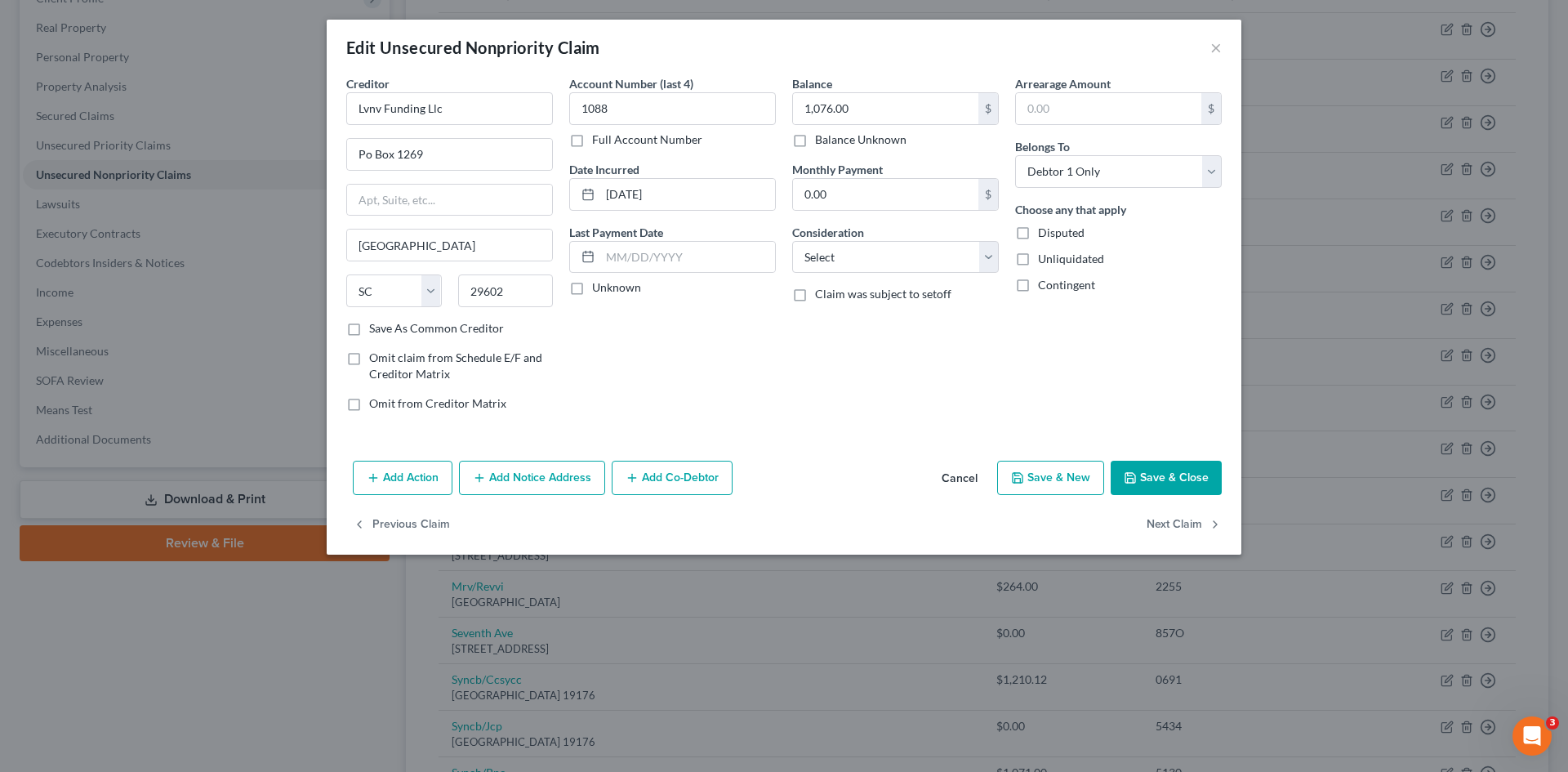
click at [560, 479] on button "Add Notice Address" at bounding box center [531, 477] width 146 height 34
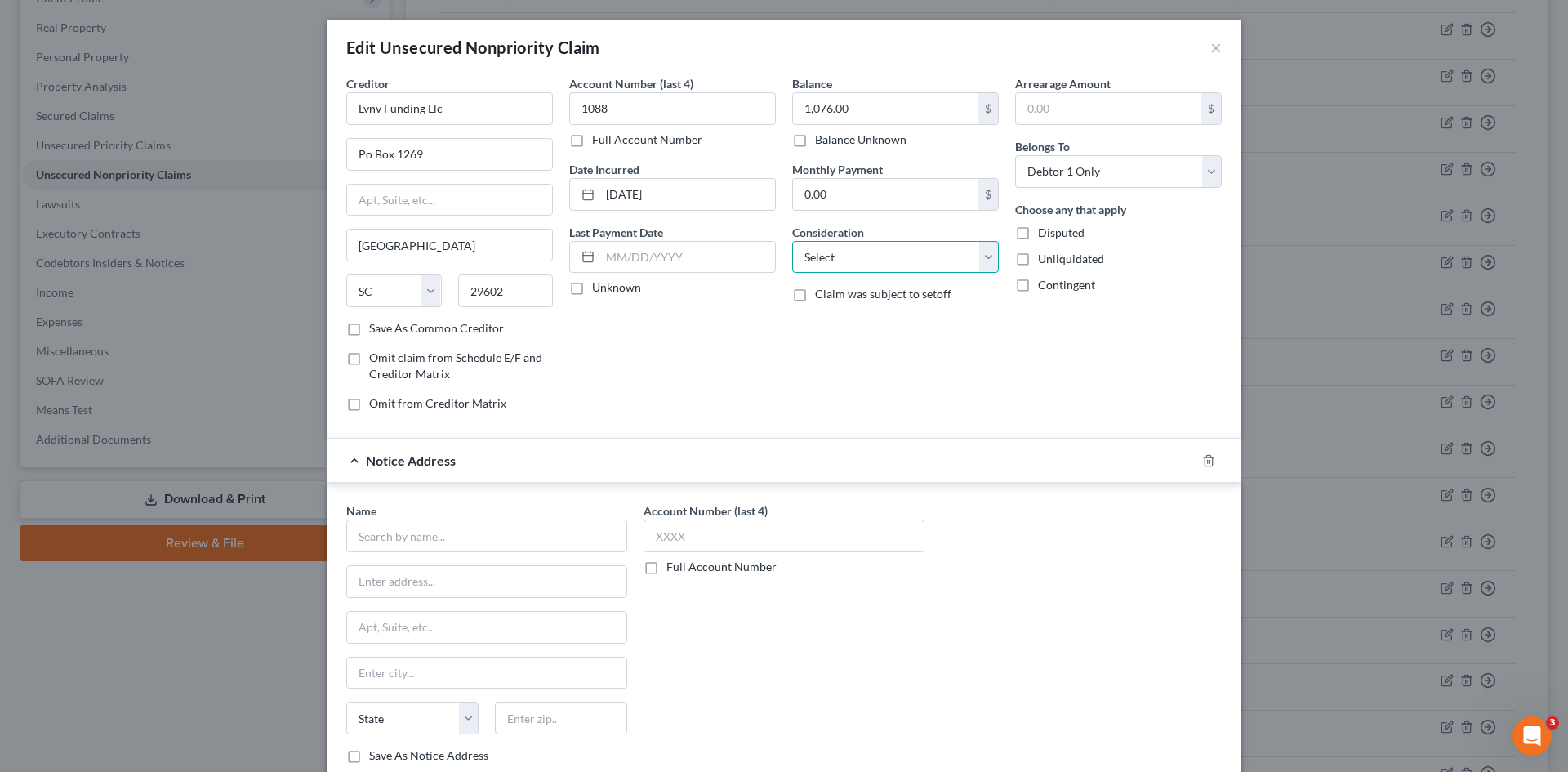
click at [853, 263] on select "Select Cable / Satellite Services Collection Agency Credit Card Debt Debt Couns…" at bounding box center [896, 257] width 207 height 33
select select "2"
click at [792, 241] on select "Select Cable / Satellite Services Collection Agency Credit Card Debt Debt Couns…" at bounding box center [896, 257] width 207 height 33
click at [528, 533] on input "text" at bounding box center [486, 535] width 281 height 33
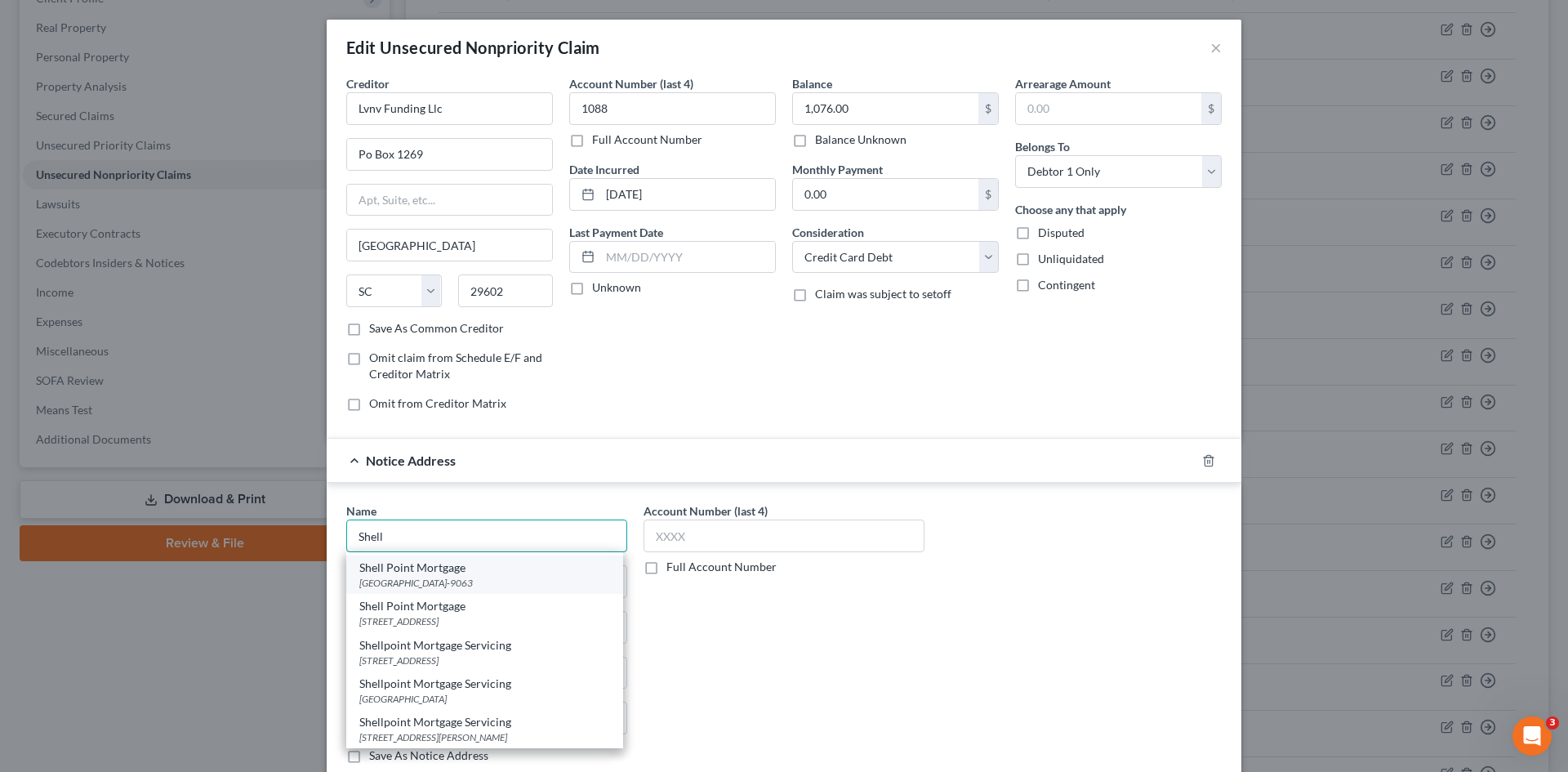
scroll to position [82, 0]
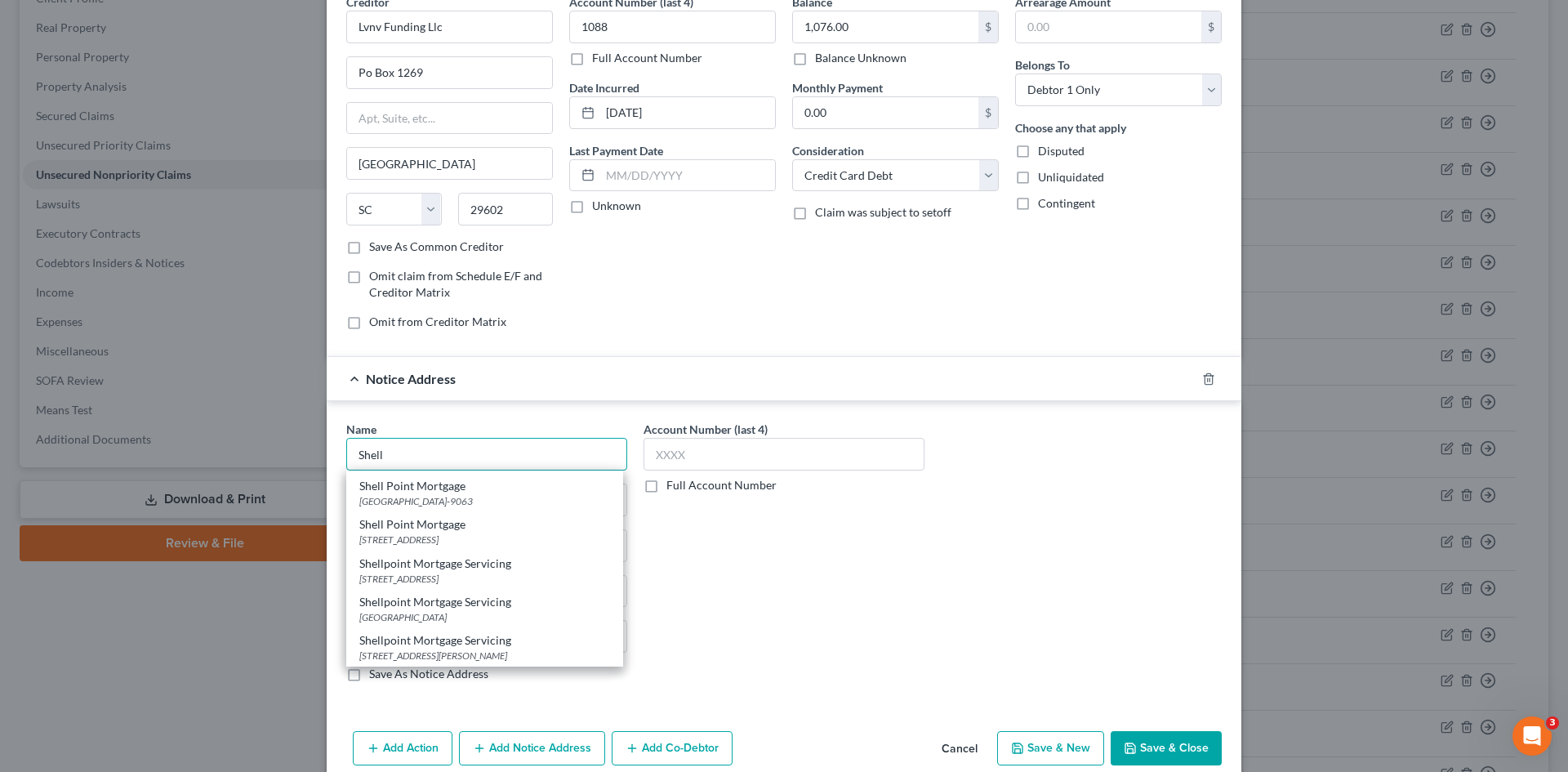
type input "Shell"
click at [782, 621] on div "Account Number (last 4) Full Account Number" at bounding box center [784, 557] width 298 height 274
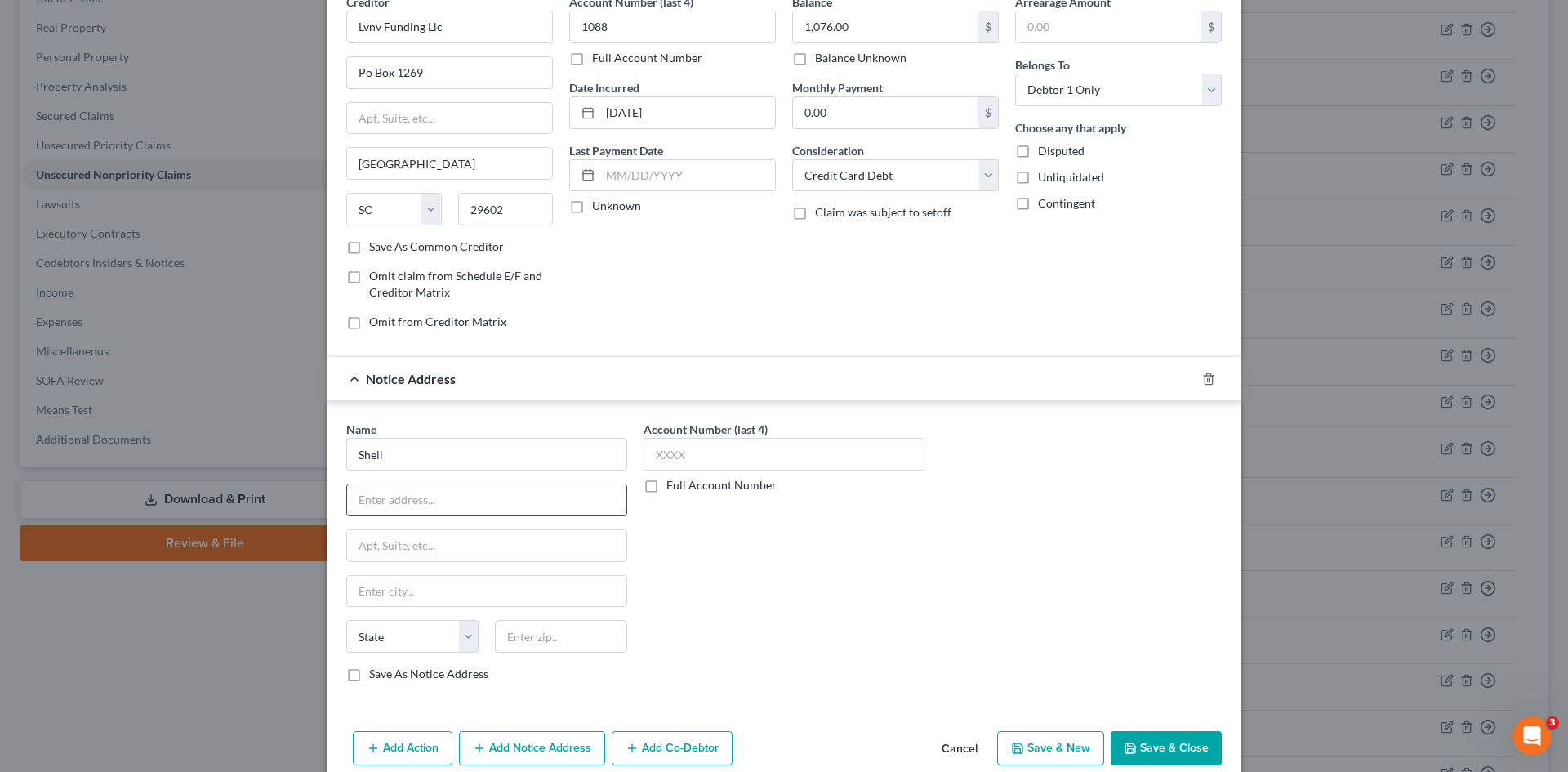
scroll to position [0, 0]
click at [565, 509] on input "text" at bounding box center [486, 499] width 279 height 31
type input "PO Box 9001011"
click at [582, 624] on input "text" at bounding box center [561, 635] width 133 height 33
type input "40290"
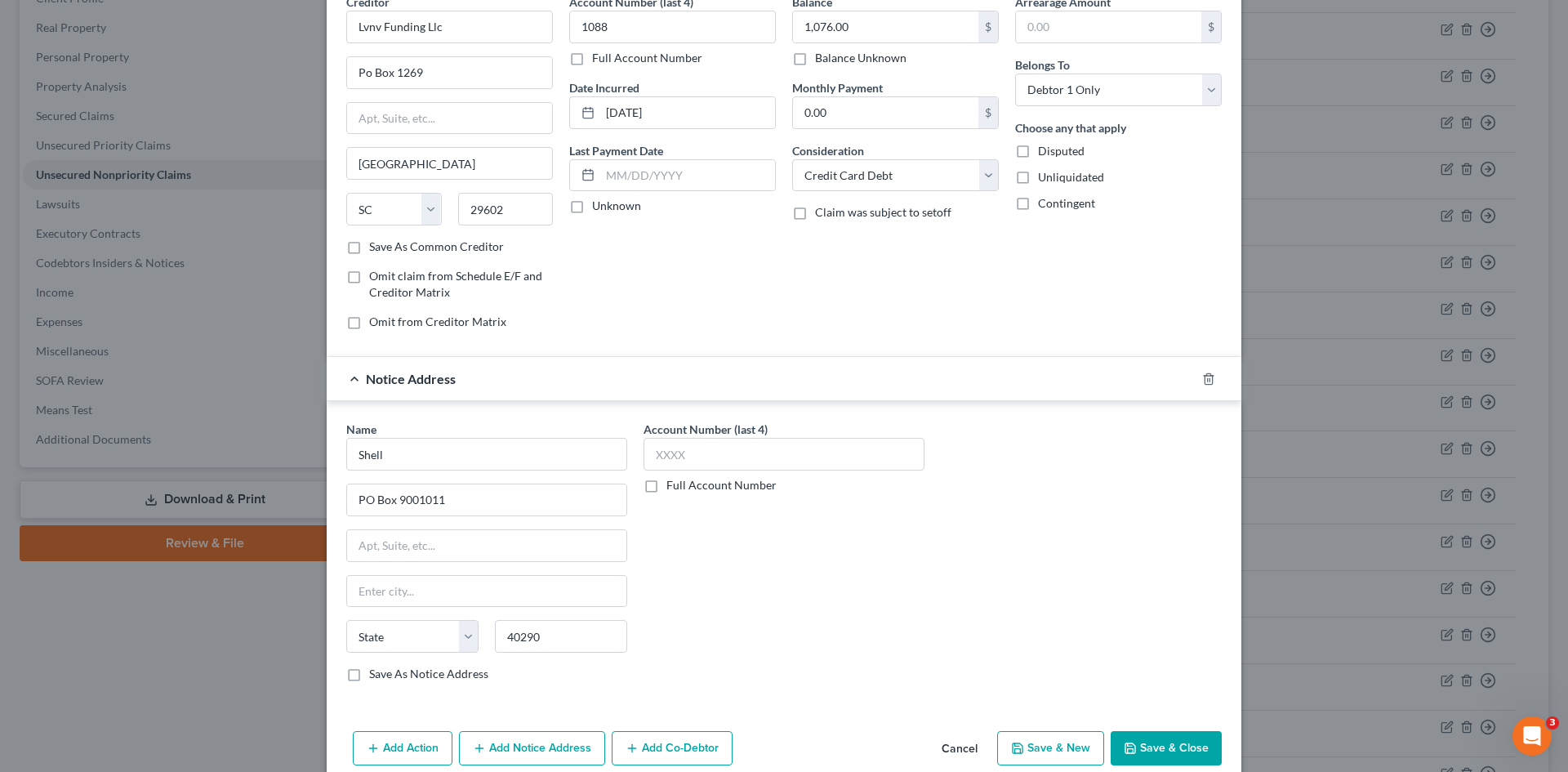
click at [769, 624] on div "Account Number (last 4) Full Account Number" at bounding box center [784, 557] width 298 height 274
type input "Louisville"
select select "18"
click at [751, 447] on input "text" at bounding box center [784, 454] width 281 height 33
type input "1088"
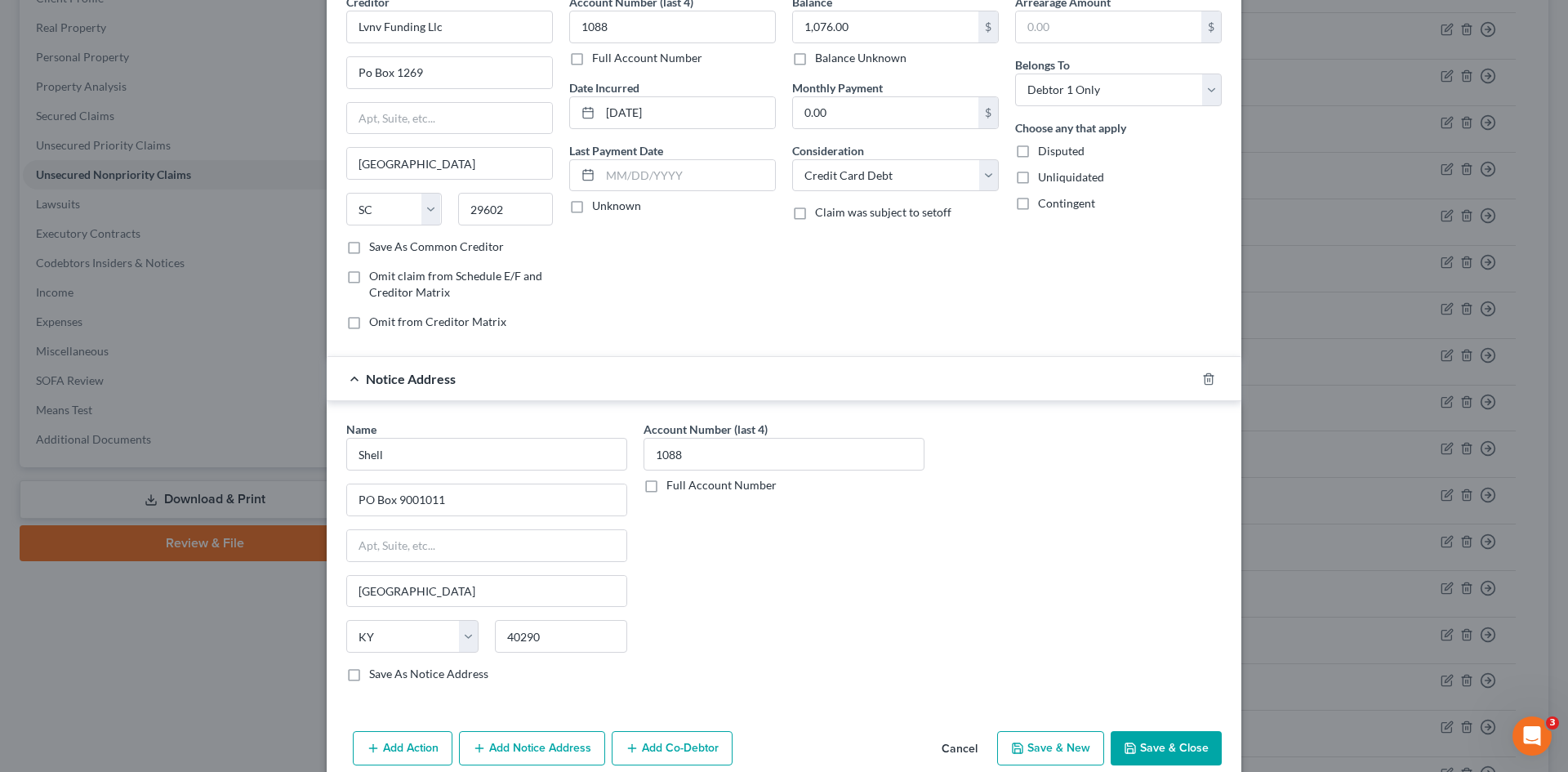
click at [1175, 745] on button "Save & Close" at bounding box center [1166, 748] width 111 height 34
click at [492, 455] on input "Shell" at bounding box center [486, 454] width 281 height 33
type input "Shell"
click at [1159, 733] on button "Save & Close" at bounding box center [1166, 748] width 111 height 34
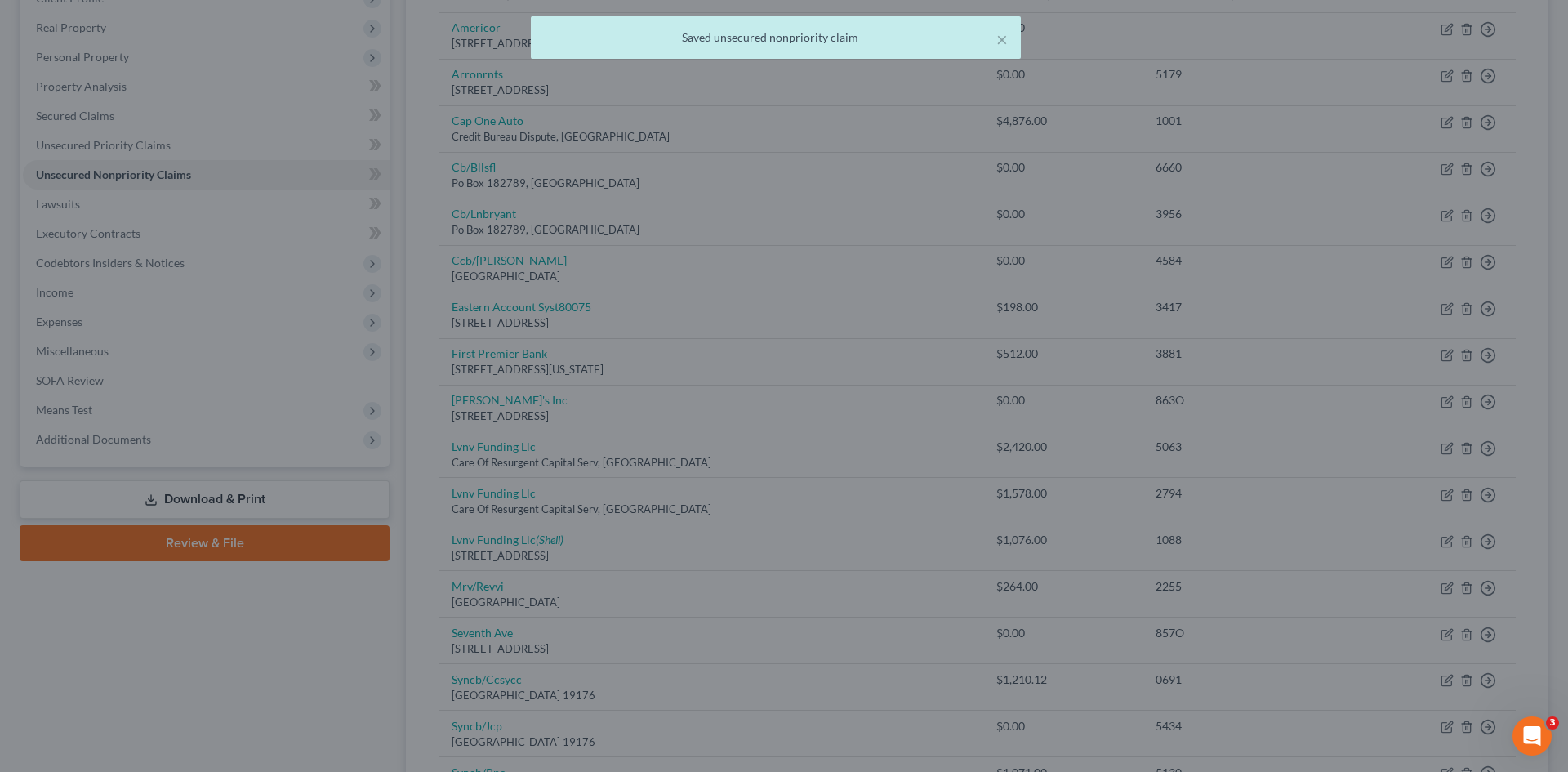
type input "0"
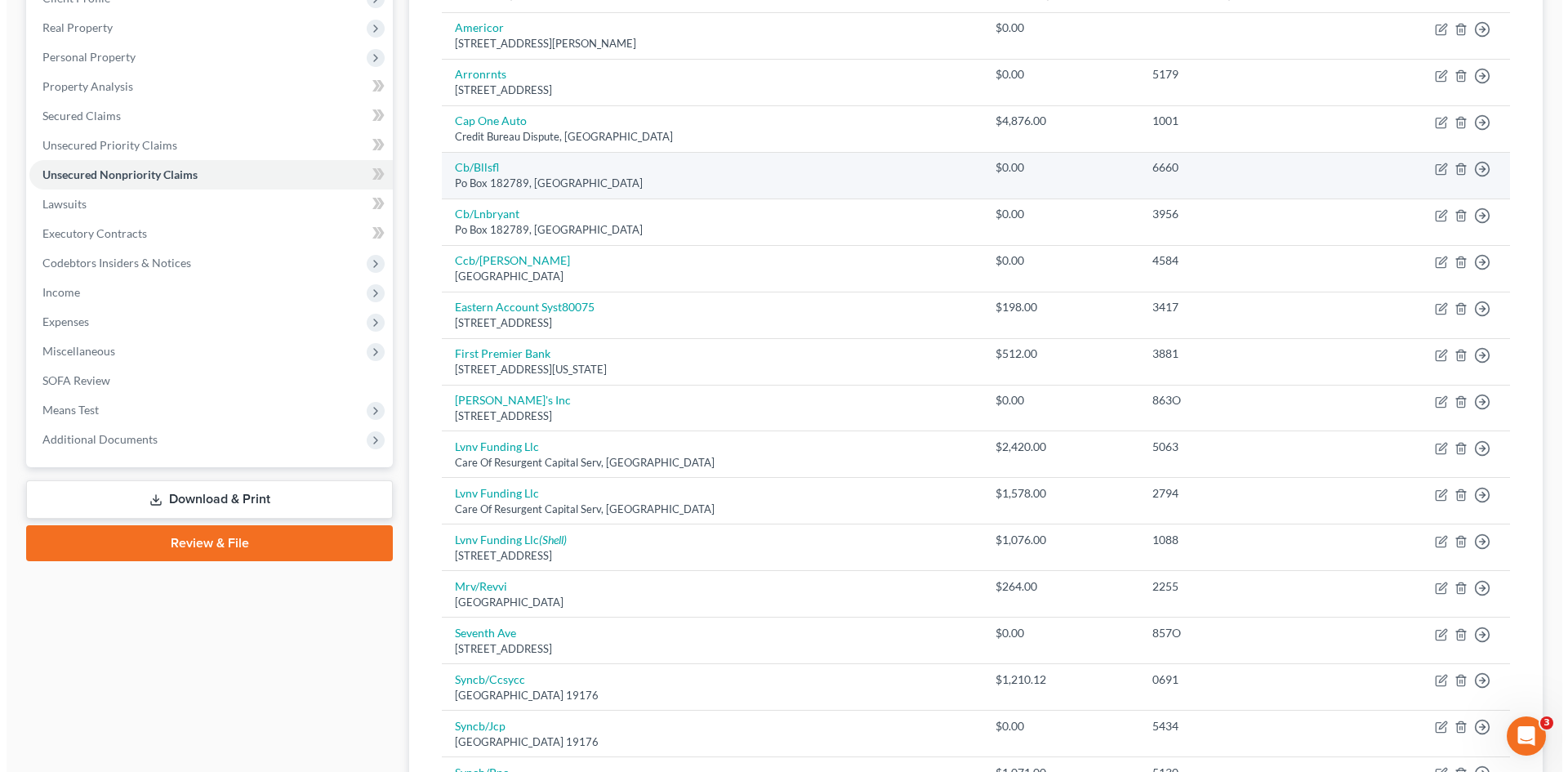
scroll to position [327, 0]
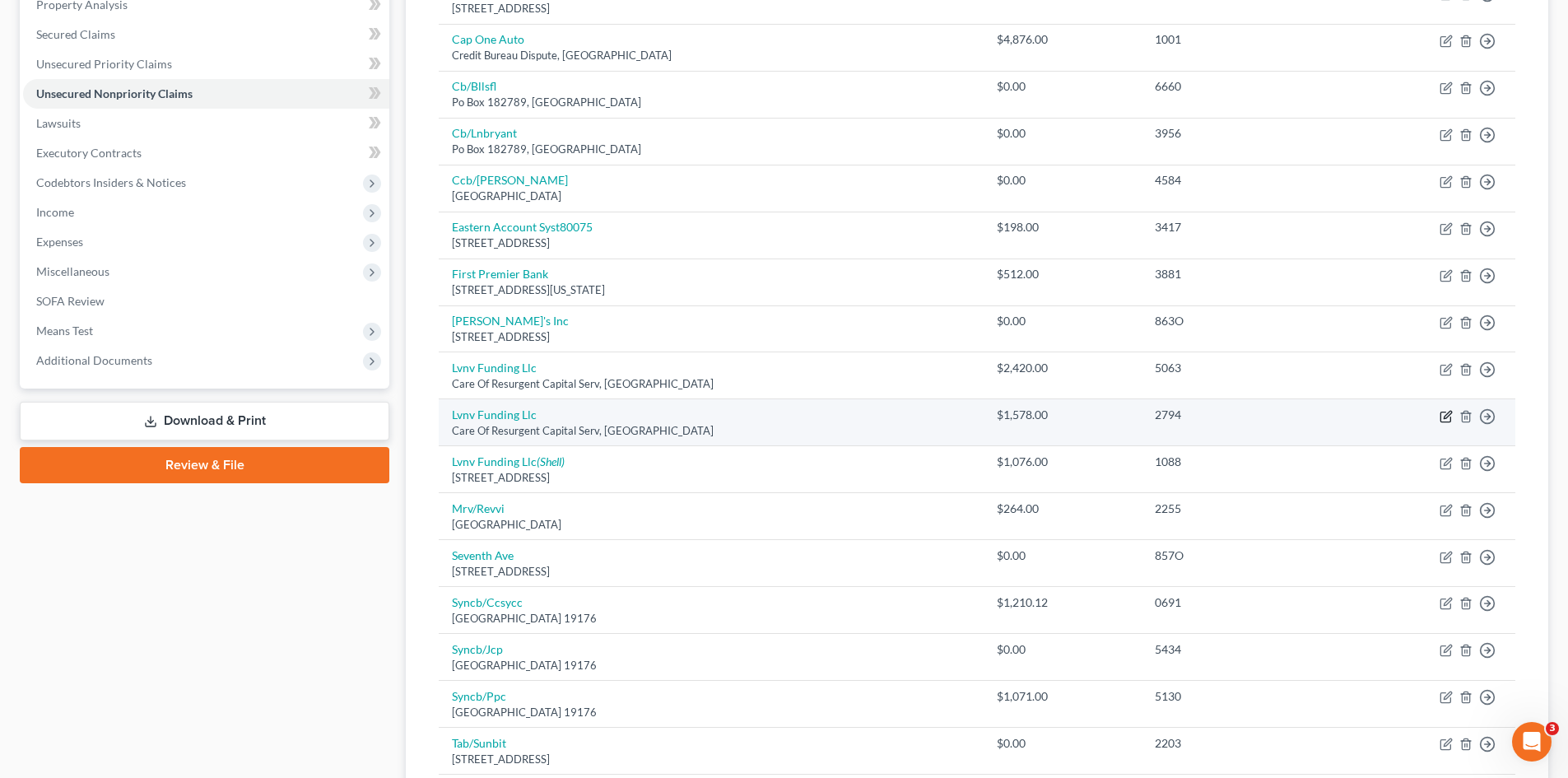
click at [1444, 418] on icon "button" at bounding box center [1447, 414] width 8 height 8
select select "42"
select select "1"
select select "0"
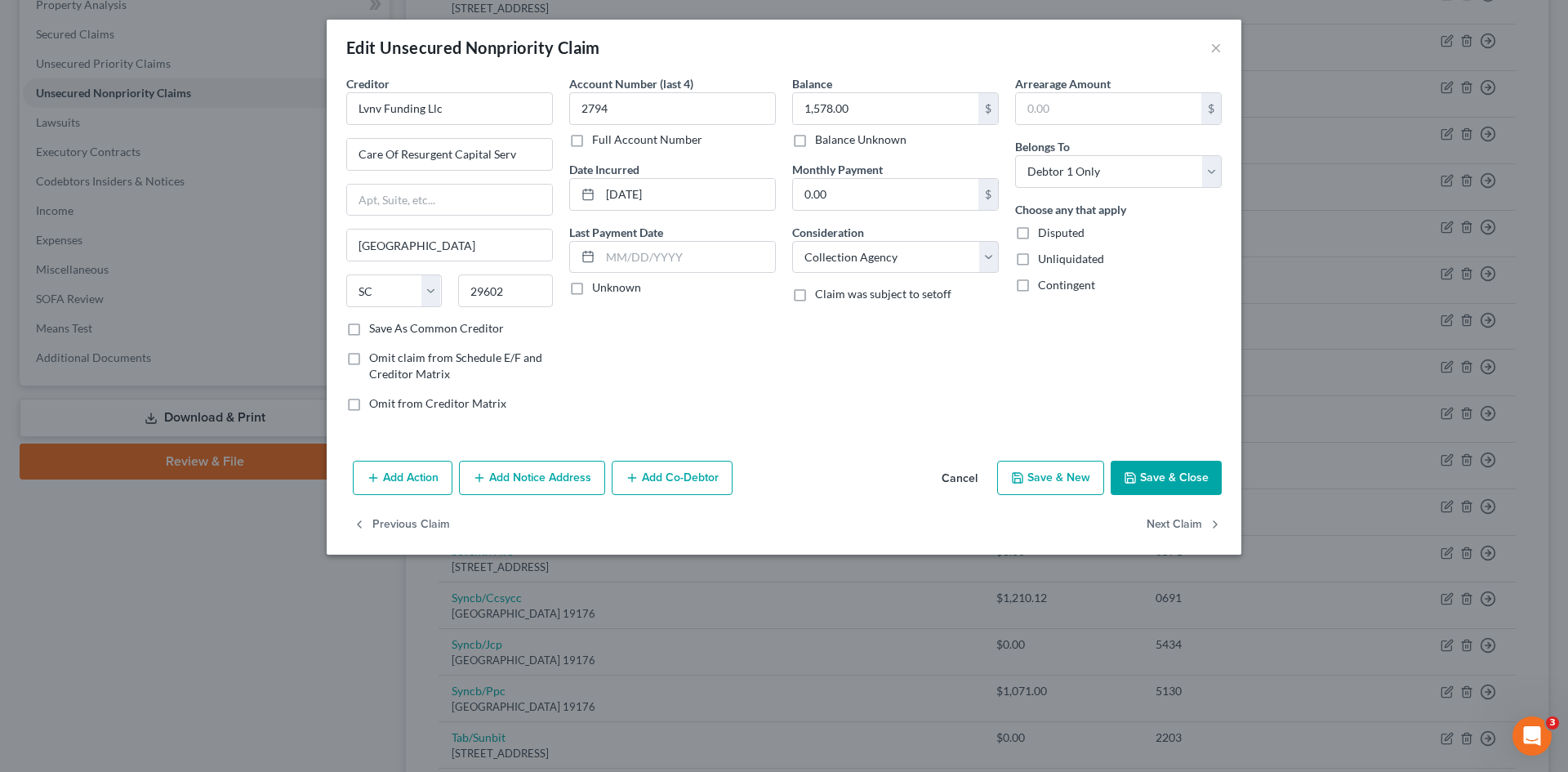
click at [518, 484] on button "Add Notice Address" at bounding box center [531, 477] width 146 height 34
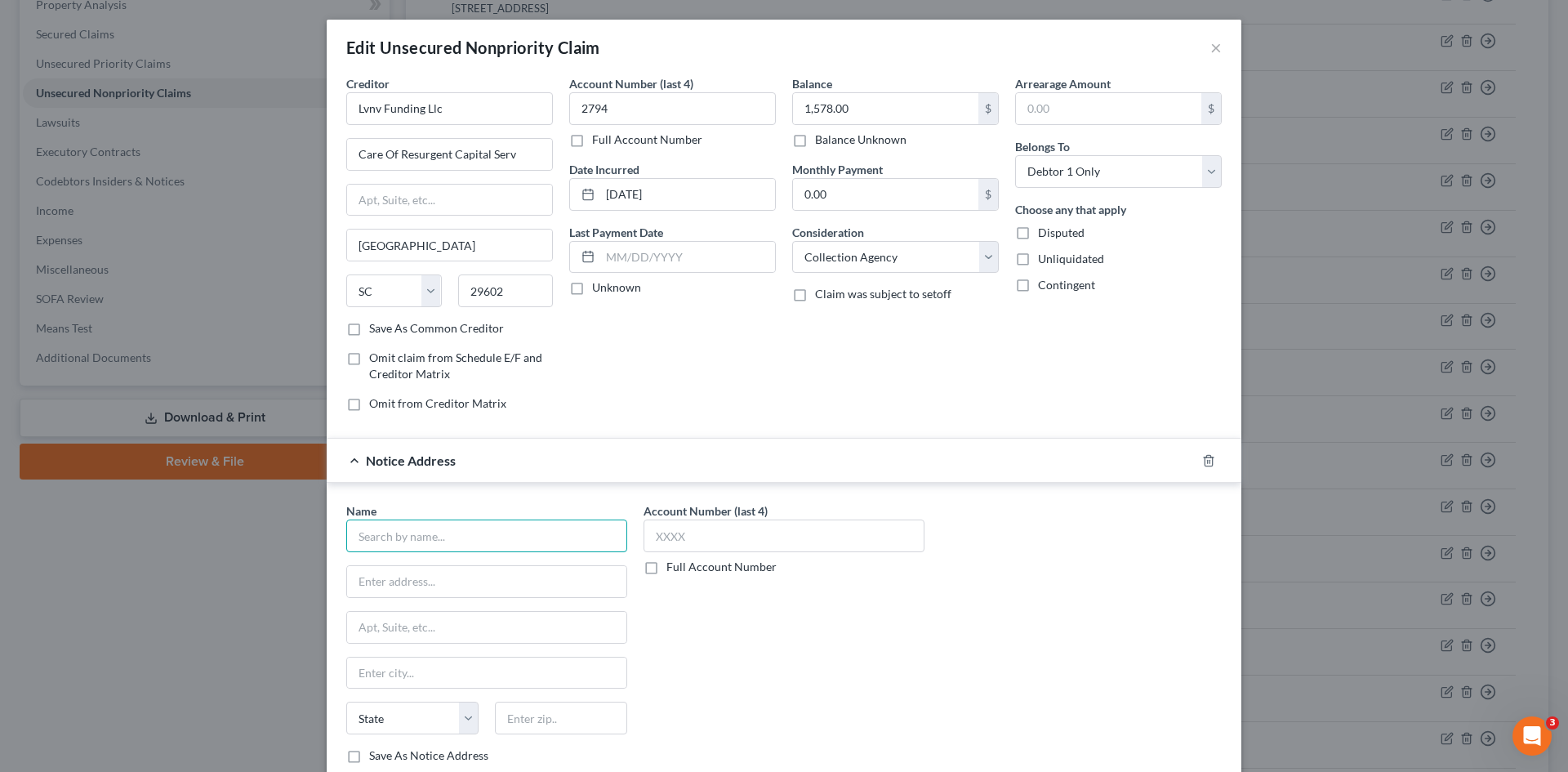
click at [484, 522] on input "text" at bounding box center [486, 535] width 281 height 33
type input "z"
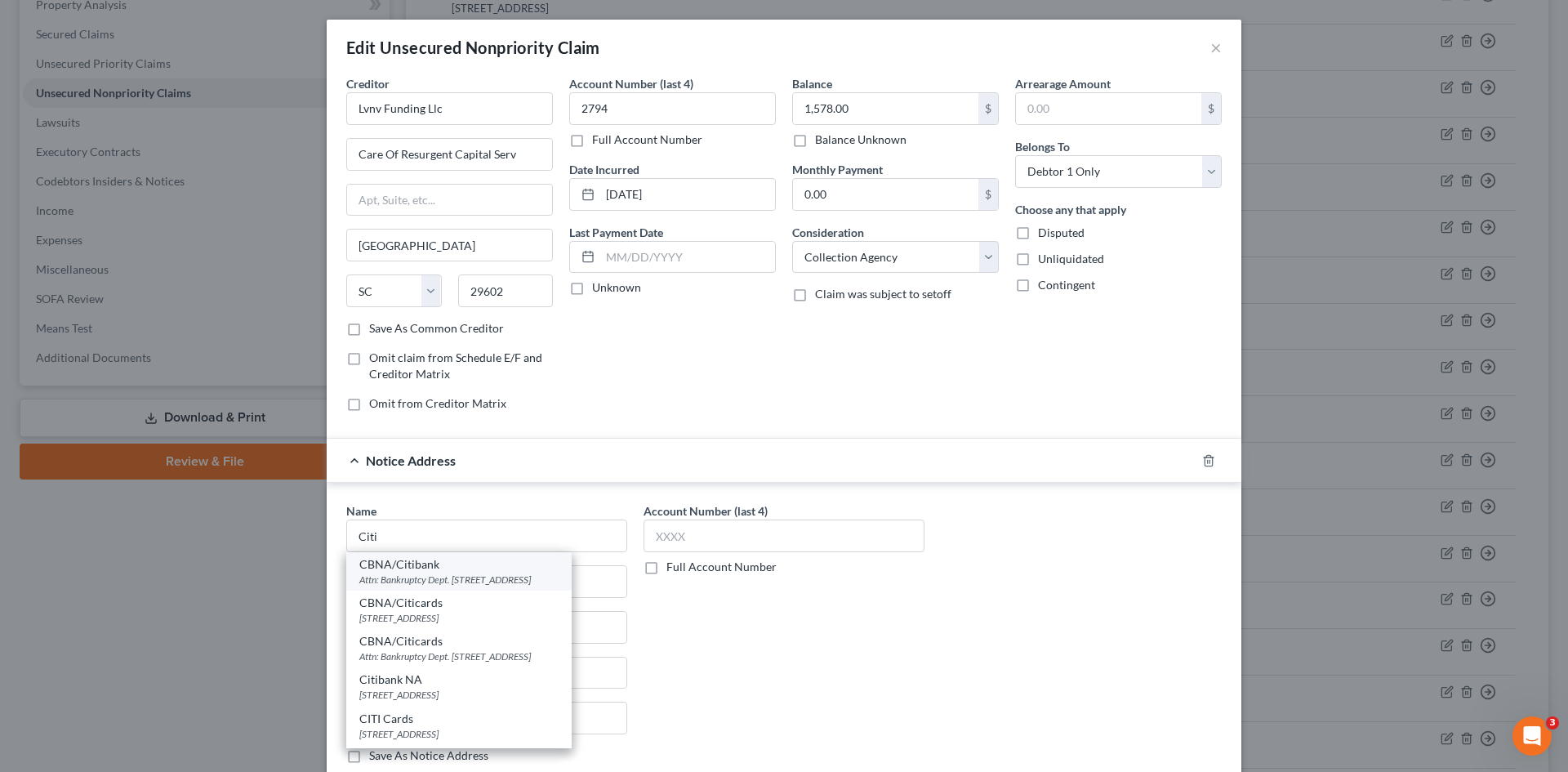
click at [496, 566] on div "CBNA/Citibank" at bounding box center [459, 564] width 199 height 17
type input "CBNA/Citibank"
type input "Attn: Bankruptcy Dept."
type input "5800 Corporate Place"
type input "Sioux Falls"
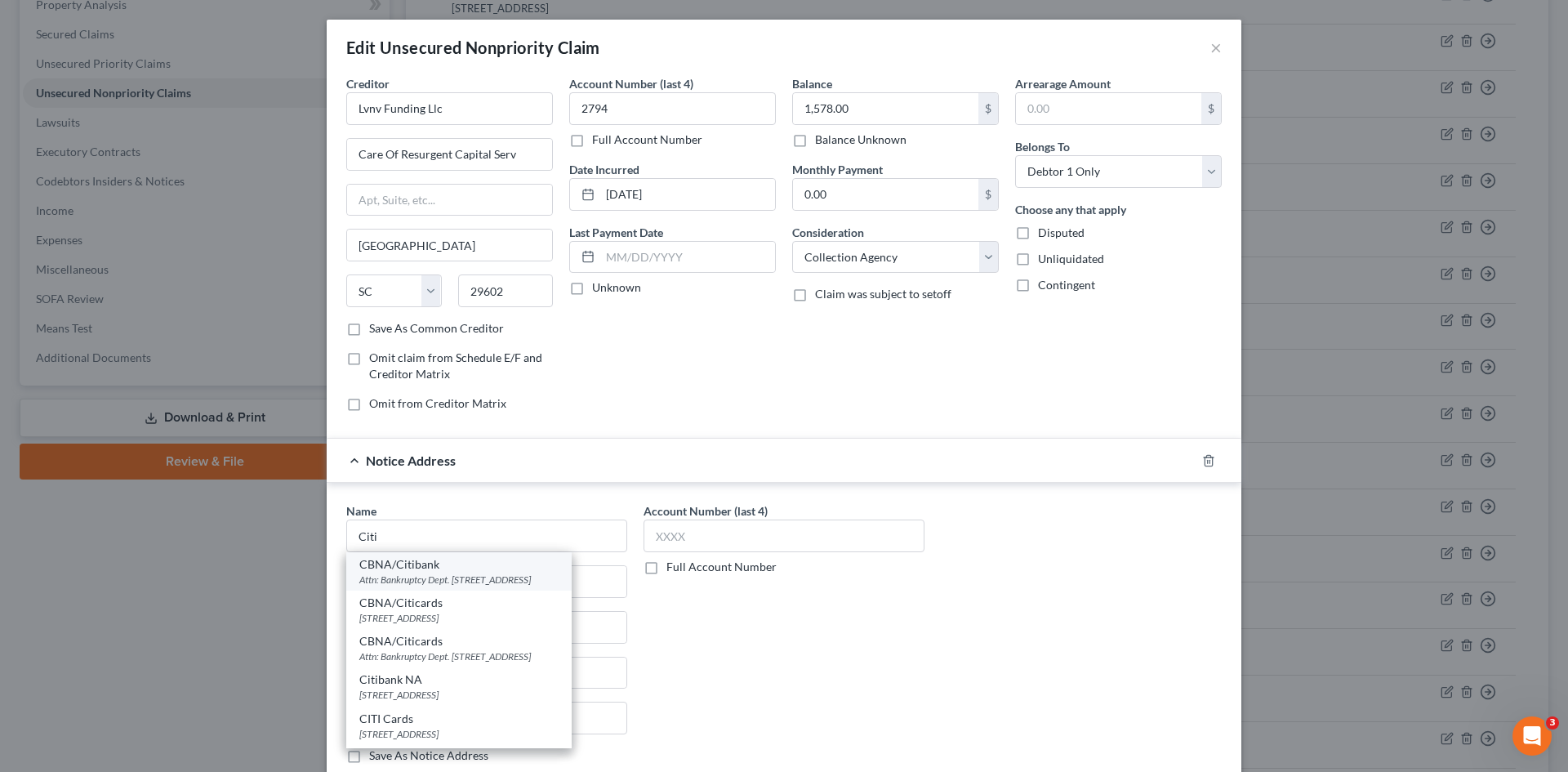
select select "43"
type input "57108"
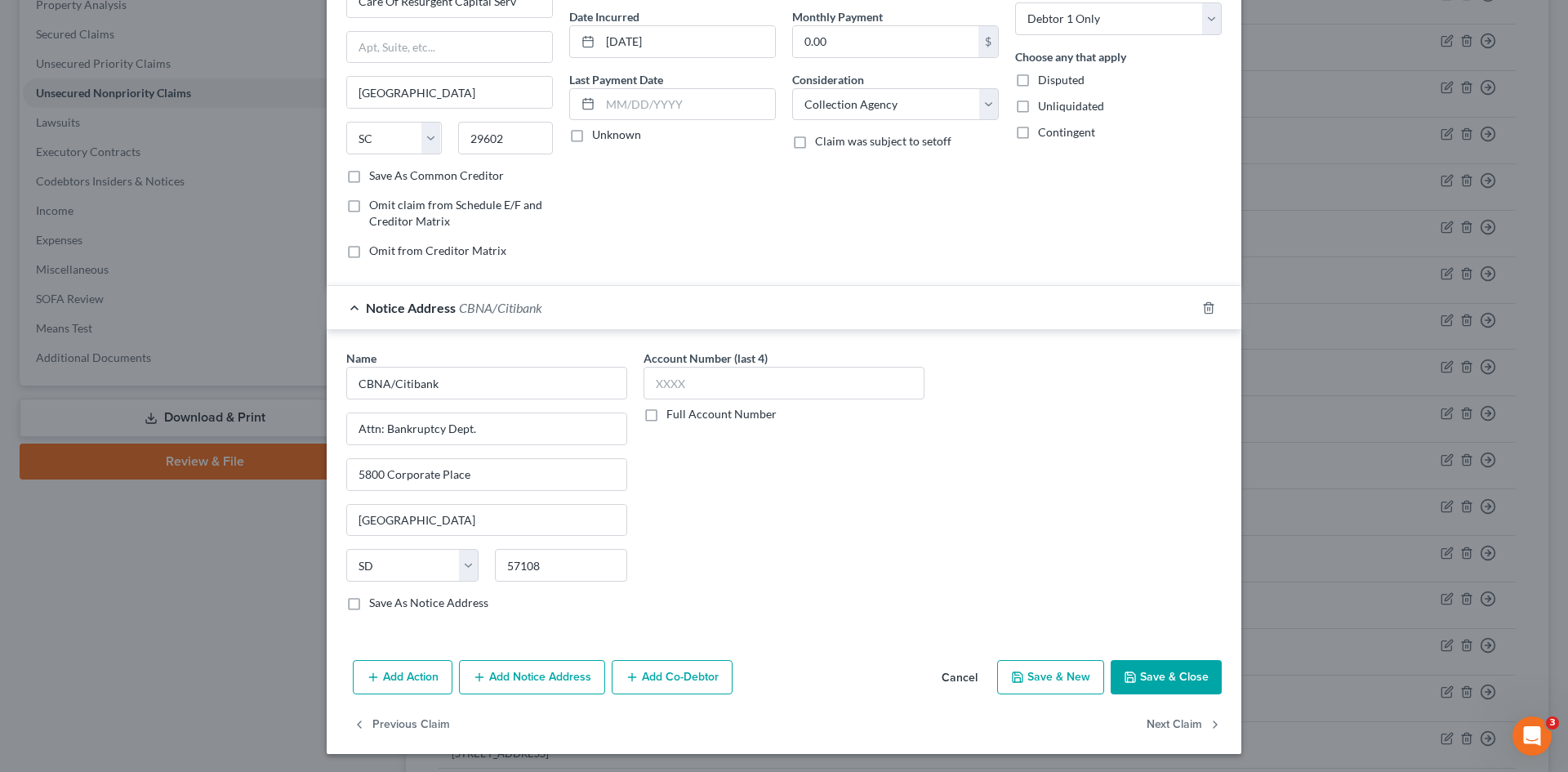
scroll to position [154, 0]
click at [1174, 673] on button "Save & Close" at bounding box center [1166, 674] width 111 height 34
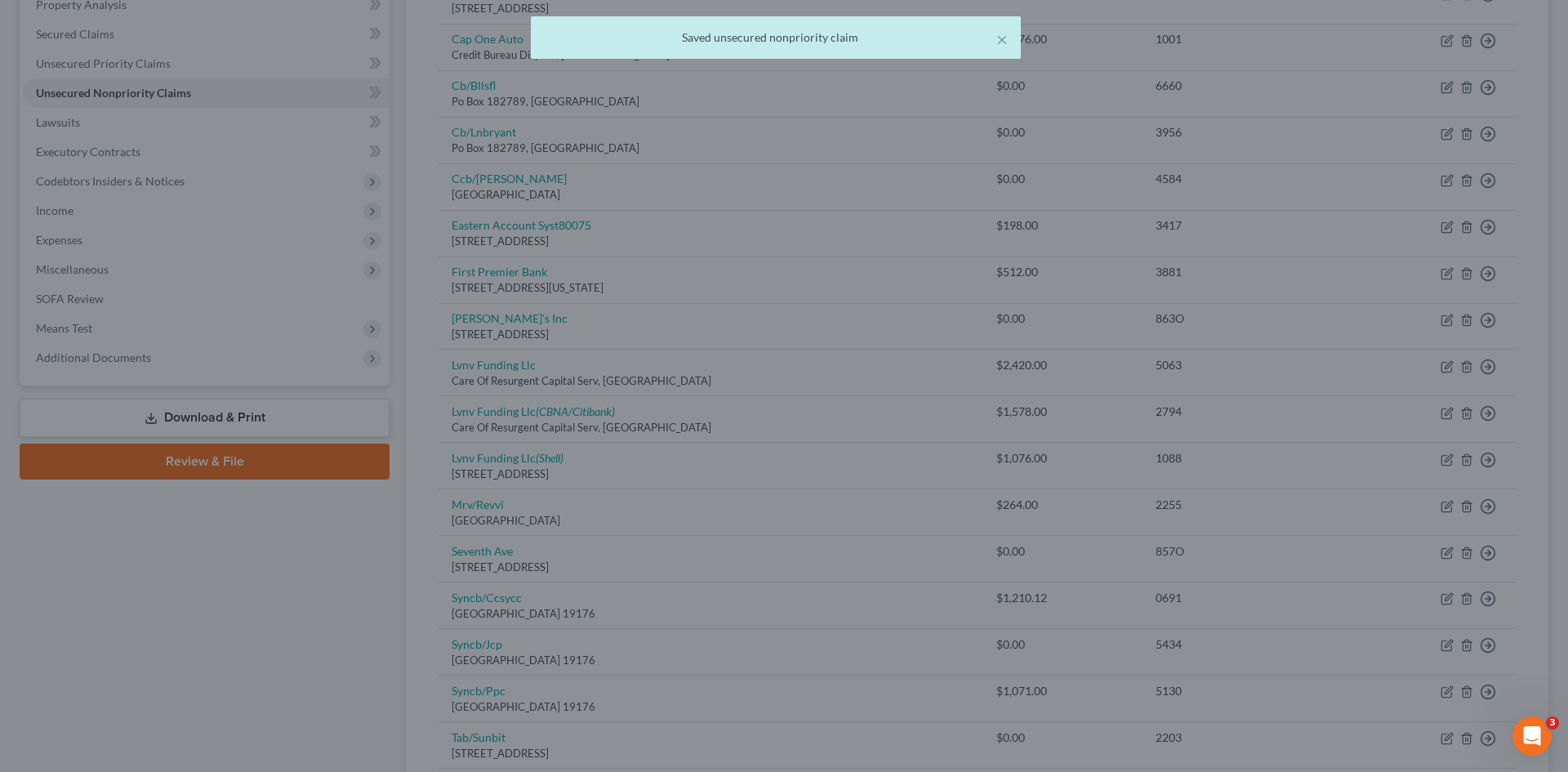
type input "0"
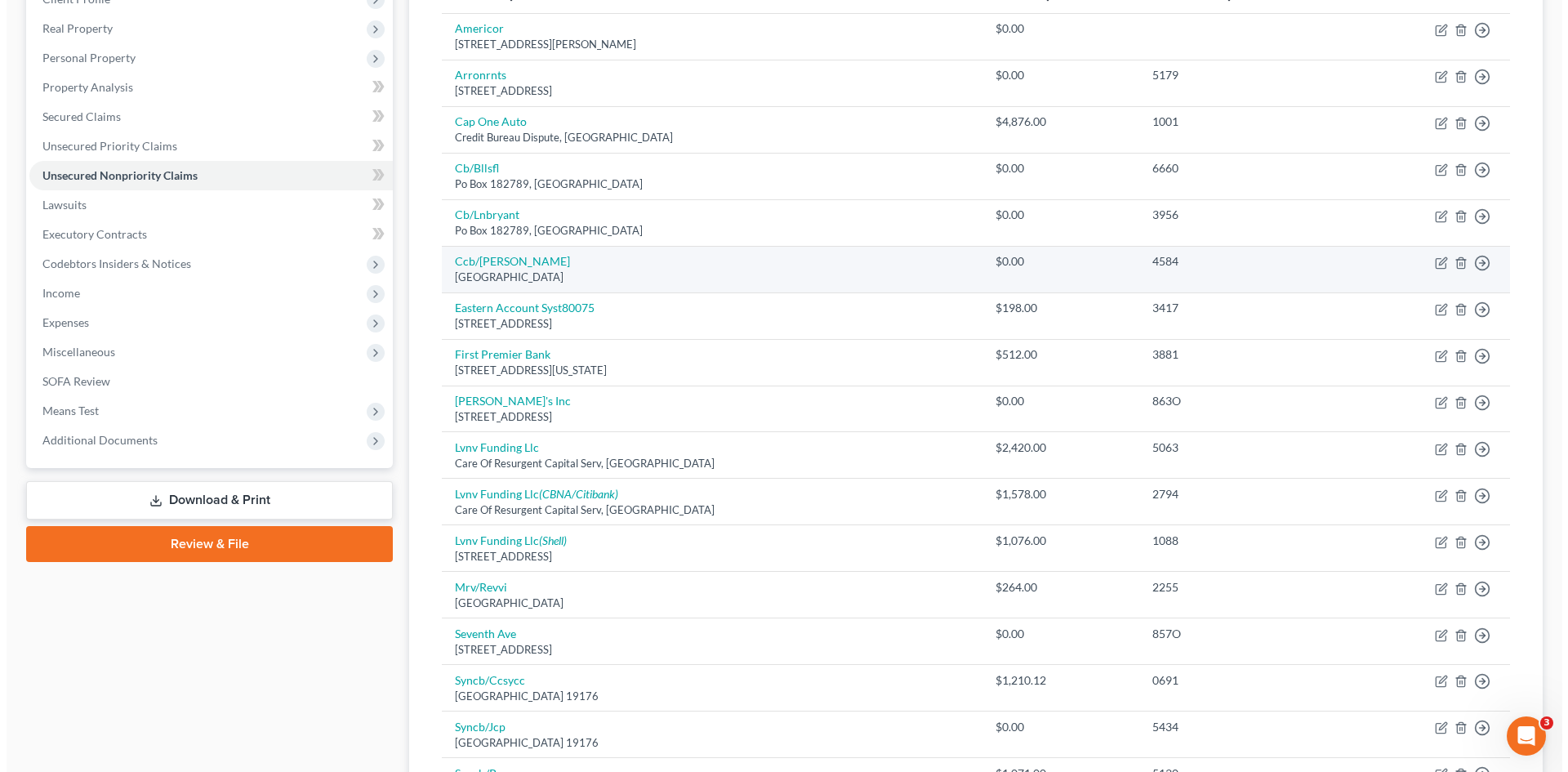
scroll to position [245, 0]
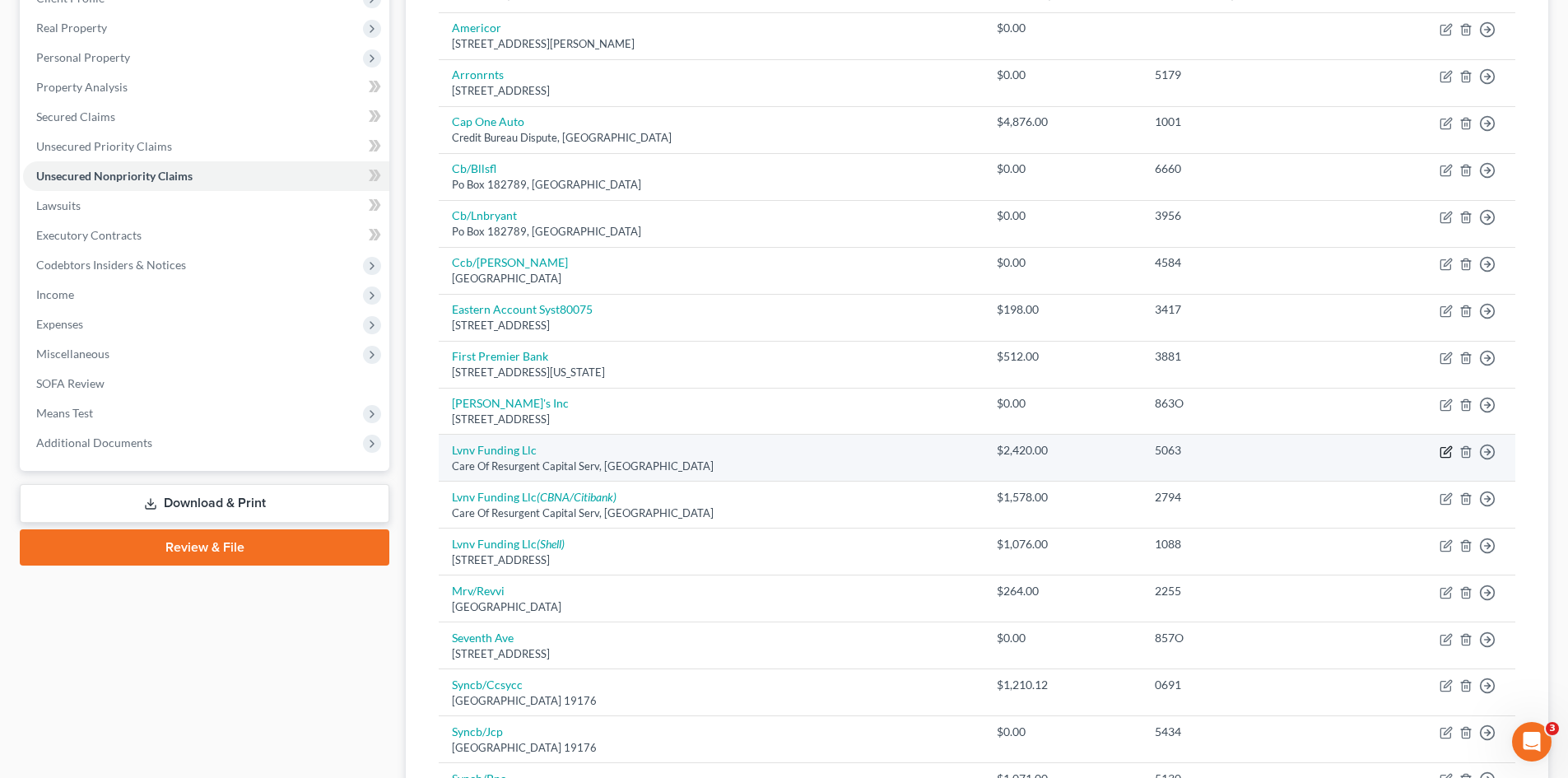
click at [1445, 455] on icon "button" at bounding box center [1446, 452] width 13 height 13
select select "42"
select select "1"
select select "0"
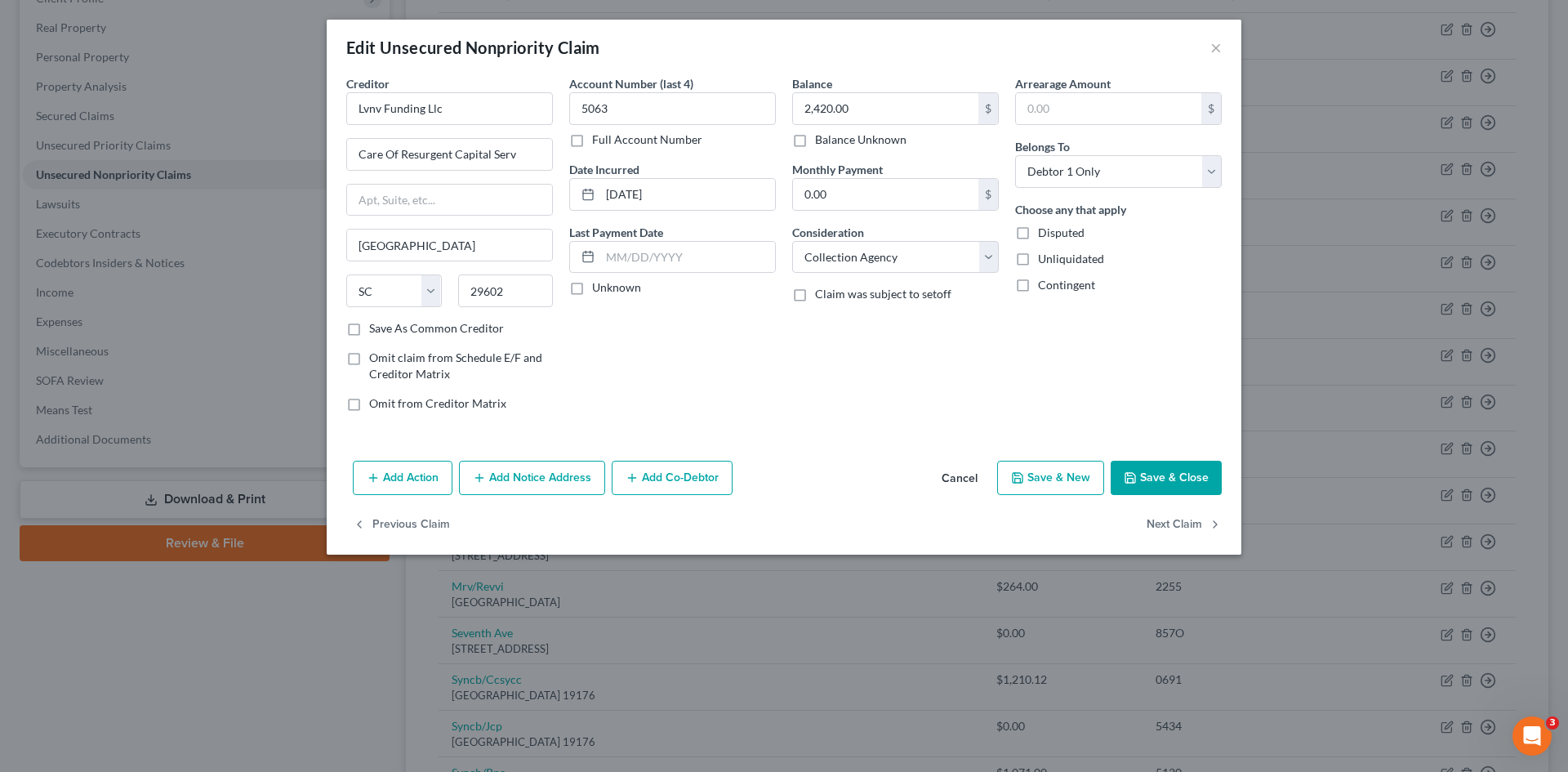
click at [569, 475] on button "Add Notice Address" at bounding box center [531, 477] width 146 height 34
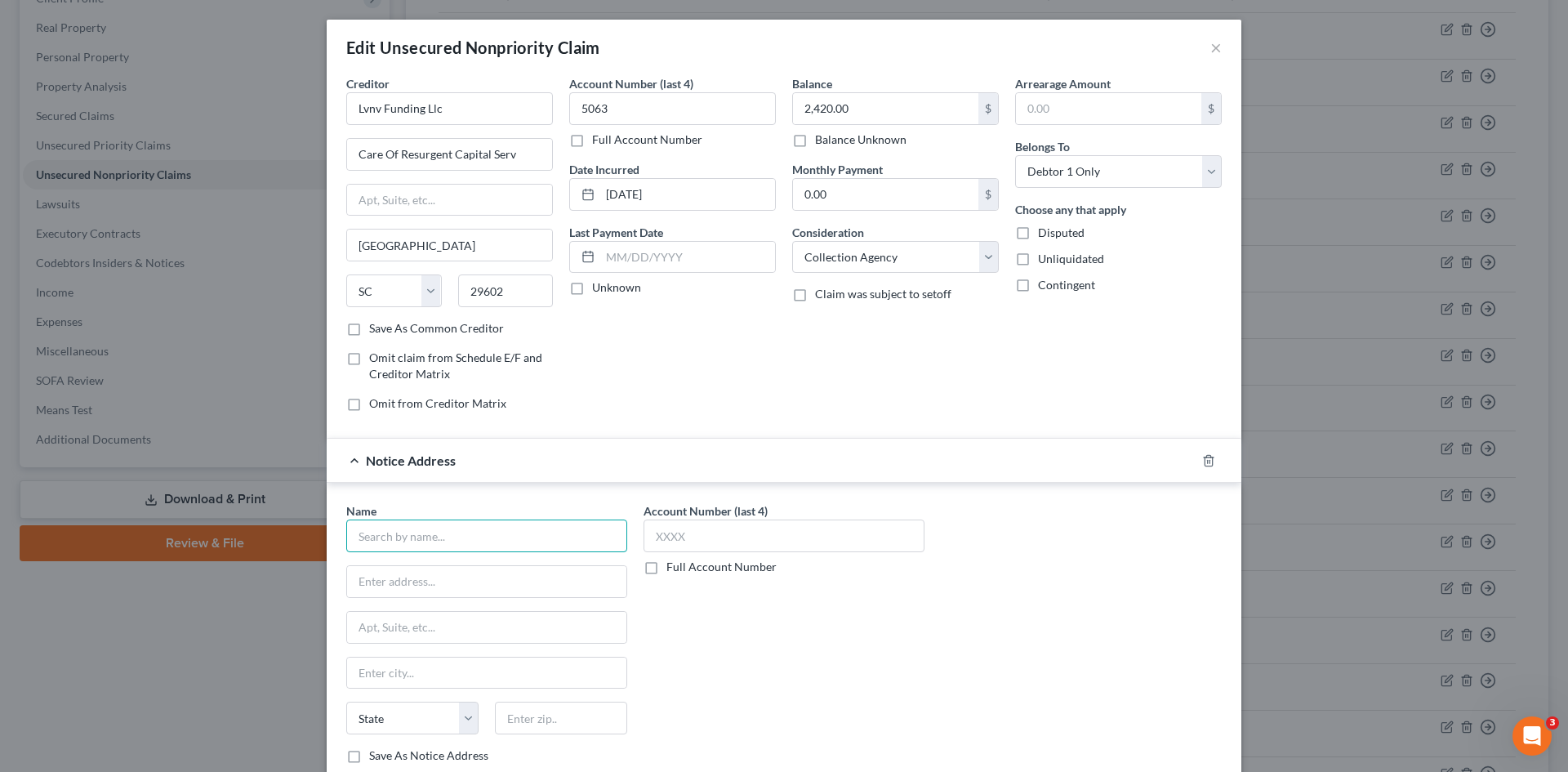
click at [451, 544] on input "text" at bounding box center [486, 535] width 281 height 33
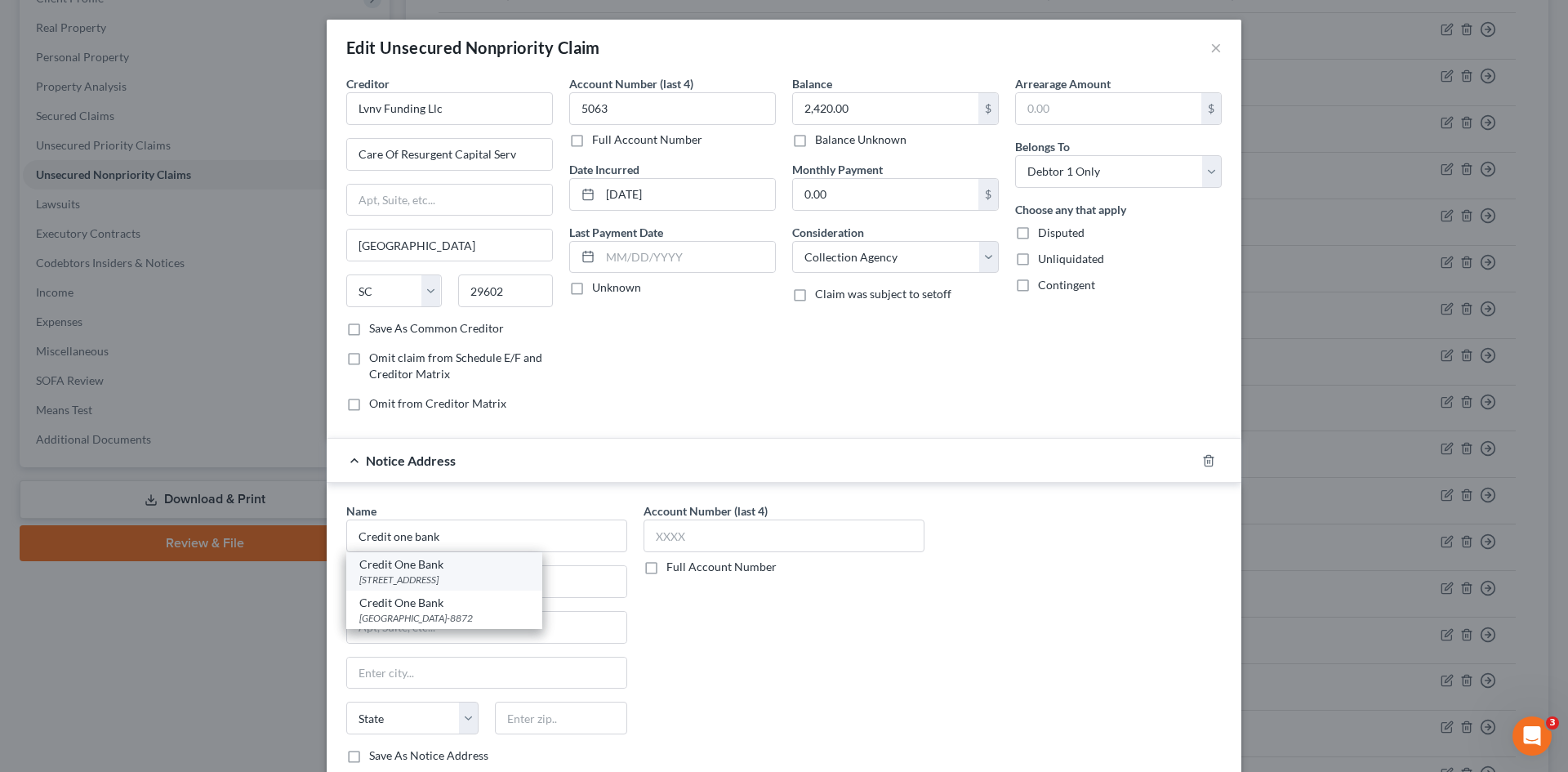
click at [492, 566] on div "Credit One Bank" at bounding box center [445, 564] width 170 height 17
type input "Credit One Bank"
type input "PO Box 98872"
type input "Las Vegas"
select select "31"
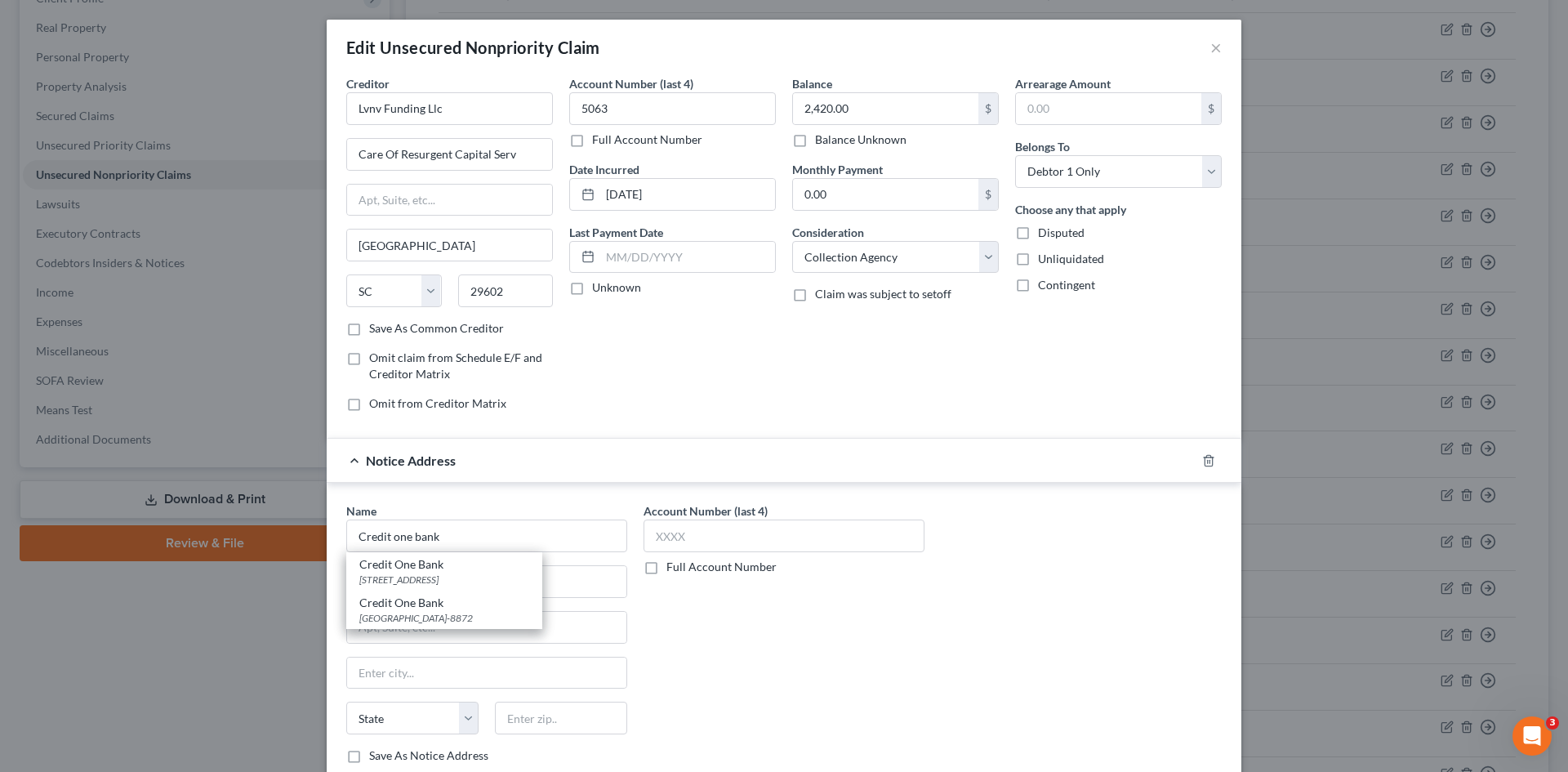
type input "89193"
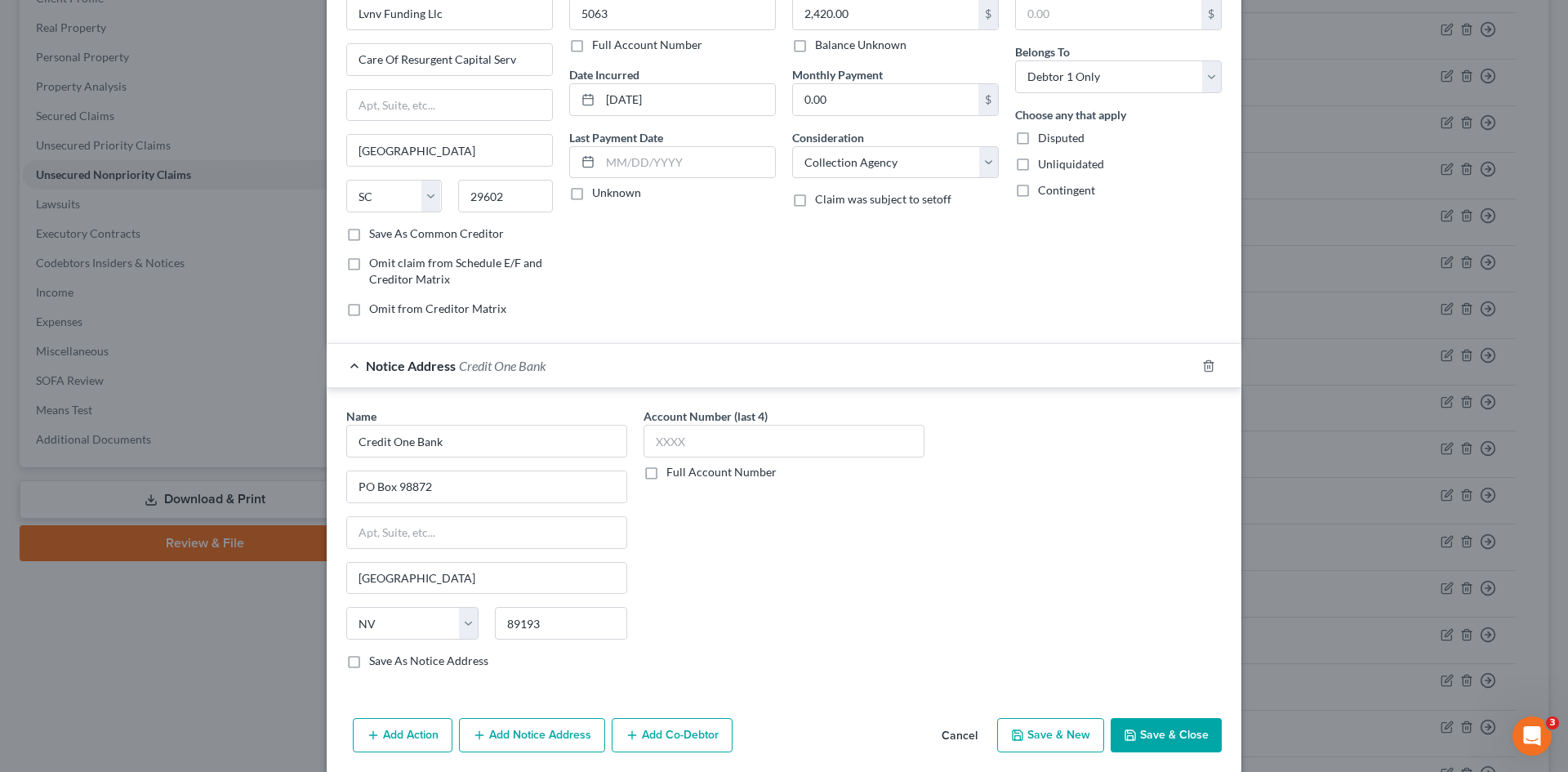
scroll to position [154, 0]
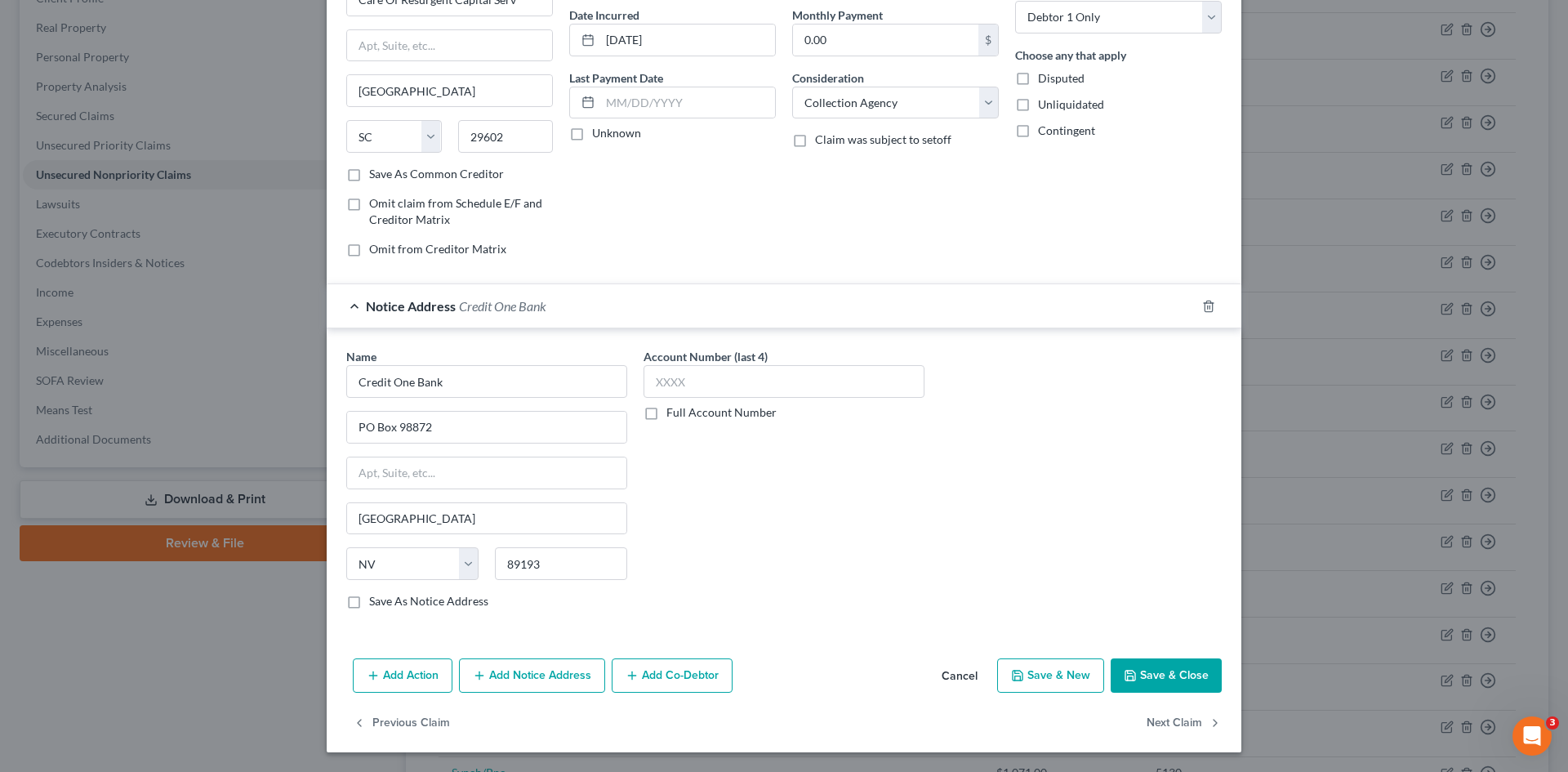
click at [1170, 667] on button "Save & Close" at bounding box center [1166, 674] width 111 height 34
type input "0"
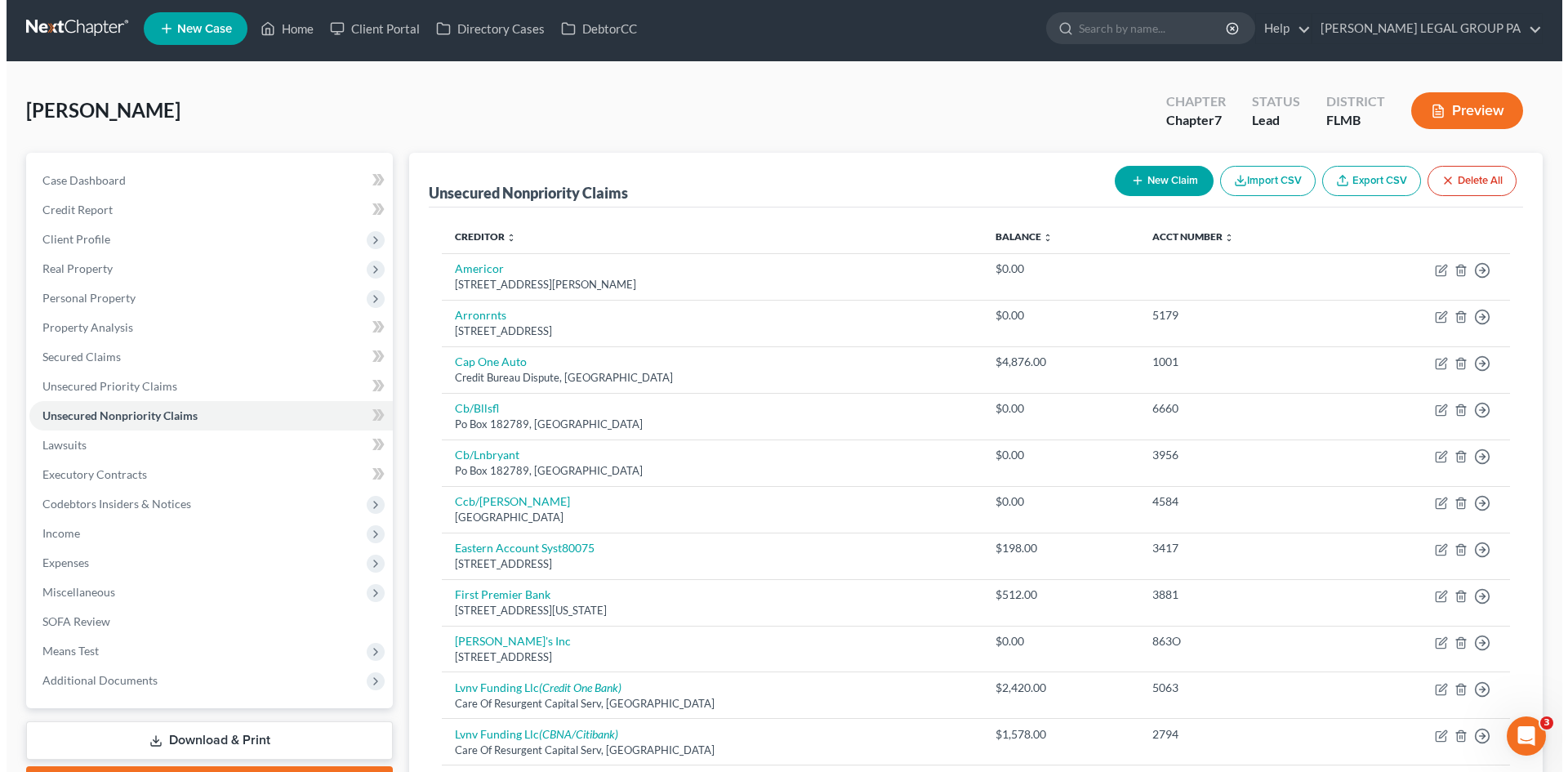
scroll to position [0, 0]
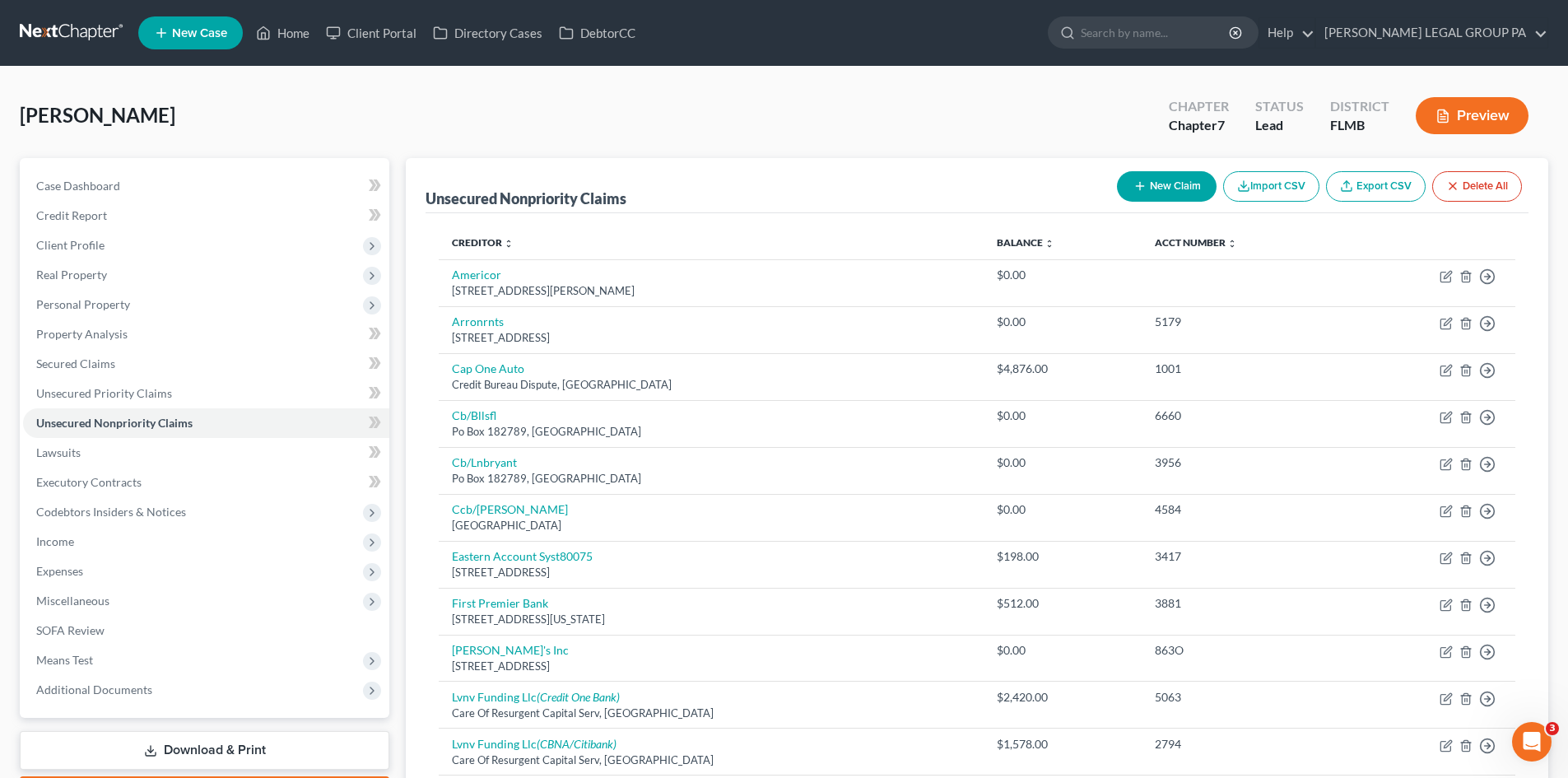
click at [1198, 186] on button "New Claim" at bounding box center [1166, 187] width 100 height 30
select select "0"
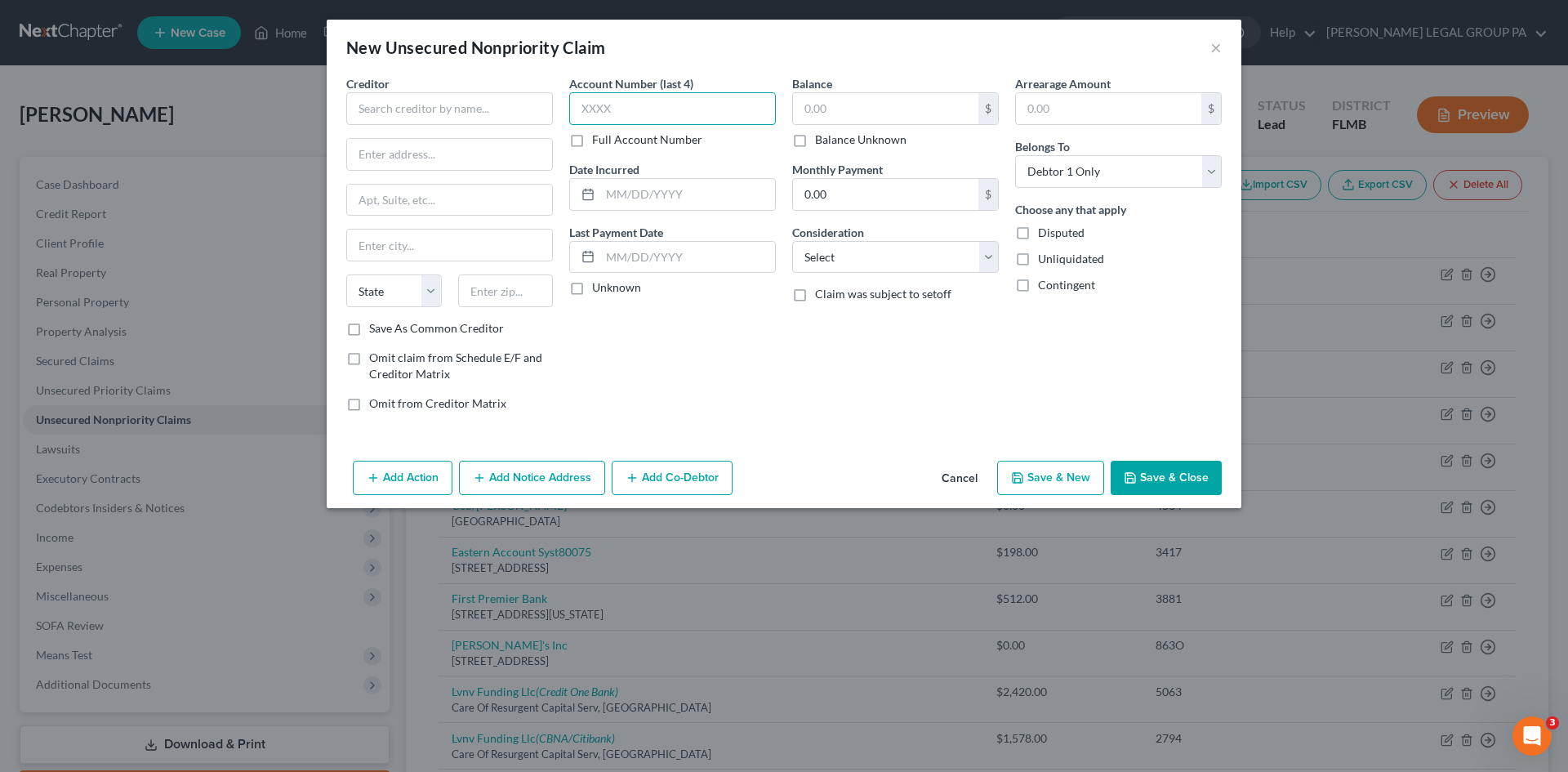
click at [711, 106] on input "text" at bounding box center [673, 108] width 207 height 33
type input "9495"
click at [415, 108] on input "text" at bounding box center [450, 108] width 207 height 33
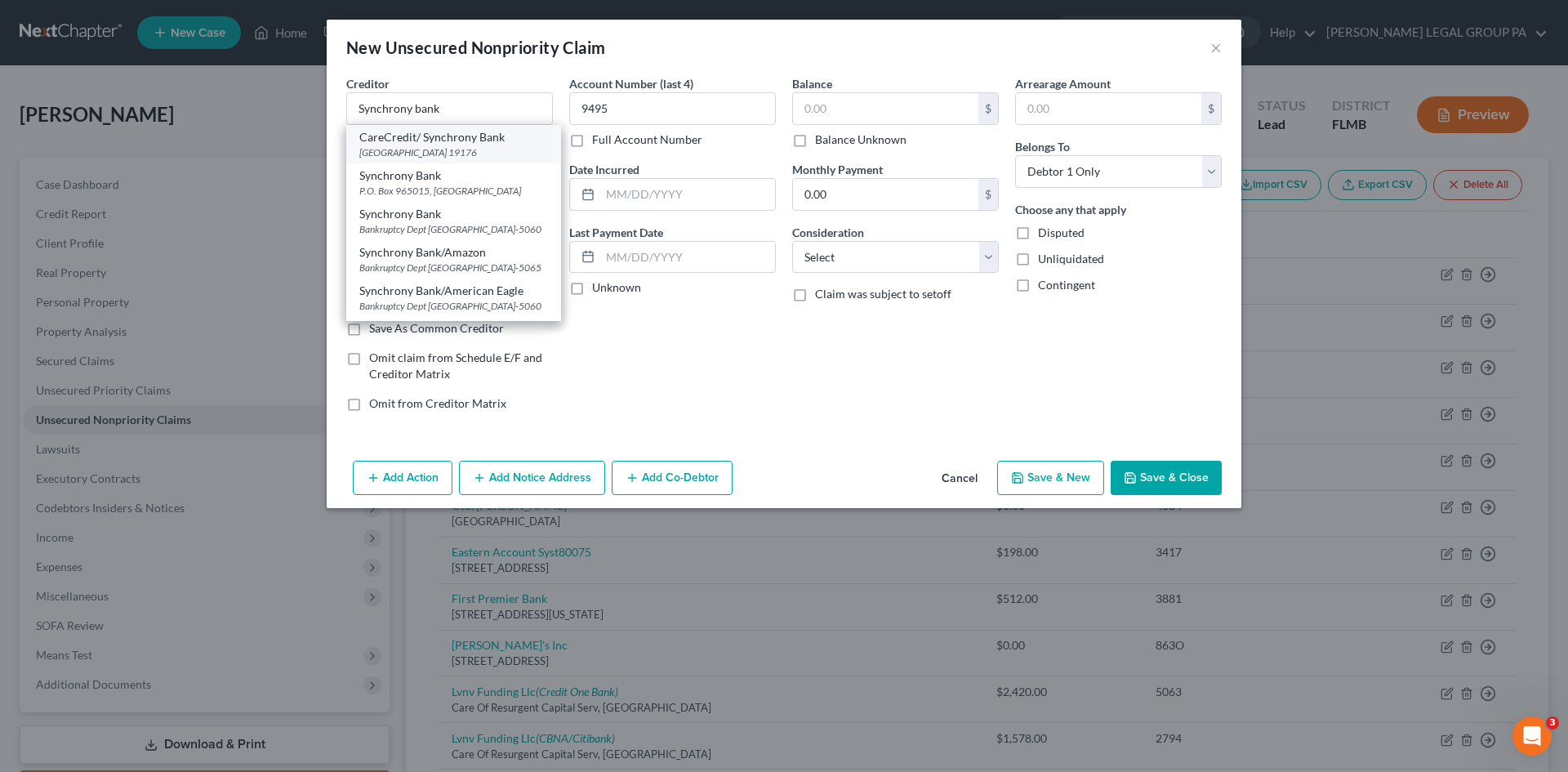
click at [470, 155] on div "PO Box 71715, Philadelphia, PA 19176" at bounding box center [454, 152] width 188 height 14
type input "CareCredit/ Synchrony Bank"
type input "PO Box 71715"
type input "Philadelphia"
select select "39"
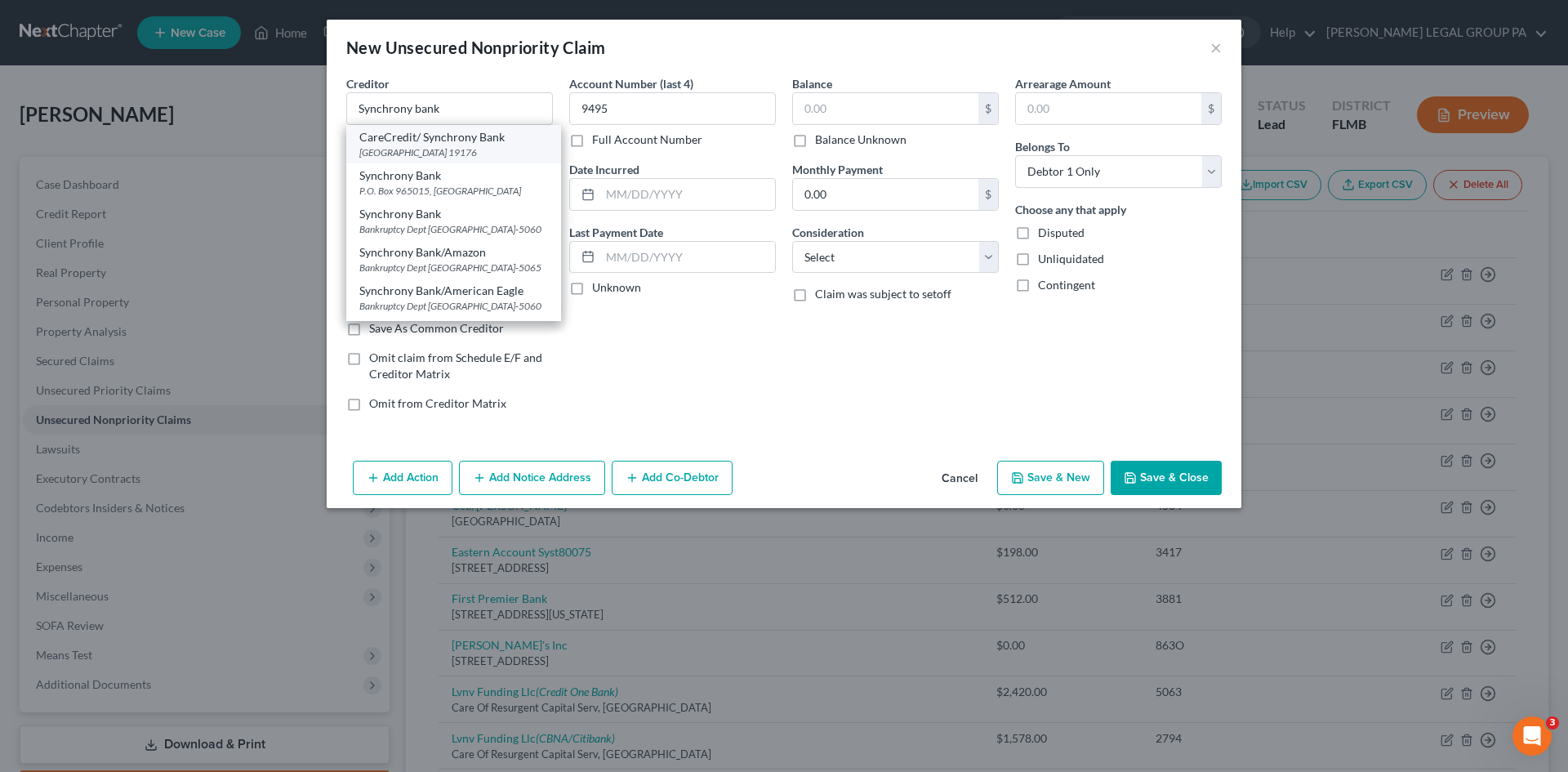
type input "19176"
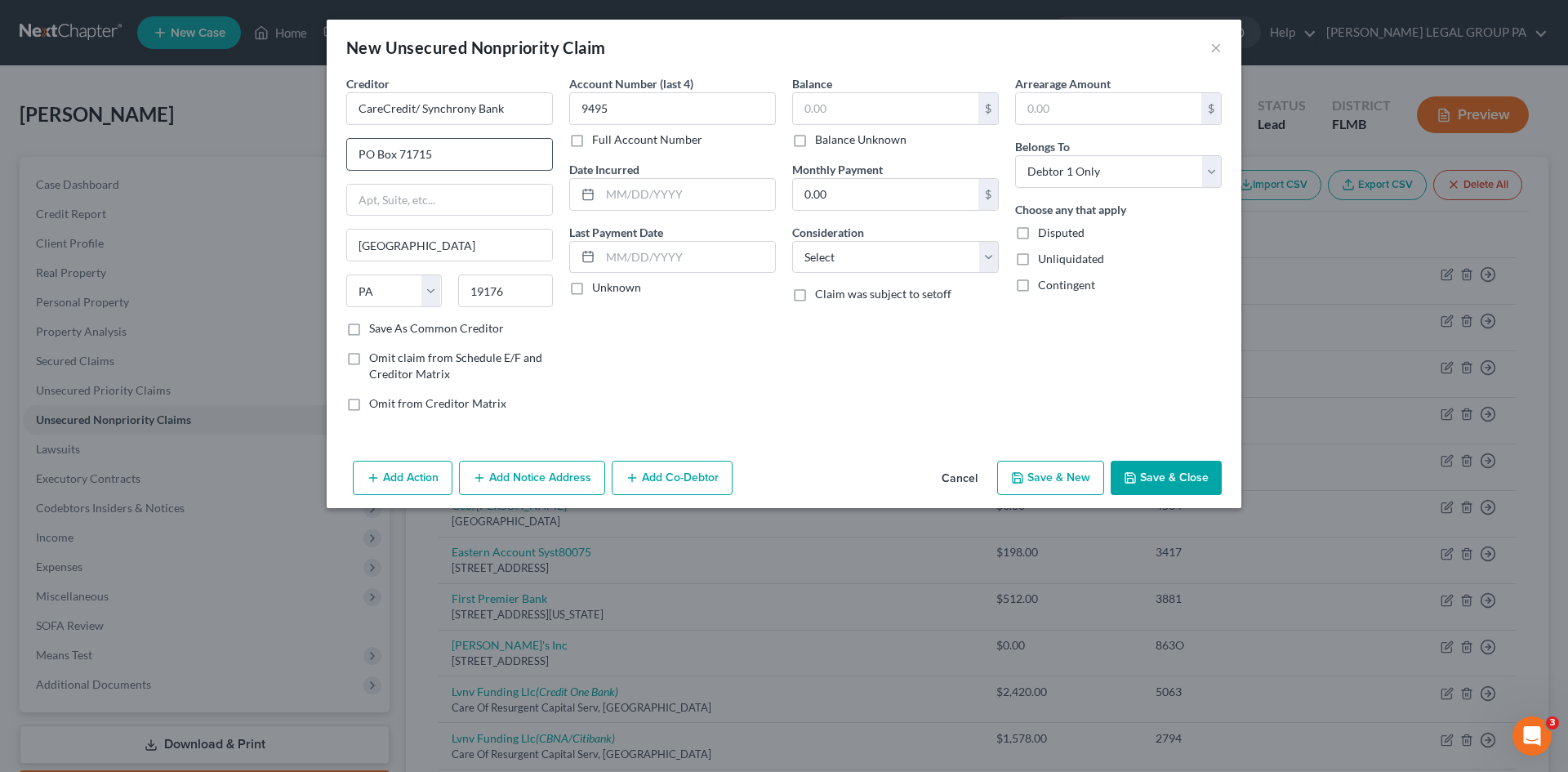
click at [471, 161] on input "PO Box 71715" at bounding box center [450, 154] width 205 height 31
type input "PO Box 71782"
click at [678, 349] on div "Account Number (last 4) 9495 Full Account Number Date Incurred Last Payment Dat…" at bounding box center [672, 249] width 223 height 349
drag, startPoint x: 867, startPoint y: 255, endPoint x: 872, endPoint y: 270, distance: 15.8
click at [867, 255] on select "Select Cable / Satellite Services Collection Agency Credit Card Debt Debt Couns…" at bounding box center [896, 257] width 207 height 33
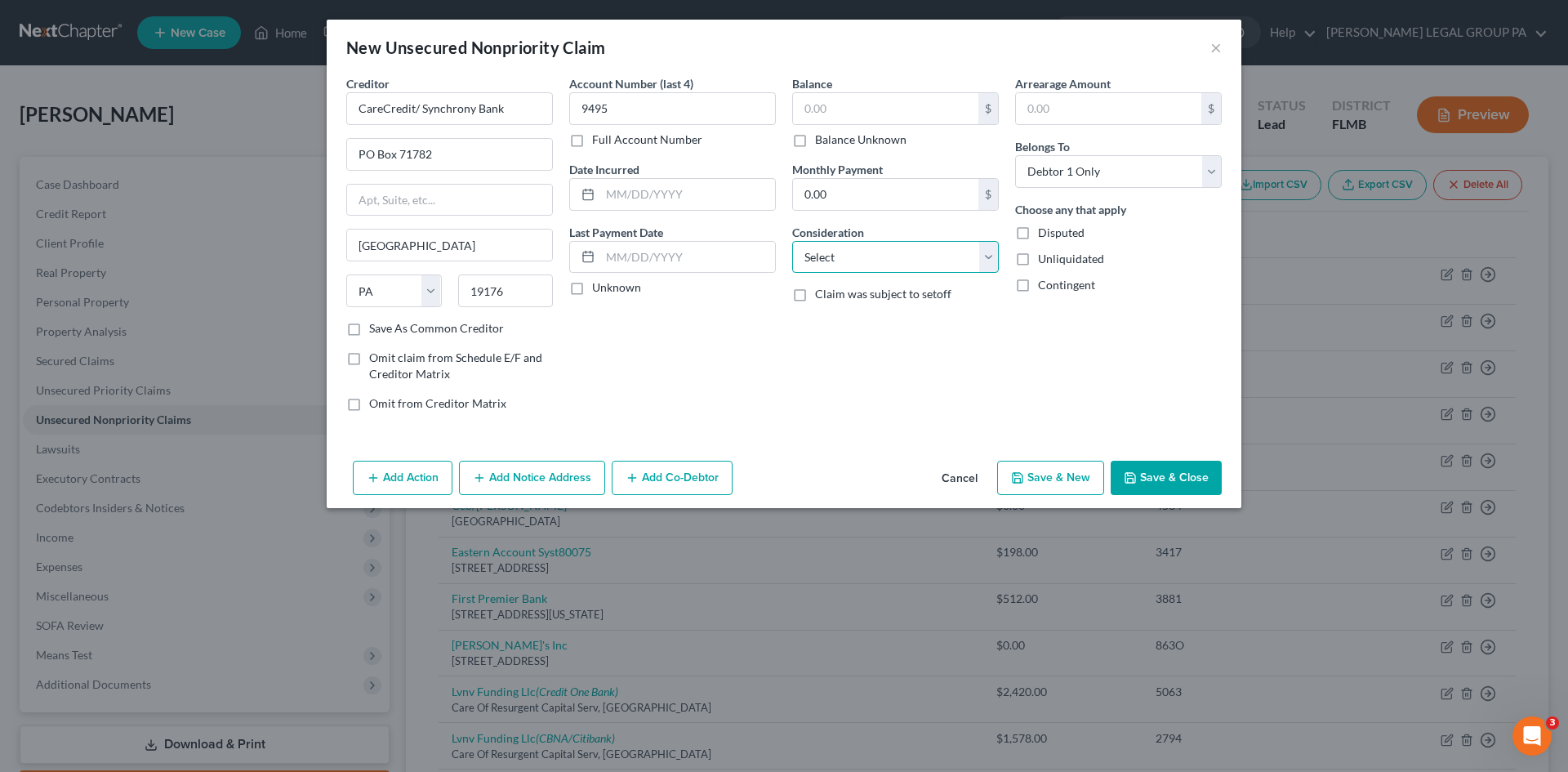
select select "2"
click at [792, 241] on select "Select Cable / Satellite Services Collection Agency Credit Card Debt Debt Couns…" at bounding box center [896, 257] width 207 height 33
click at [508, 480] on button "Add Notice Address" at bounding box center [531, 477] width 146 height 34
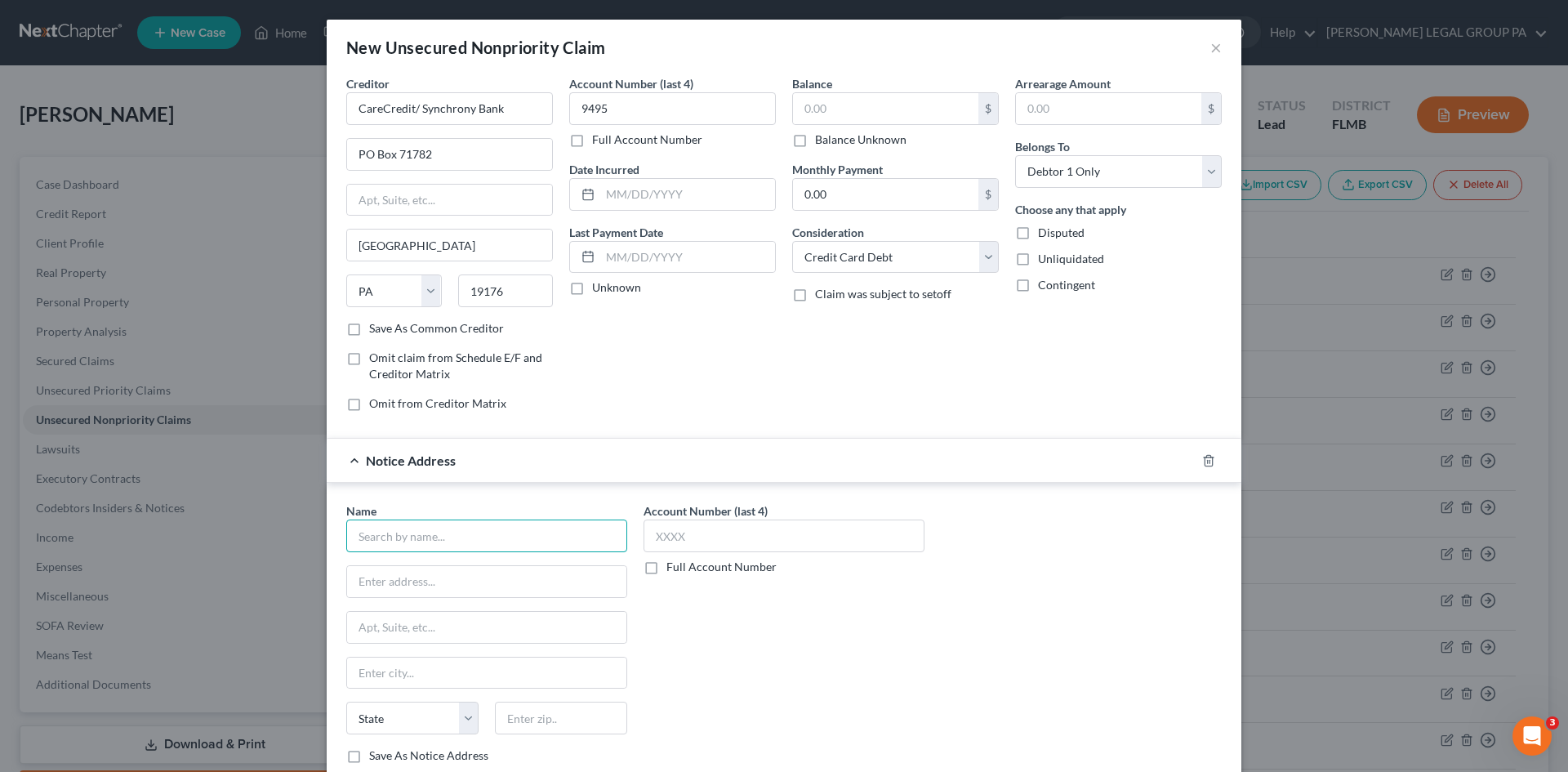
click at [498, 534] on input "text" at bounding box center [486, 535] width 281 height 33
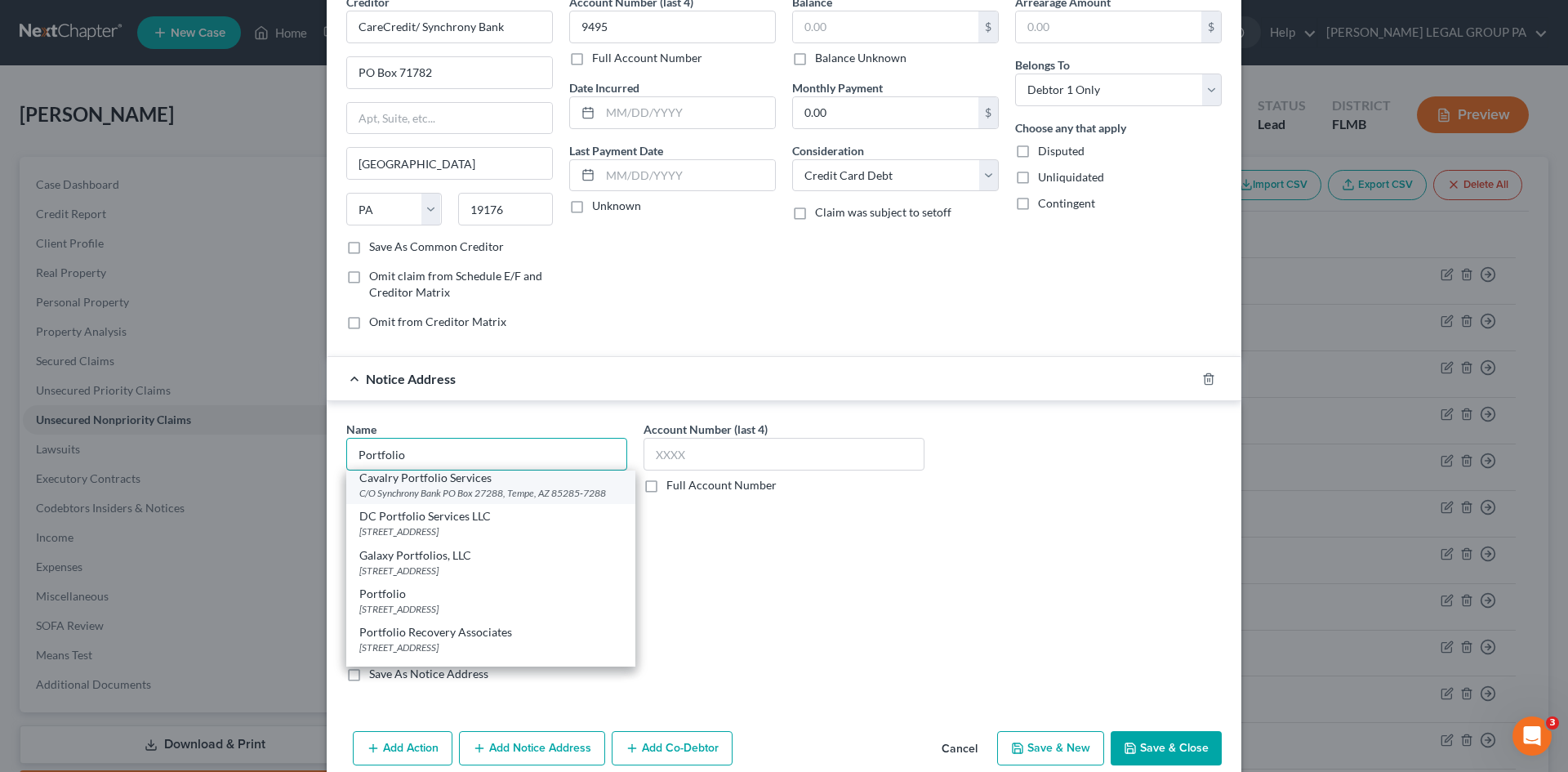
scroll to position [163, 0]
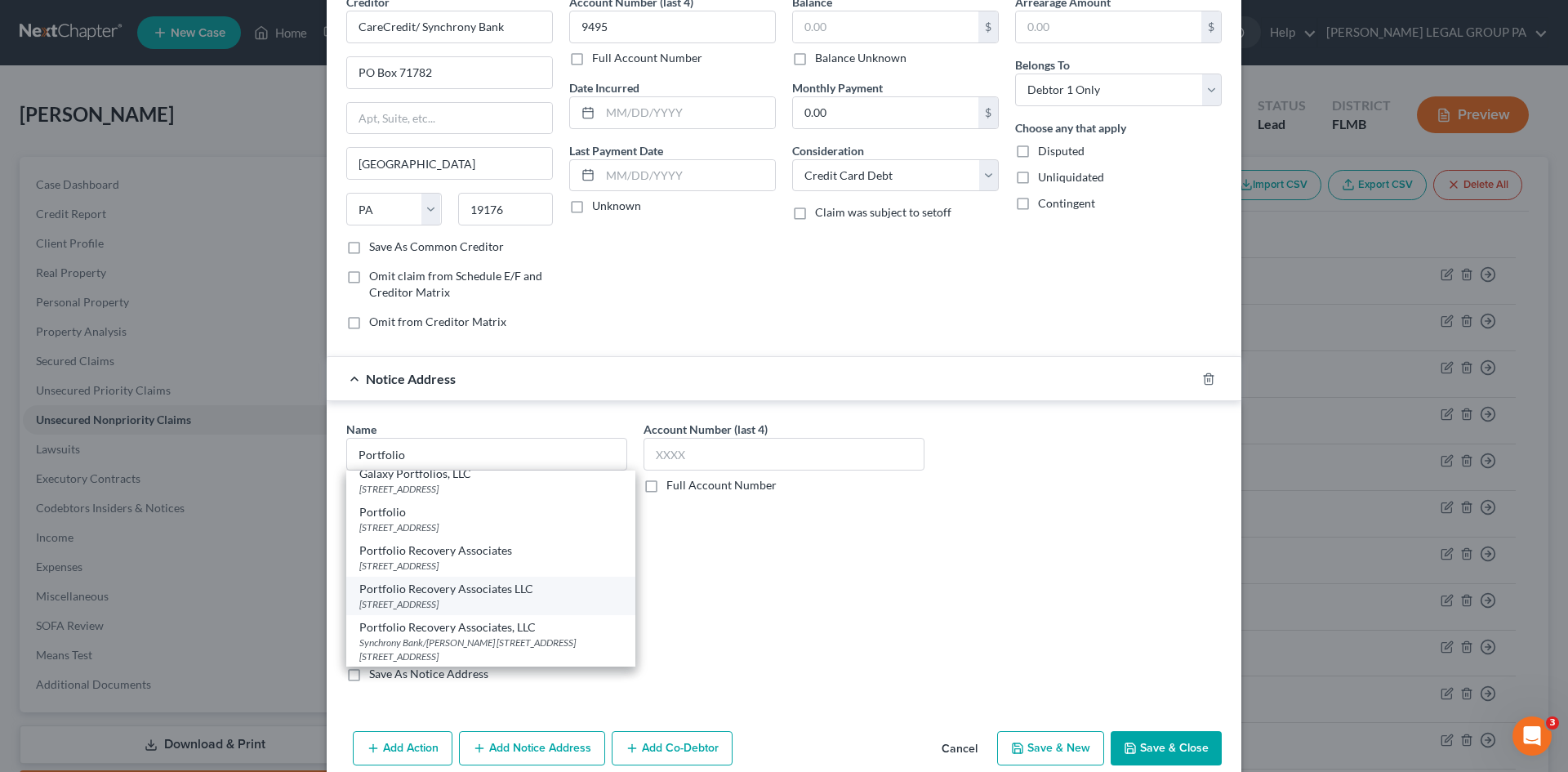
click at [541, 597] on div "Portfolio Recovery Associates LLC" at bounding box center [490, 589] width 263 height 17
type input "Portfolio Recovery Associates LLC"
type input "PO Box 12914"
type input "Norfolk"
select select "48"
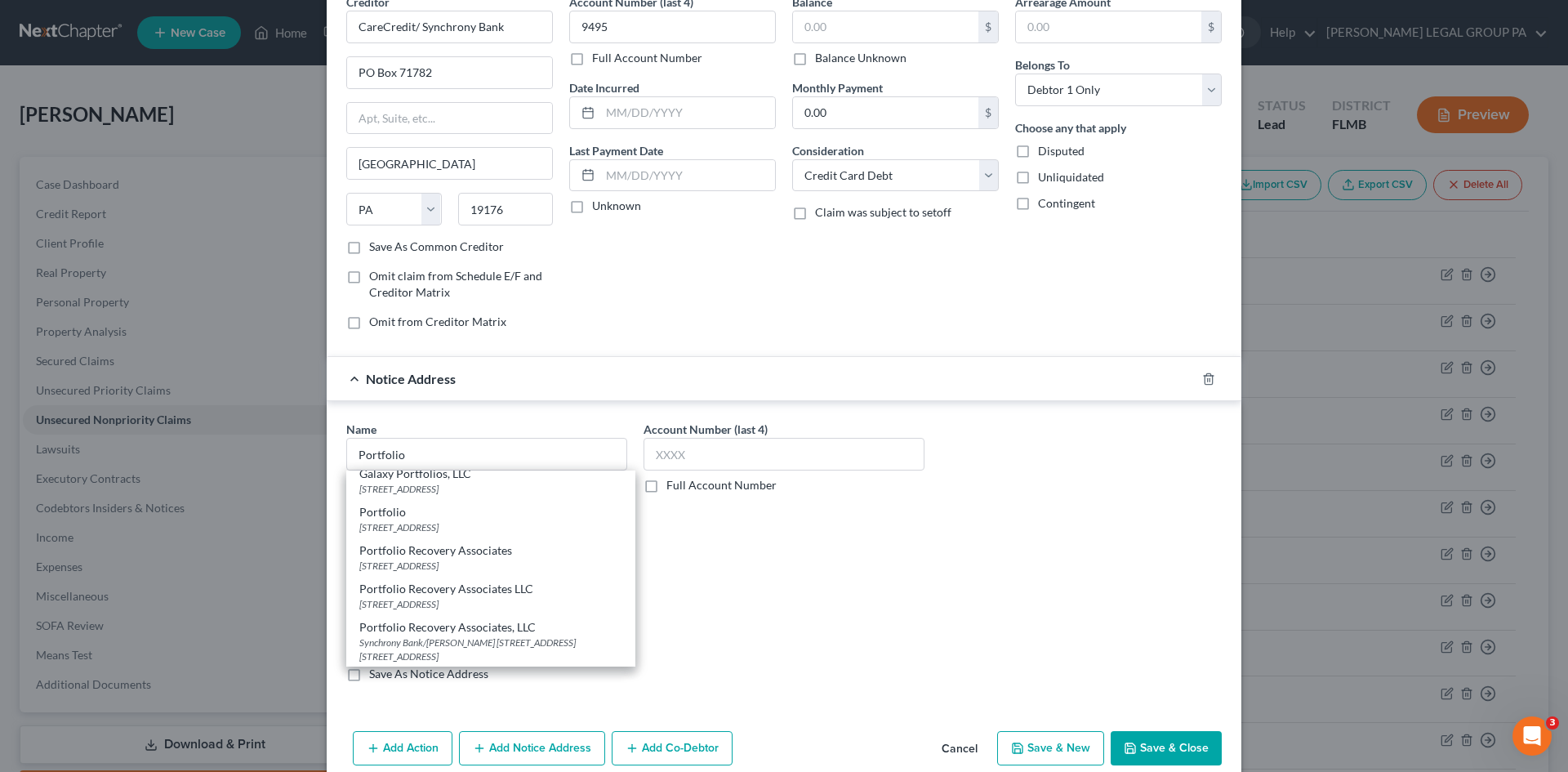
type input "23541"
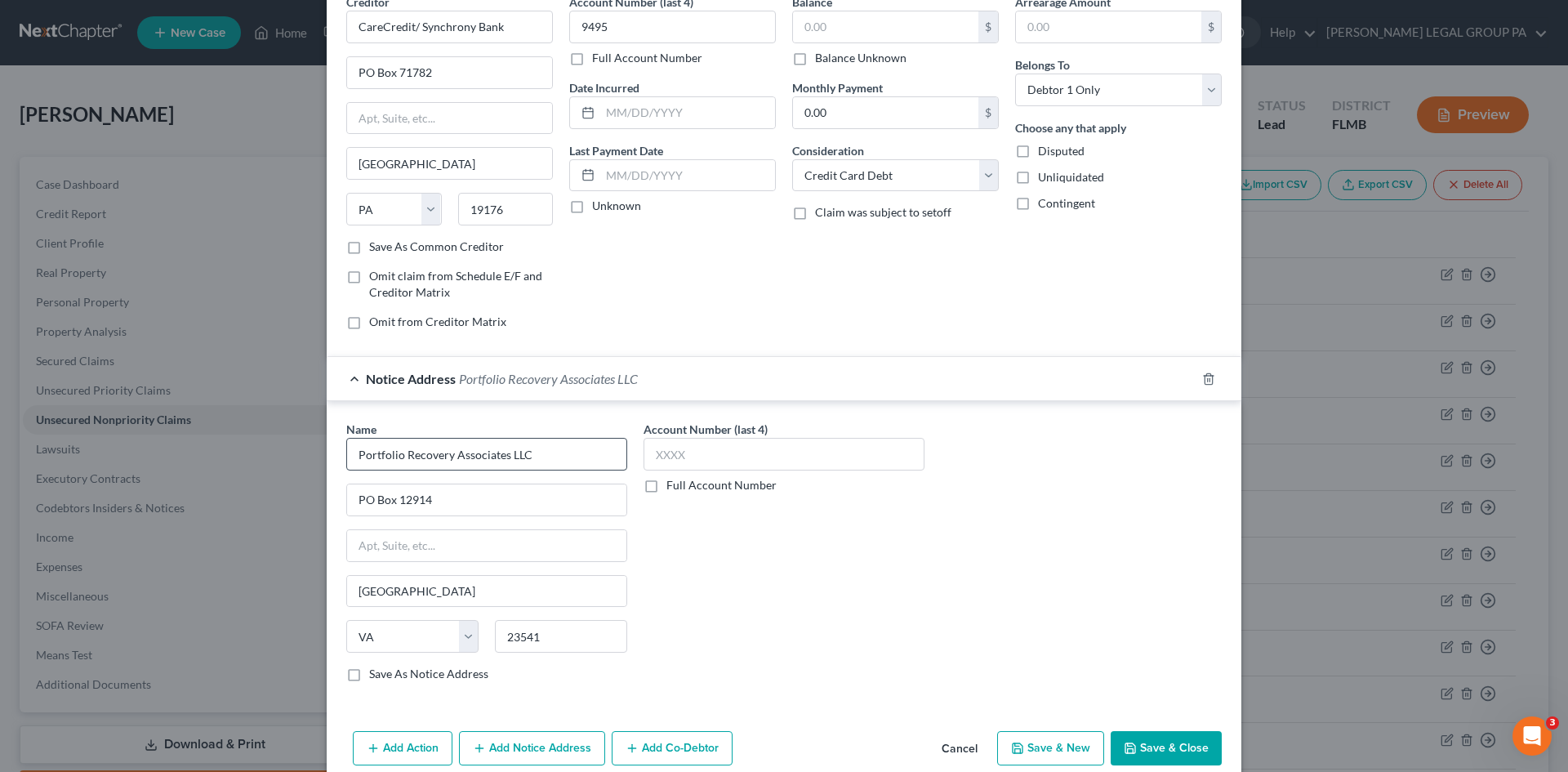
scroll to position [0, 0]
click at [418, 493] on input "PO Box 12914" at bounding box center [486, 499] width 279 height 31
click at [802, 568] on div "Account Number (last 4) Full Account Number" at bounding box center [784, 557] width 298 height 274
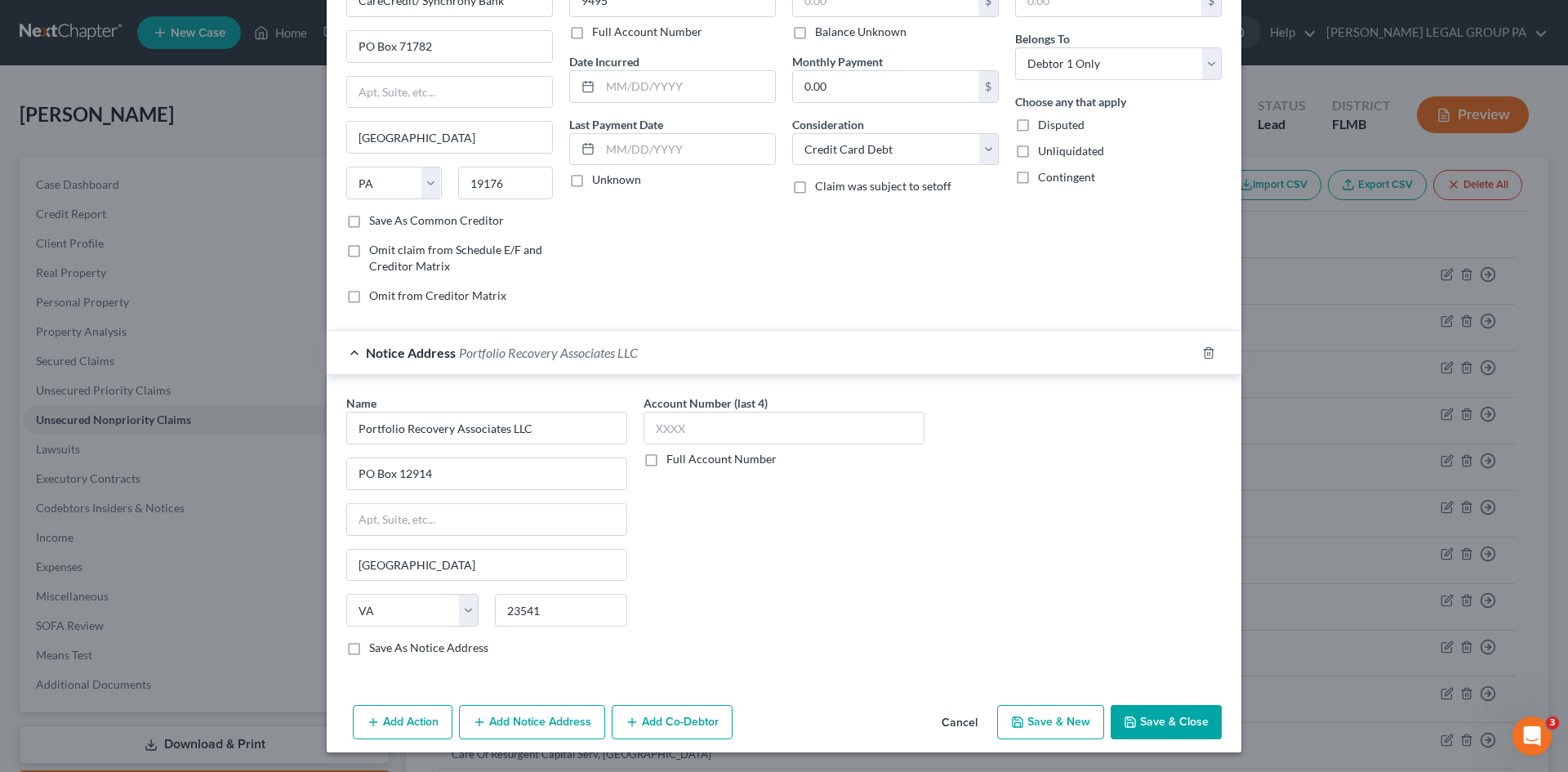
click at [1158, 718] on button "Save & Close" at bounding box center [1166, 721] width 111 height 34
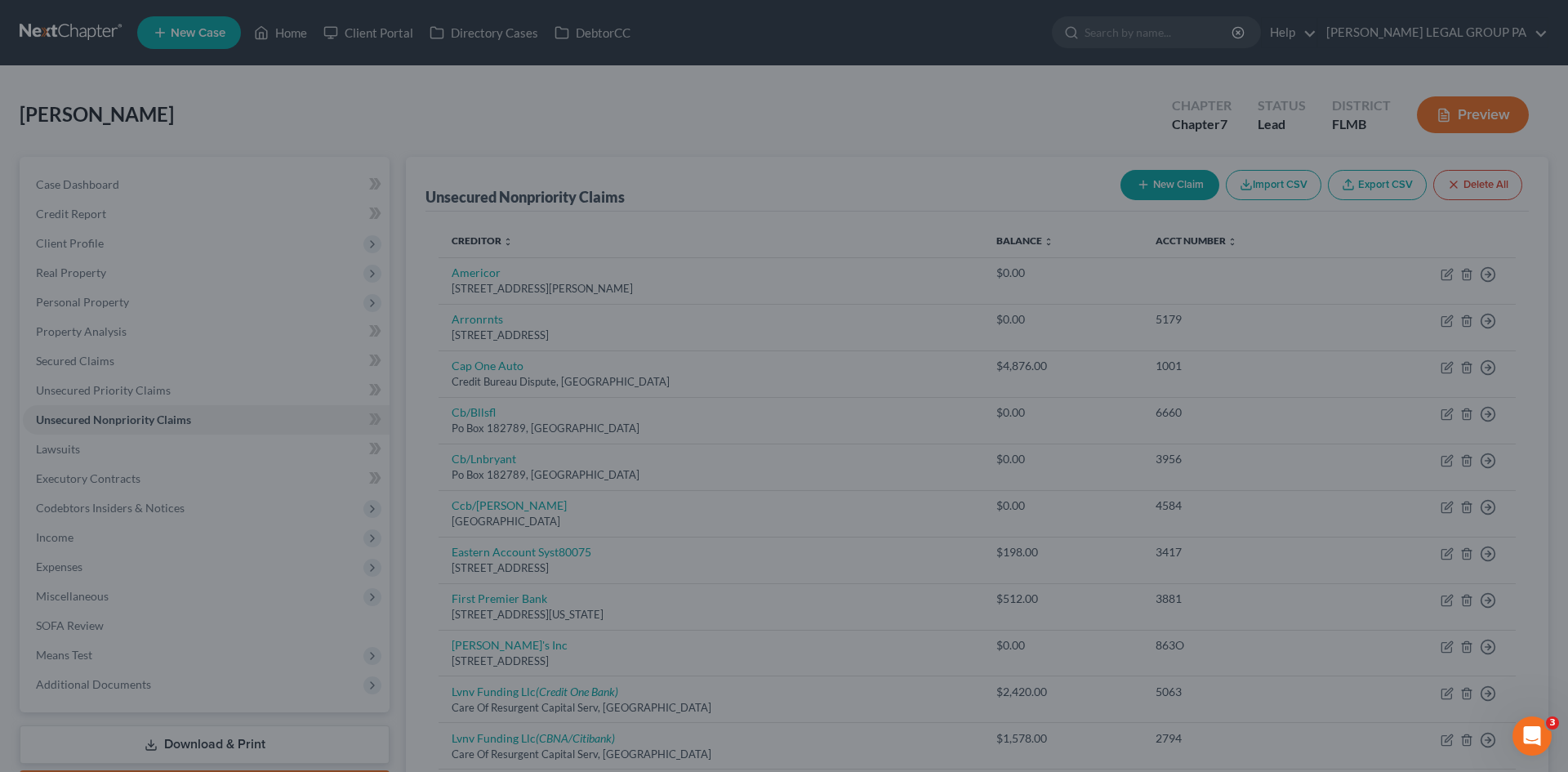
type input "0.00"
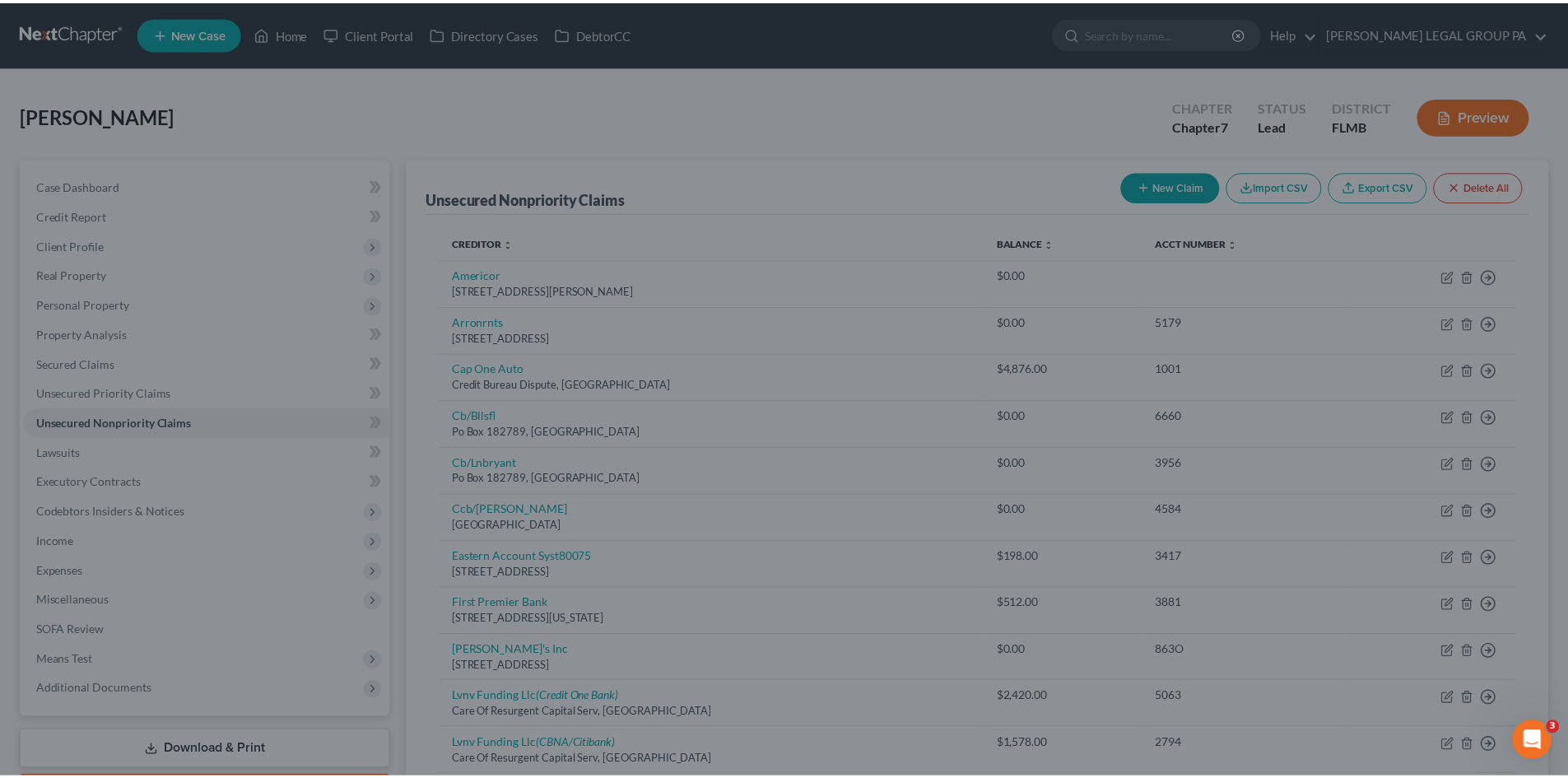
scroll to position [0, 0]
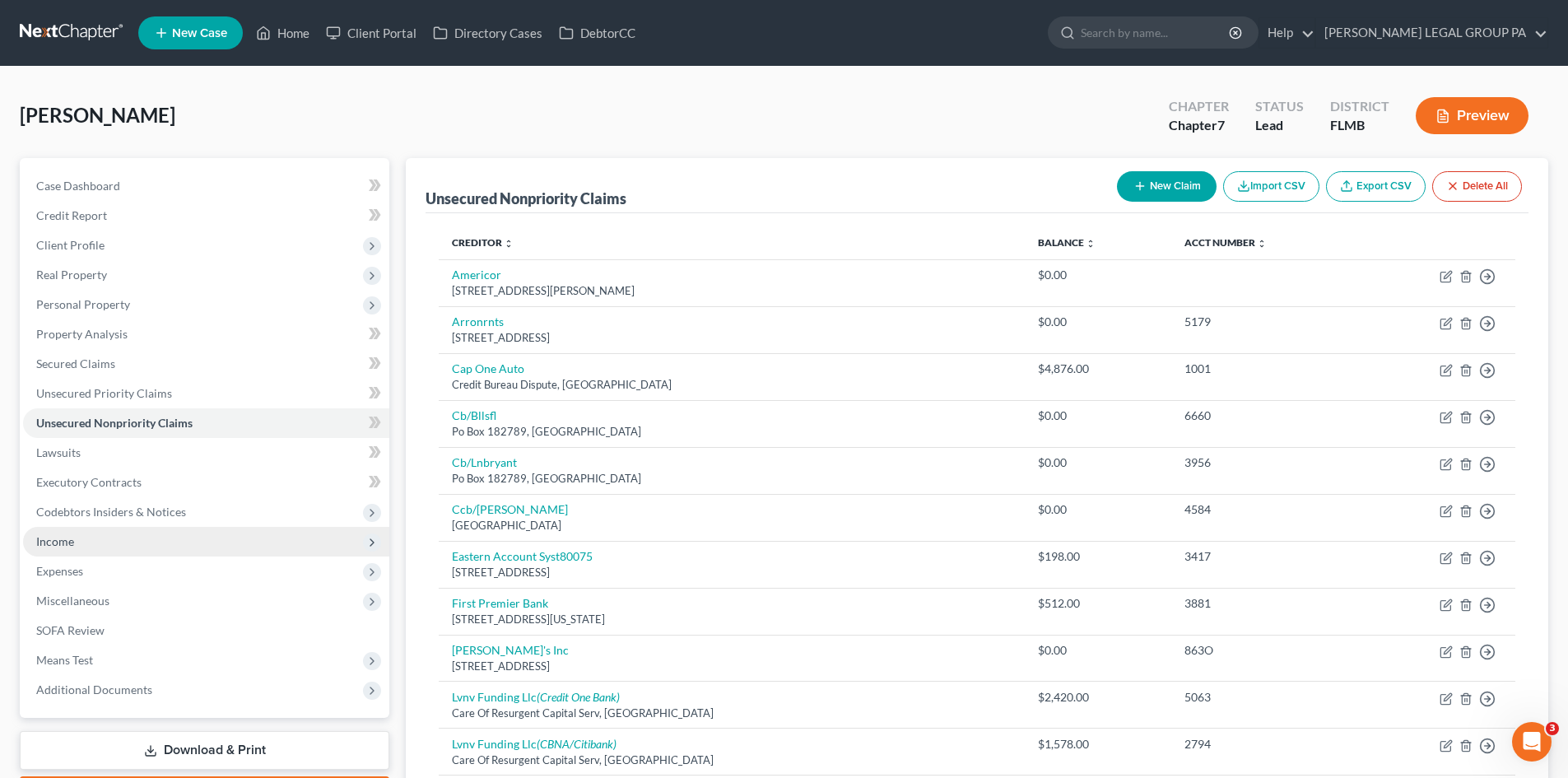
click at [145, 544] on span "Income" at bounding box center [206, 541] width 366 height 29
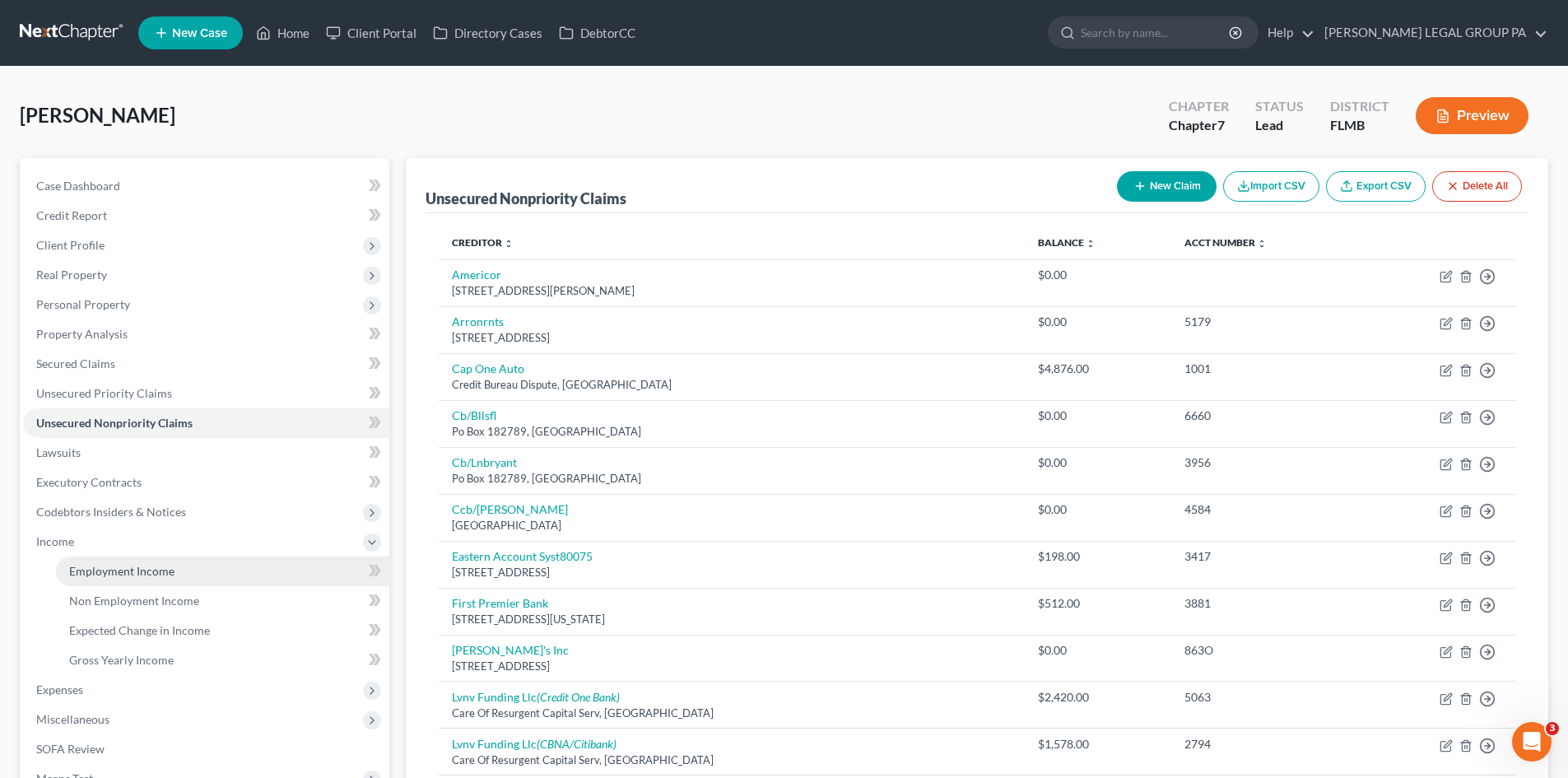
click at [150, 578] on link "Employment Income" at bounding box center [223, 570] width 334 height 29
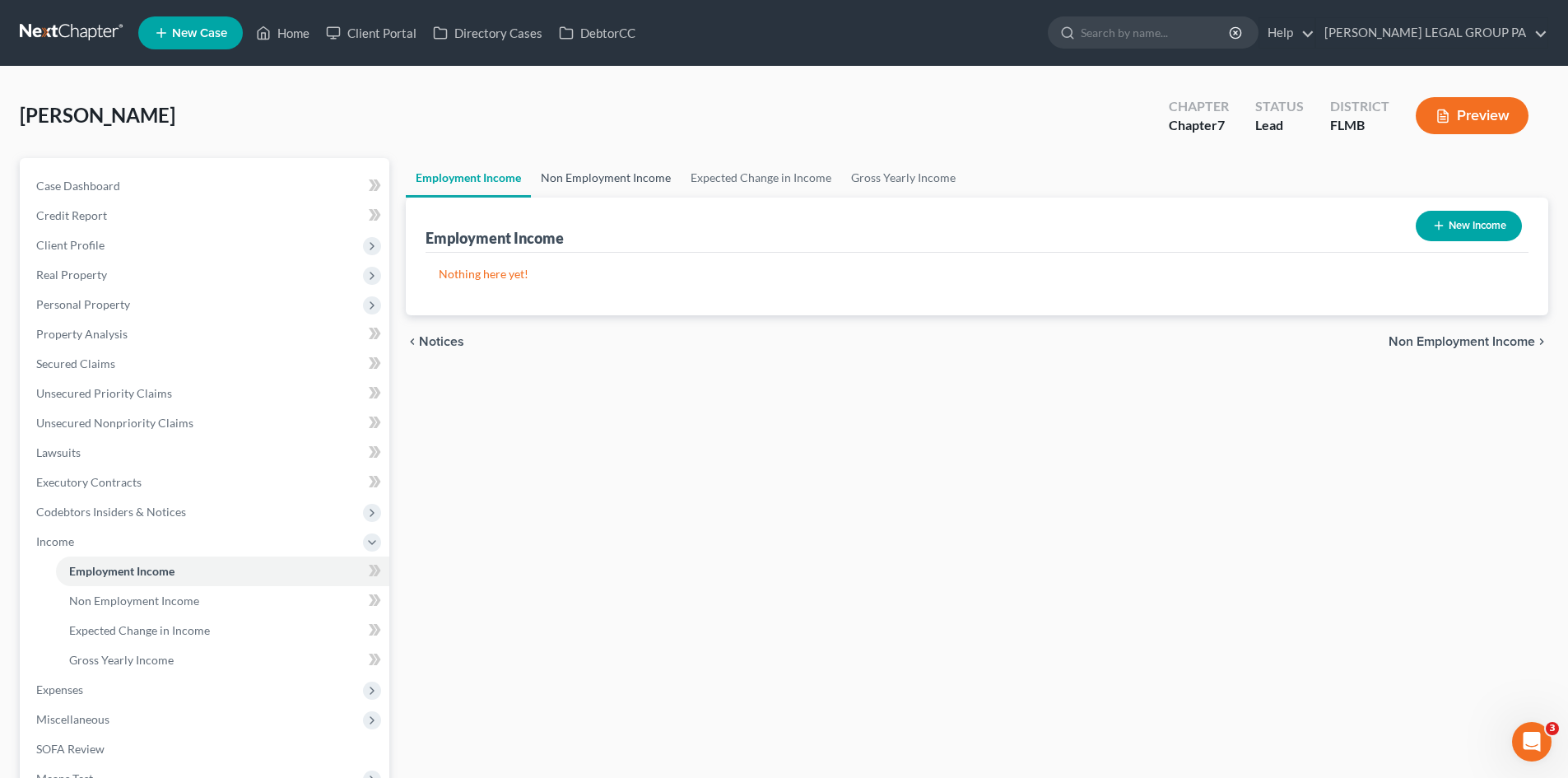
click at [571, 173] on link "Non Employment Income" at bounding box center [606, 177] width 150 height 39
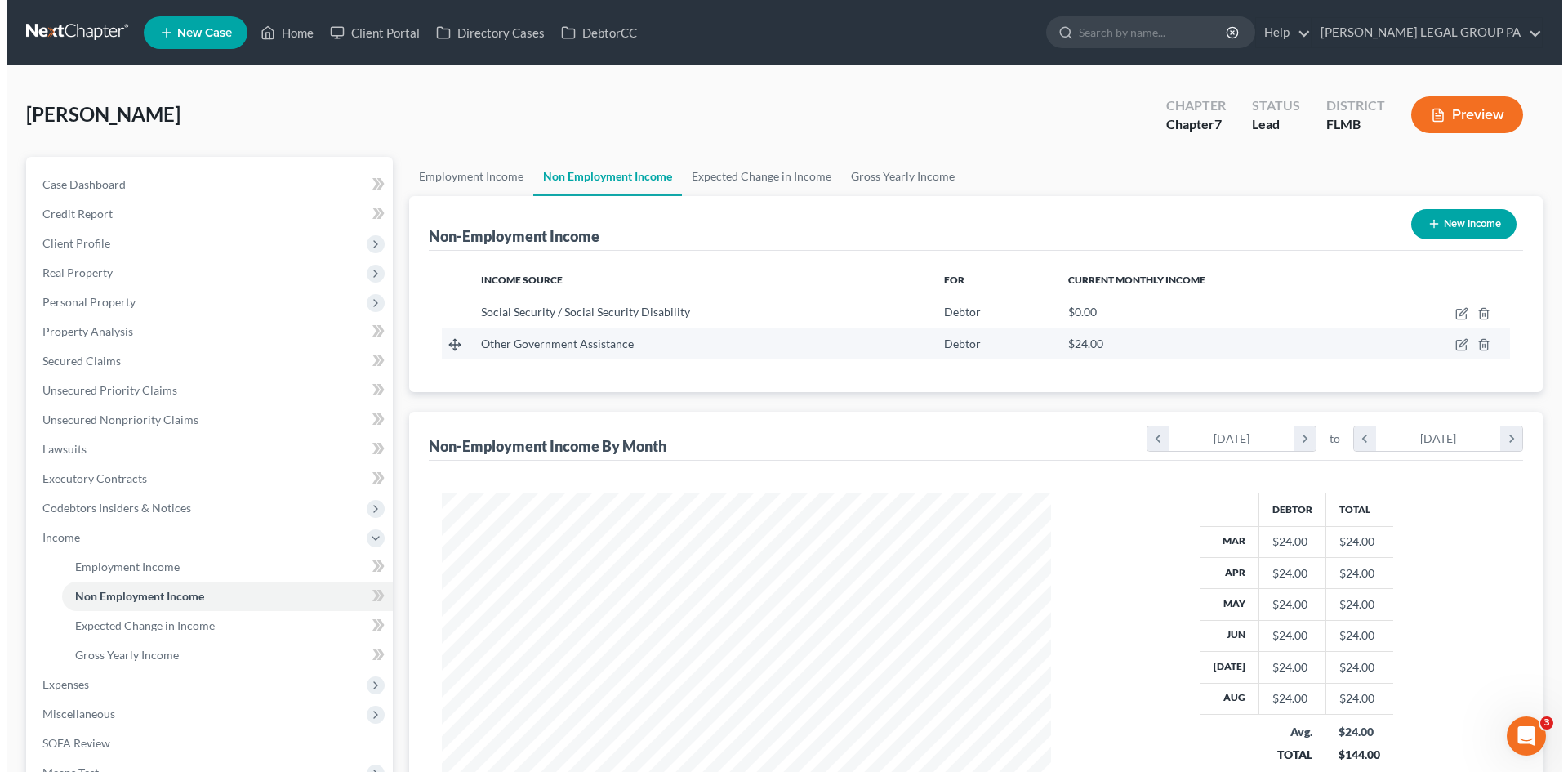
scroll to position [304, 642]
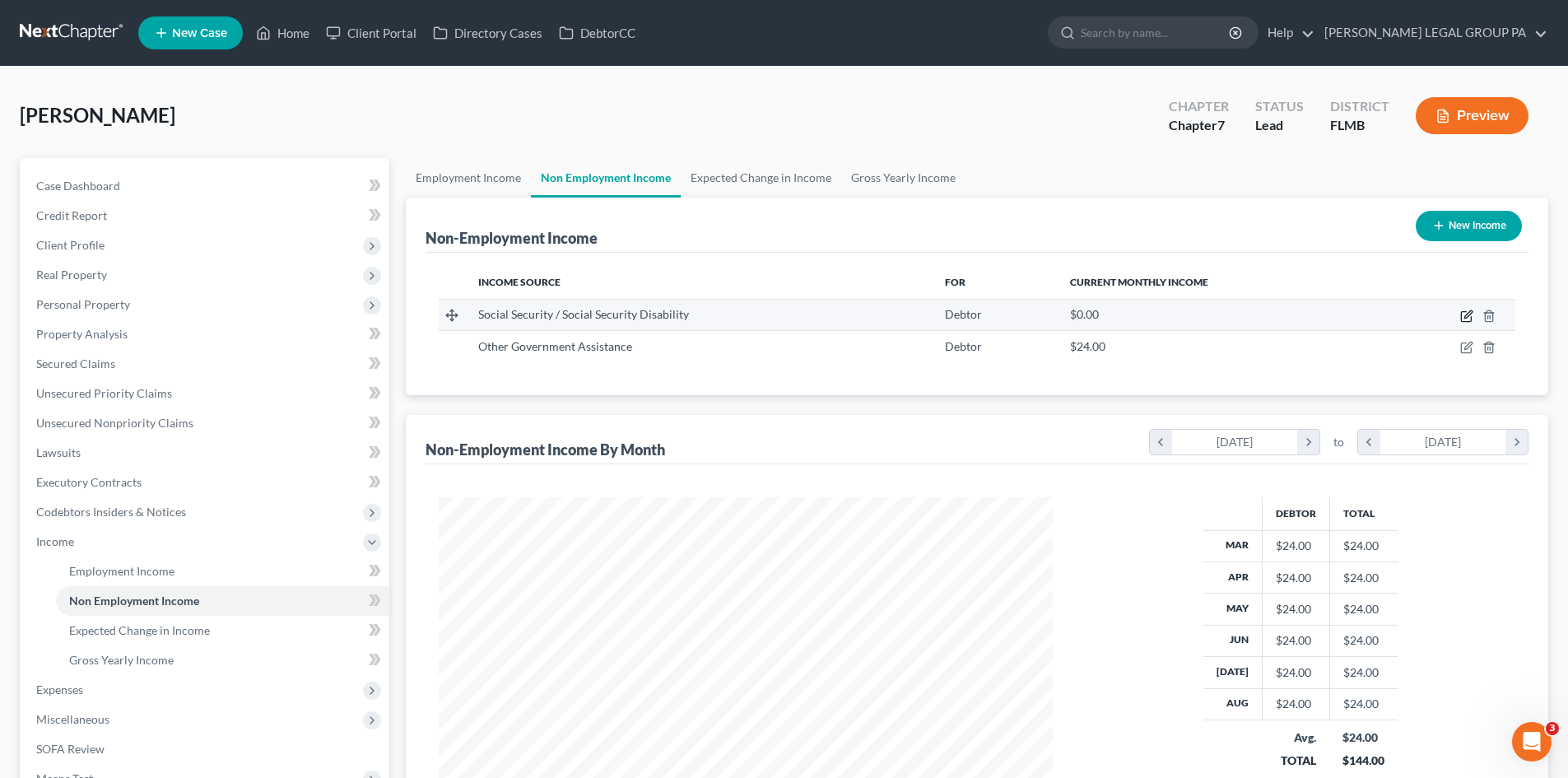
click at [1462, 313] on icon "button" at bounding box center [1466, 316] width 13 height 13
select select "4"
select select "0"
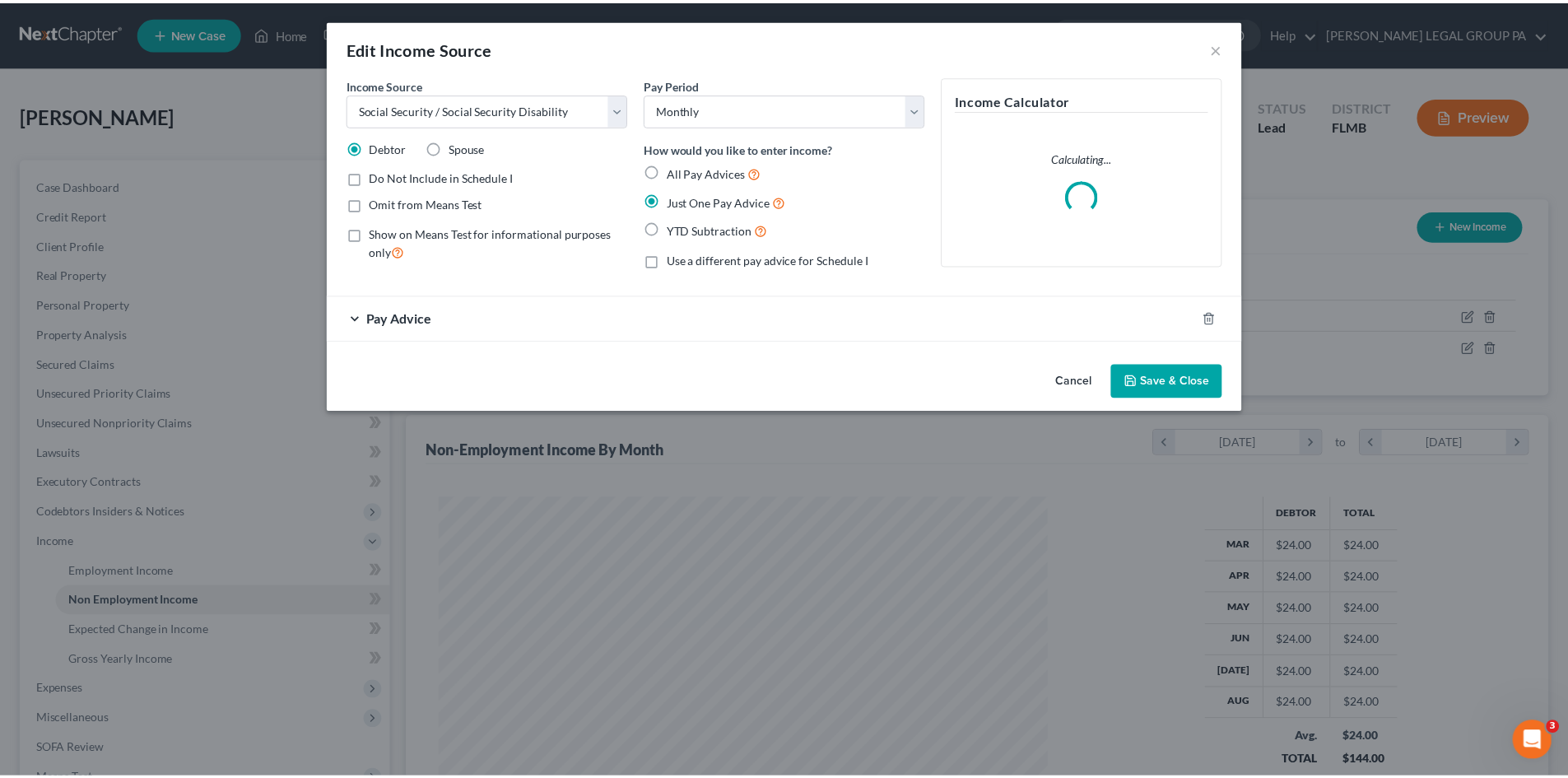
scroll to position [309, 653]
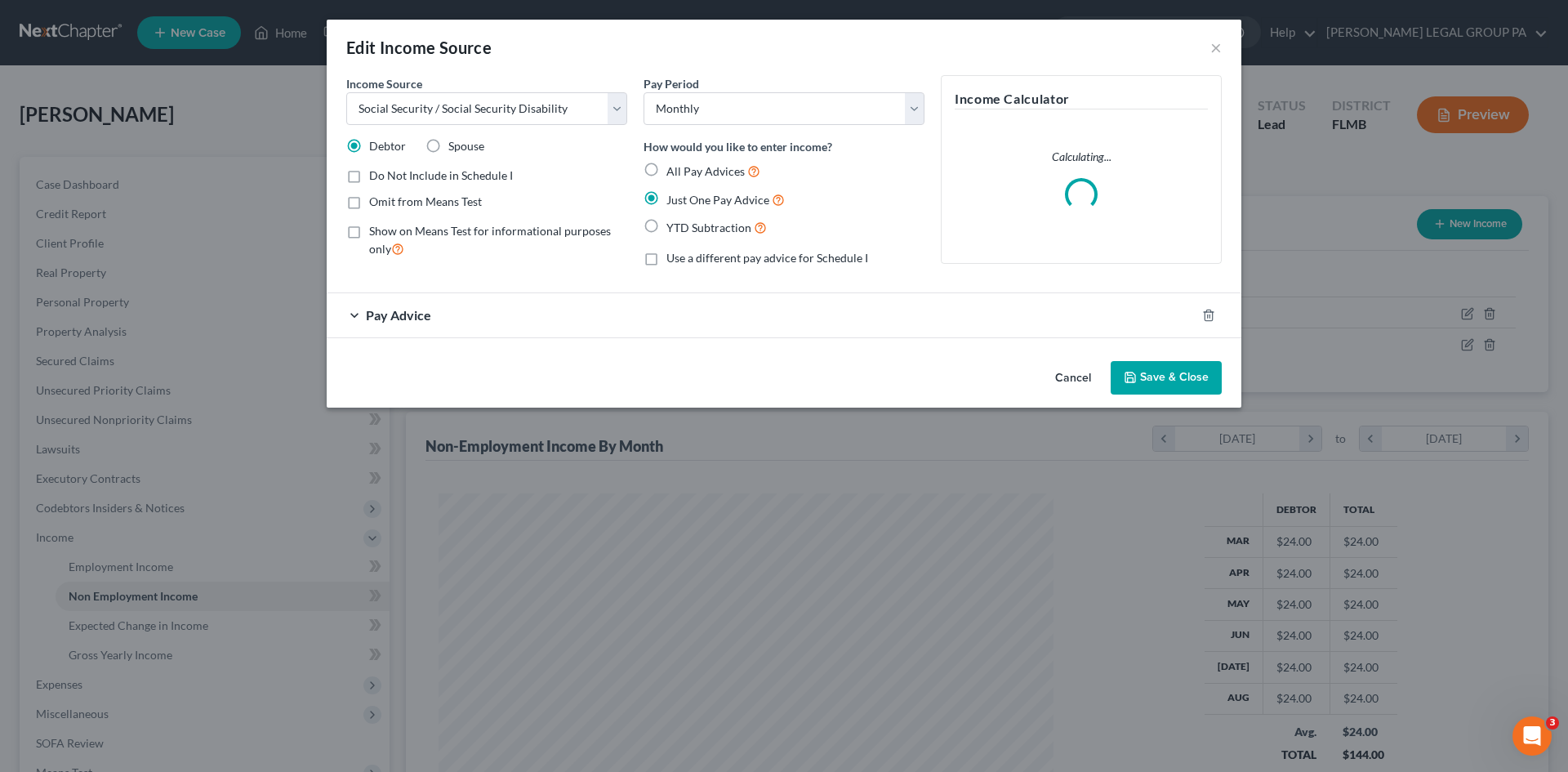
click at [496, 306] on div "Pay Advice" at bounding box center [761, 315] width 869 height 43
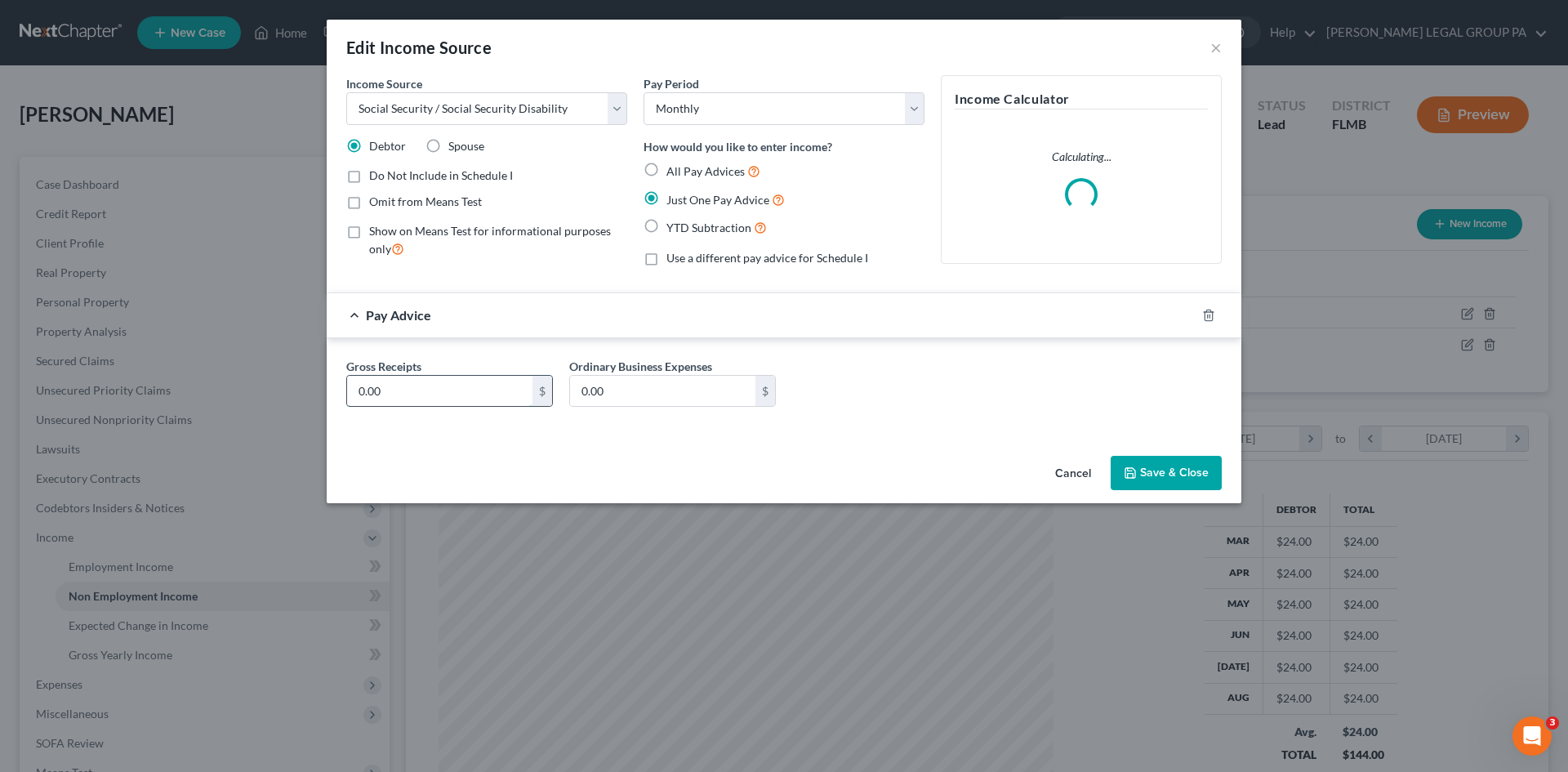
click at [488, 396] on input "0.00" at bounding box center [440, 391] width 185 height 31
type input "1,069.00"
click at [1143, 481] on button "Save & Close" at bounding box center [1166, 473] width 111 height 34
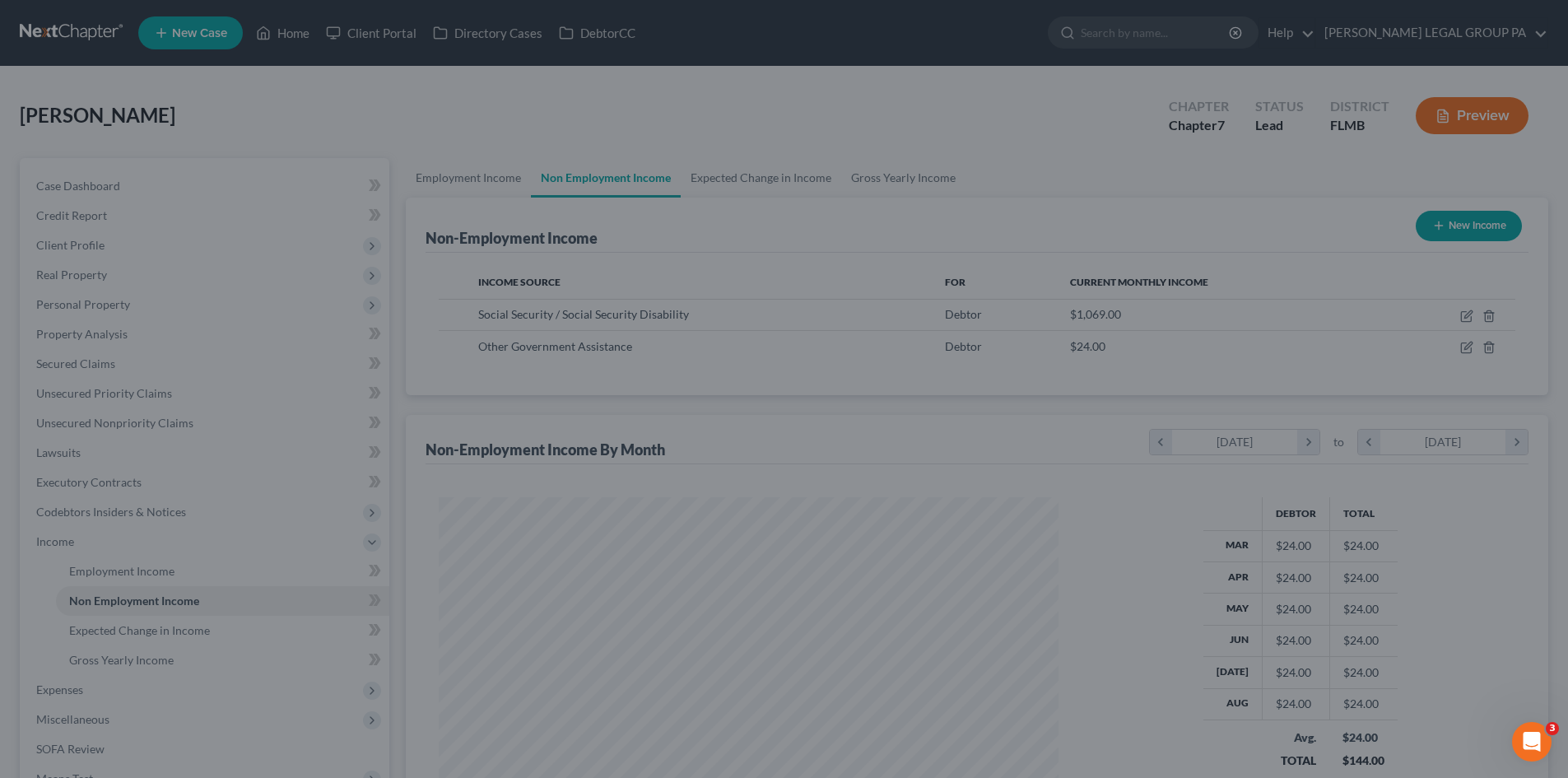
scroll to position [822572, 822357]
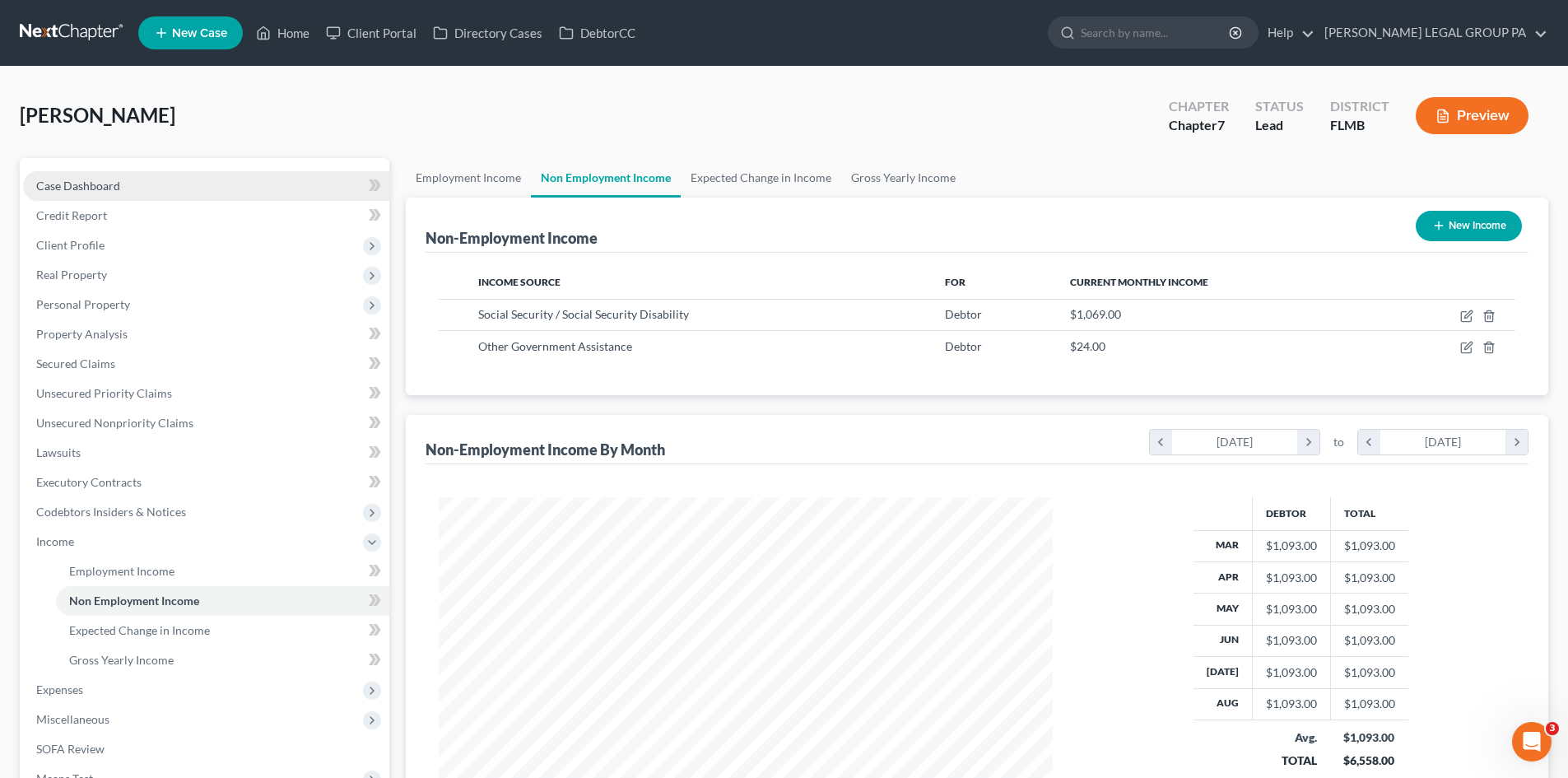
click at [242, 181] on link "Case Dashboard" at bounding box center [206, 186] width 366 height 29
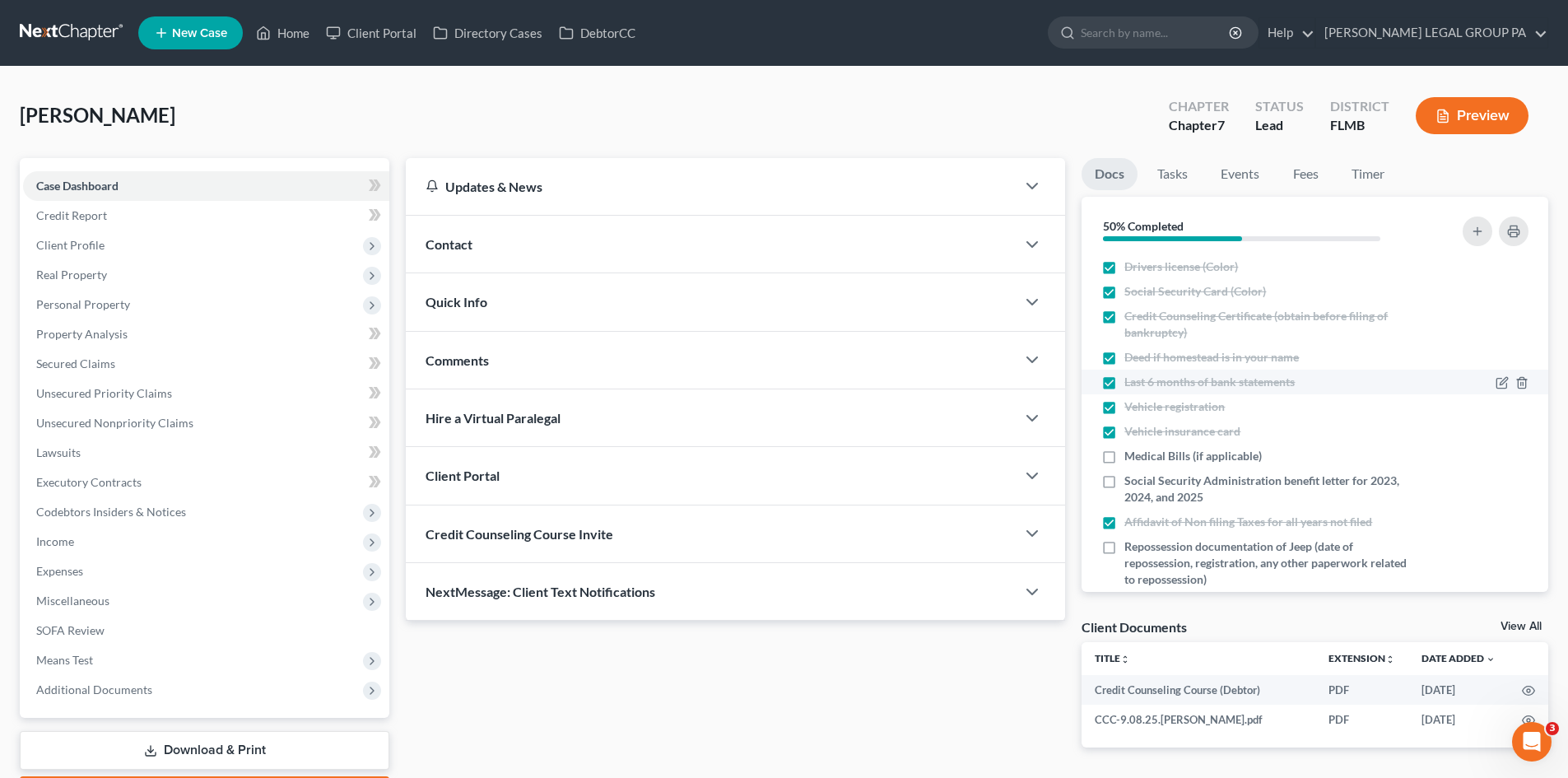
scroll to position [82, 0]
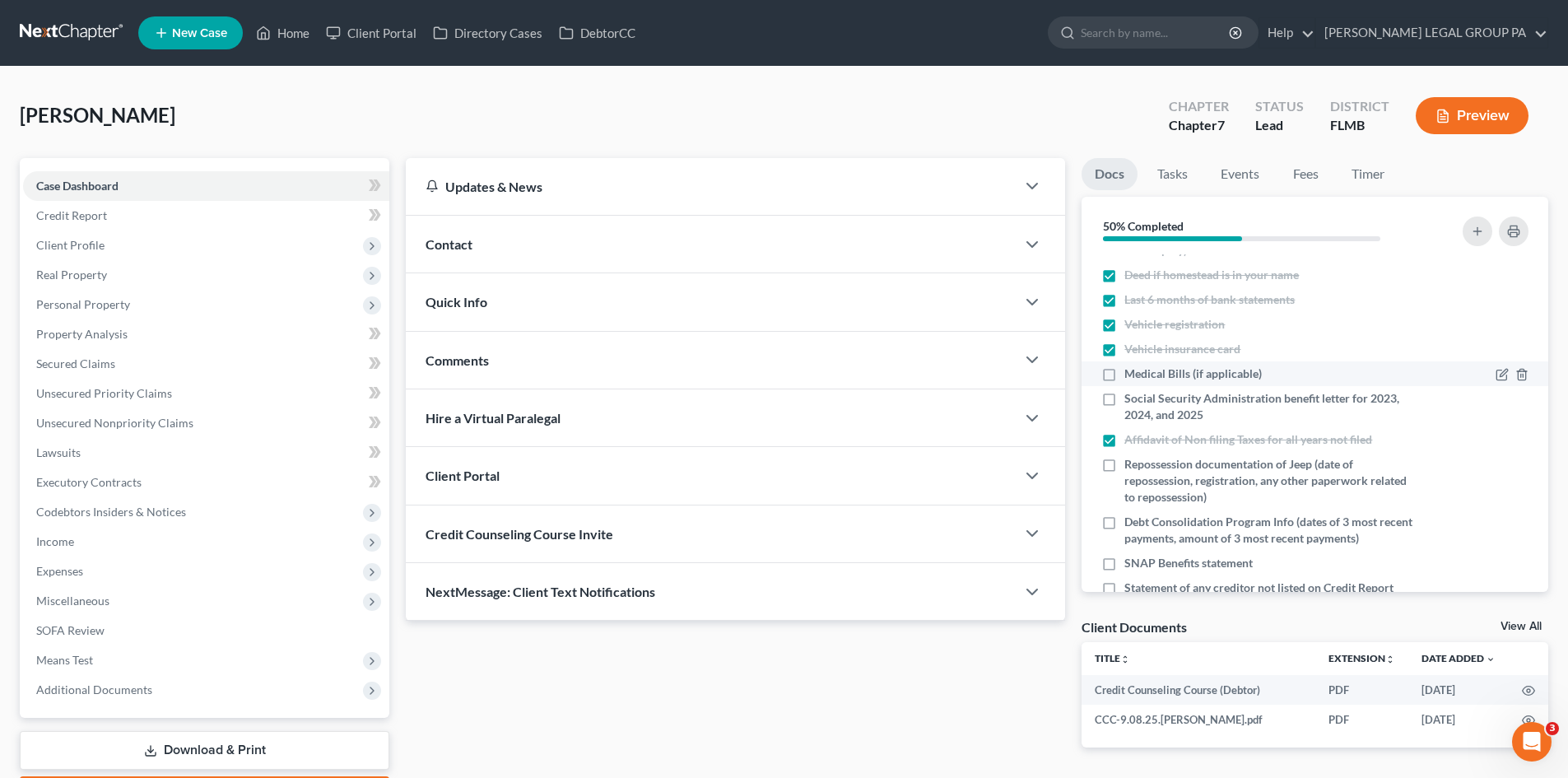
click at [1124, 377] on label "Medical Bills (if applicable)" at bounding box center [1193, 374] width 138 height 17
click at [1131, 376] on input "Medical Bills (if applicable)" at bounding box center [1136, 371] width 11 height 11
checkbox input "true"
click at [1497, 395] on icon "button" at bounding box center [1502, 400] width 10 height 10
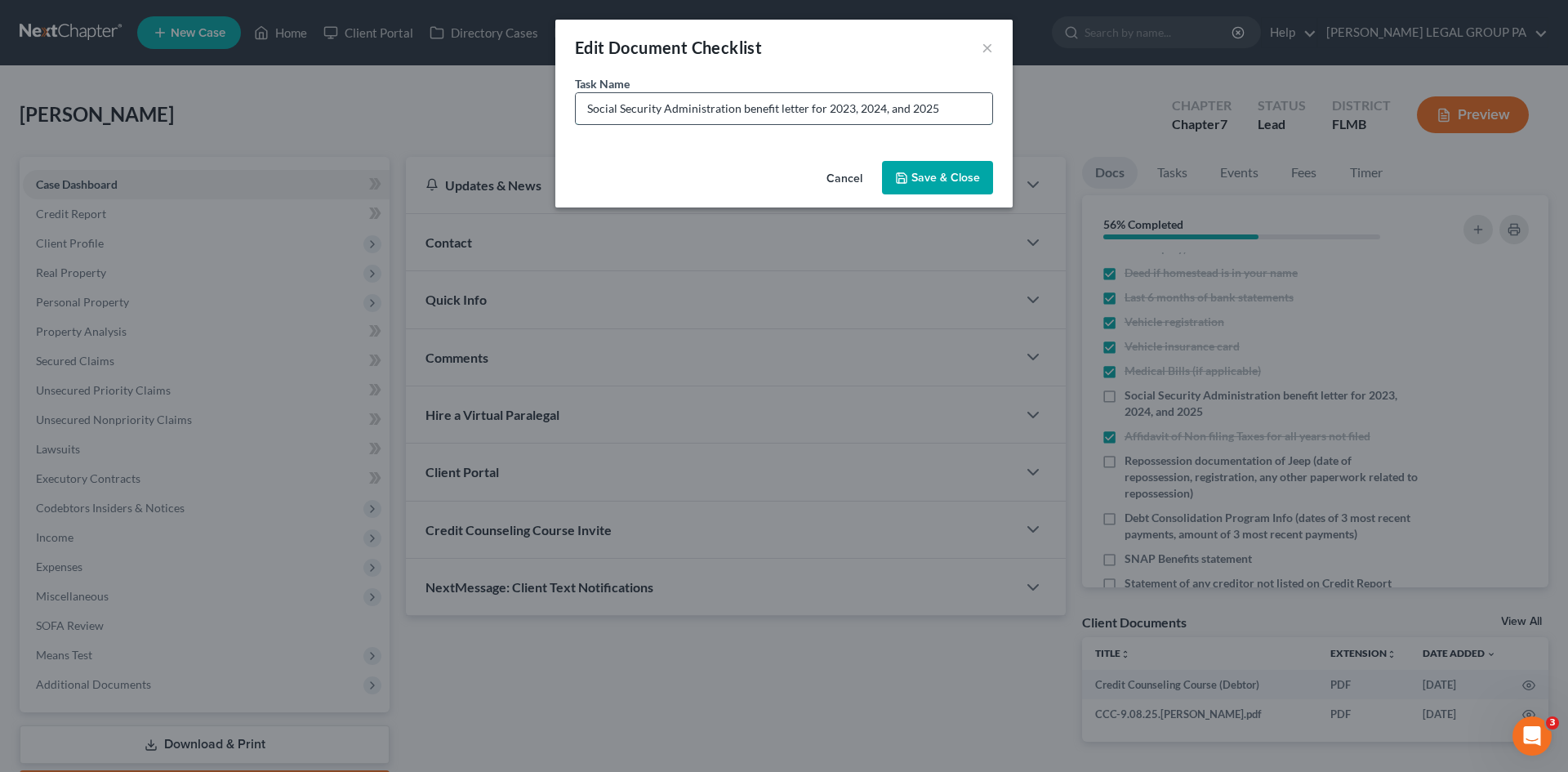
click at [931, 103] on input "Social Security Administration benefit letter for 2023, 2024, and 2025" at bounding box center [784, 108] width 417 height 31
click at [886, 112] on input "Social Security Administration benefit letter for 2023, 2024, and" at bounding box center [784, 108] width 417 height 31
click at [893, 110] on input "Social Security Administration benefit letter for 2023, 2024 and" at bounding box center [784, 108] width 417 height 31
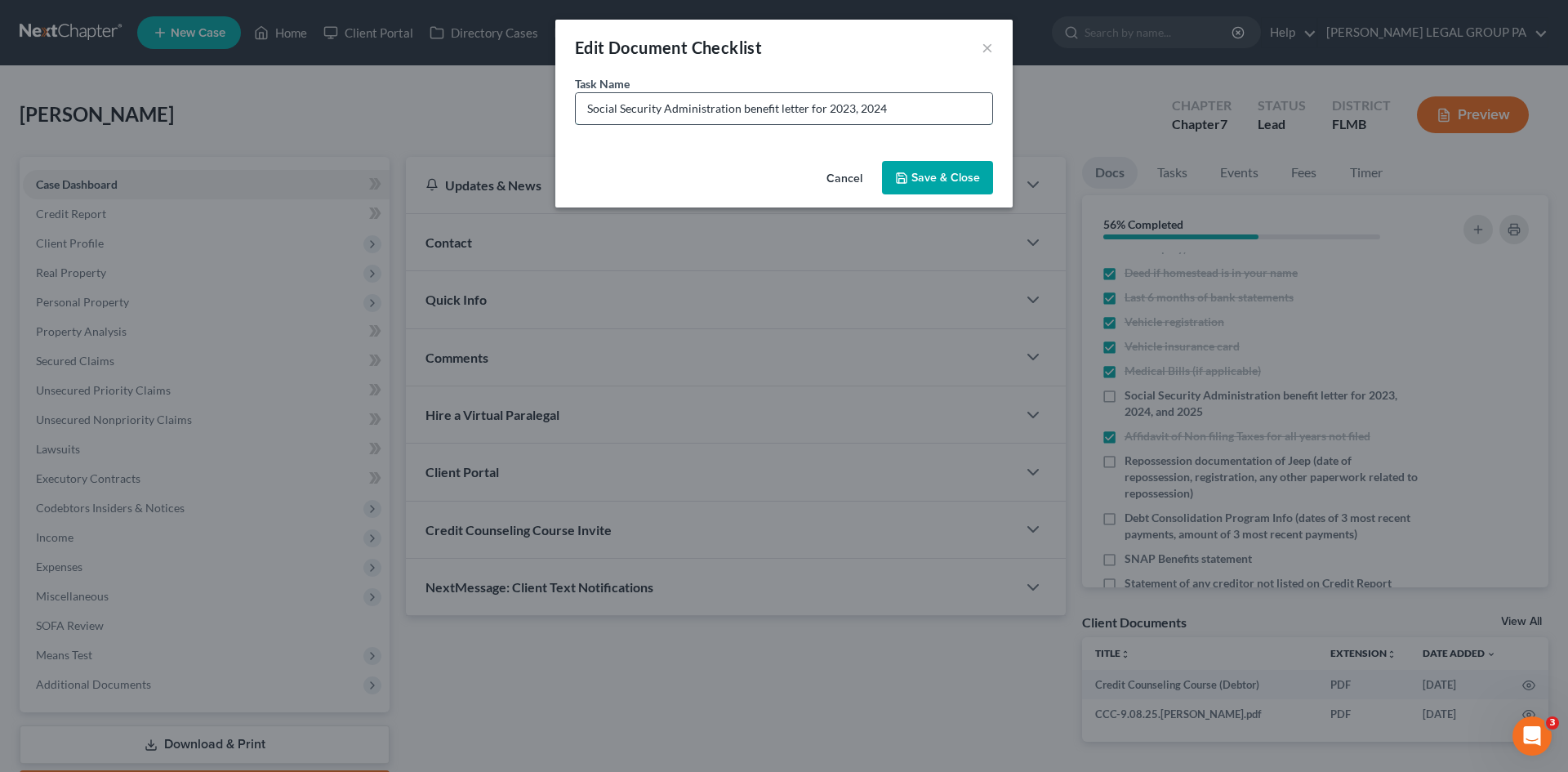
click at [853, 108] on input "Social Security Administration benefit letter for 2023, 2024" at bounding box center [784, 108] width 417 height 31
type input "Social Security Administration benefit letter for 2023 & 2024"
click at [932, 174] on button "Save & Close" at bounding box center [937, 178] width 111 height 34
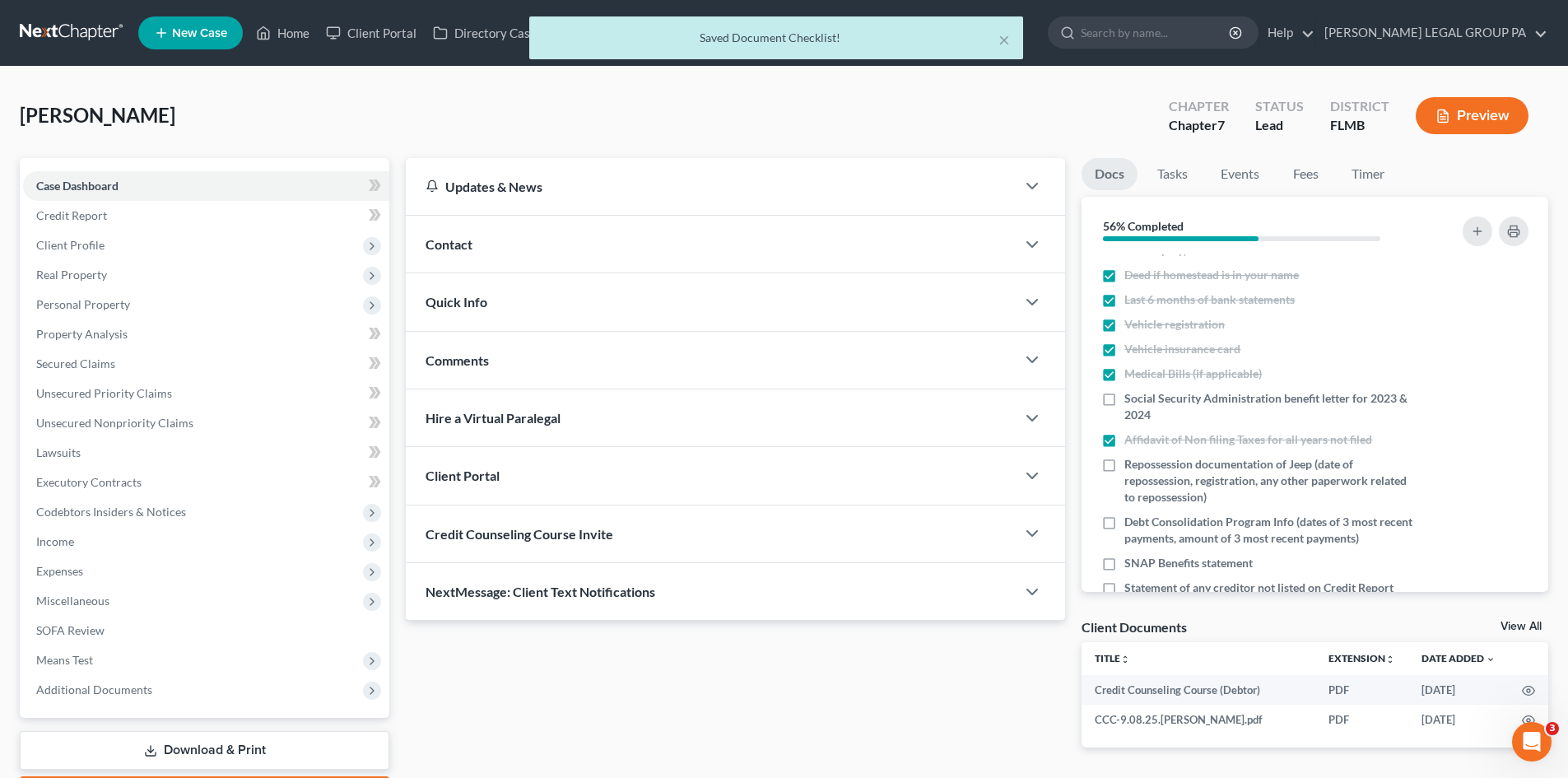
scroll to position [165, 0]
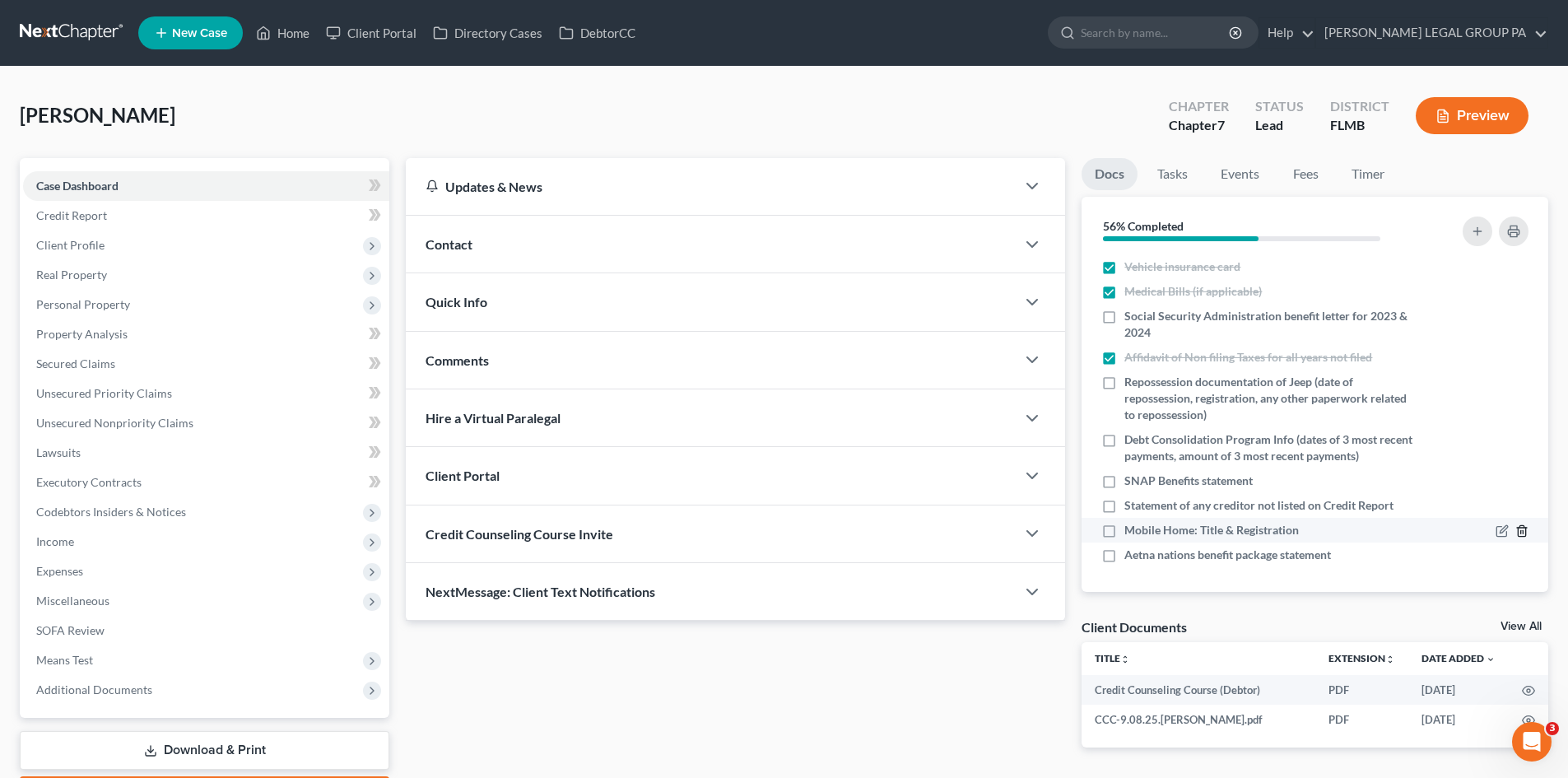
click at [1518, 526] on icon "button" at bounding box center [1521, 531] width 8 height 11
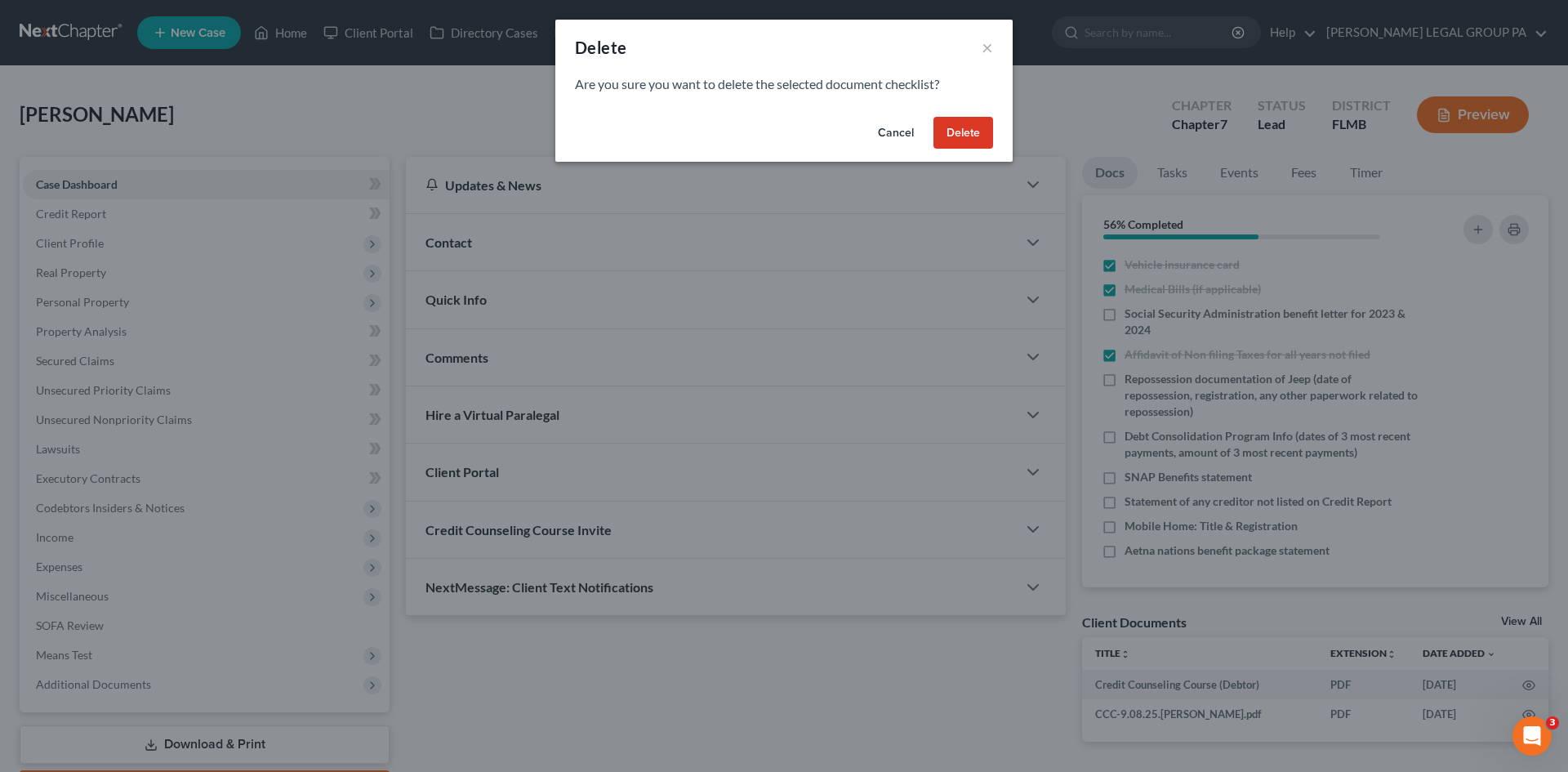
click at [961, 137] on button "Delete" at bounding box center [962, 133] width 59 height 33
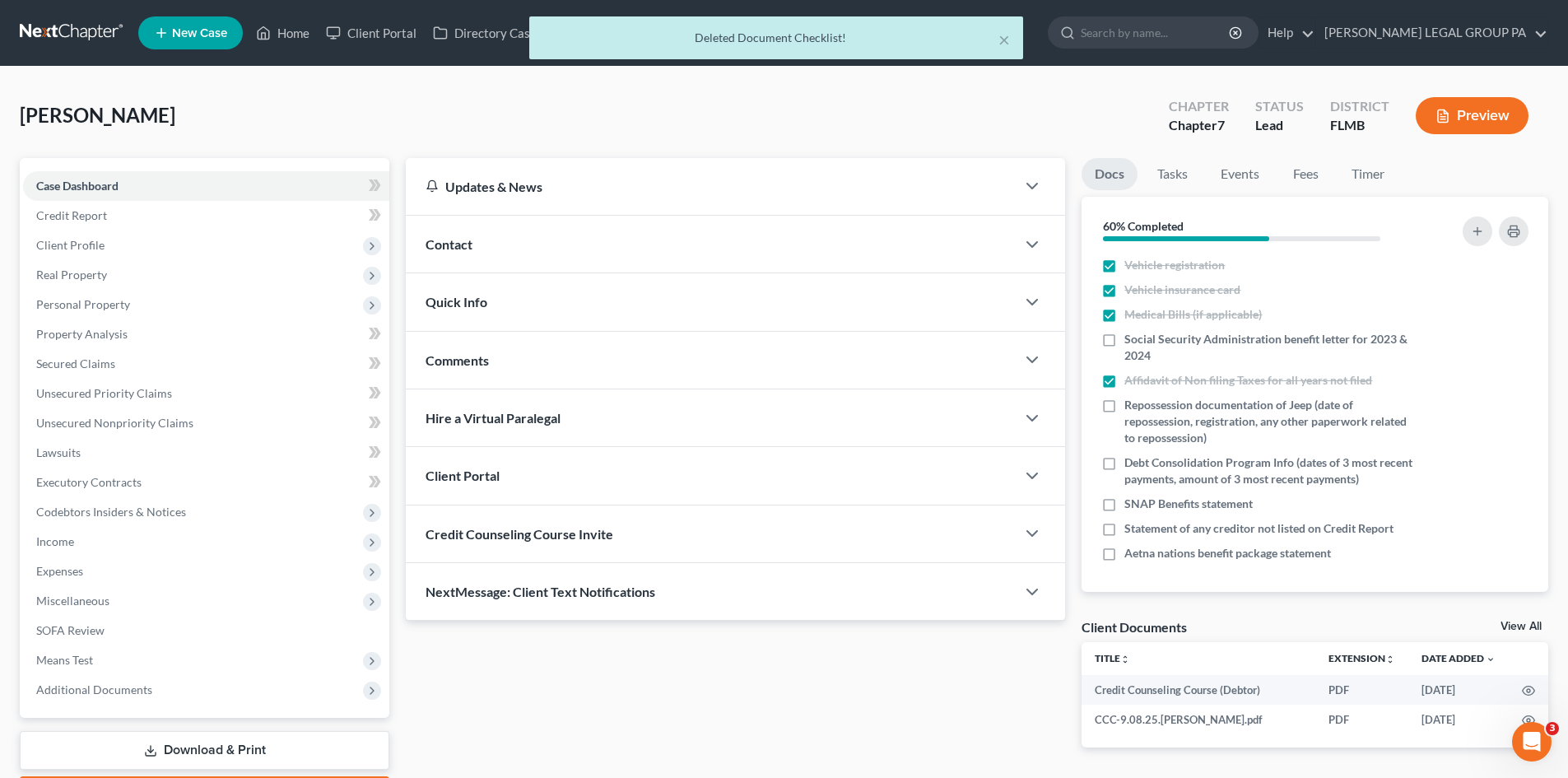
scroll to position [141, 0]
click at [140, 305] on span "Personal Property" at bounding box center [206, 304] width 366 height 29
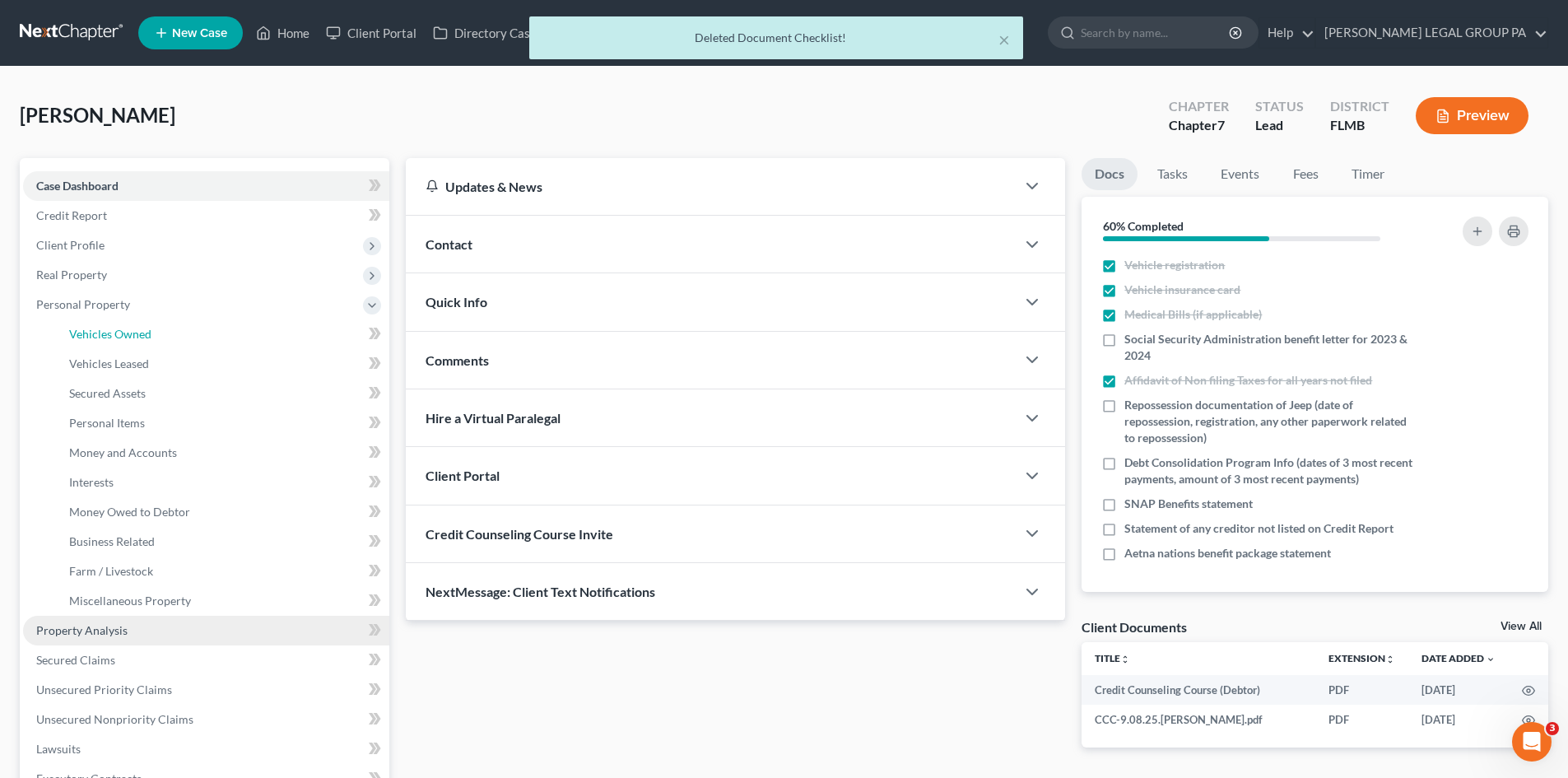
click at [143, 323] on link "Vehicles Owned" at bounding box center [223, 334] width 334 height 29
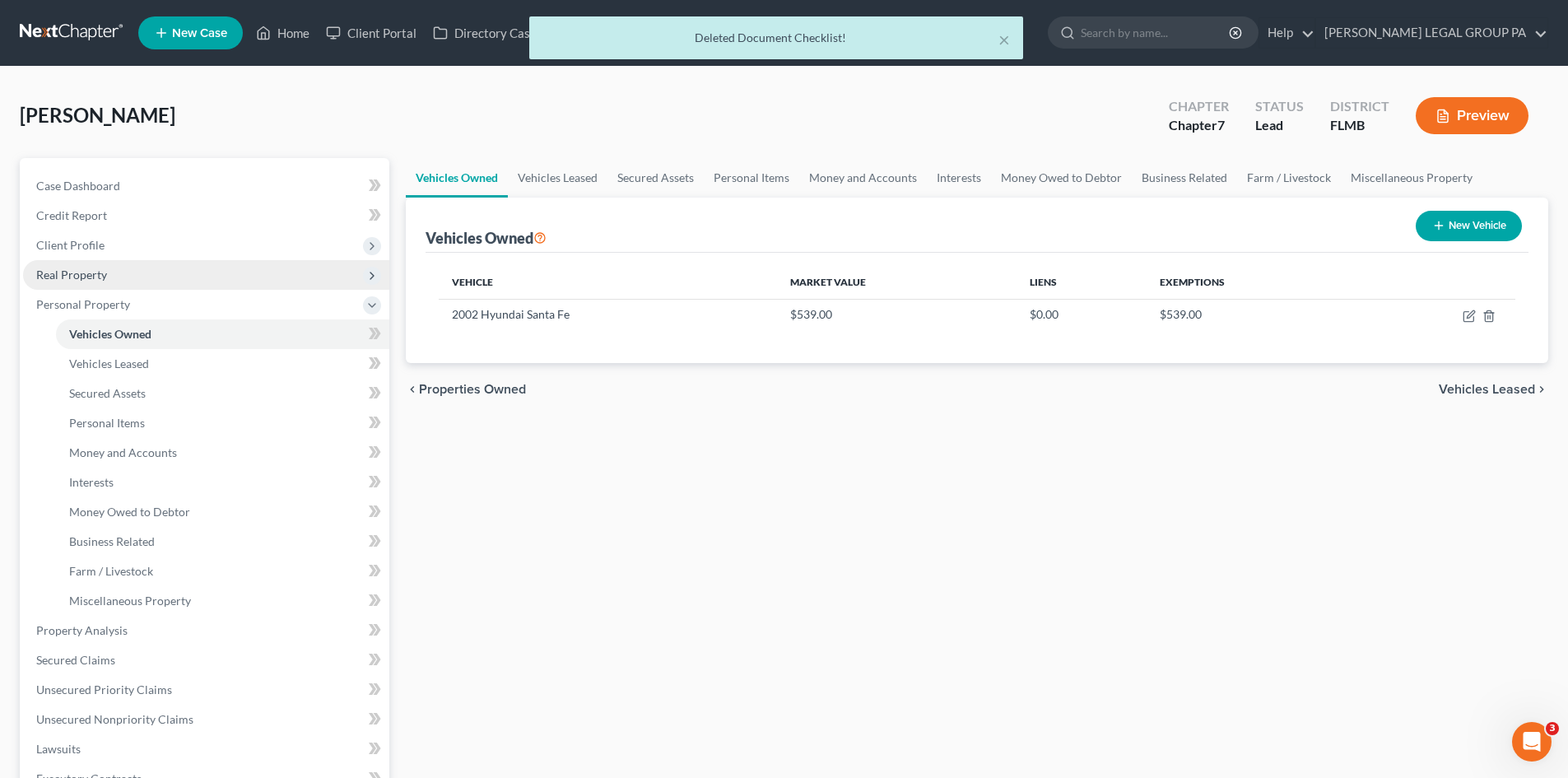
click at [106, 282] on span "Real Property" at bounding box center [206, 274] width 366 height 29
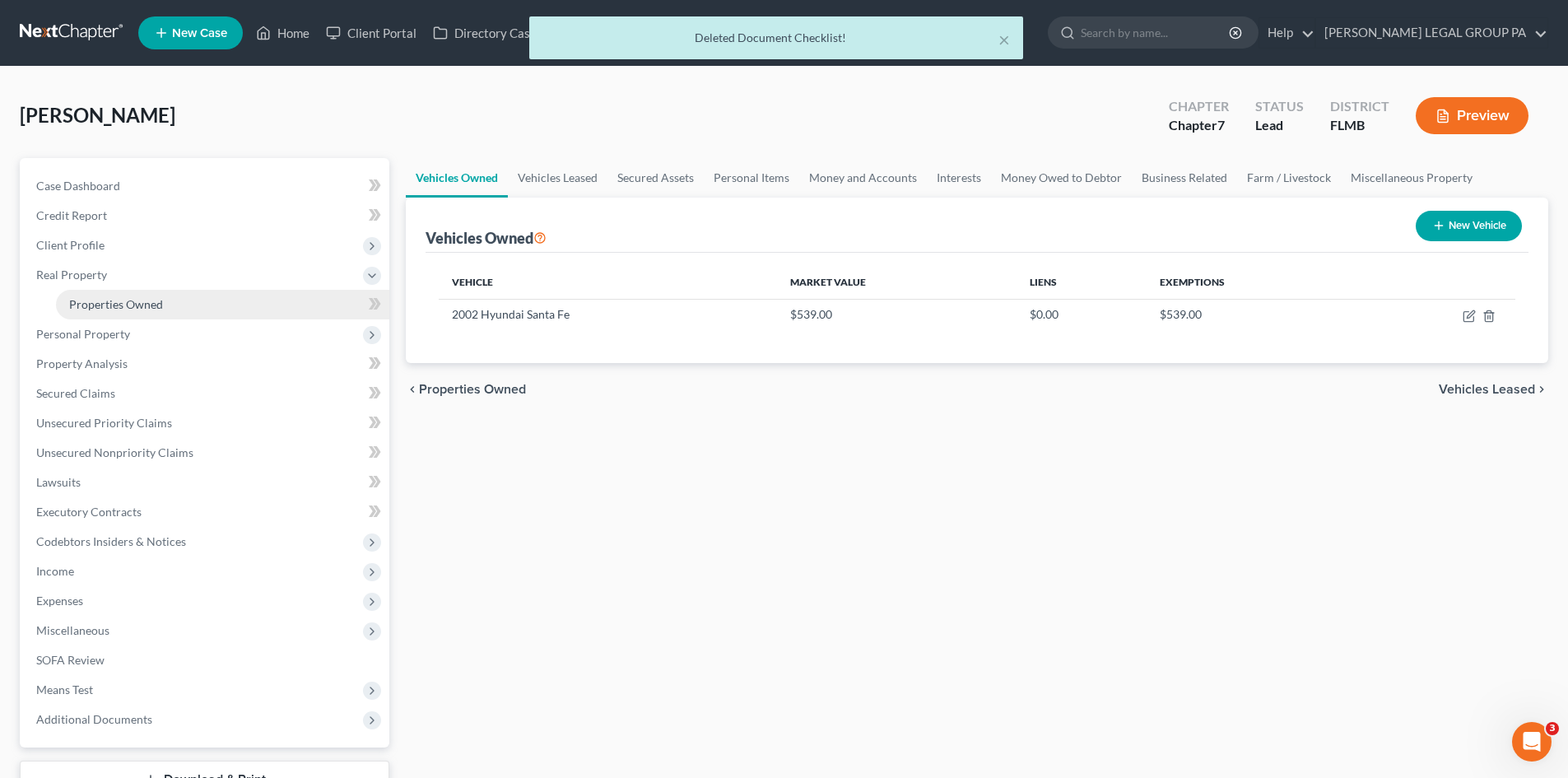
click at [121, 308] on span "Properties Owned" at bounding box center [116, 304] width 94 height 14
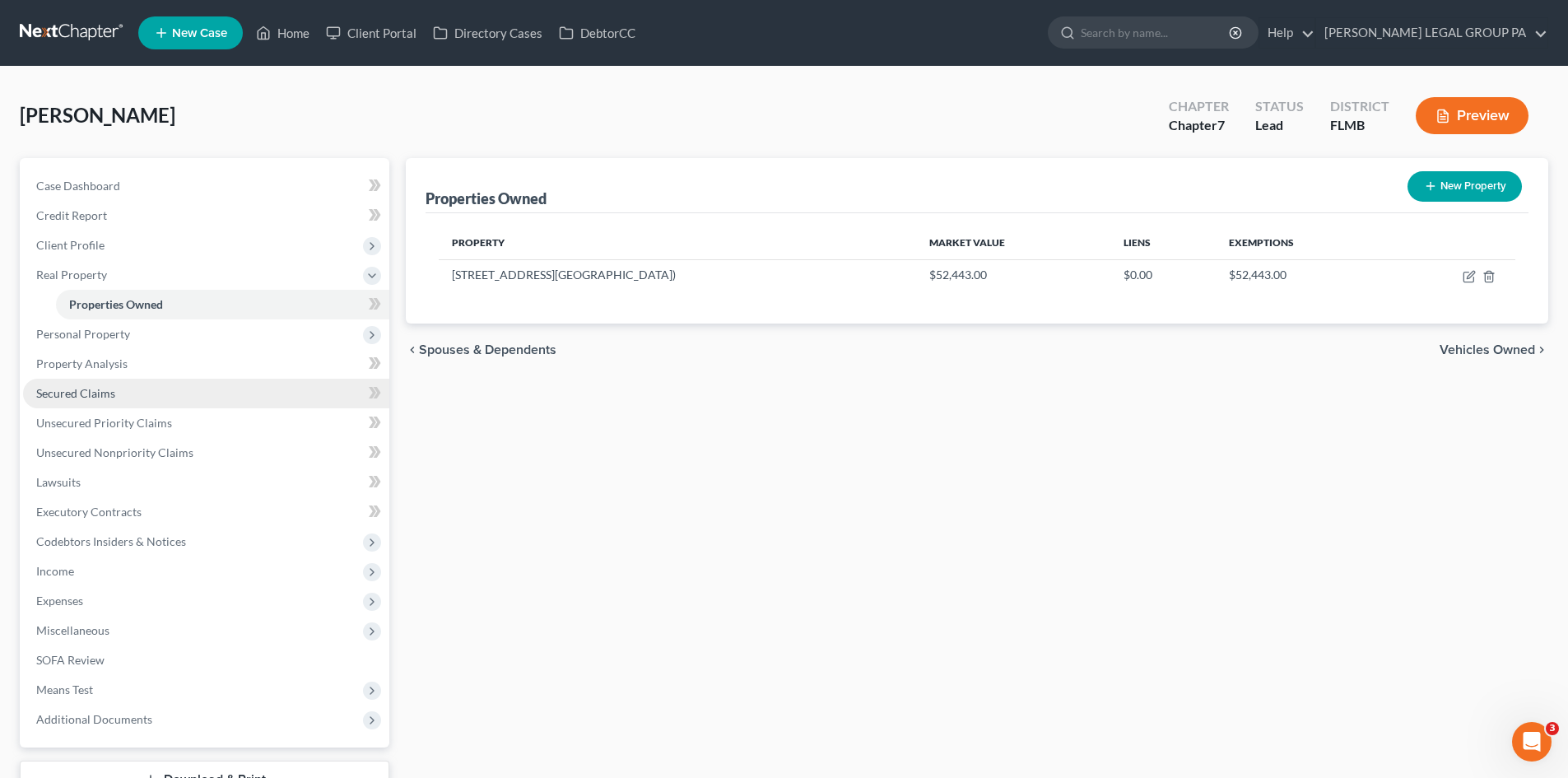
click at [112, 395] on span "Secured Claims" at bounding box center [76, 392] width 79 height 14
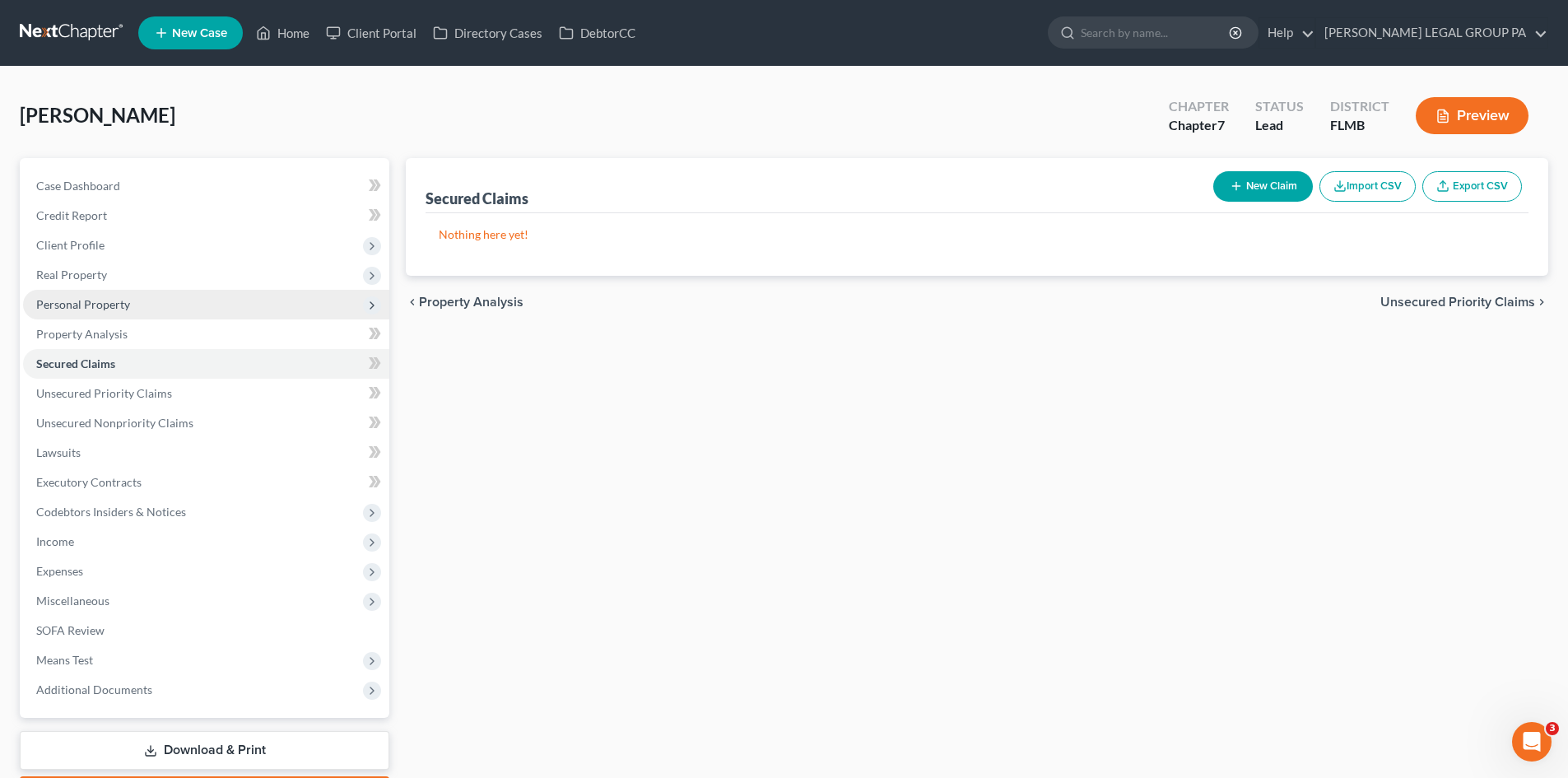
click at [129, 306] on span "Personal Property" at bounding box center [206, 304] width 366 height 29
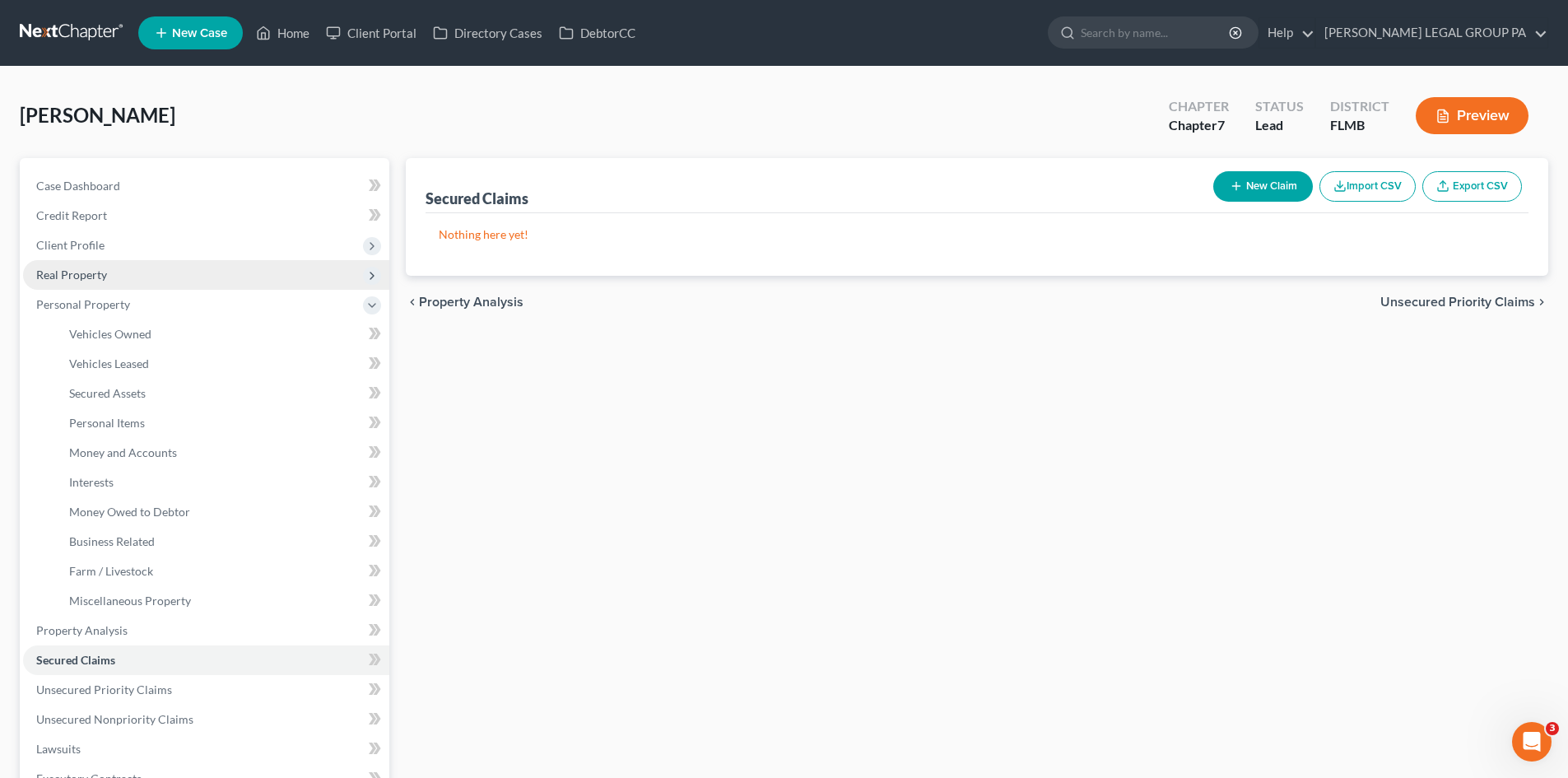
click at [126, 280] on span "Real Property" at bounding box center [206, 274] width 366 height 29
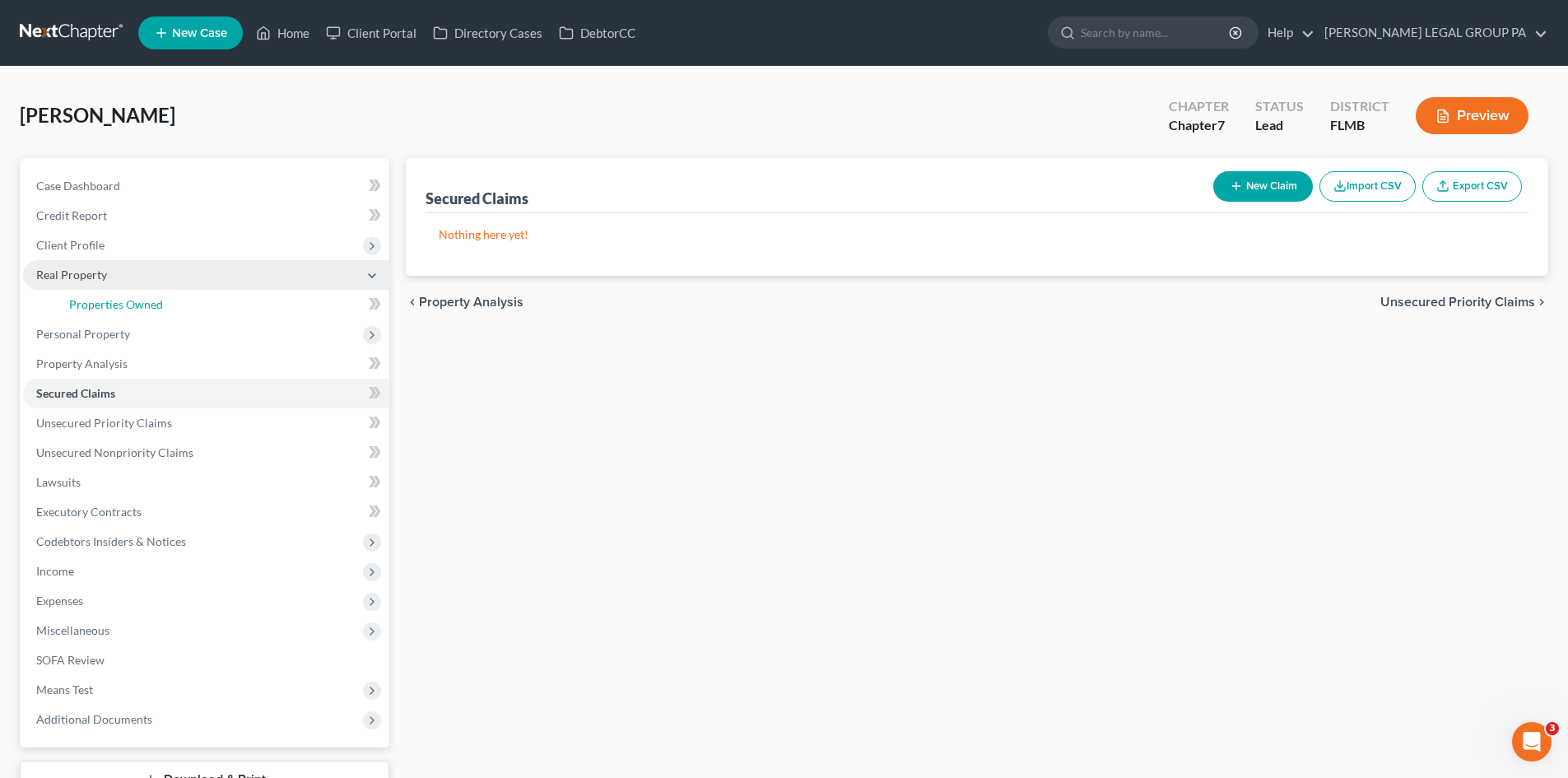
drag, startPoint x: 131, startPoint y: 302, endPoint x: 300, endPoint y: 279, distance: 170.6
click at [131, 302] on span "Properties Owned" at bounding box center [116, 304] width 94 height 14
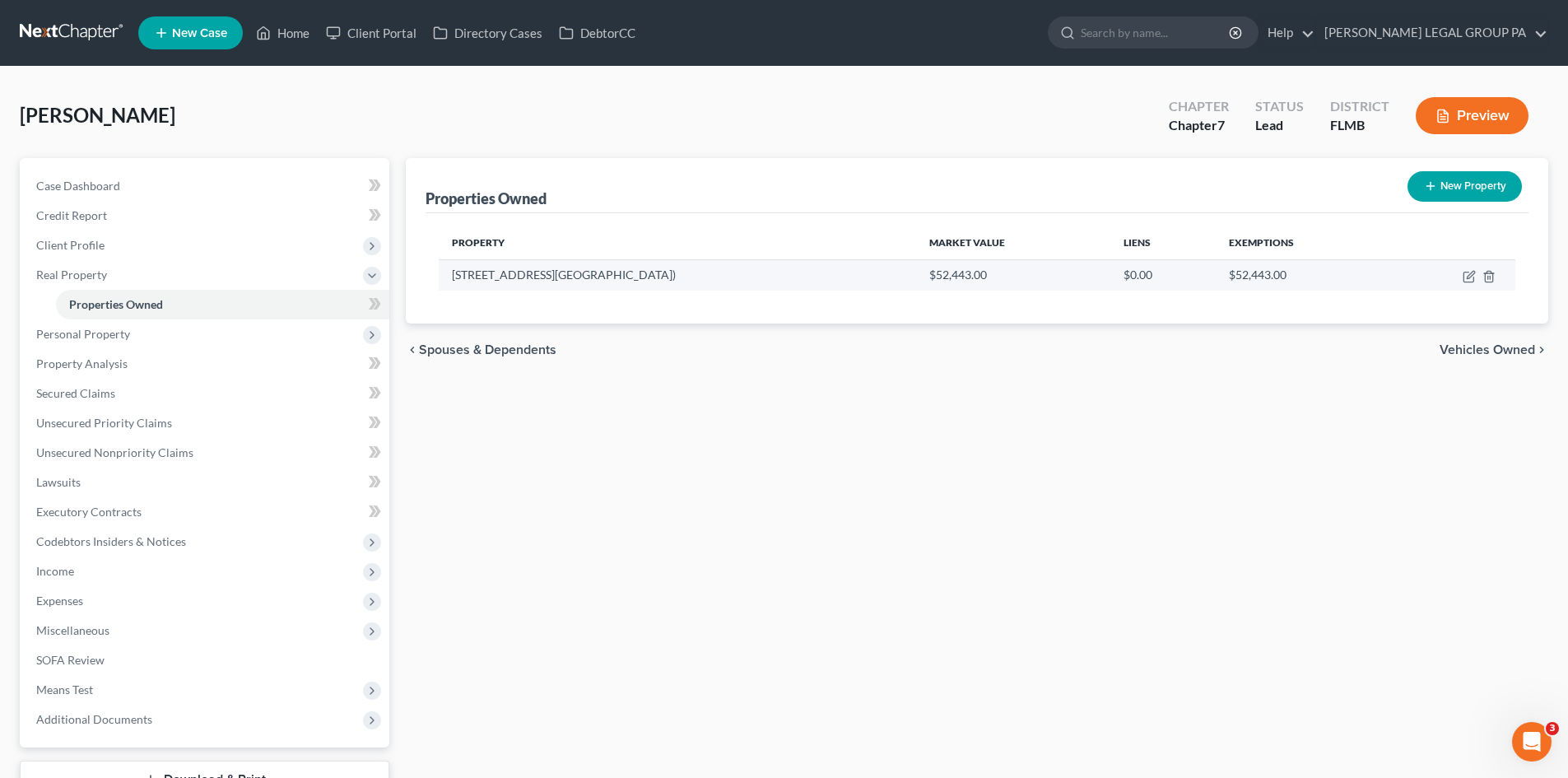
click at [1461, 276] on td at bounding box center [1452, 275] width 126 height 31
click at [1464, 276] on icon "button" at bounding box center [1468, 277] width 10 height 10
select select "9"
select select "0"
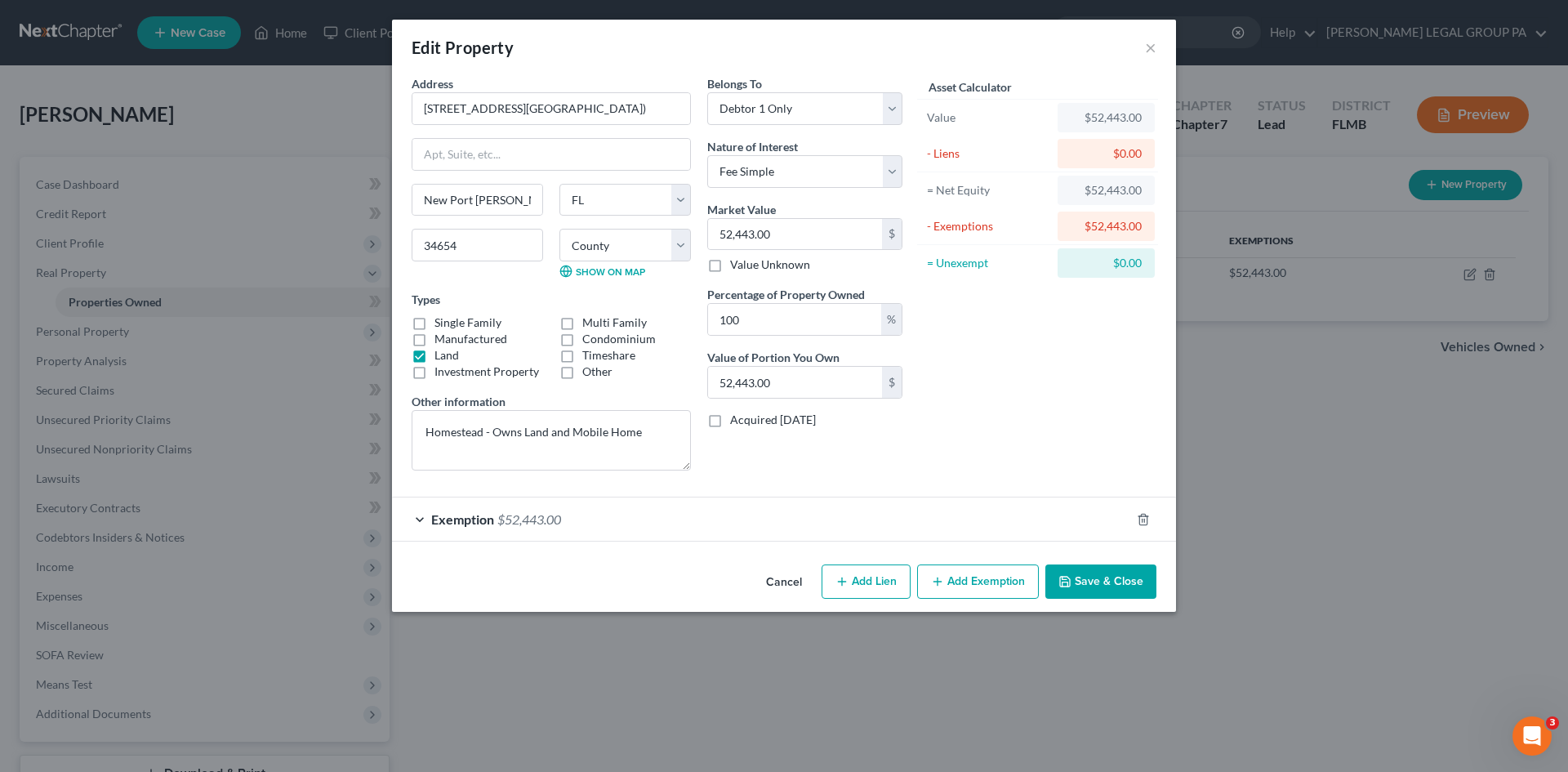
click at [1119, 582] on button "Save & Close" at bounding box center [1101, 581] width 111 height 34
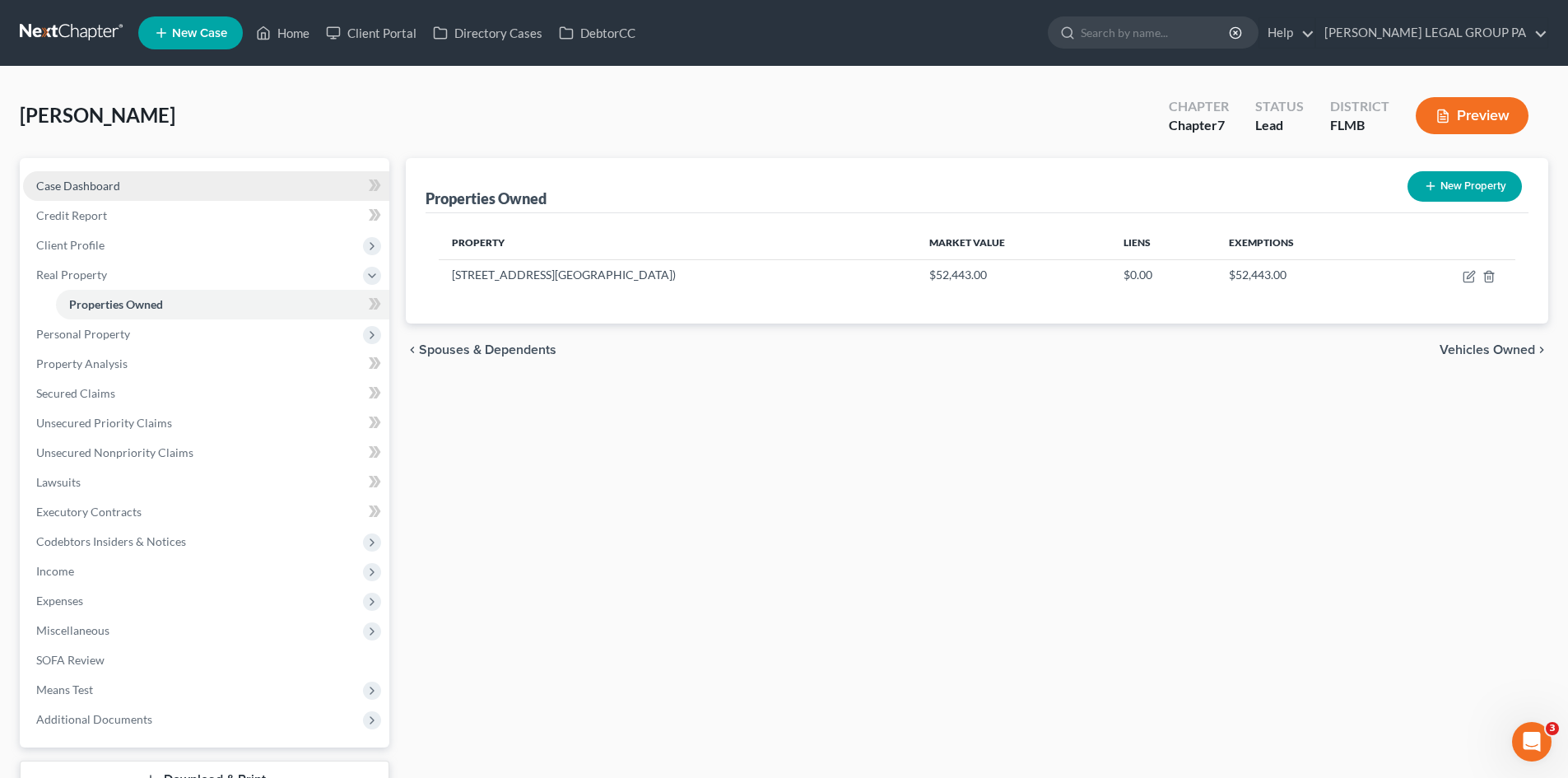
click at [124, 189] on link "Case Dashboard" at bounding box center [206, 186] width 366 height 29
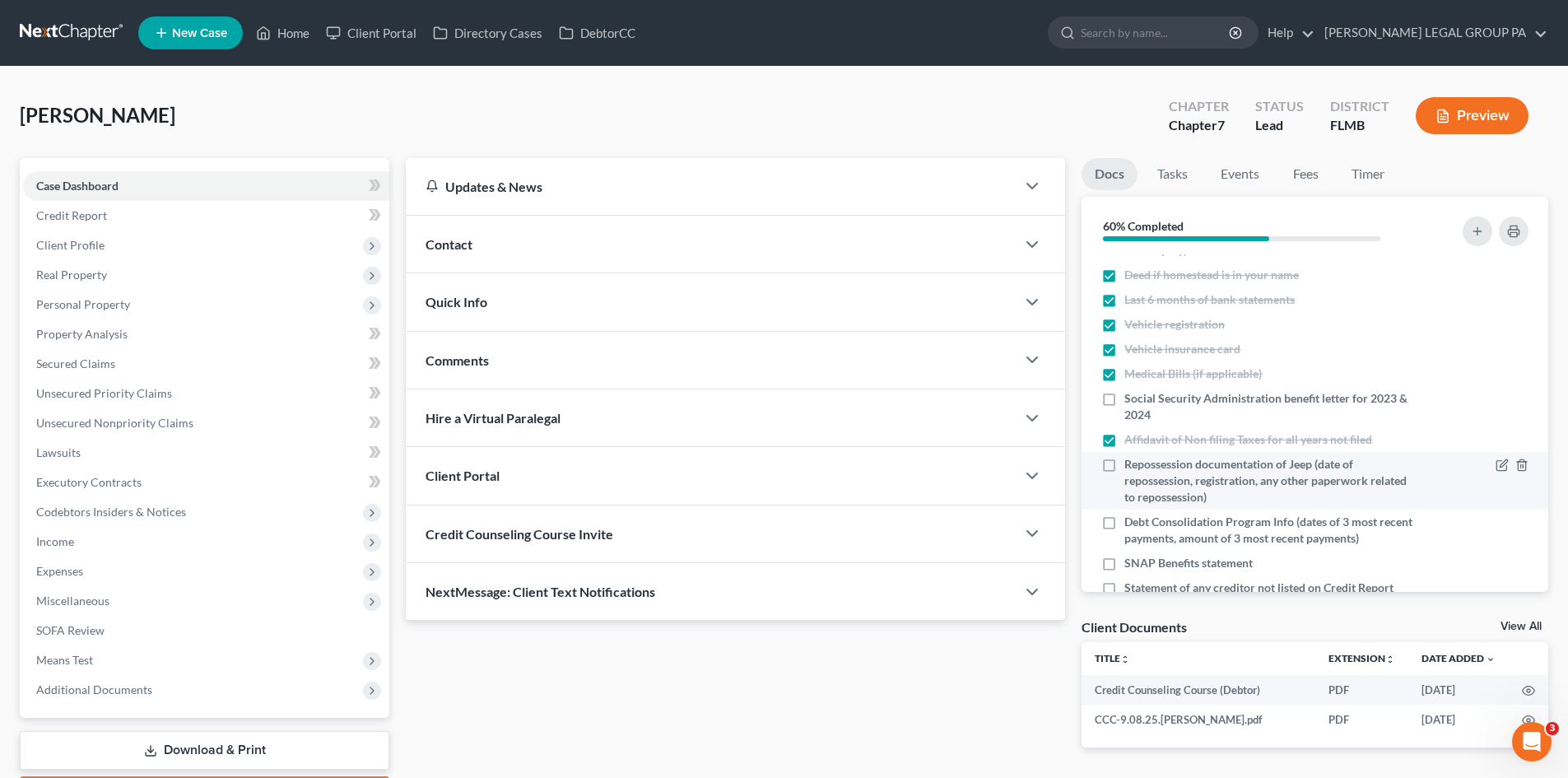
scroll to position [141, 0]
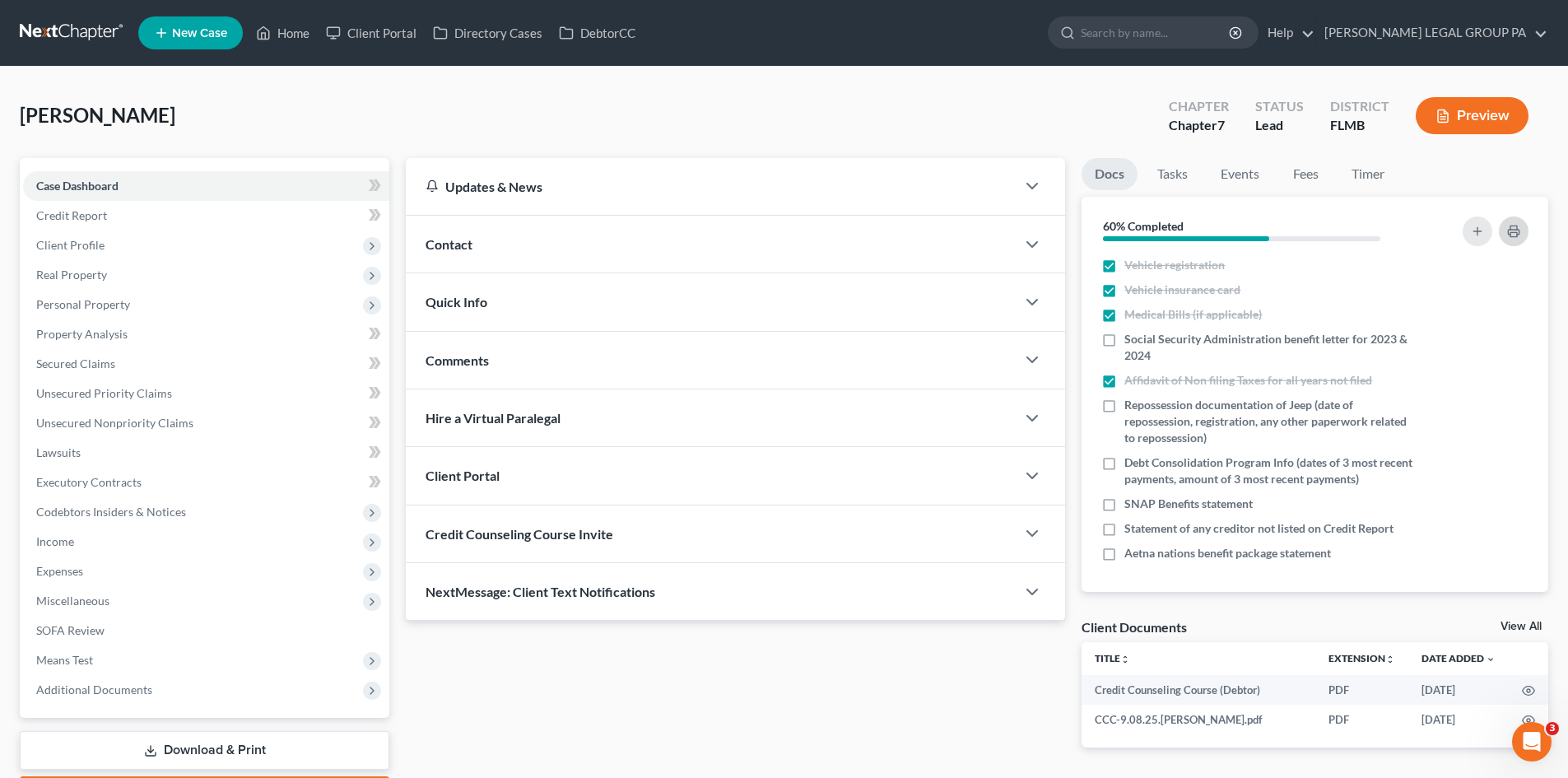
click at [1523, 235] on button "button" at bounding box center [1513, 231] width 29 height 29
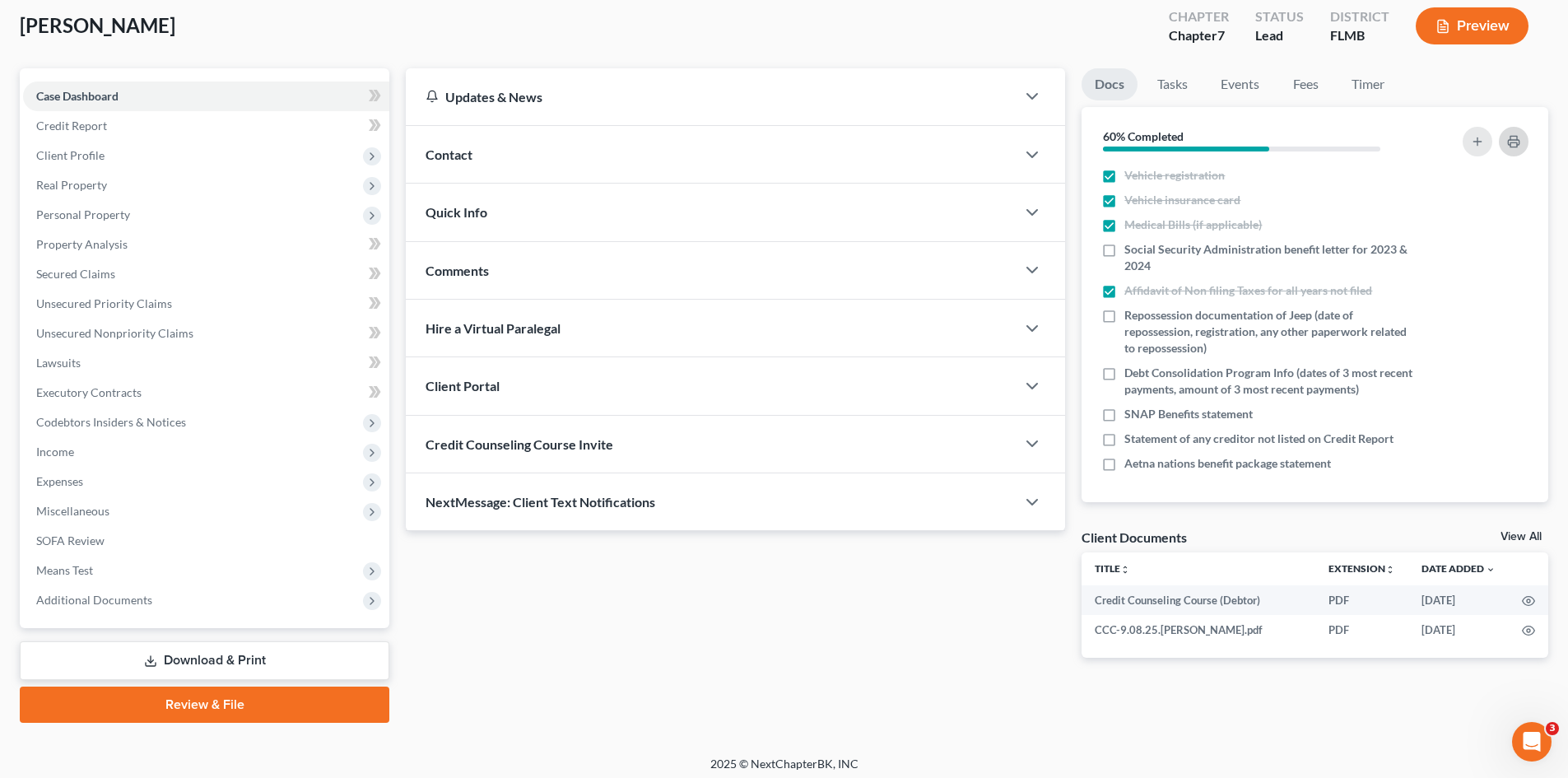
scroll to position [97, 0]
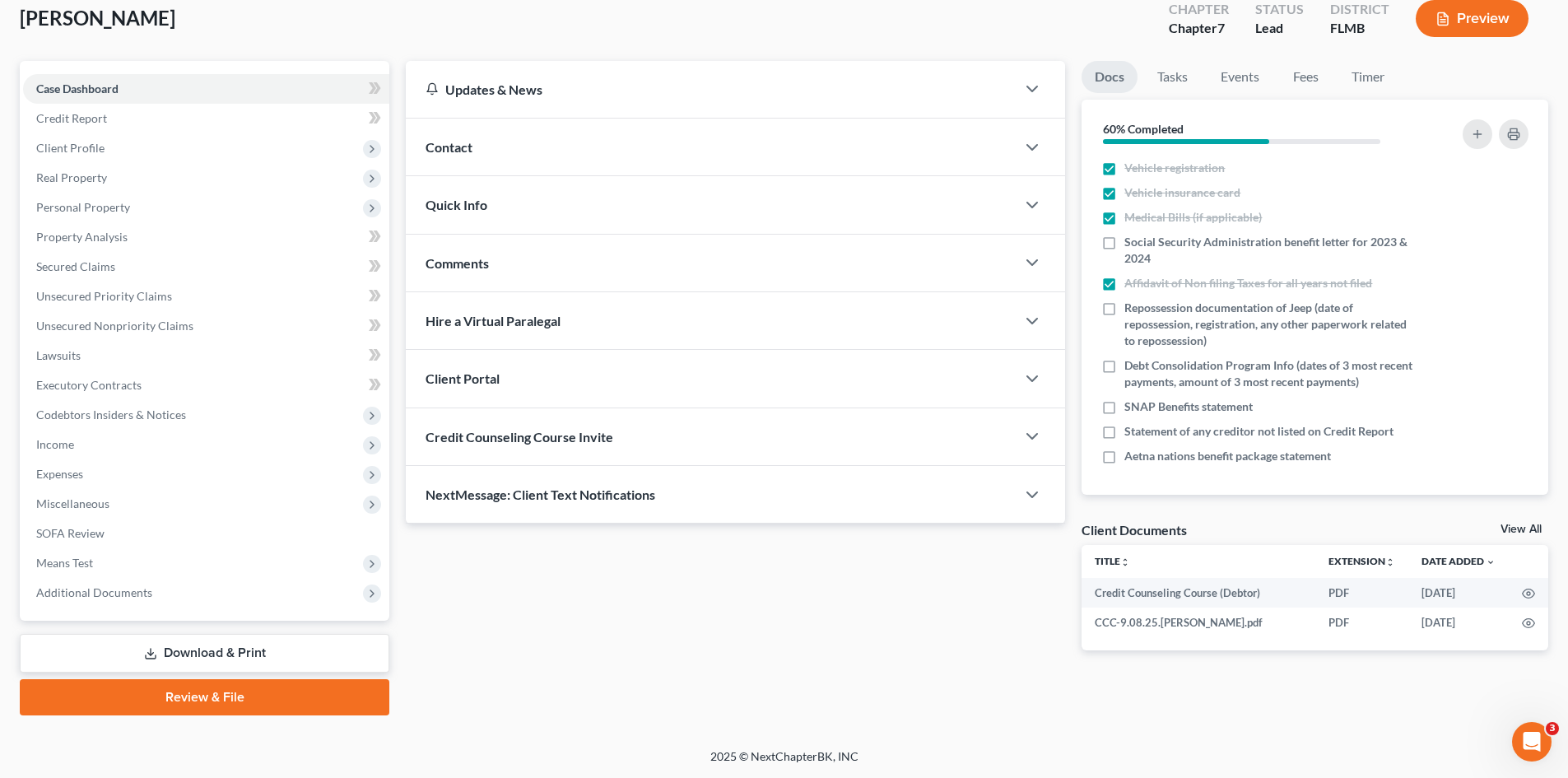
click at [1529, 522] on div "Client Documents View All" at bounding box center [1314, 533] width 466 height 24
click at [1535, 530] on link "View All" at bounding box center [1520, 529] width 41 height 12
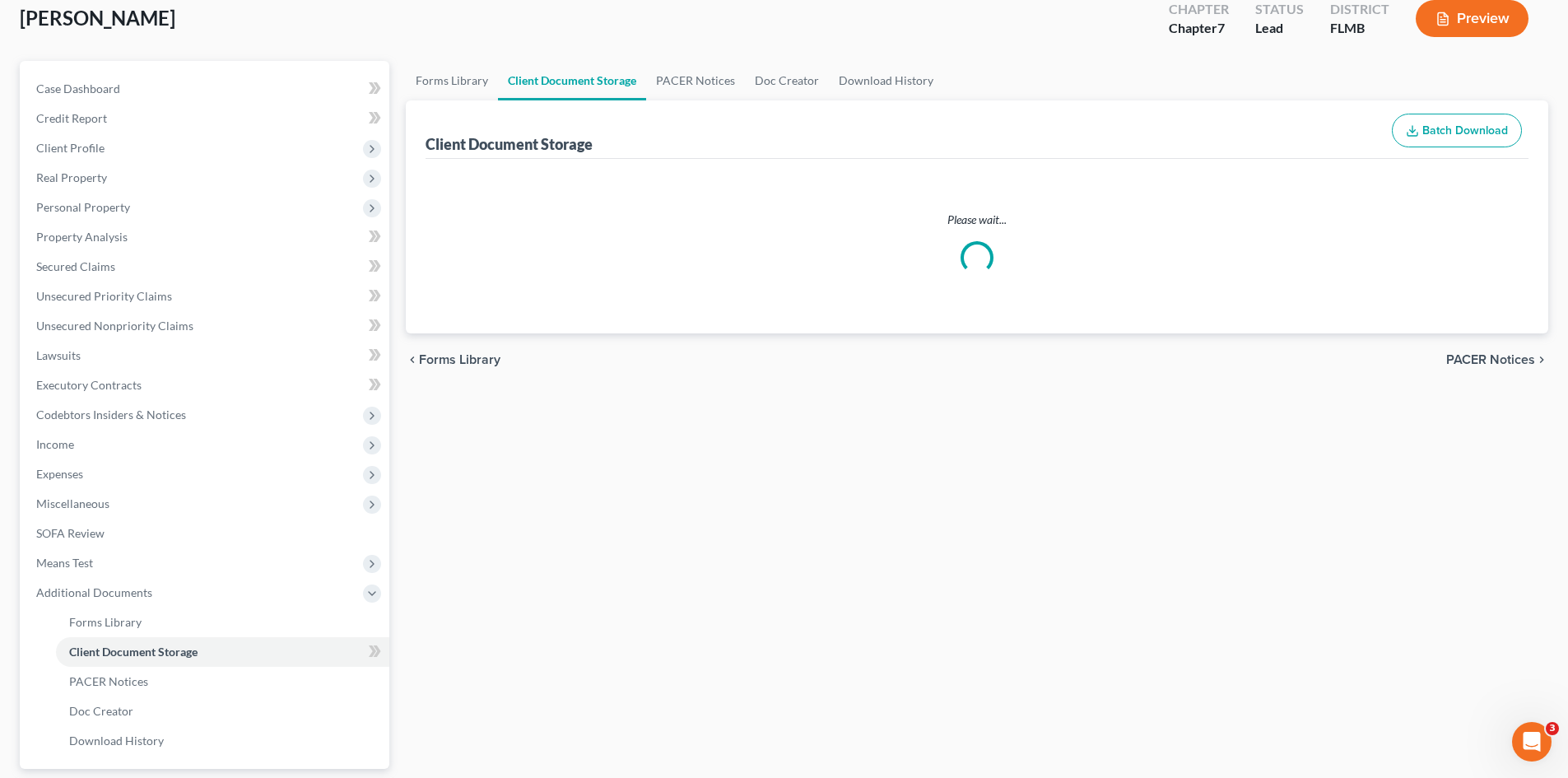
scroll to position [3, 0]
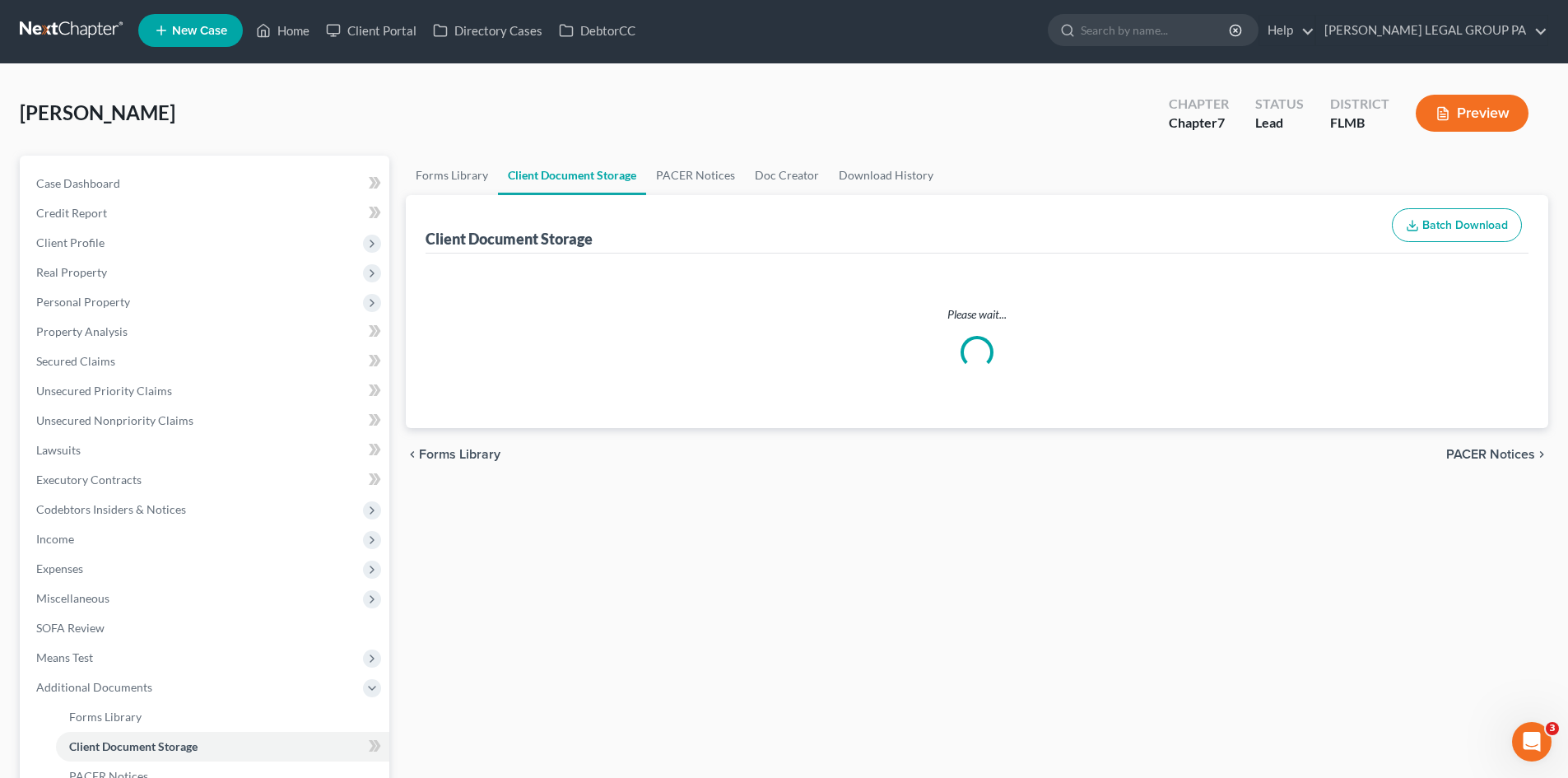
select select "9"
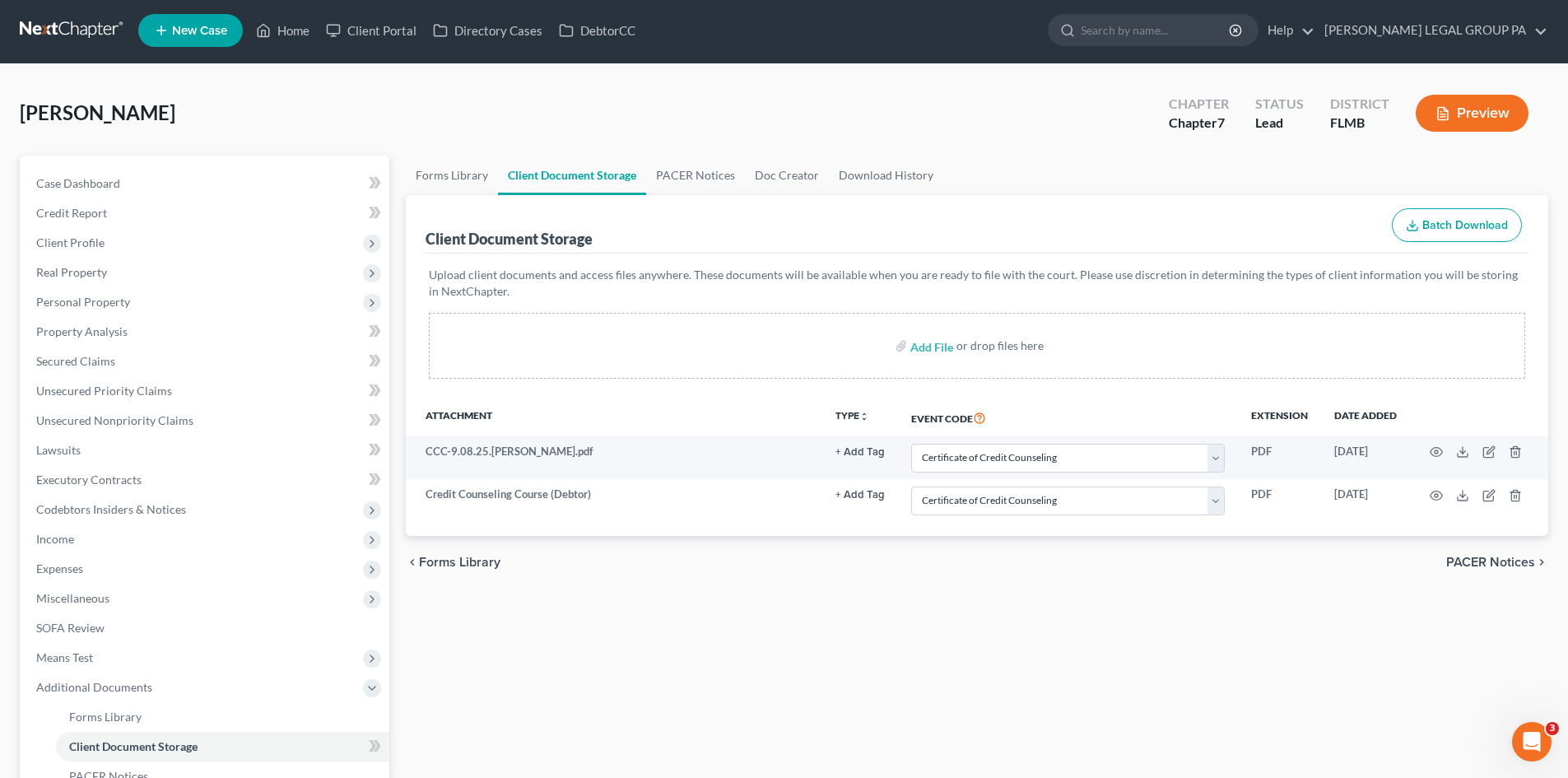
scroll to position [0, 0]
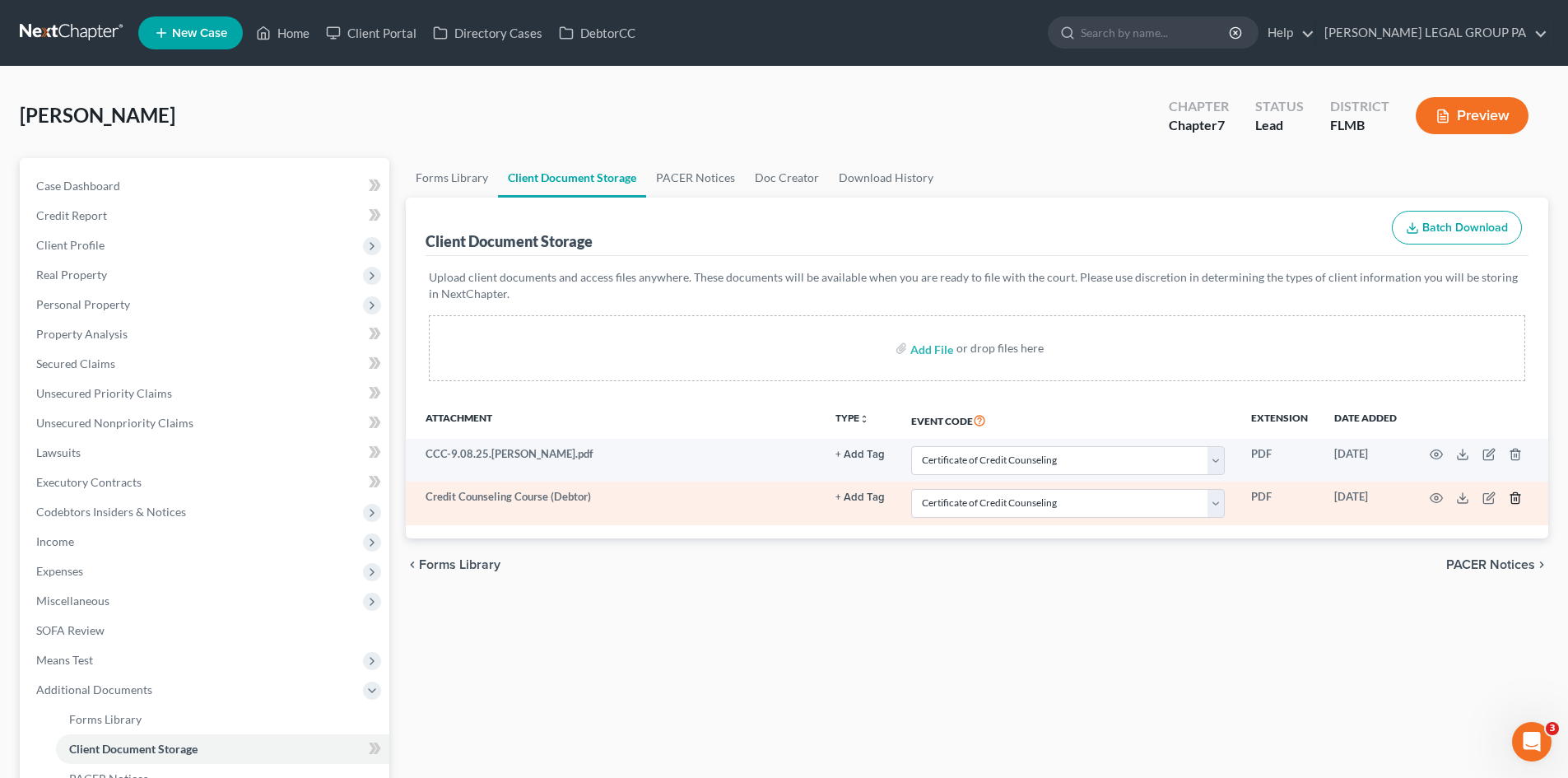
click at [1521, 501] on icon "button" at bounding box center [1515, 498] width 13 height 13
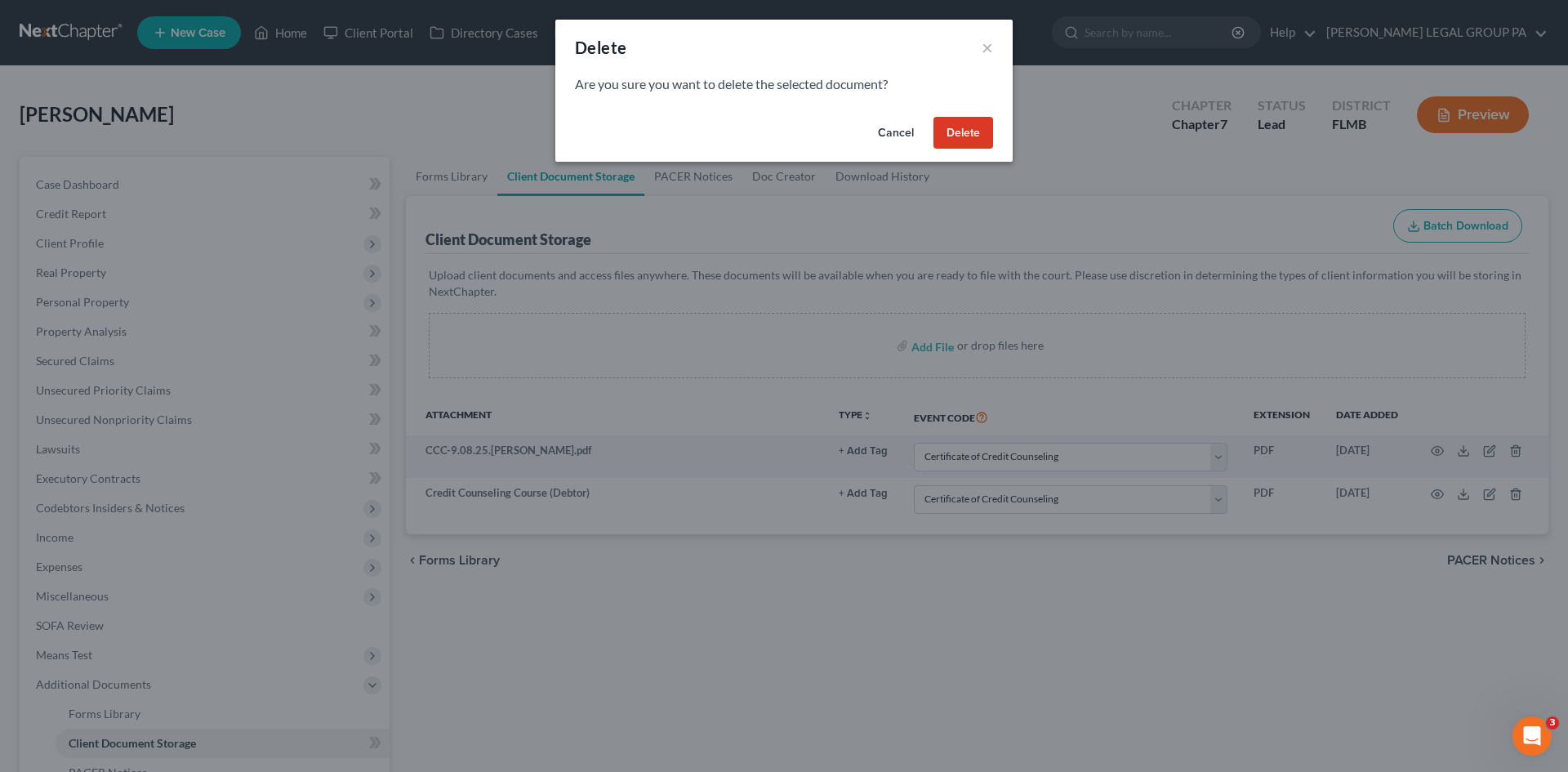
click at [947, 120] on button "Delete" at bounding box center [962, 133] width 59 height 33
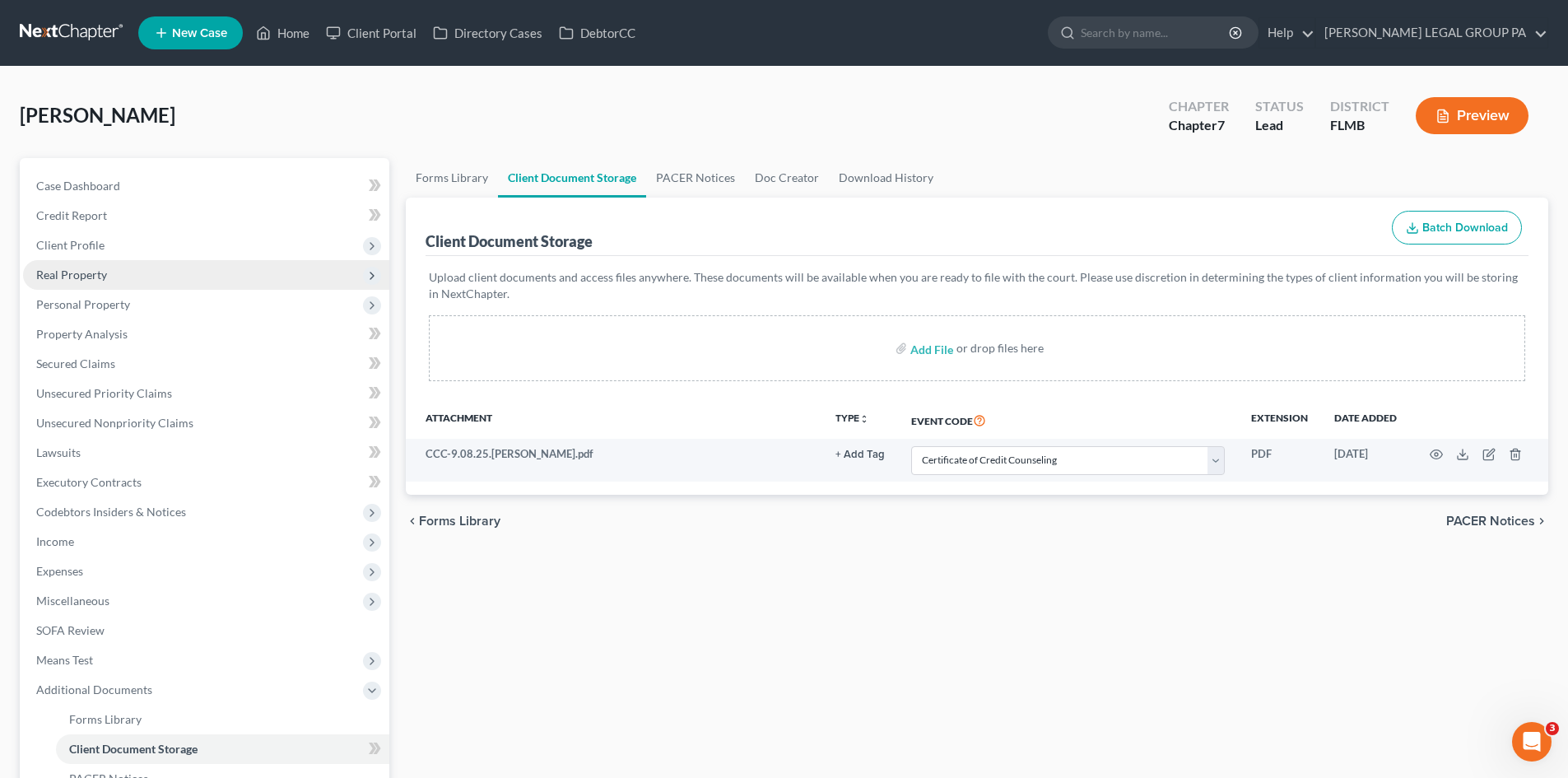
click at [107, 278] on span "Real Property" at bounding box center [206, 274] width 366 height 29
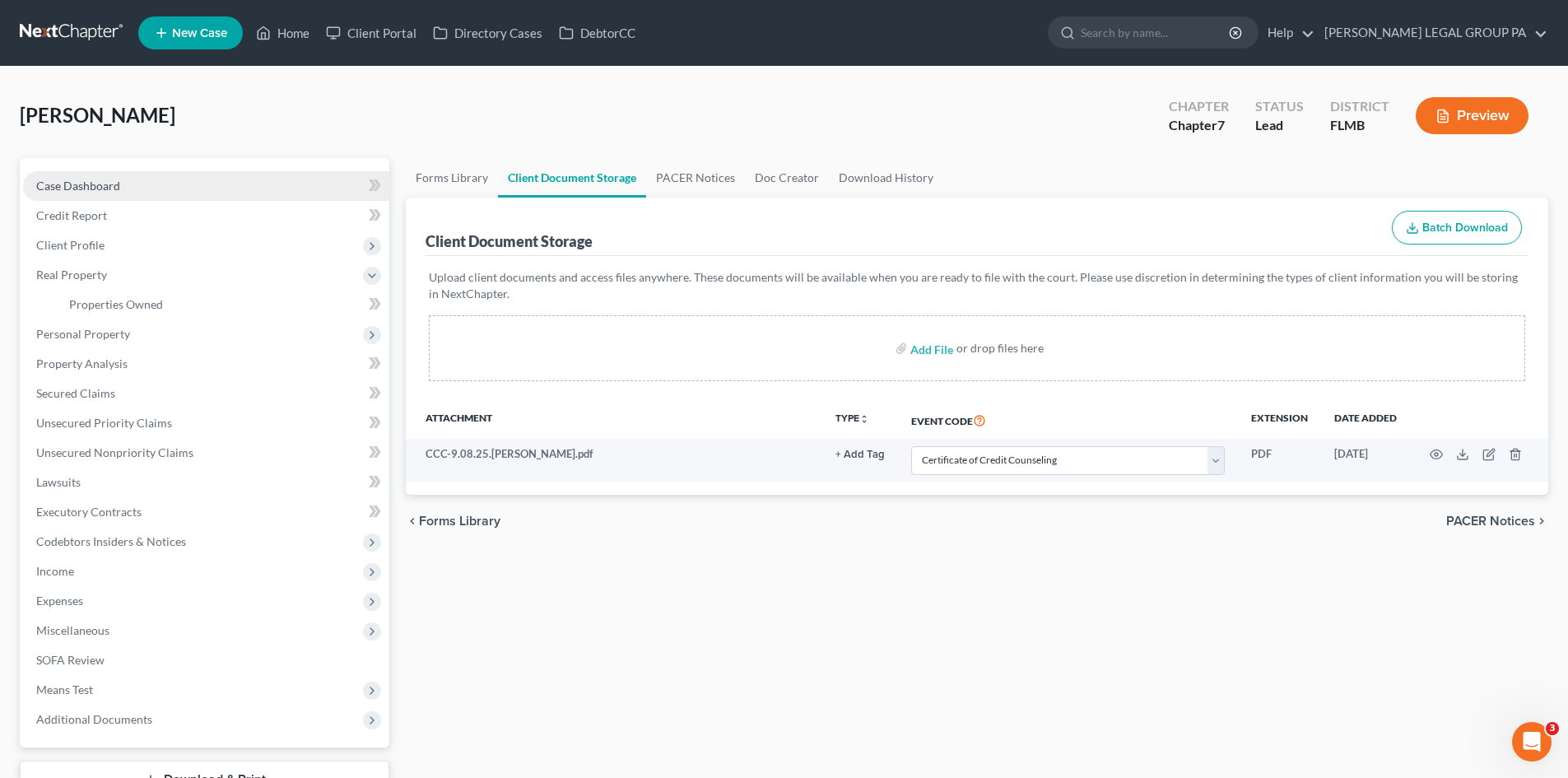
click at [102, 187] on span "Case Dashboard" at bounding box center [78, 186] width 84 height 14
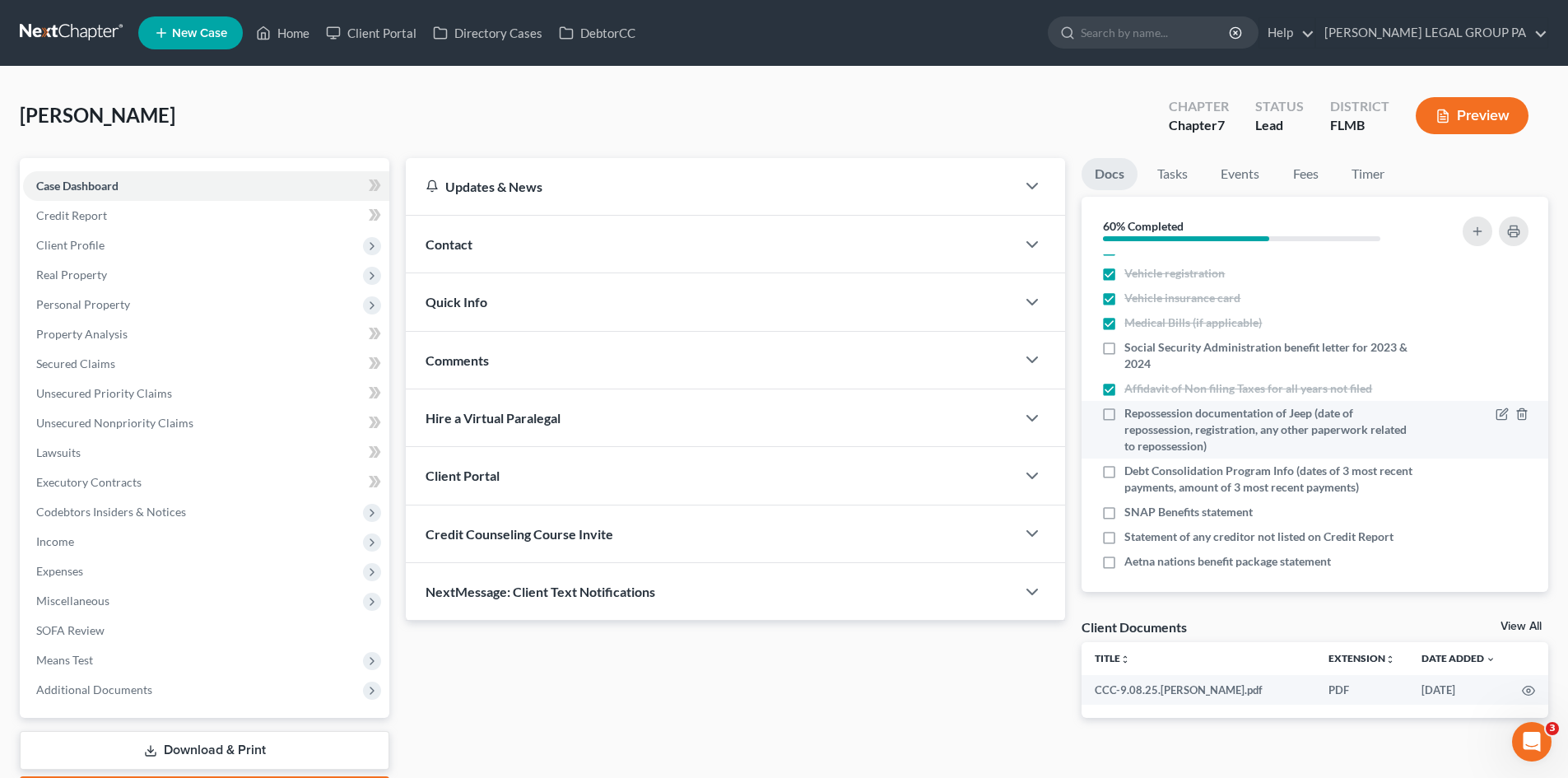
scroll to position [141, 0]
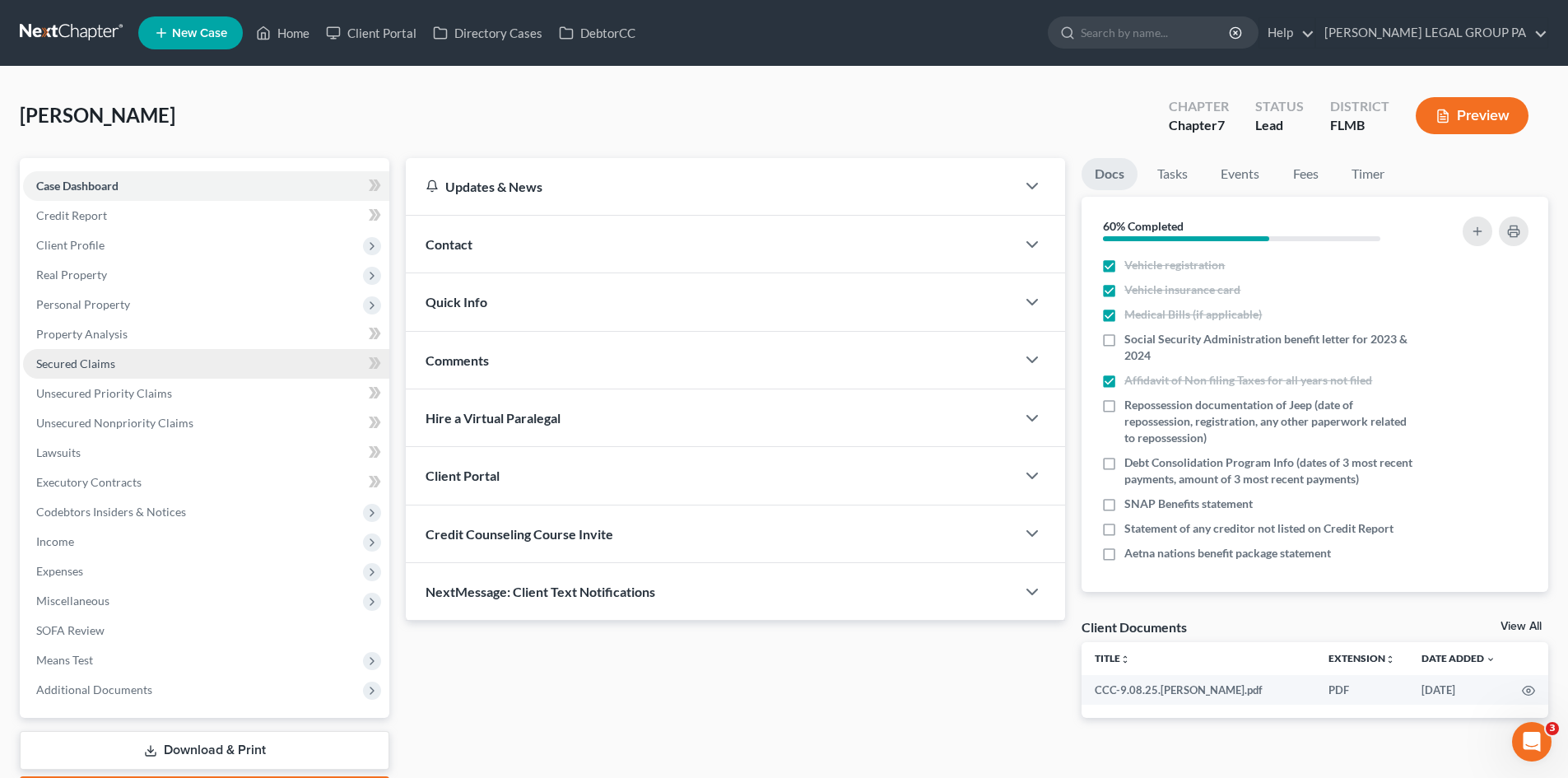
click at [72, 368] on span "Secured Claims" at bounding box center [76, 363] width 79 height 14
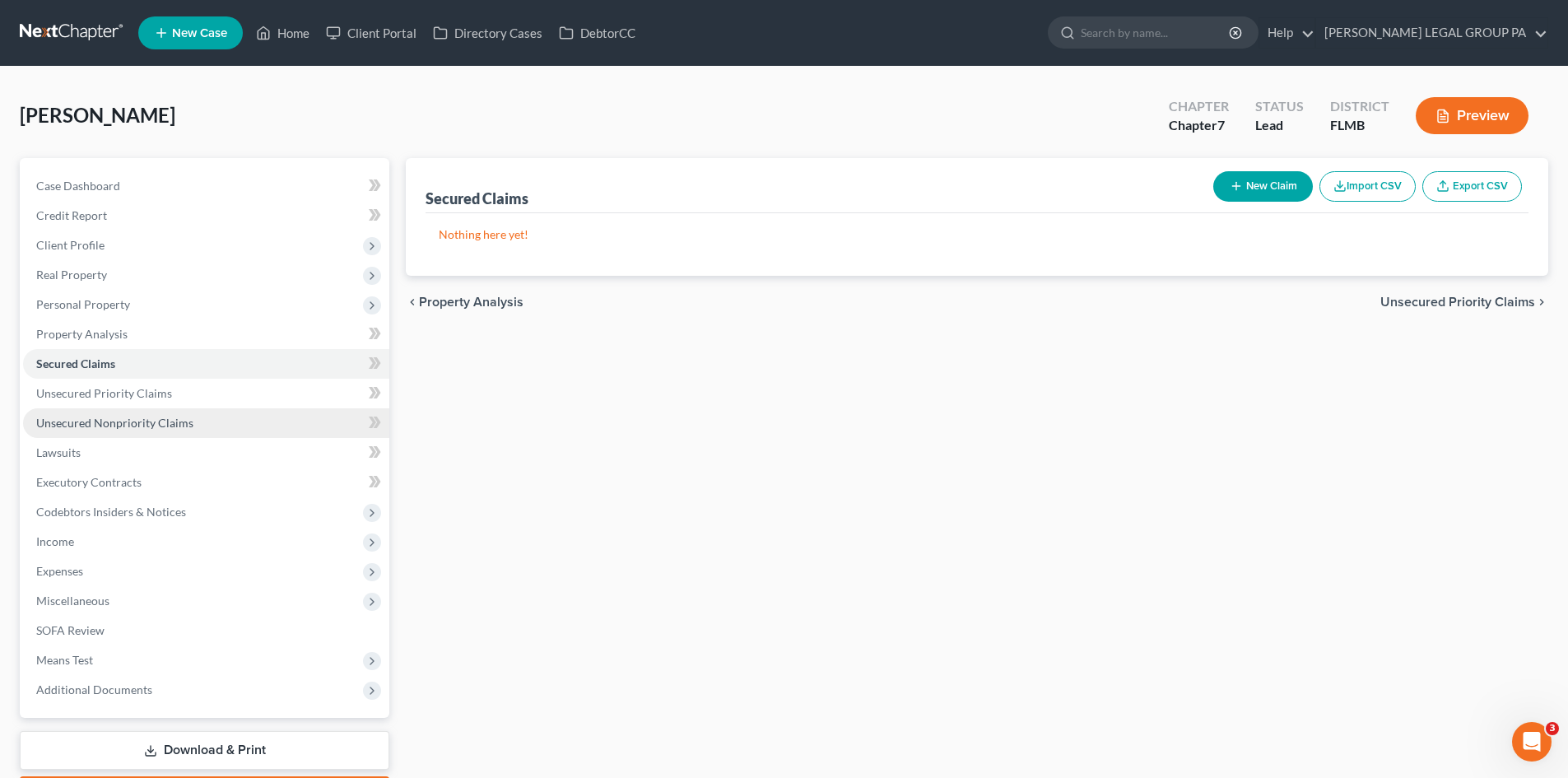
click at [109, 421] on span "Unsecured Nonpriority Claims" at bounding box center [114, 423] width 157 height 14
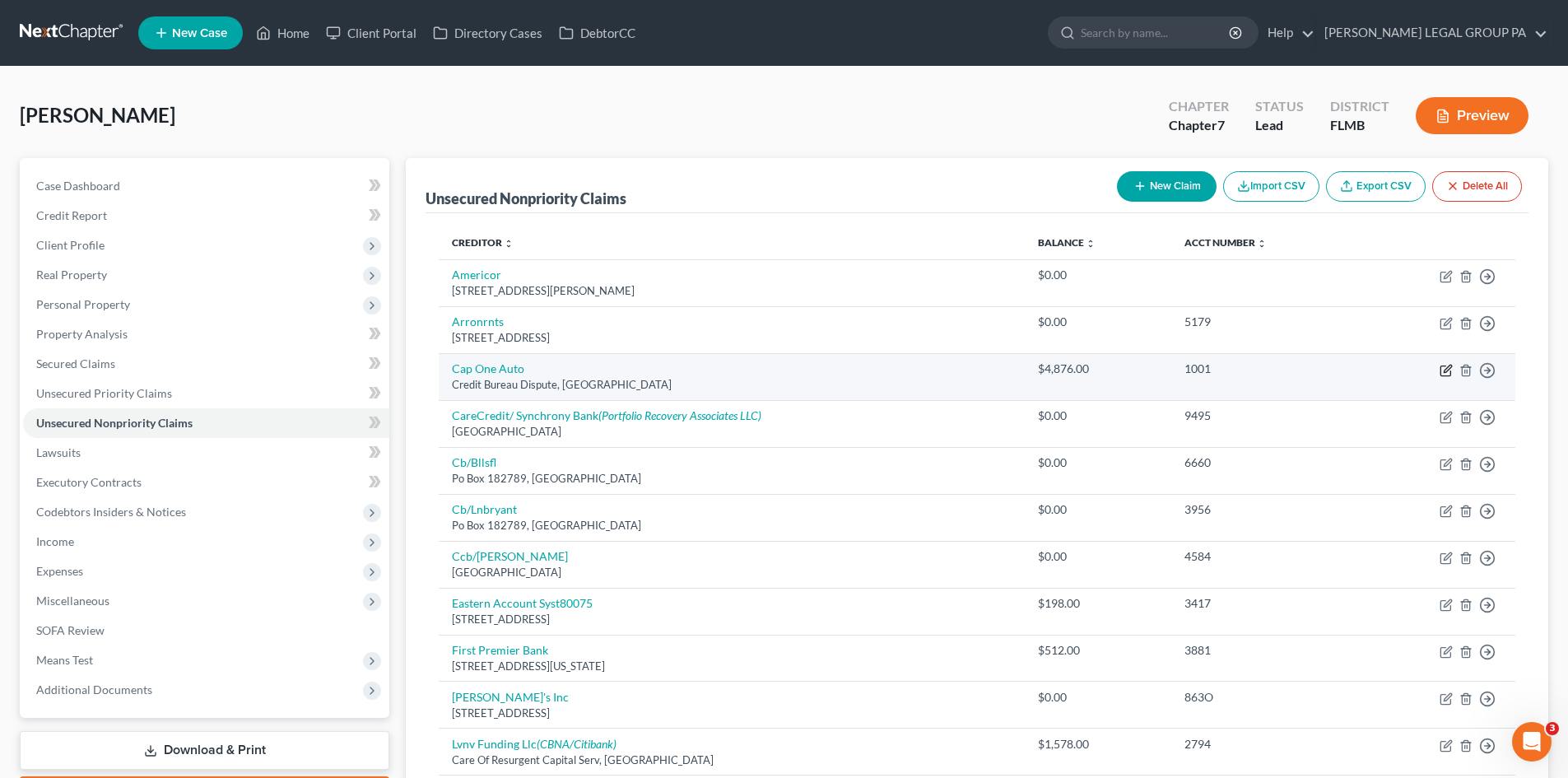
click at [1441, 368] on icon "button" at bounding box center [1445, 371] width 10 height 10
select select "45"
select select "14"
select select "0"
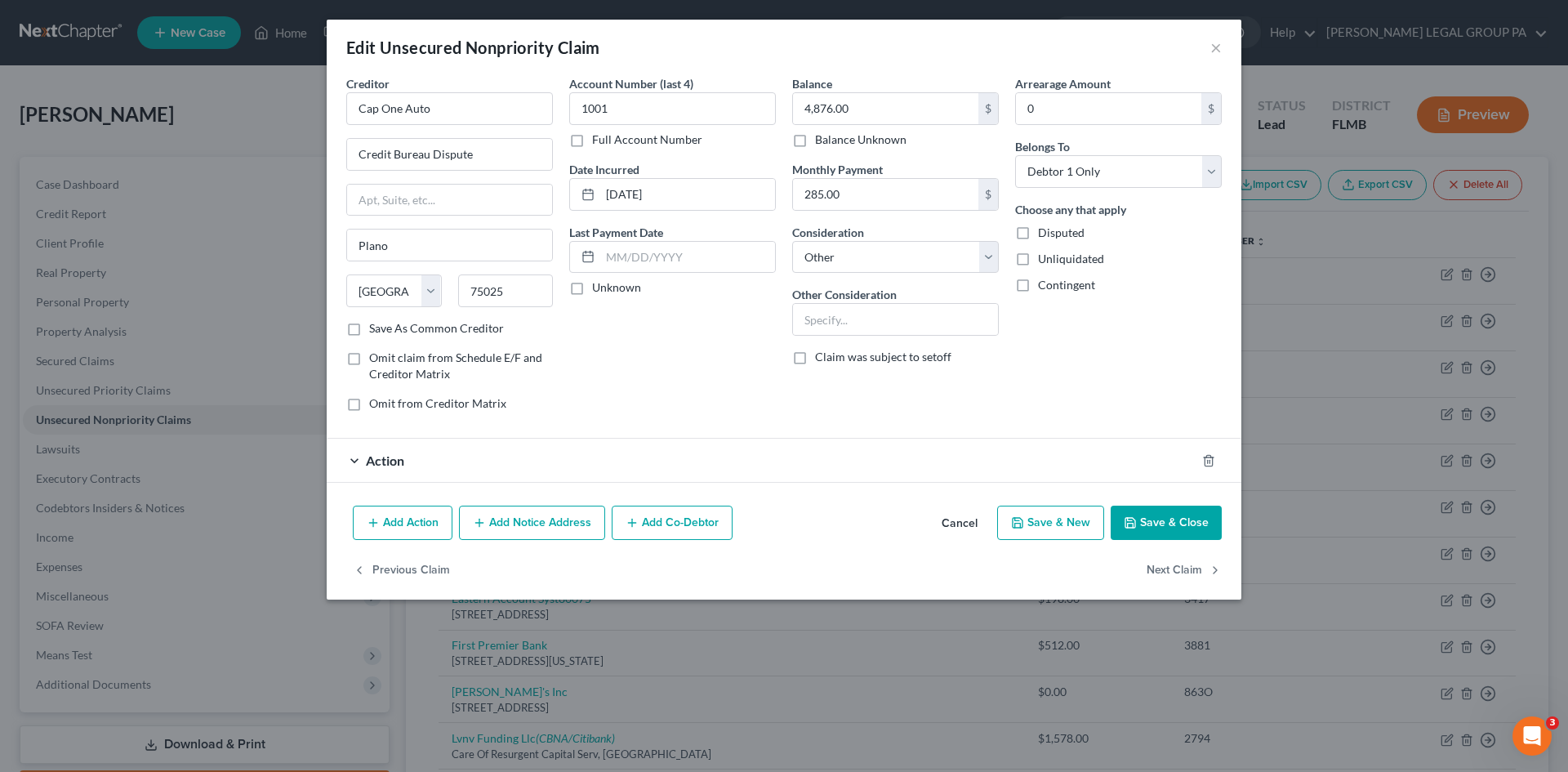
click at [458, 464] on div "Action" at bounding box center [761, 460] width 869 height 43
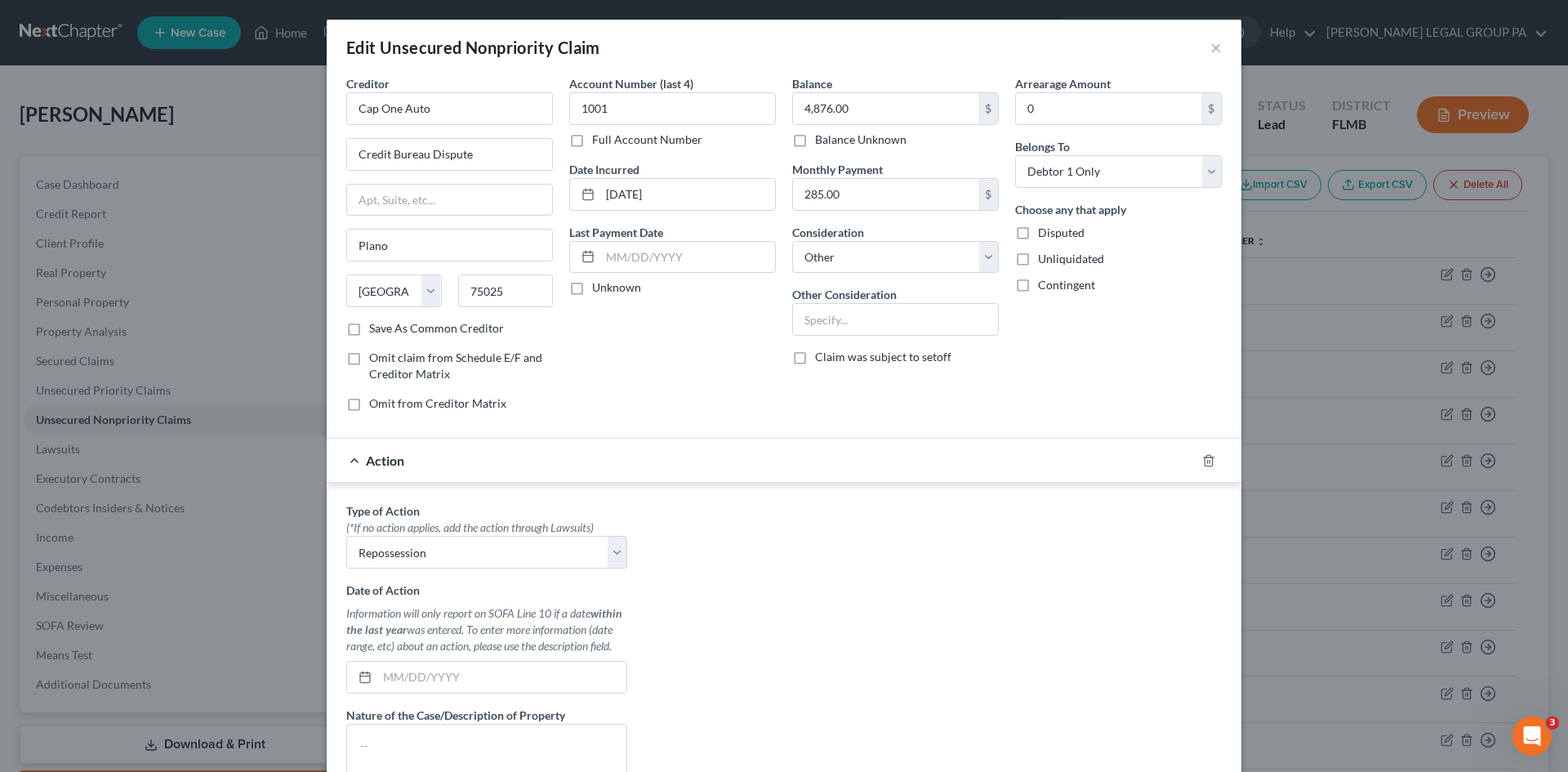
click at [458, 464] on div "Action" at bounding box center [761, 460] width 869 height 43
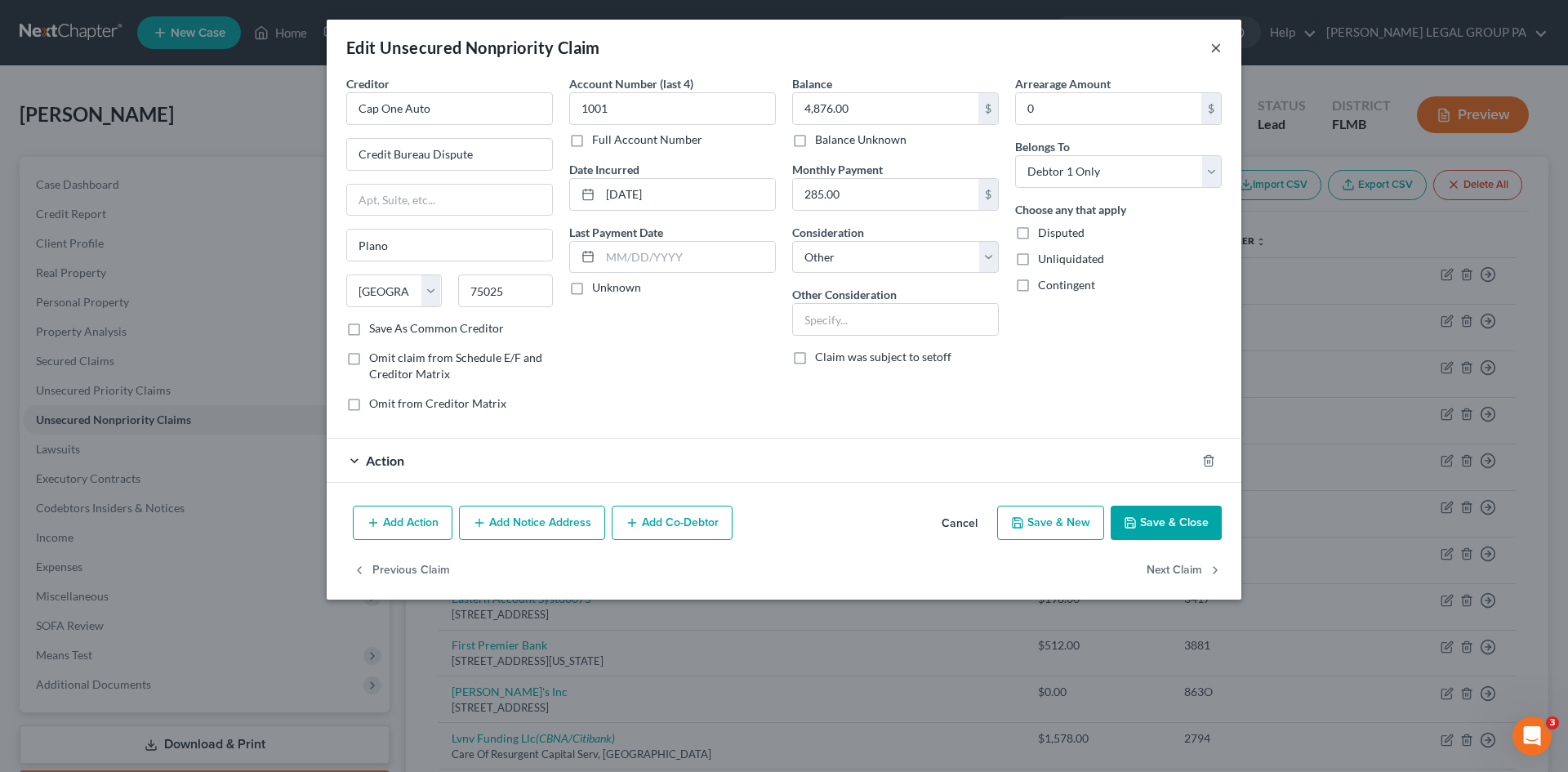
click at [1217, 47] on button "×" at bounding box center [1216, 48] width 12 height 20
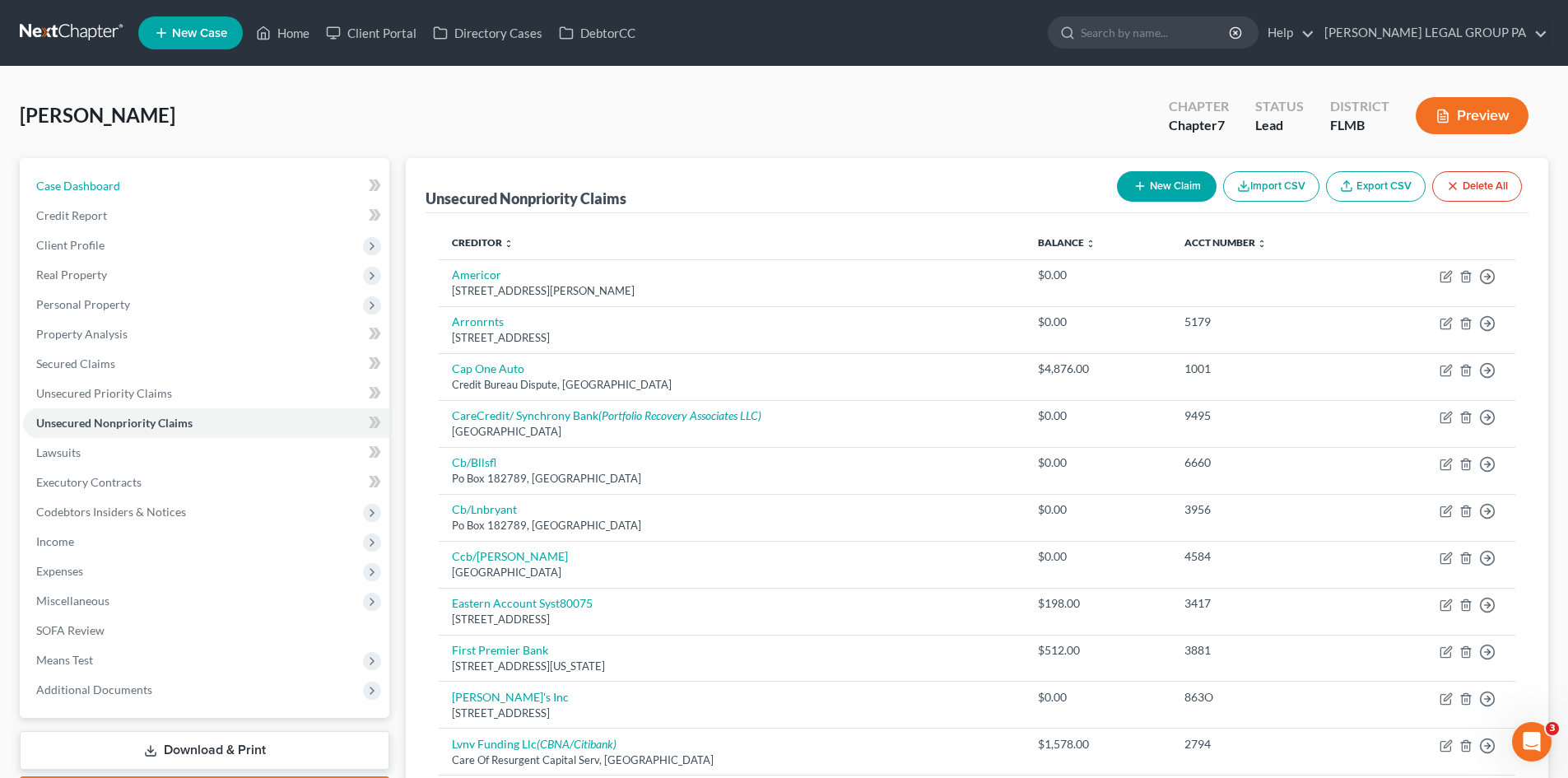
drag, startPoint x: 149, startPoint y: 185, endPoint x: 0, endPoint y: 185, distance: 149.0
click at [149, 185] on link "Case Dashboard" at bounding box center [206, 186] width 366 height 29
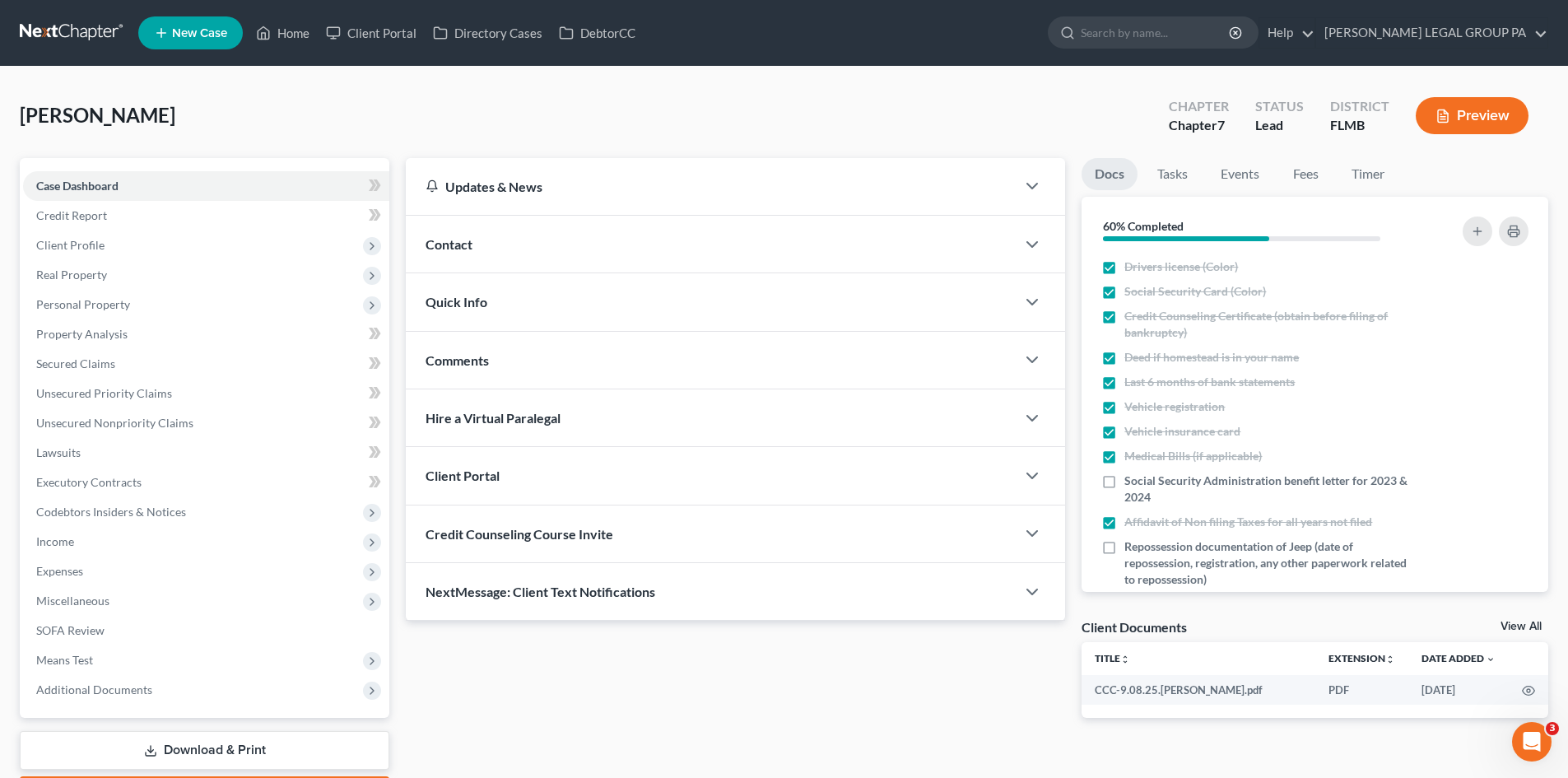
drag, startPoint x: 523, startPoint y: 124, endPoint x: 9, endPoint y: 87, distance: 515.3
click at [523, 124] on div "Lambert, Cynthia Upgraded Chapter Chapter 7 Status Lead District FLMB Preview" at bounding box center [784, 122] width 1529 height 71
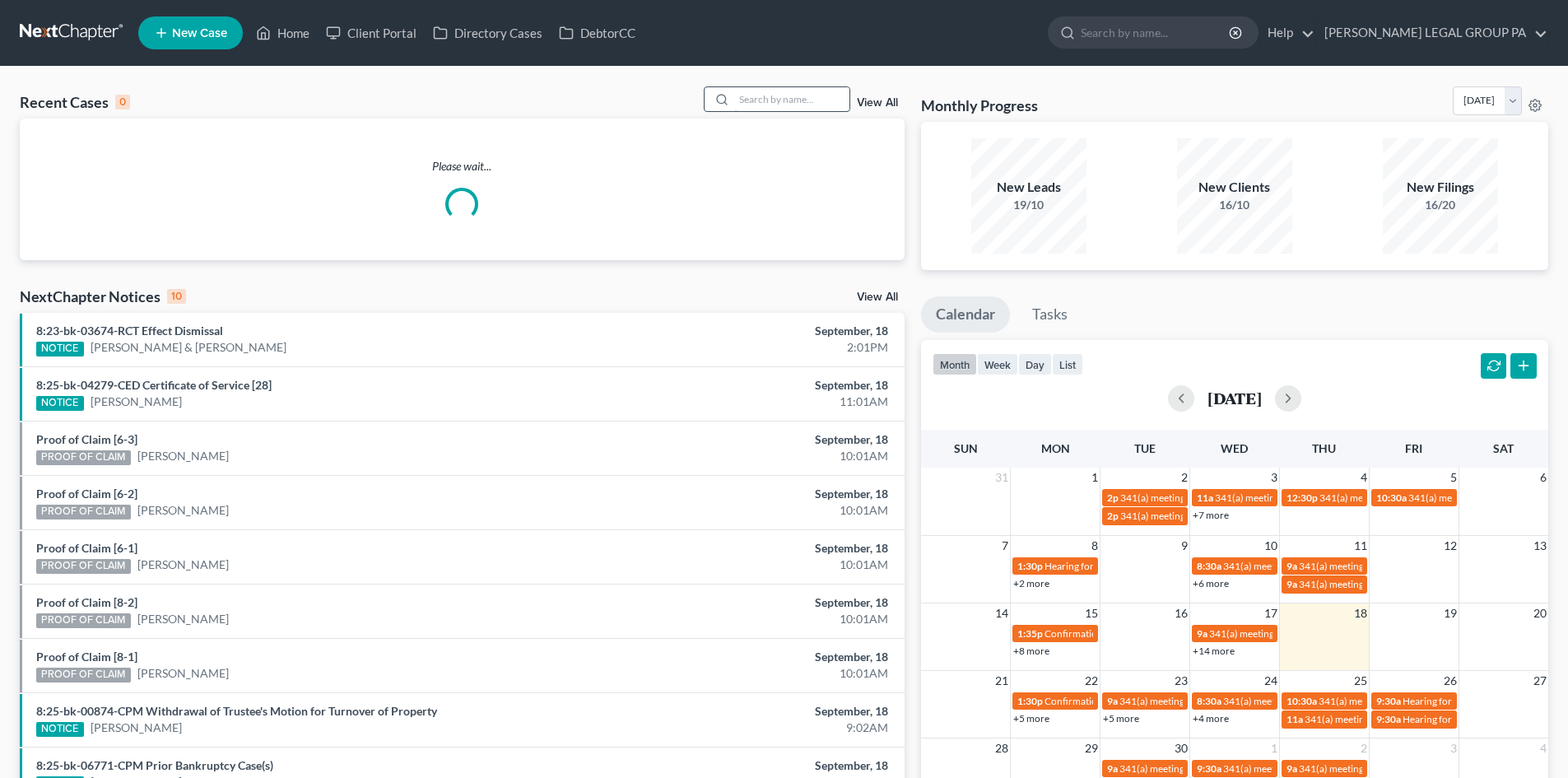
click at [817, 107] on input "search" at bounding box center [792, 99] width 115 height 24
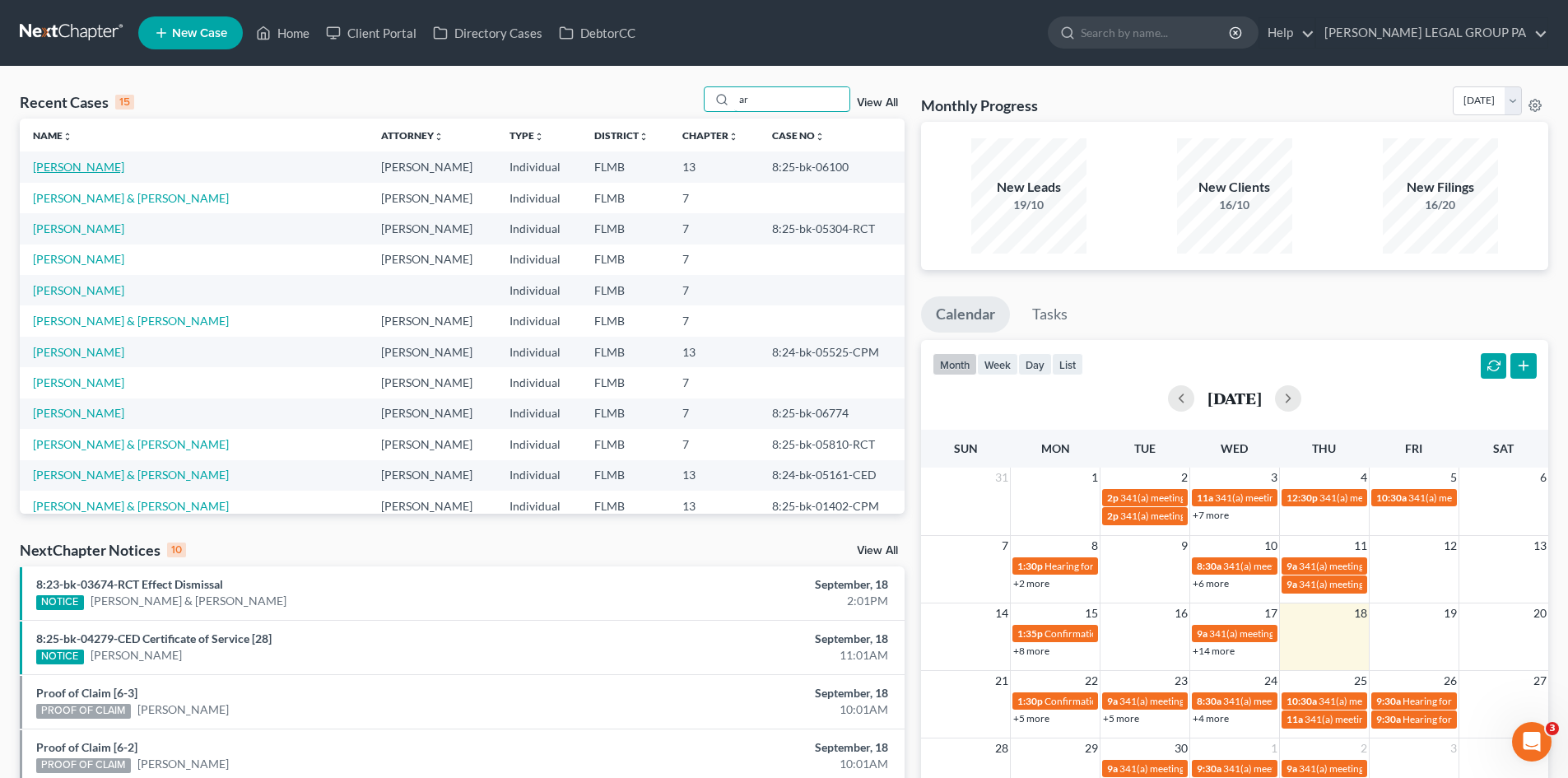
type input "ar"
click at [100, 166] on link "[PERSON_NAME]" at bounding box center [78, 166] width 92 height 14
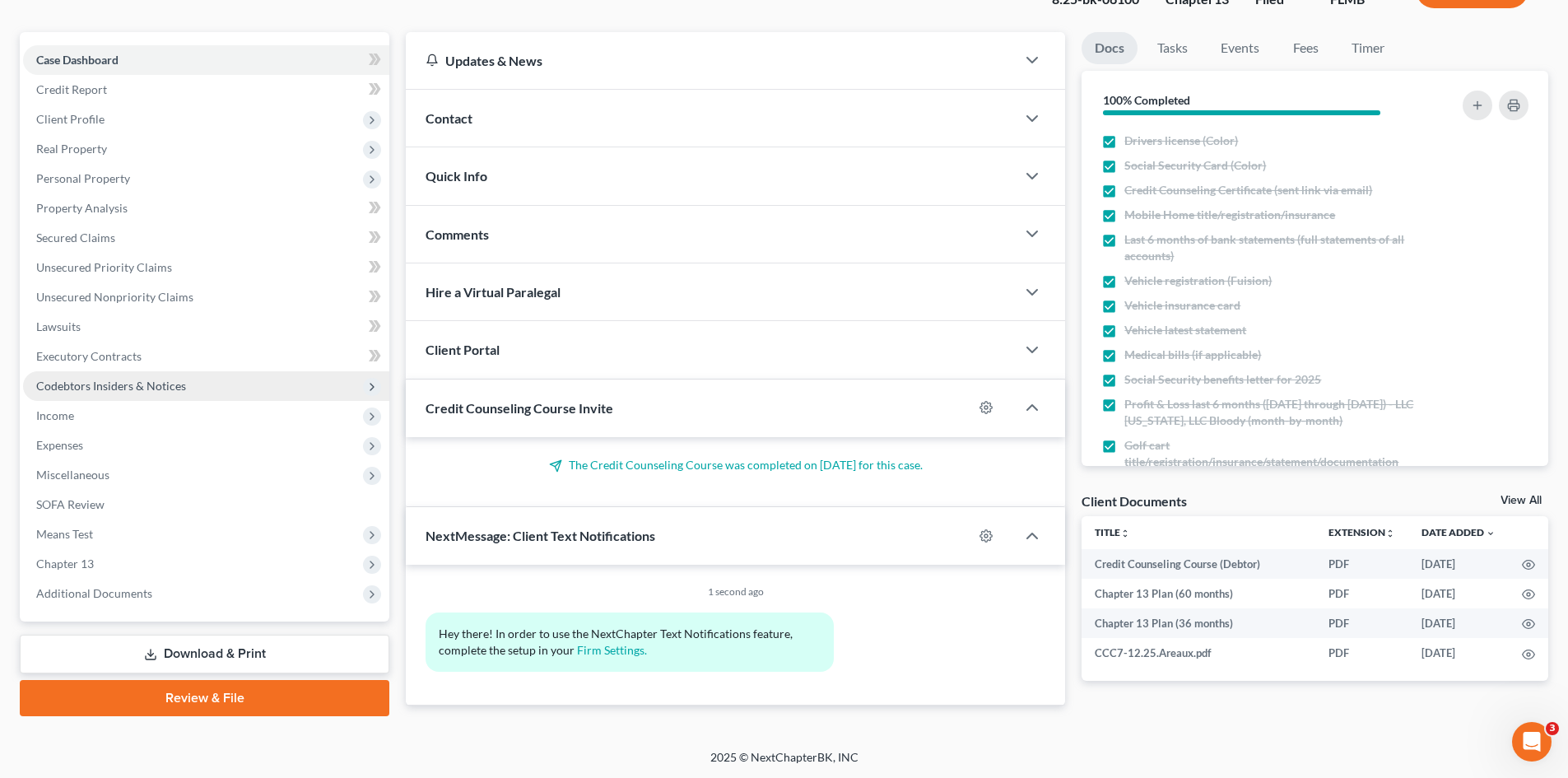
scroll to position [127, 0]
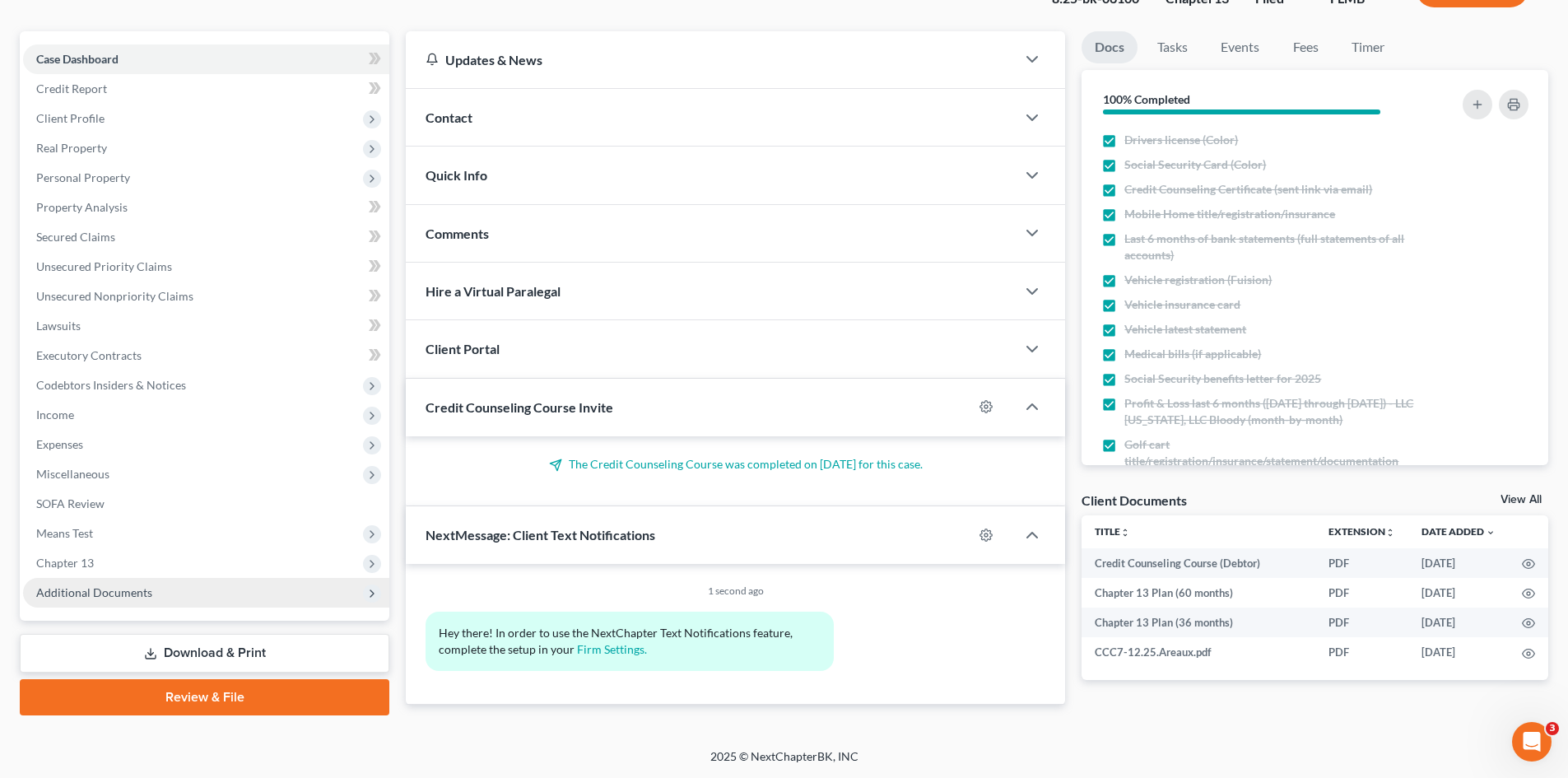
click at [166, 600] on span "Additional Documents" at bounding box center [206, 592] width 366 height 29
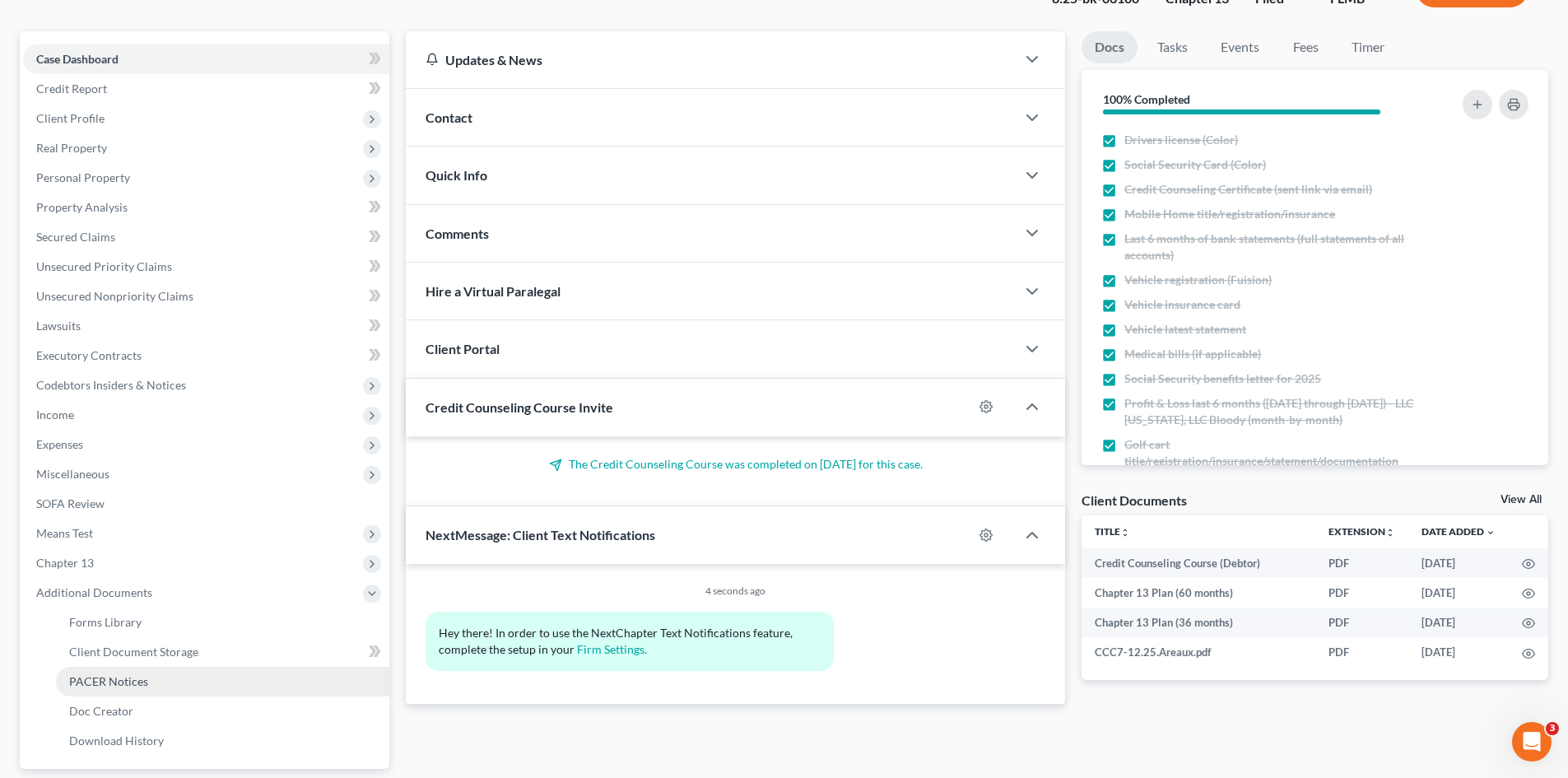
click at [177, 684] on link "PACER Notices" at bounding box center [223, 681] width 334 height 29
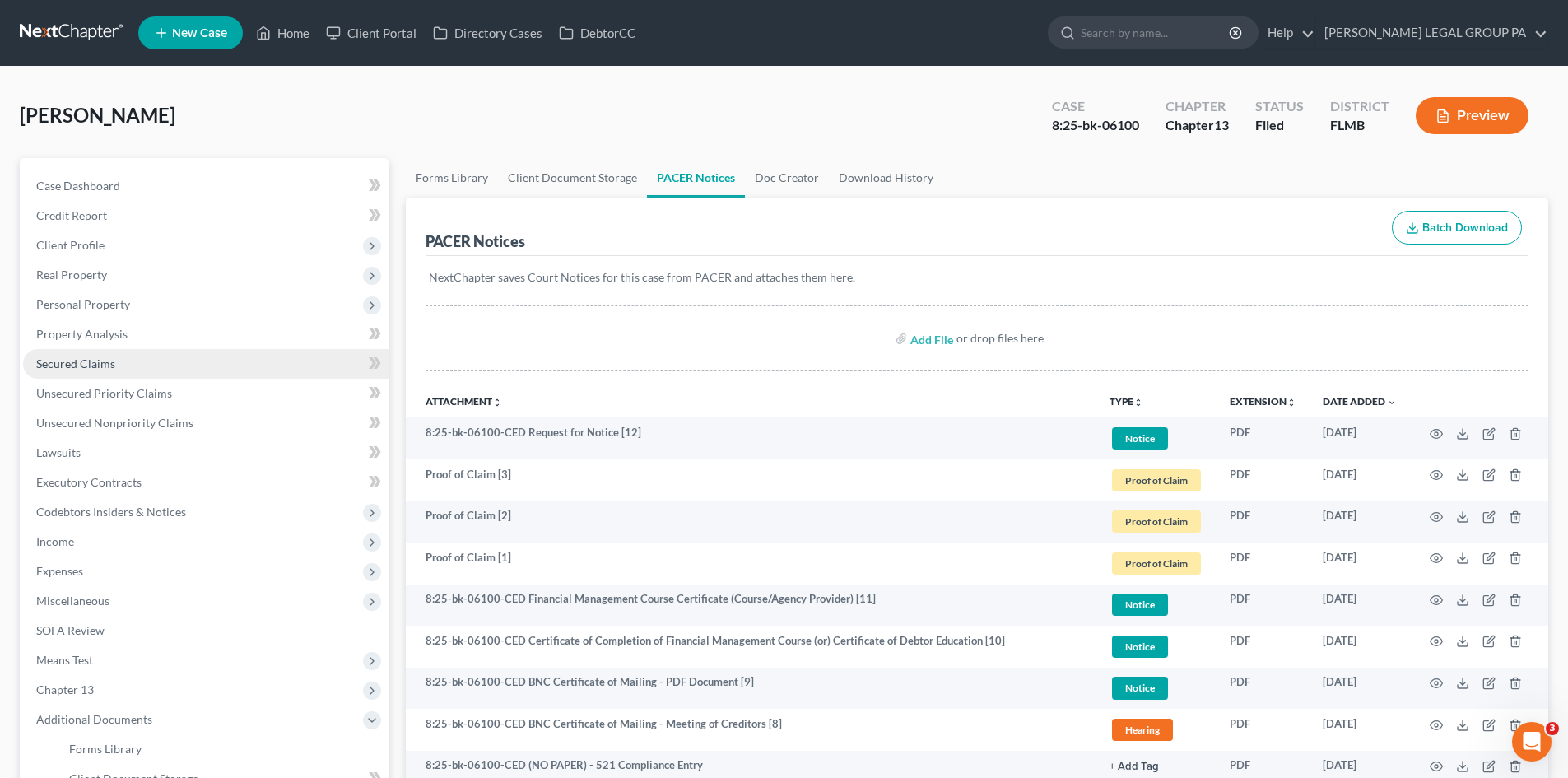
click at [103, 368] on span "Secured Claims" at bounding box center [76, 363] width 79 height 14
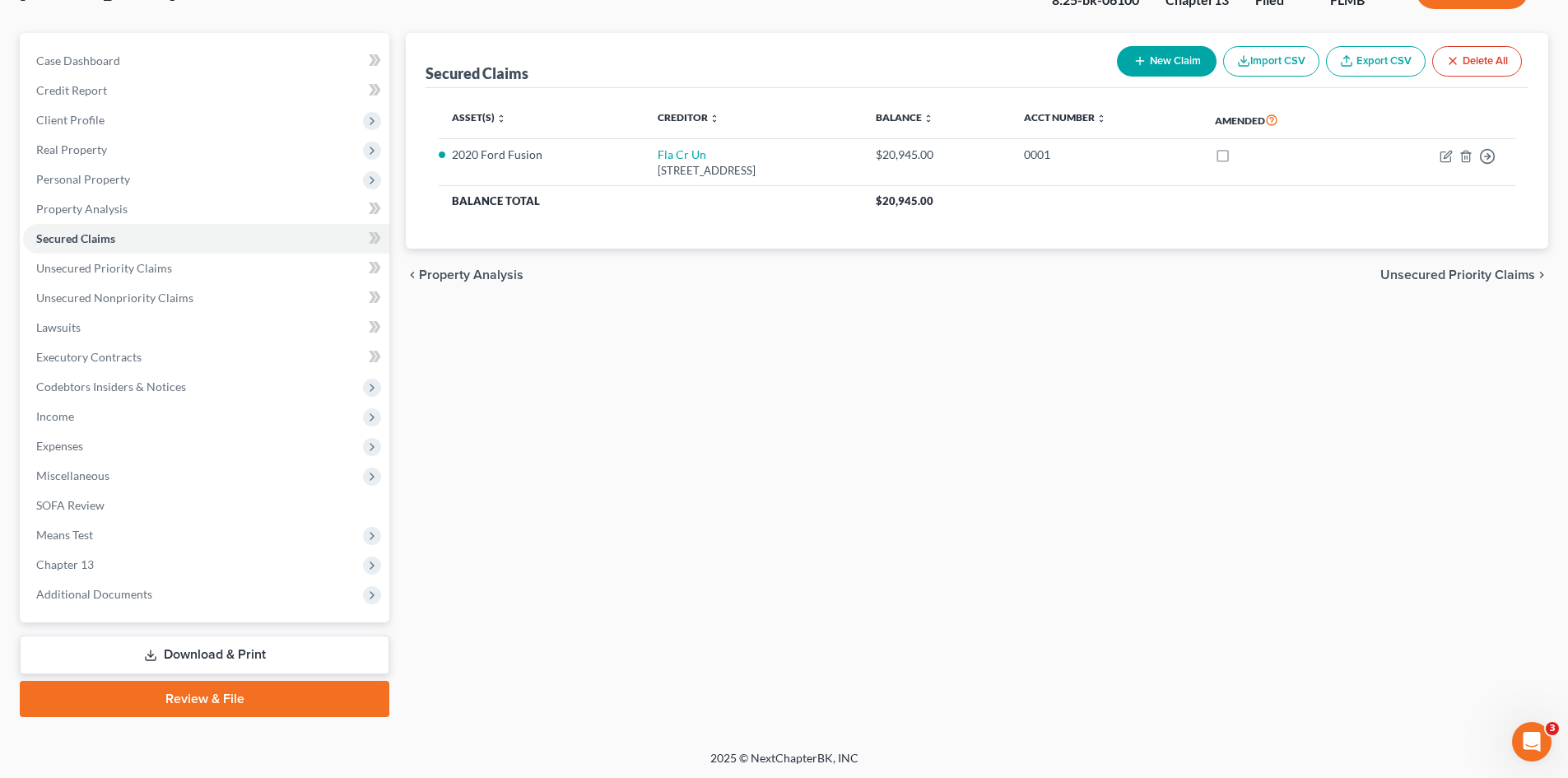
scroll to position [127, 0]
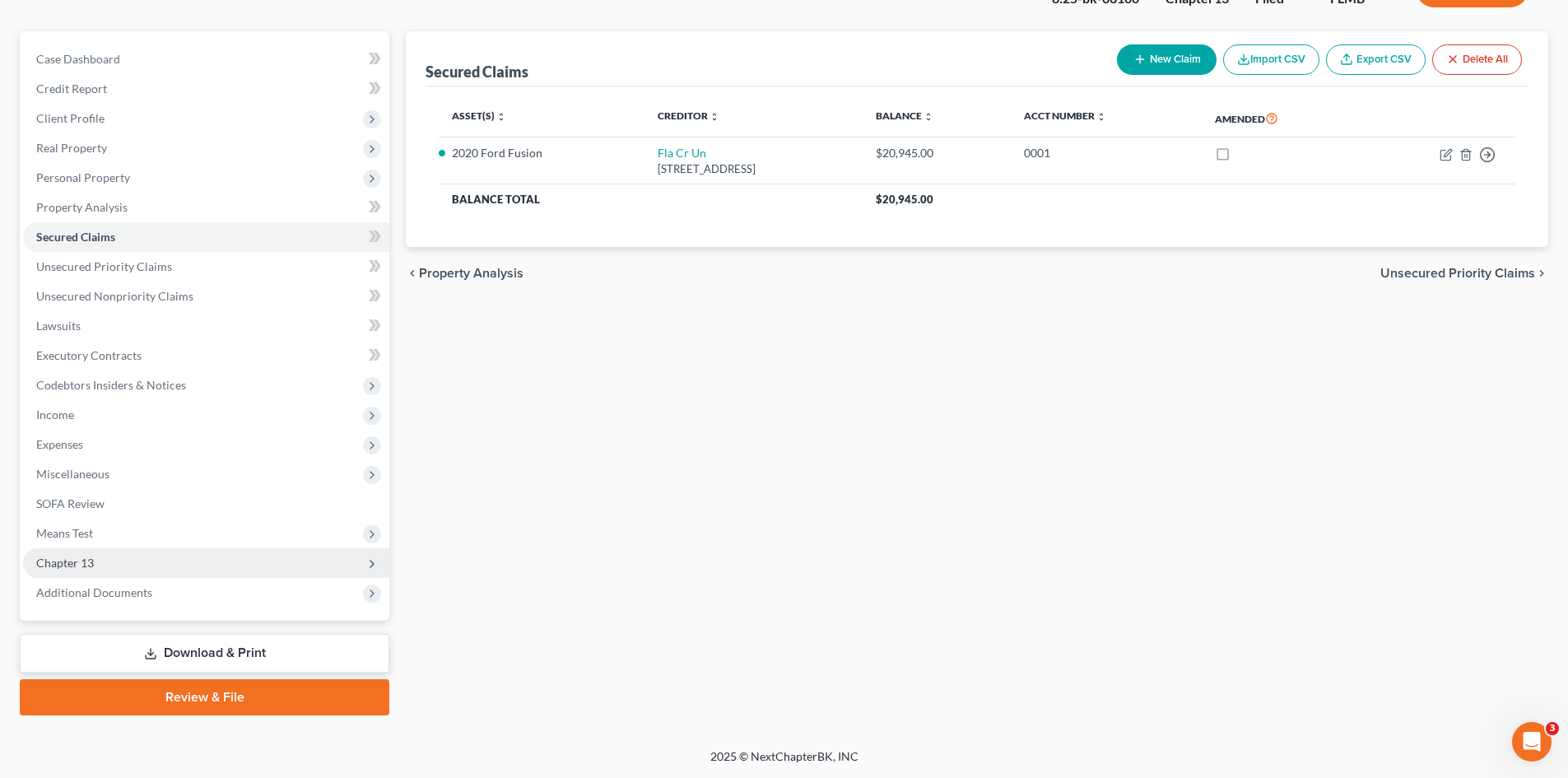
click at [128, 570] on span "Chapter 13" at bounding box center [206, 562] width 366 height 29
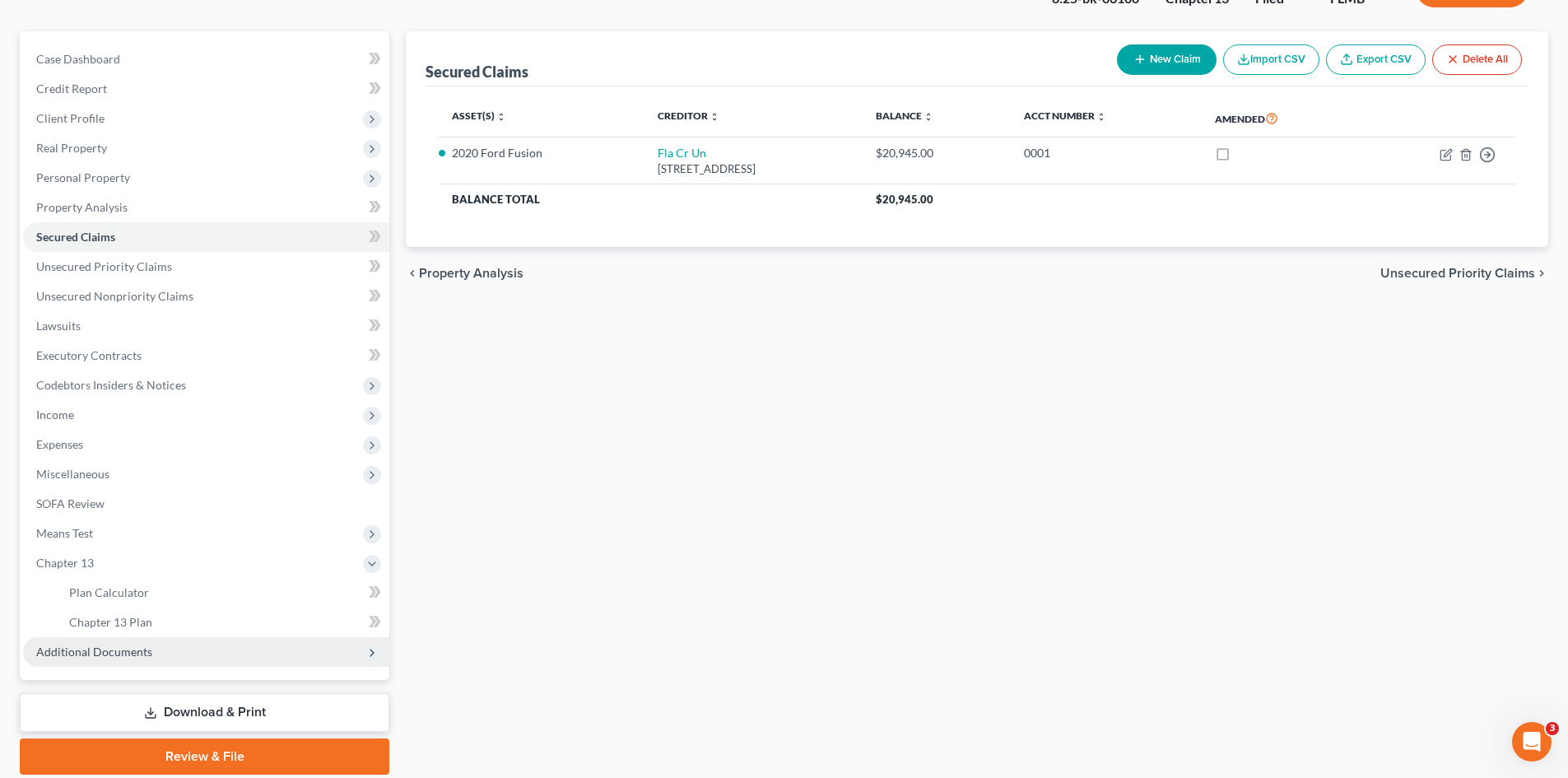
click at [151, 641] on span "Additional Documents" at bounding box center [206, 651] width 366 height 29
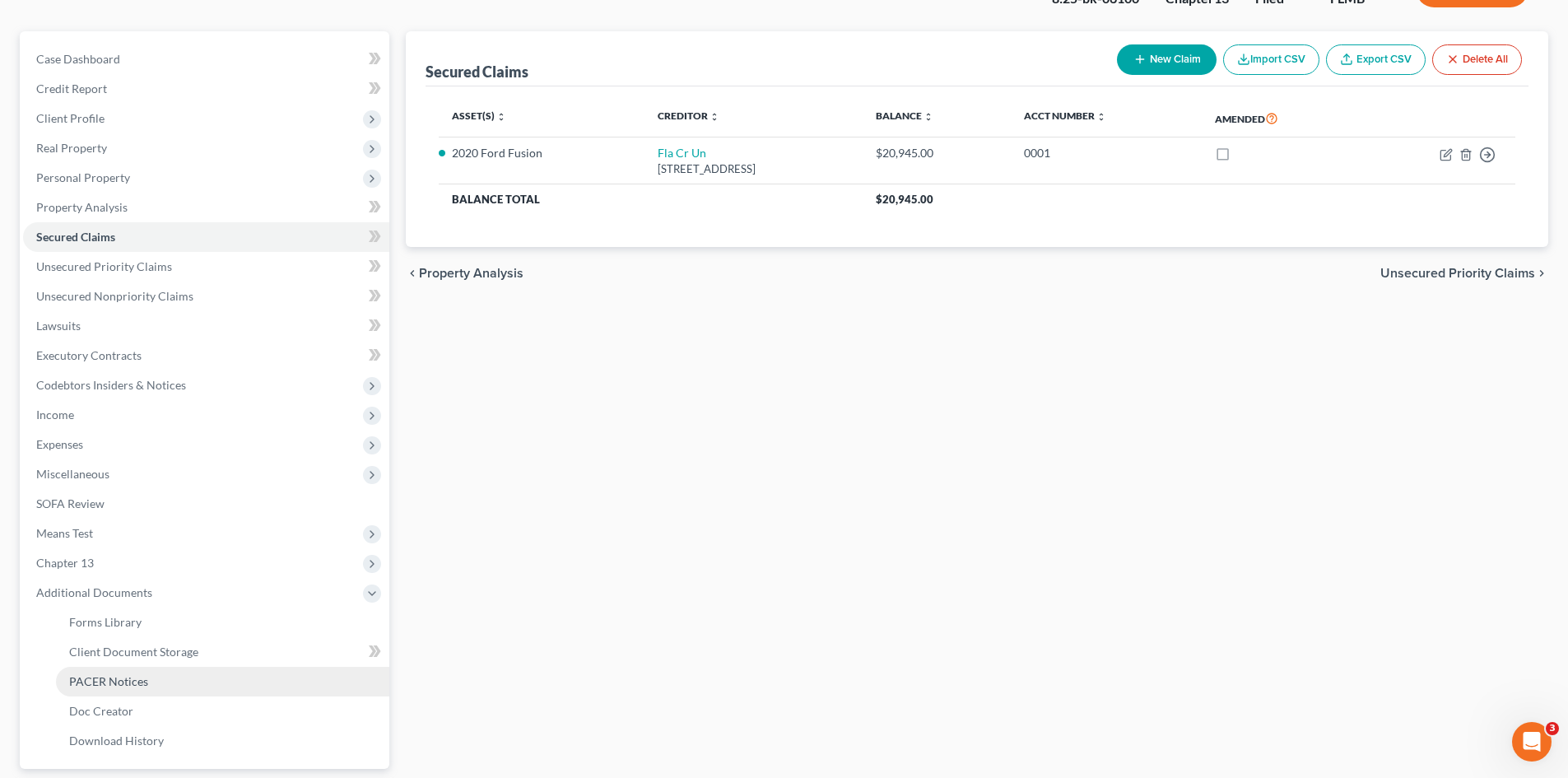
click at [154, 684] on link "PACER Notices" at bounding box center [223, 681] width 334 height 29
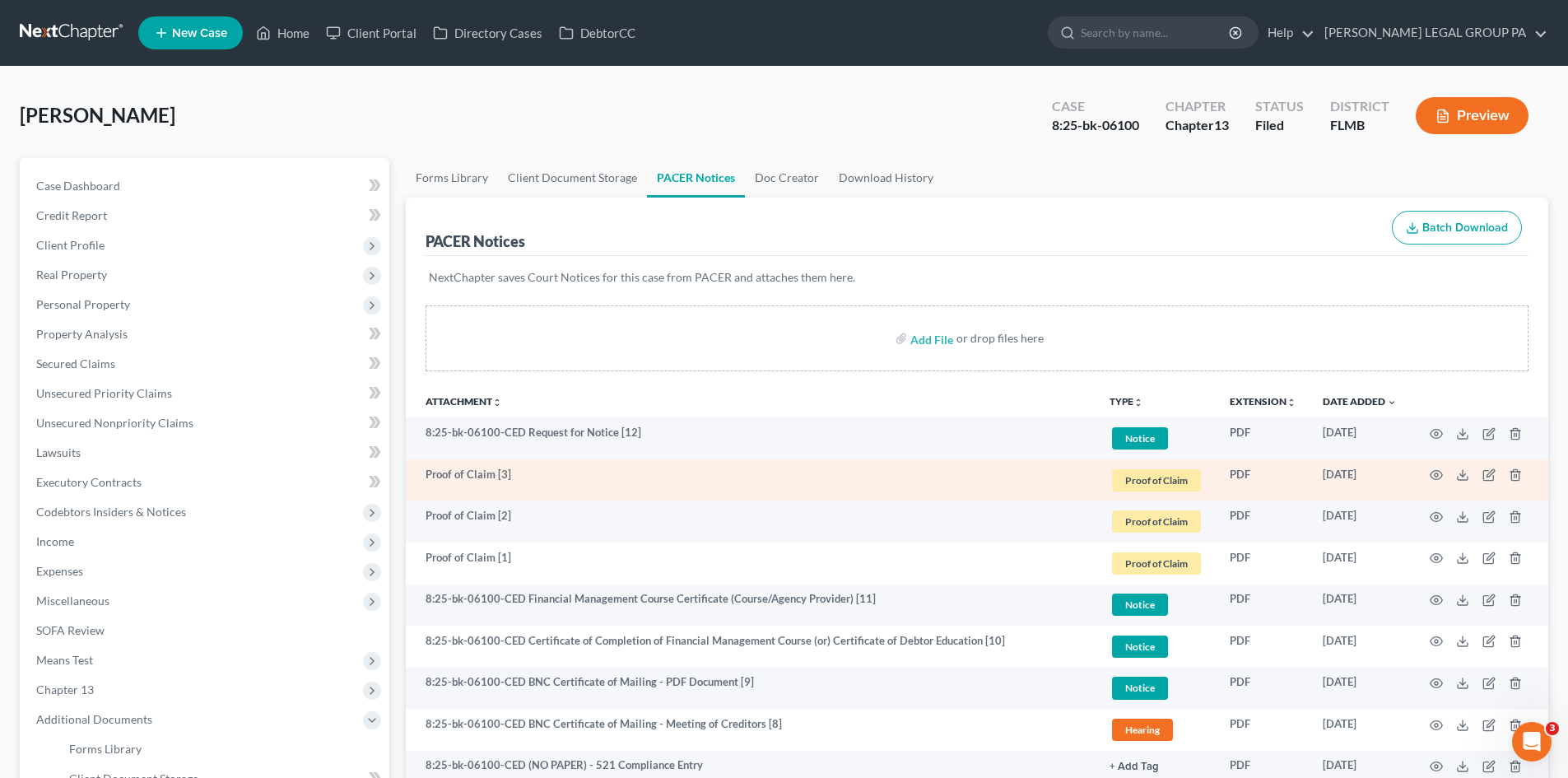
scroll to position [82, 0]
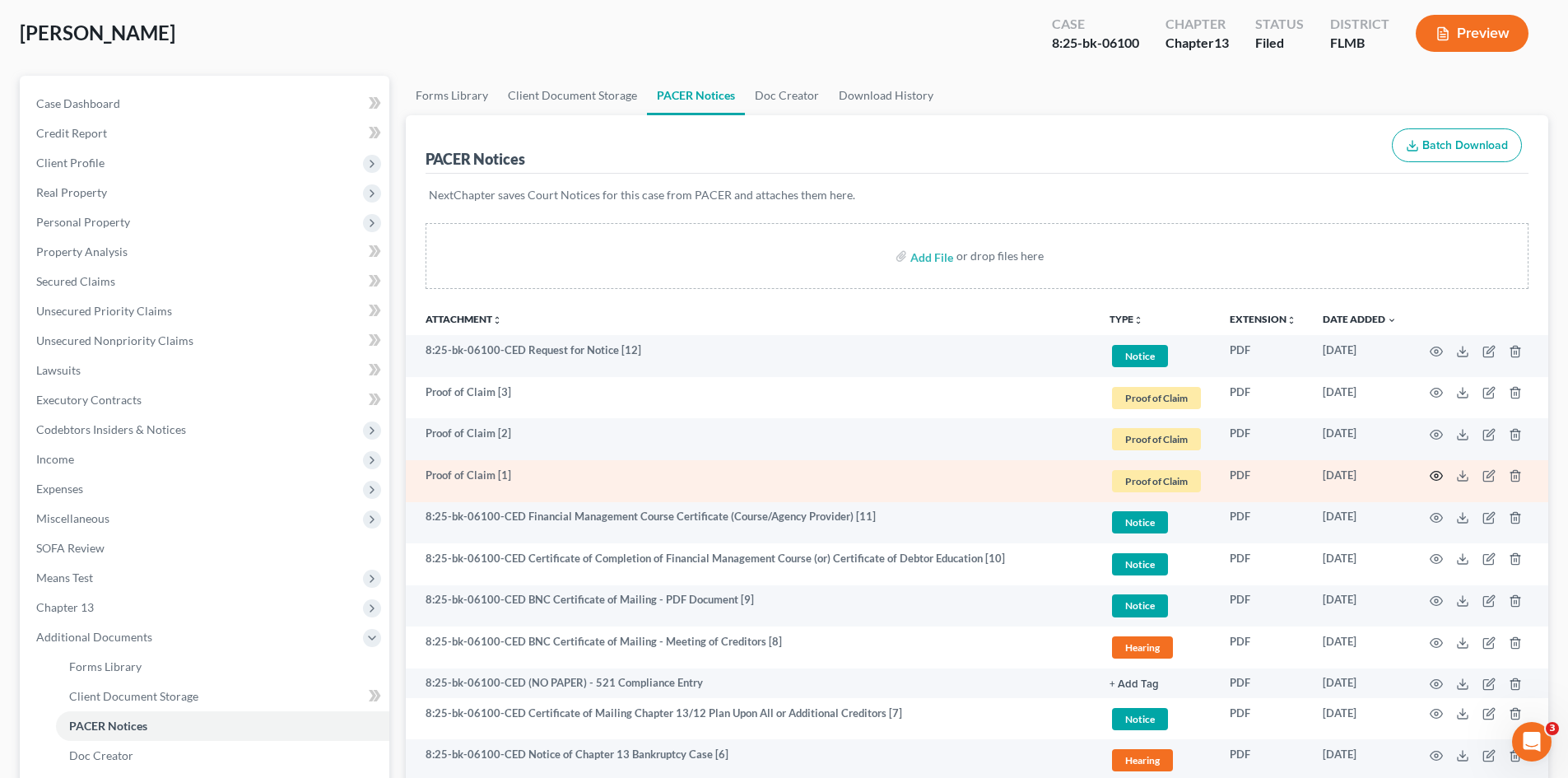
click at [1430, 474] on icon "button" at bounding box center [1436, 476] width 13 height 13
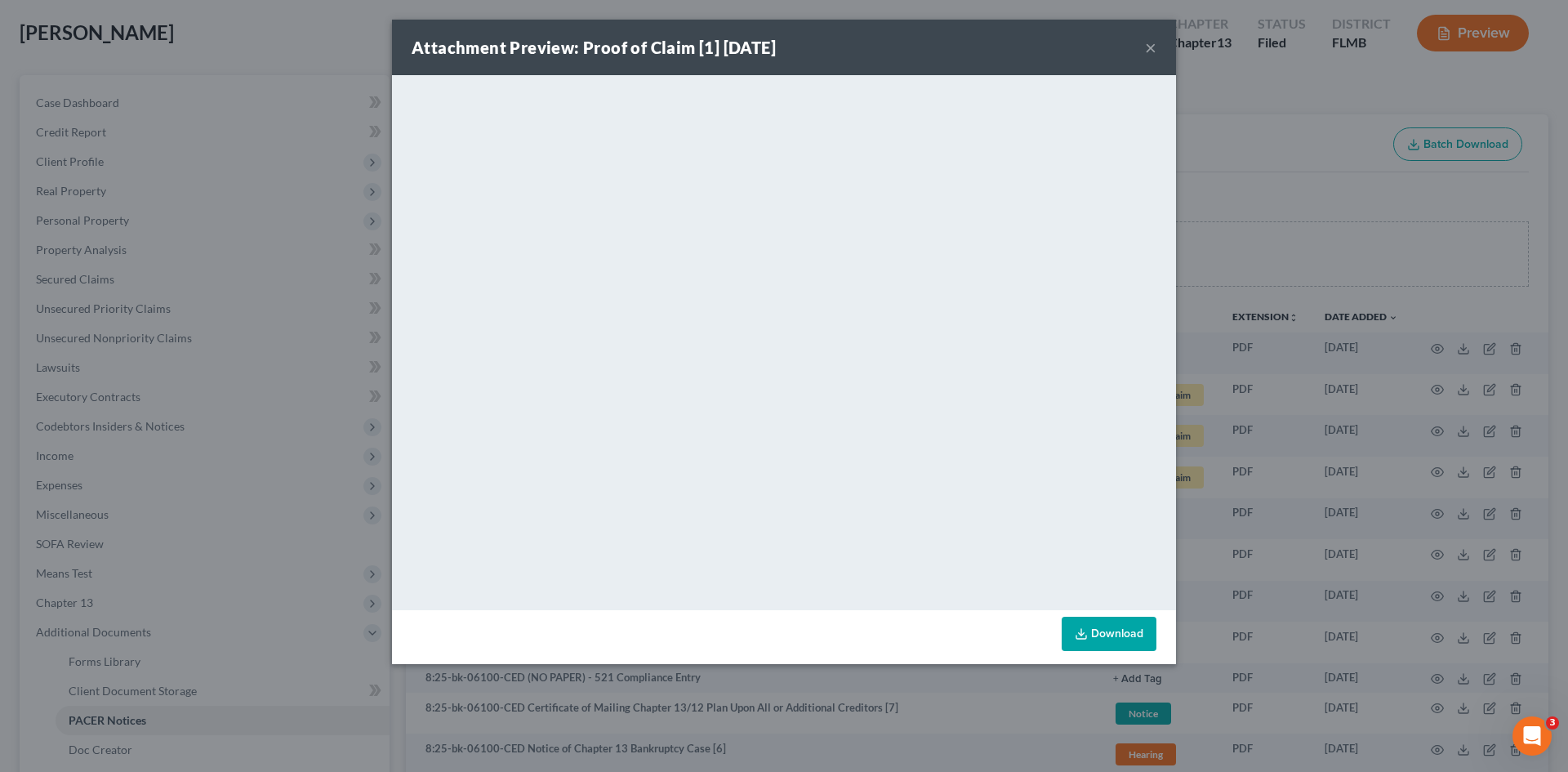
click at [1147, 44] on button "×" at bounding box center [1151, 48] width 12 height 20
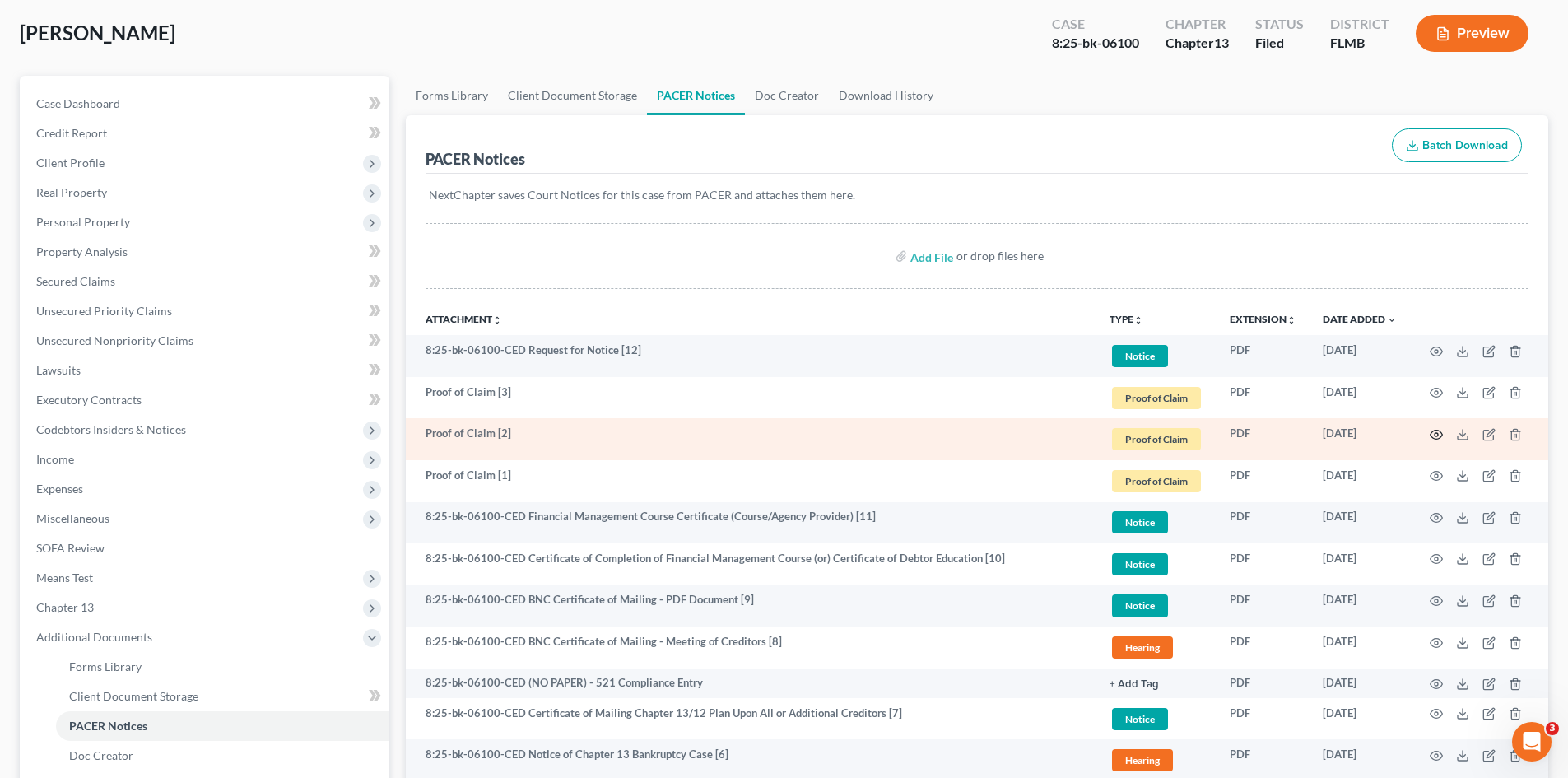
click at [1434, 434] on circle "button" at bounding box center [1436, 434] width 3 height 3
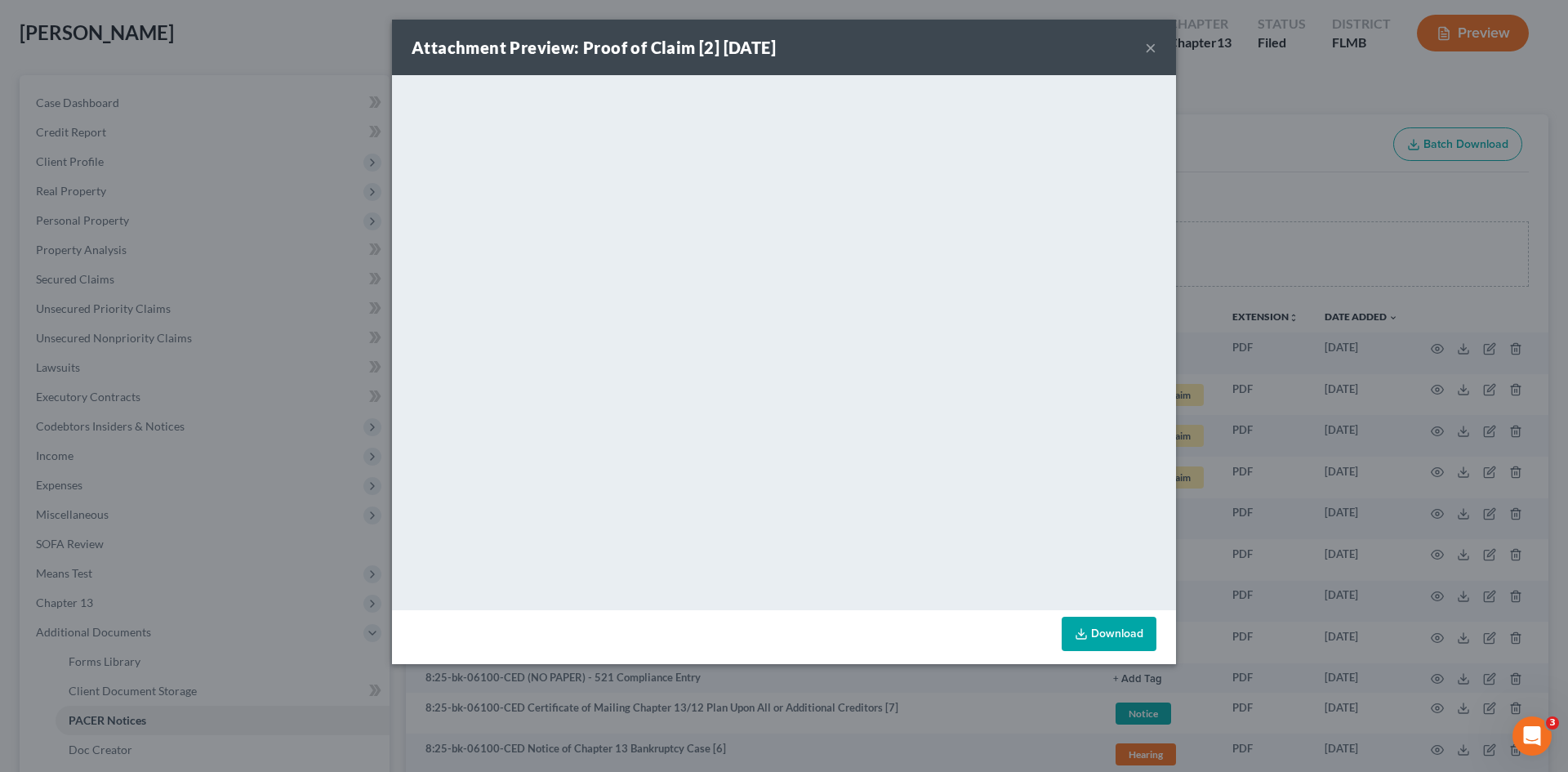
click at [1148, 47] on button "×" at bounding box center [1151, 48] width 12 height 20
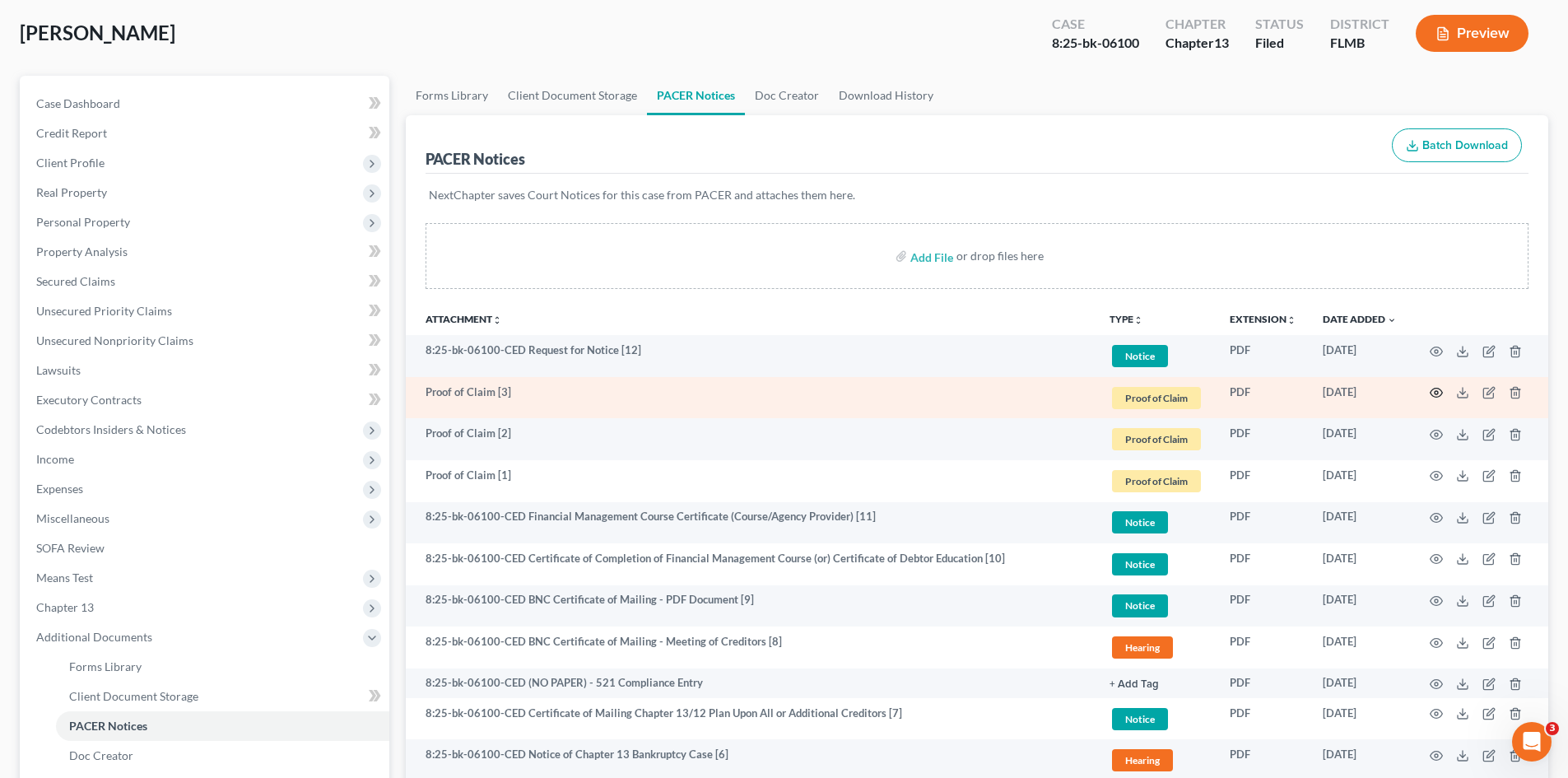
click at [1433, 397] on icon "button" at bounding box center [1436, 392] width 13 height 13
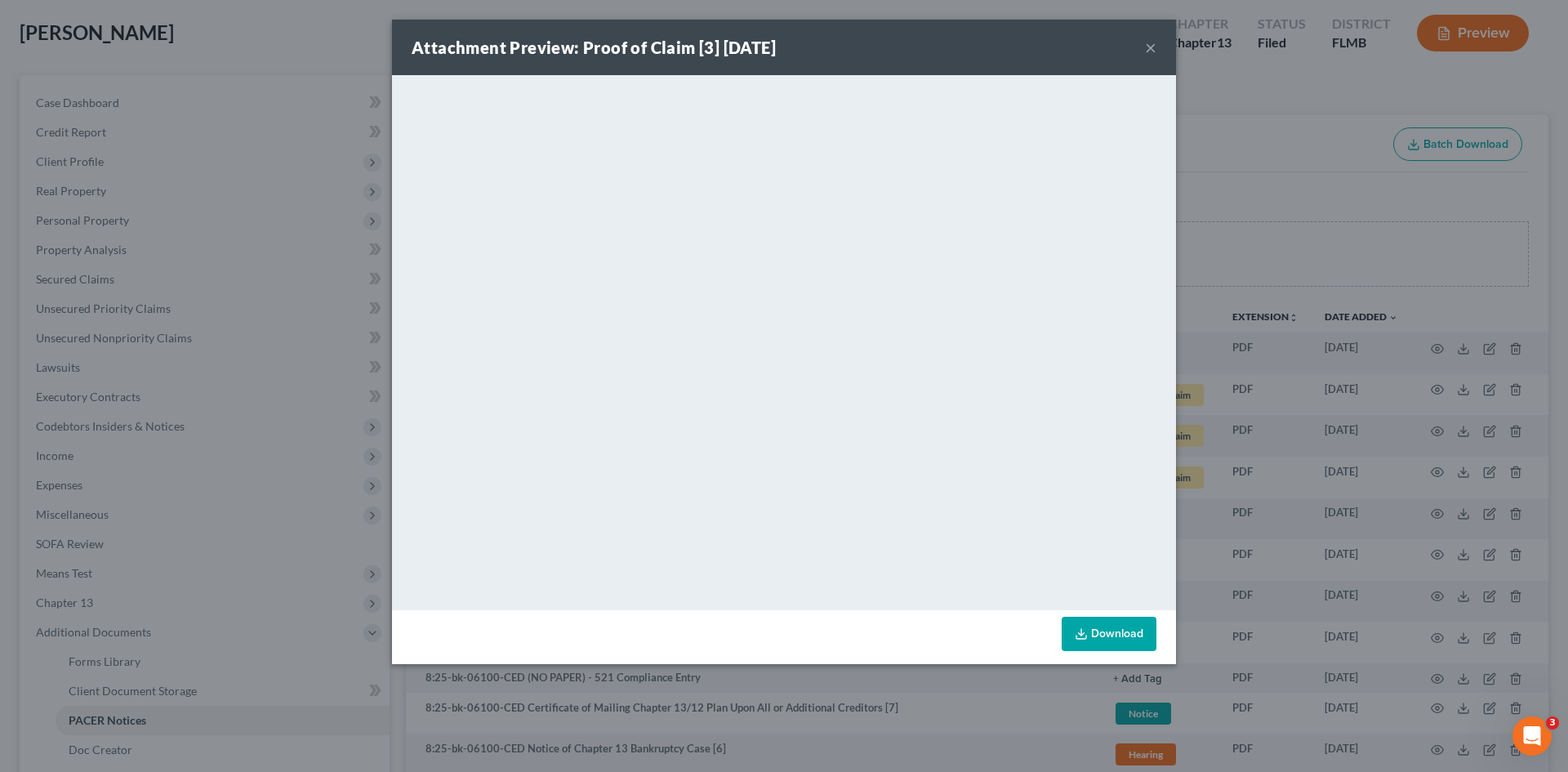
click at [1150, 43] on button "×" at bounding box center [1151, 48] width 12 height 20
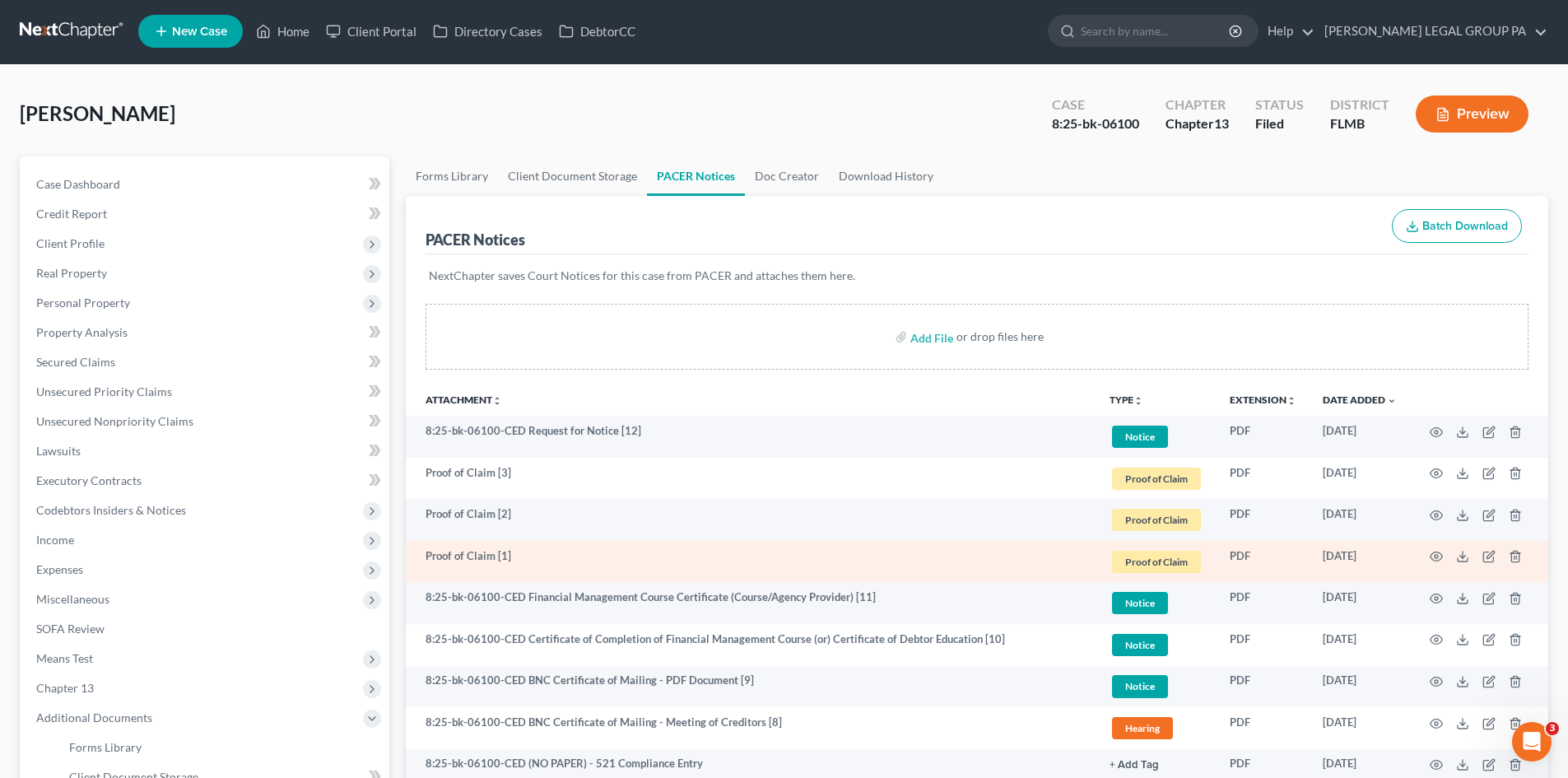
scroll to position [0, 0]
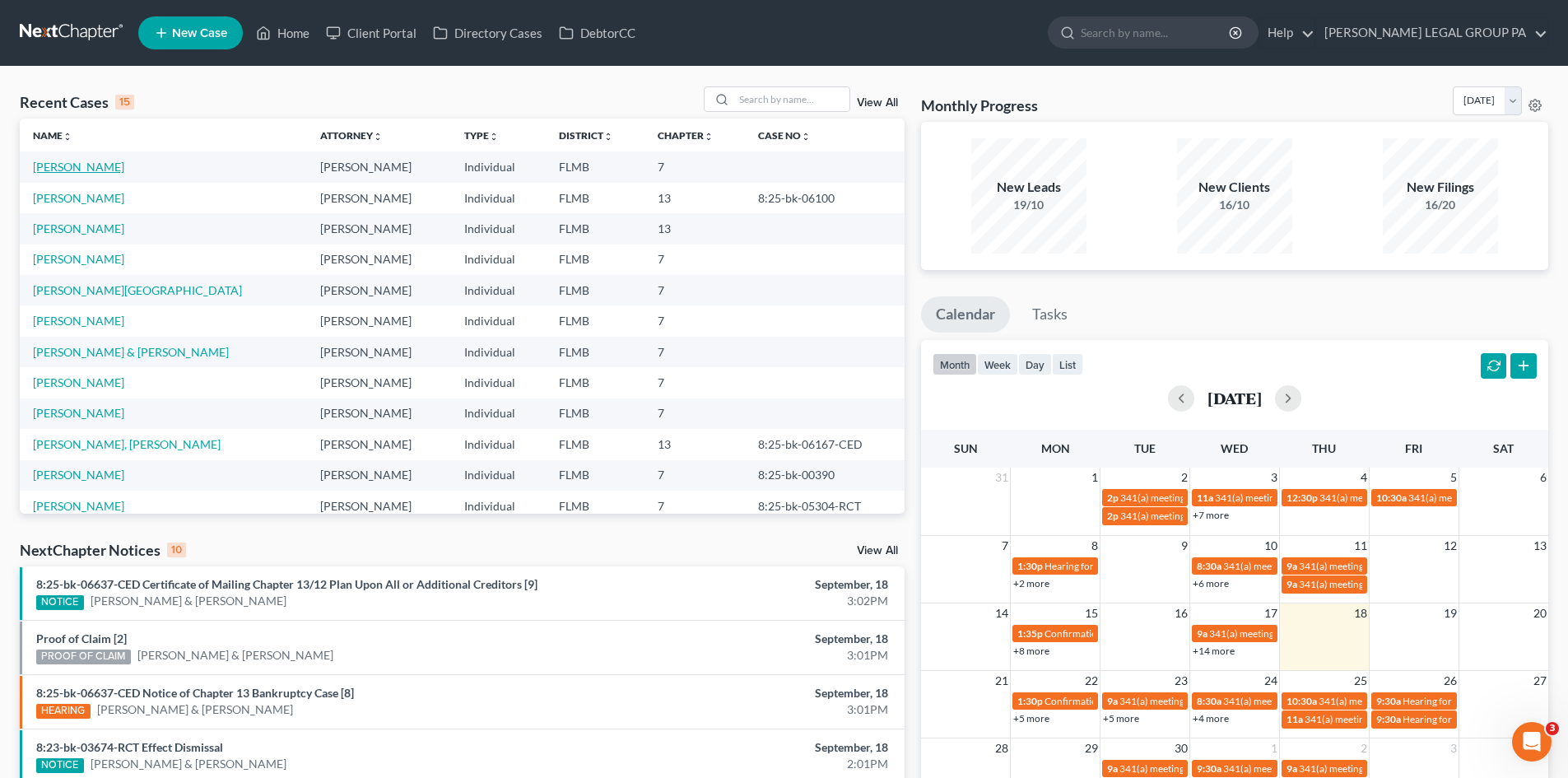
click at [90, 171] on link "[PERSON_NAME]" at bounding box center [78, 166] width 92 height 14
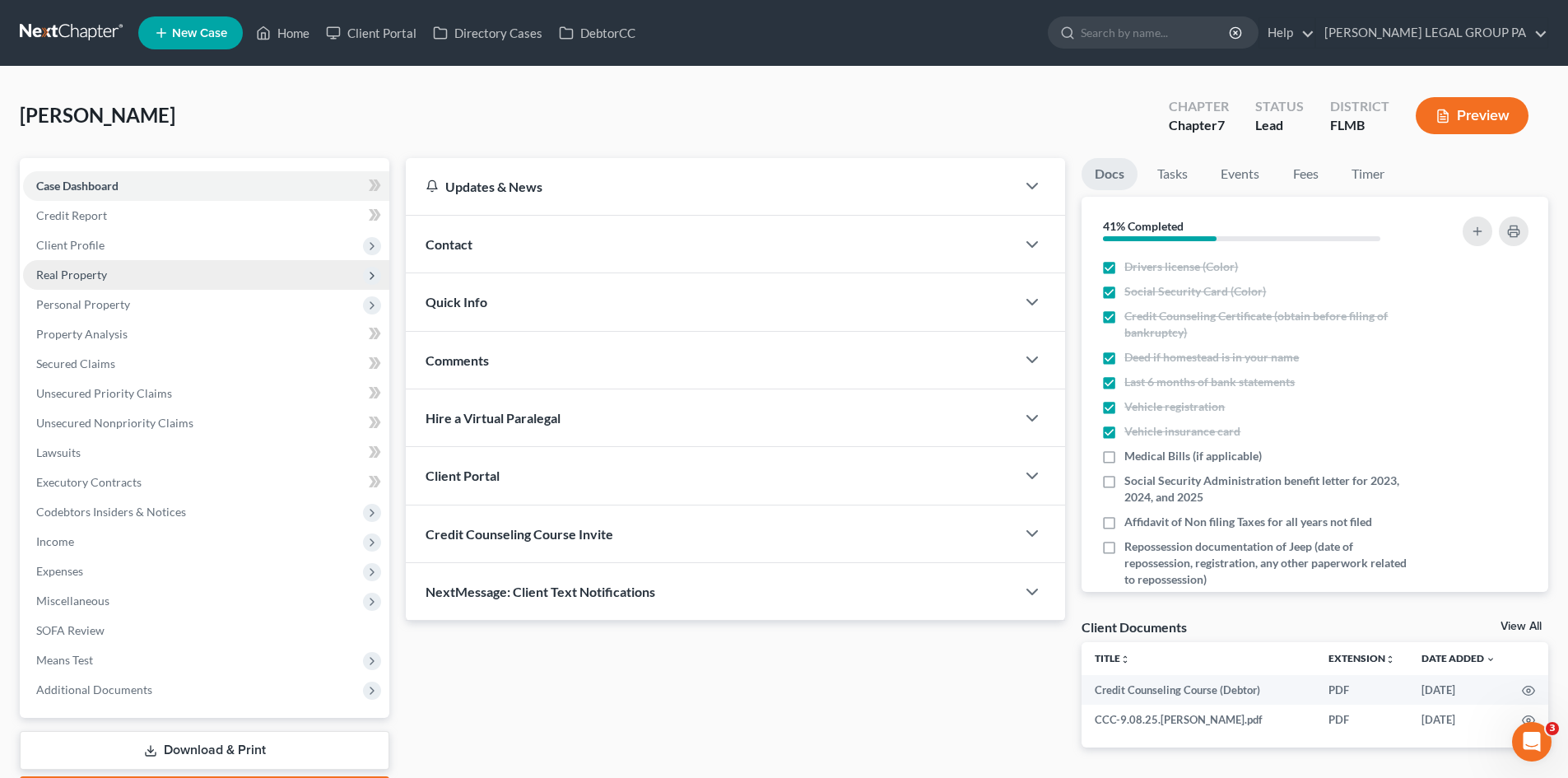
click at [100, 269] on span "Real Property" at bounding box center [71, 274] width 71 height 14
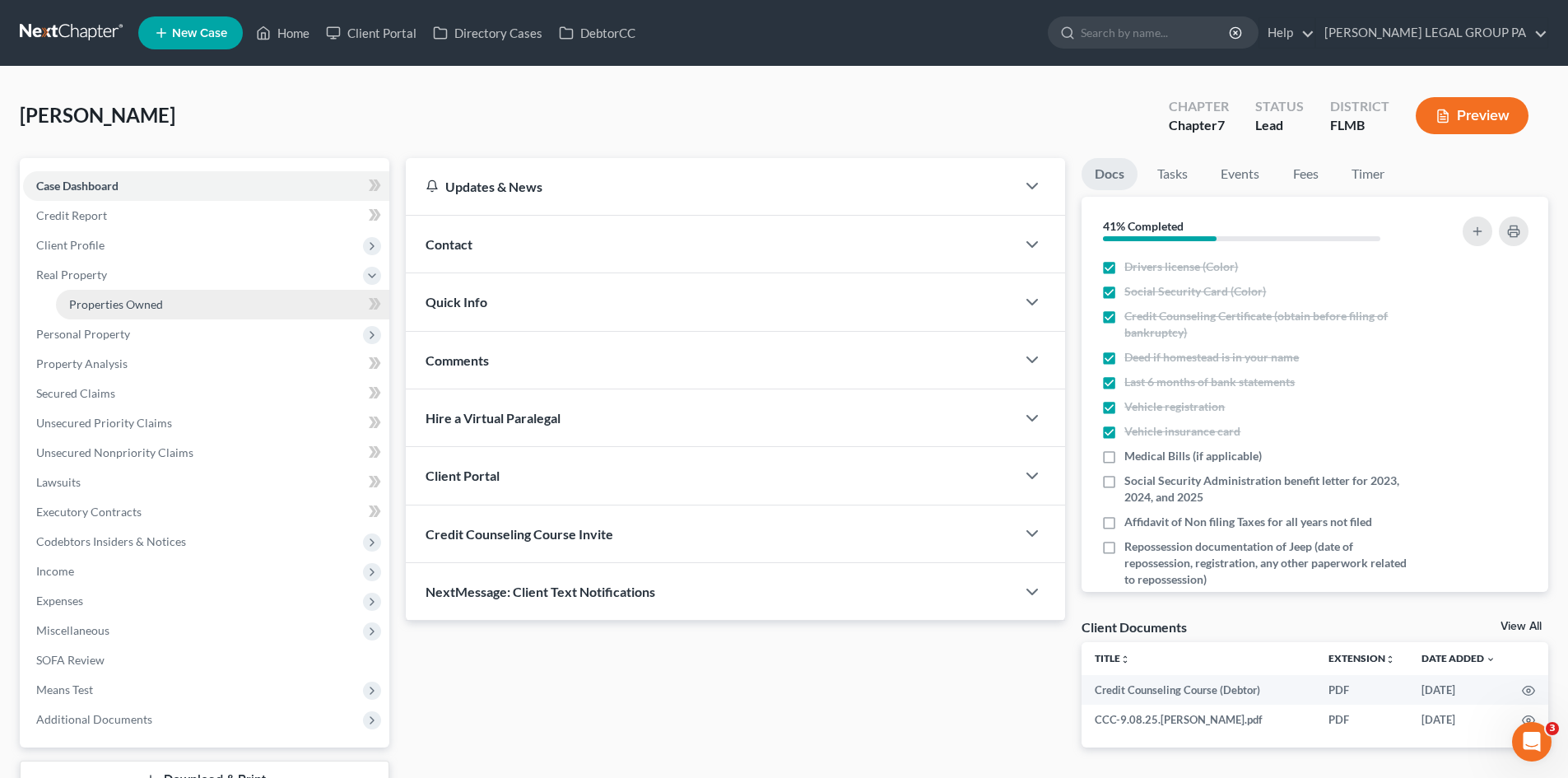
click at [131, 308] on span "Properties Owned" at bounding box center [116, 304] width 94 height 14
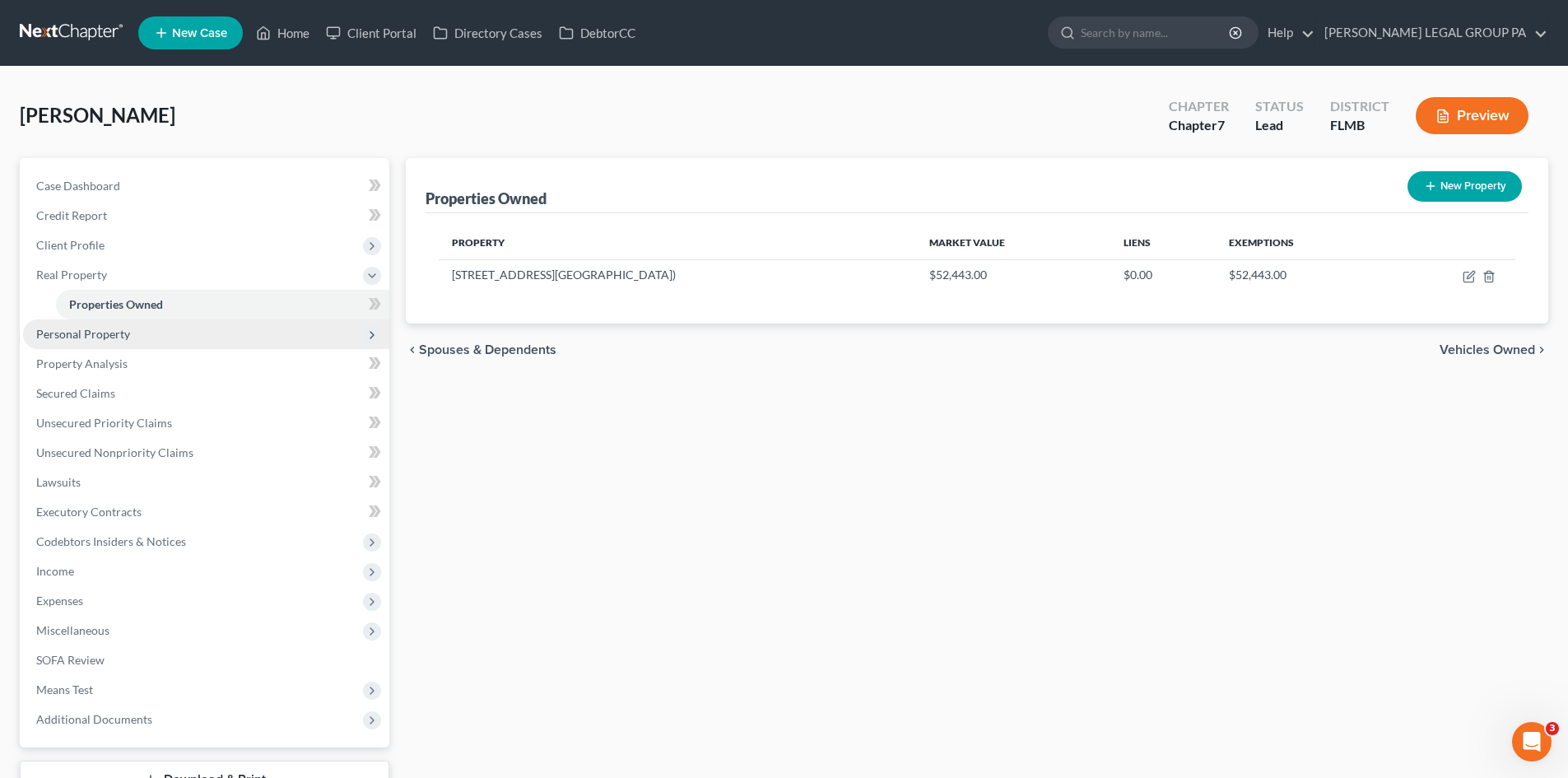
click at [132, 329] on span "Personal Property" at bounding box center [206, 334] width 366 height 29
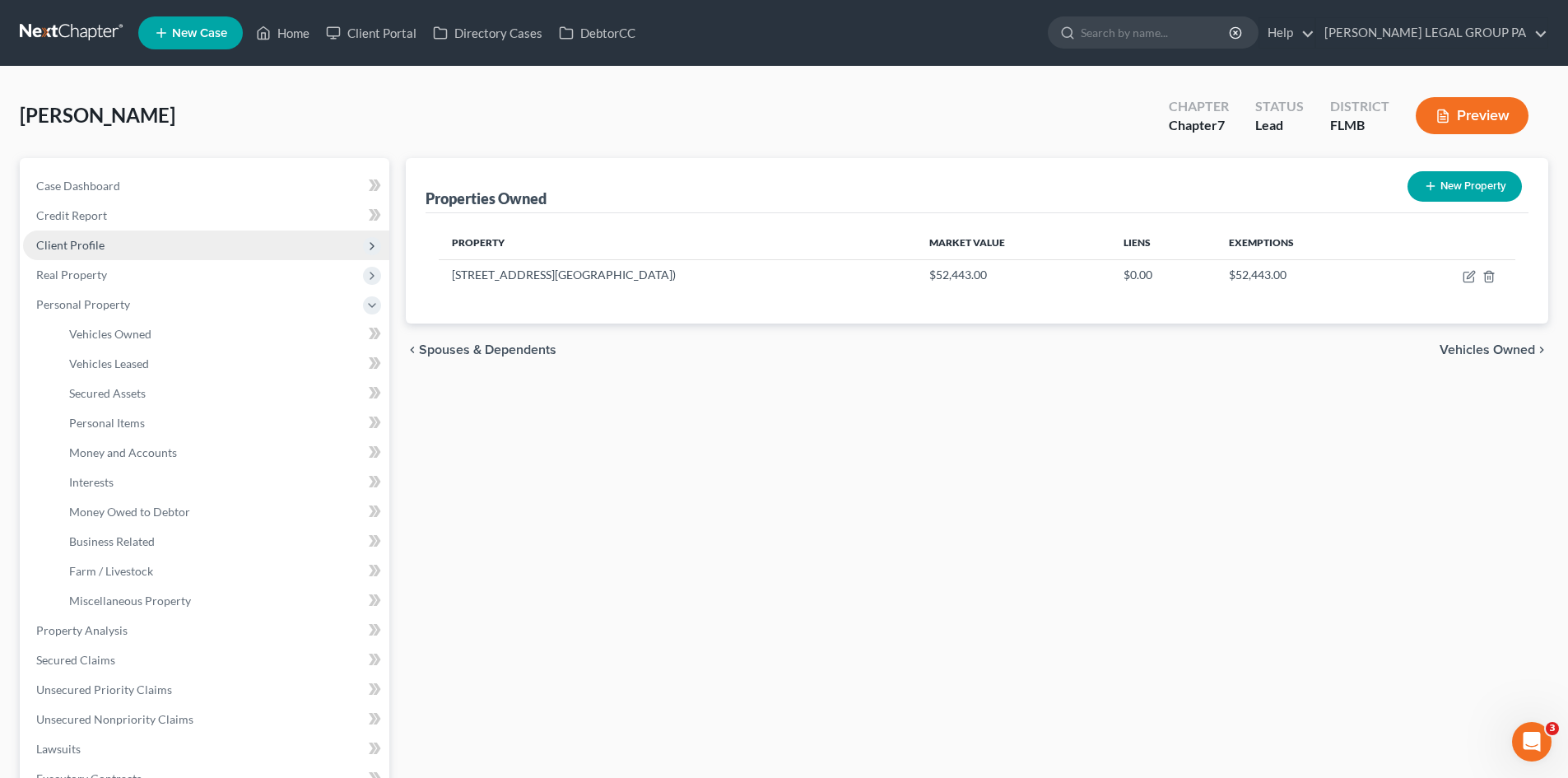
click at [116, 234] on span "Client Profile" at bounding box center [206, 244] width 366 height 29
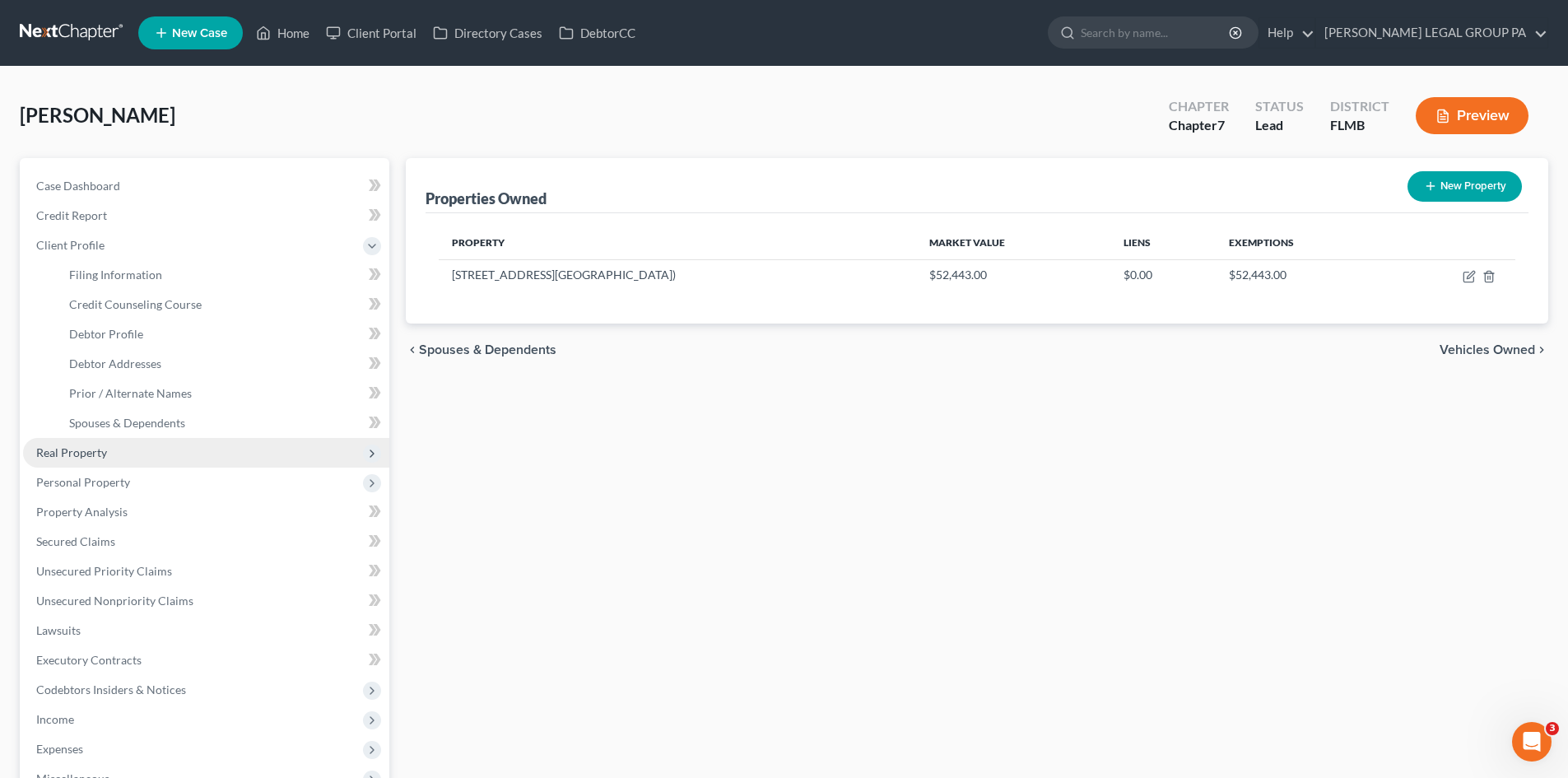
click at [120, 453] on span "Real Property" at bounding box center [206, 452] width 366 height 29
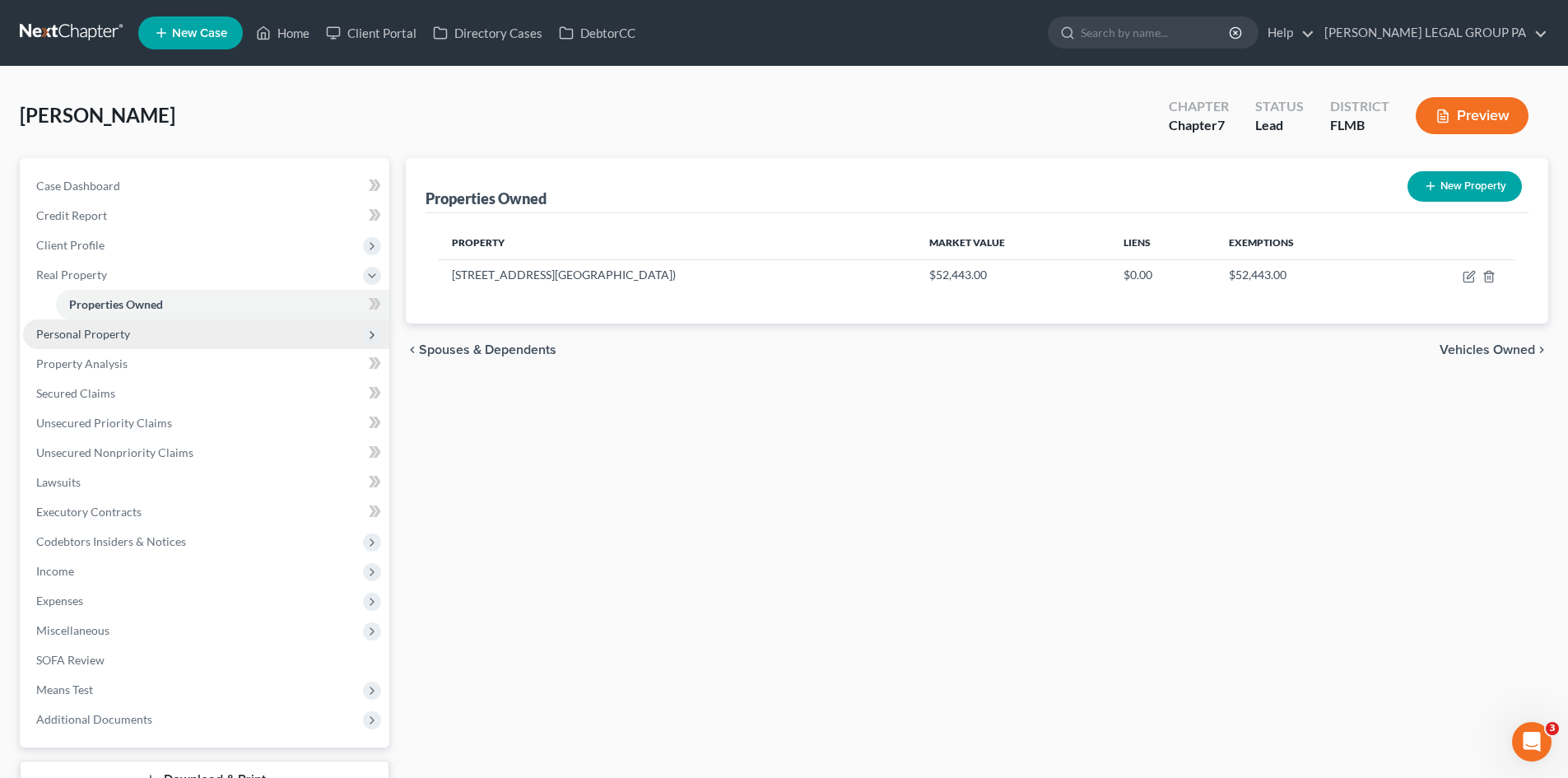
click at [145, 335] on span "Personal Property" at bounding box center [206, 334] width 366 height 29
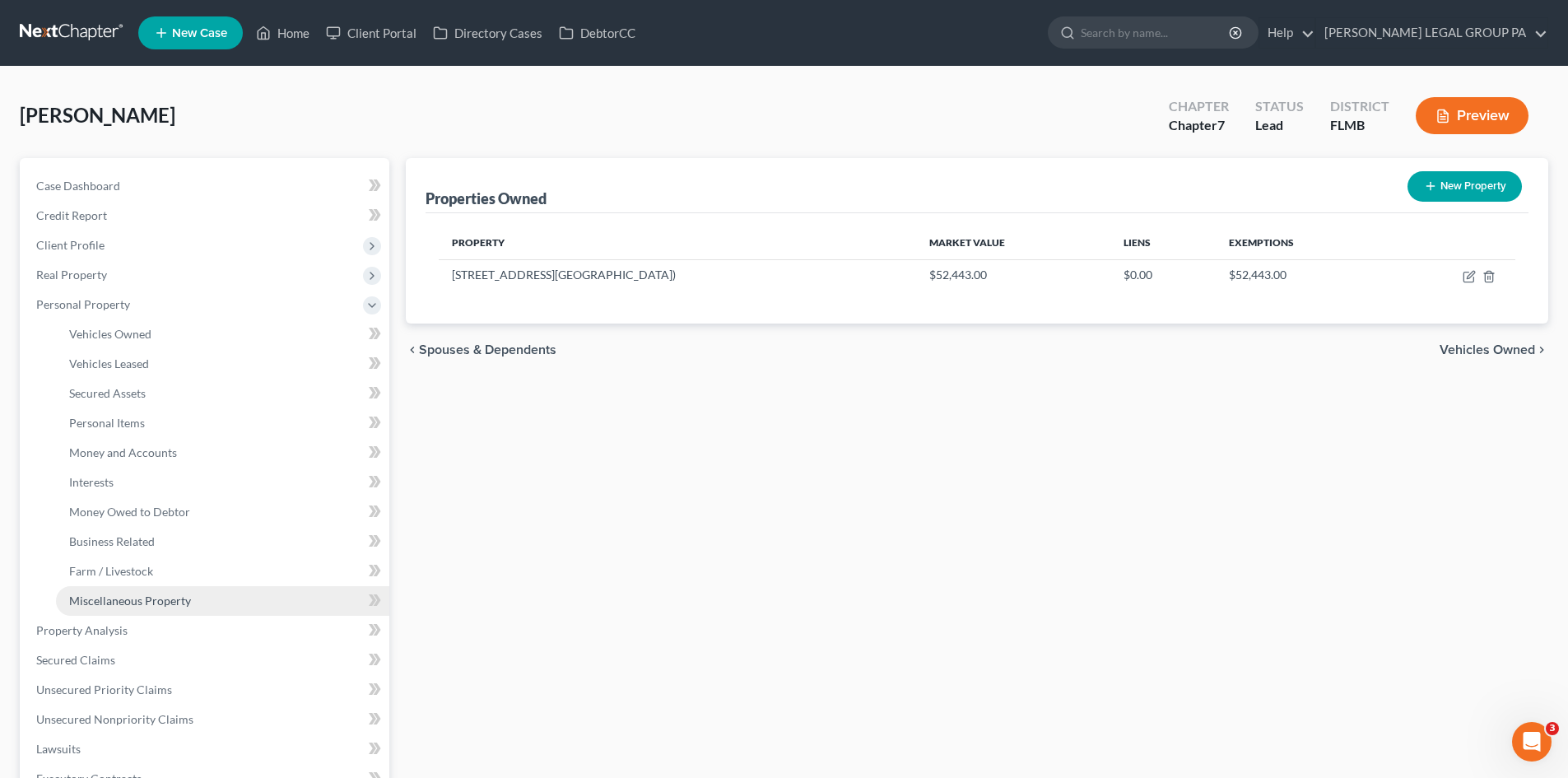
click at [170, 600] on span "Miscellaneous Property" at bounding box center [129, 600] width 122 height 14
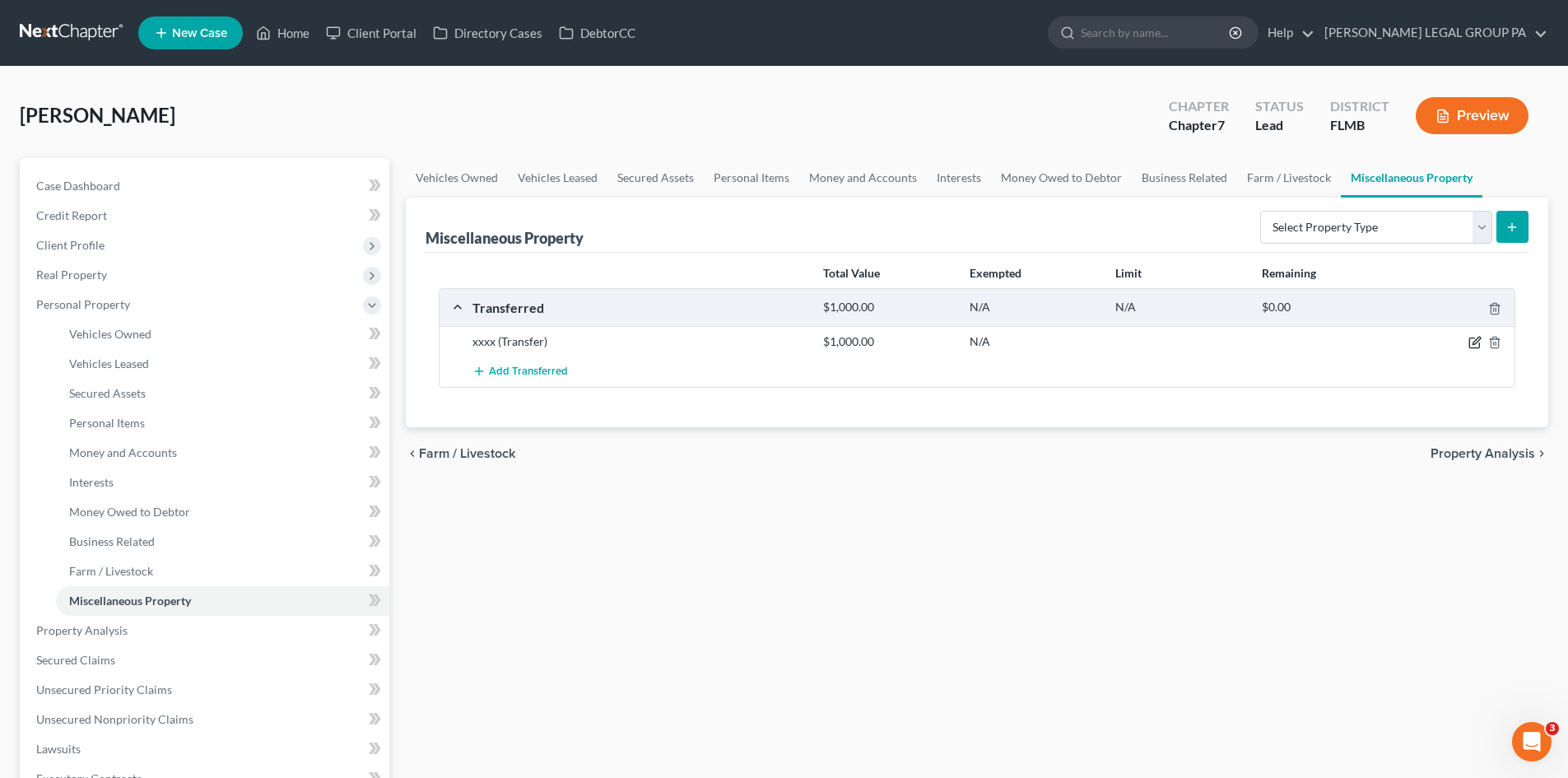
click at [1473, 339] on icon "button" at bounding box center [1475, 343] width 13 height 13
select select "Ordinary (within 2 years)"
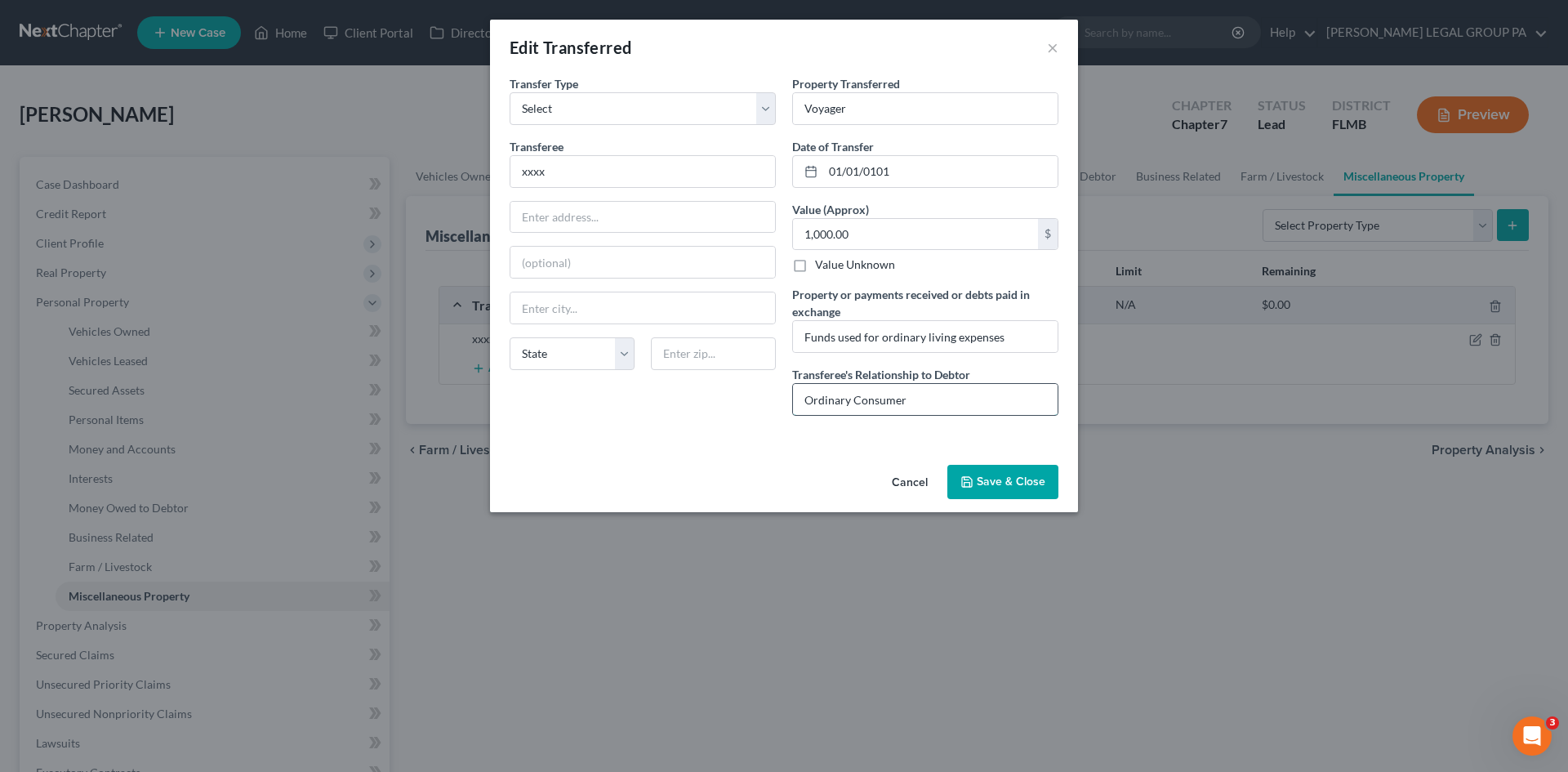
click at [882, 399] on input "Ordinary Consumer" at bounding box center [925, 399] width 264 height 31
click at [563, 170] on input "xxxx" at bounding box center [642, 171] width 264 height 31
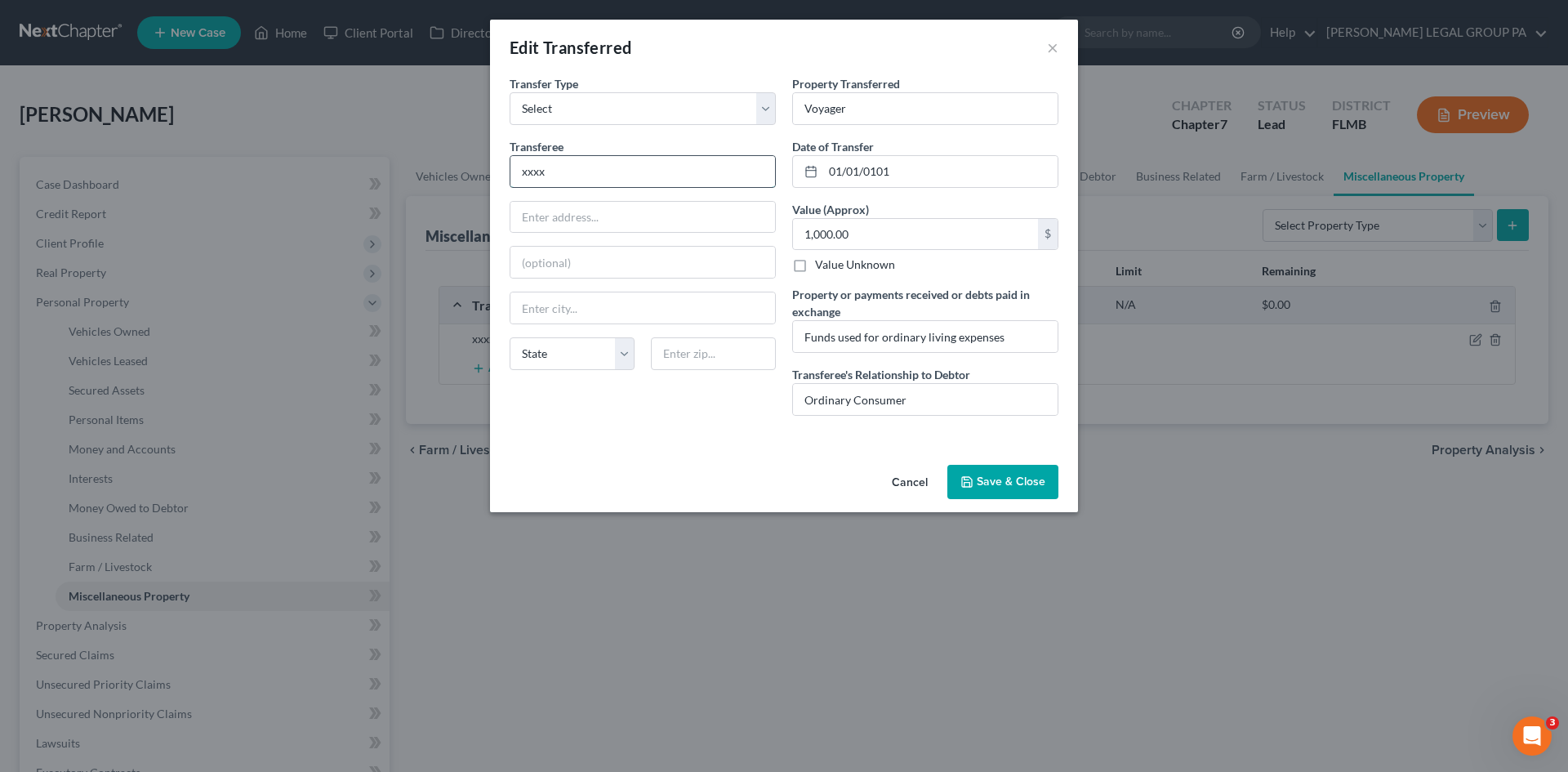
paste input "Ordinary Consumer"
type input "Ordinary Consumer"
click at [696, 429] on div "An exemption set must first be selected from the Filing Information section. Tr…" at bounding box center [784, 266] width 588 height 383
click at [1018, 483] on button "Save & Close" at bounding box center [1003, 481] width 111 height 34
